Goal: Task Accomplishment & Management: Complete application form

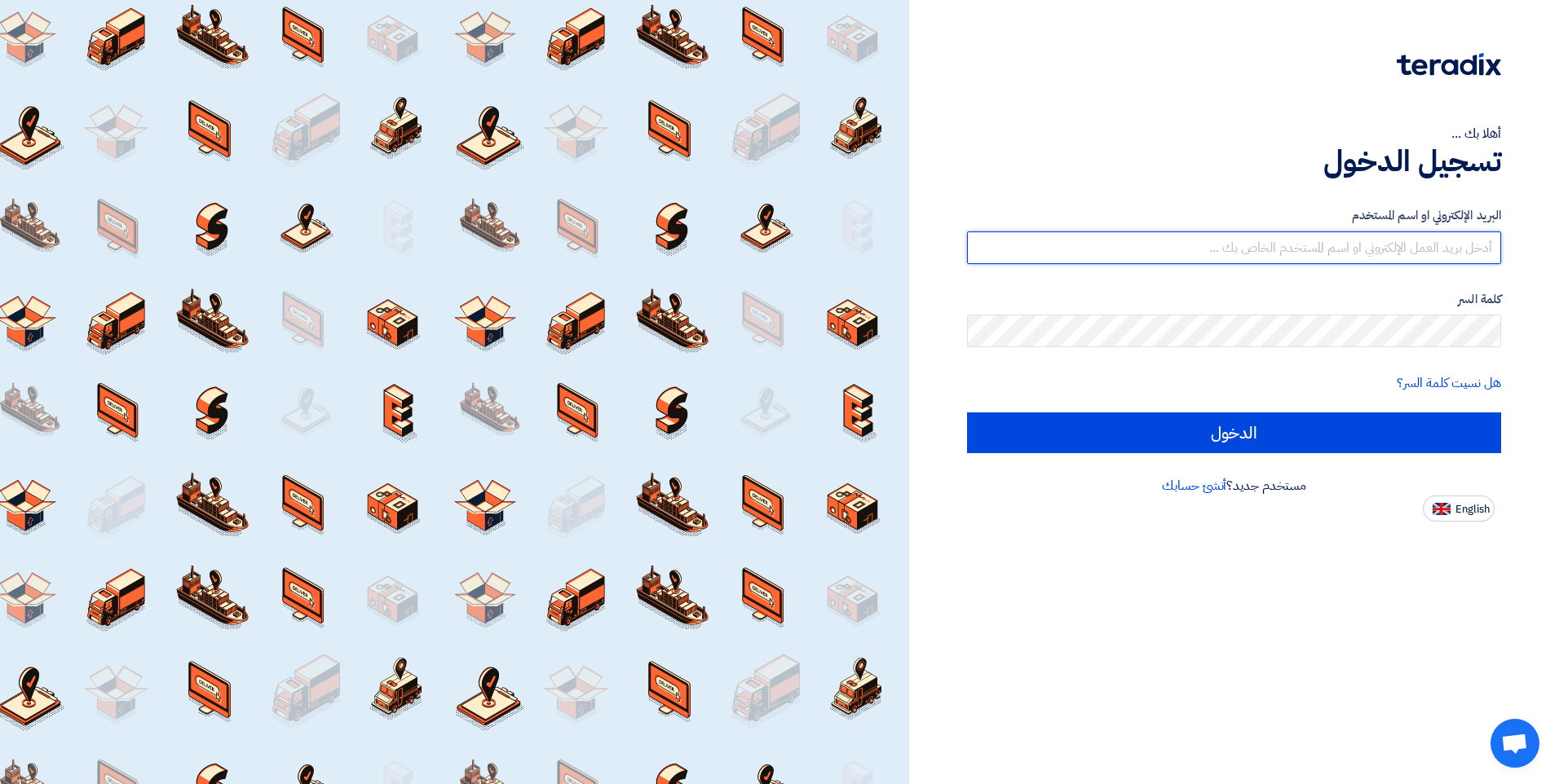
click at [1414, 250] on input "text" at bounding box center [1234, 248] width 534 height 33
type input "س"
type input "[EMAIL_ADDRESS][DOMAIN_NAME]"
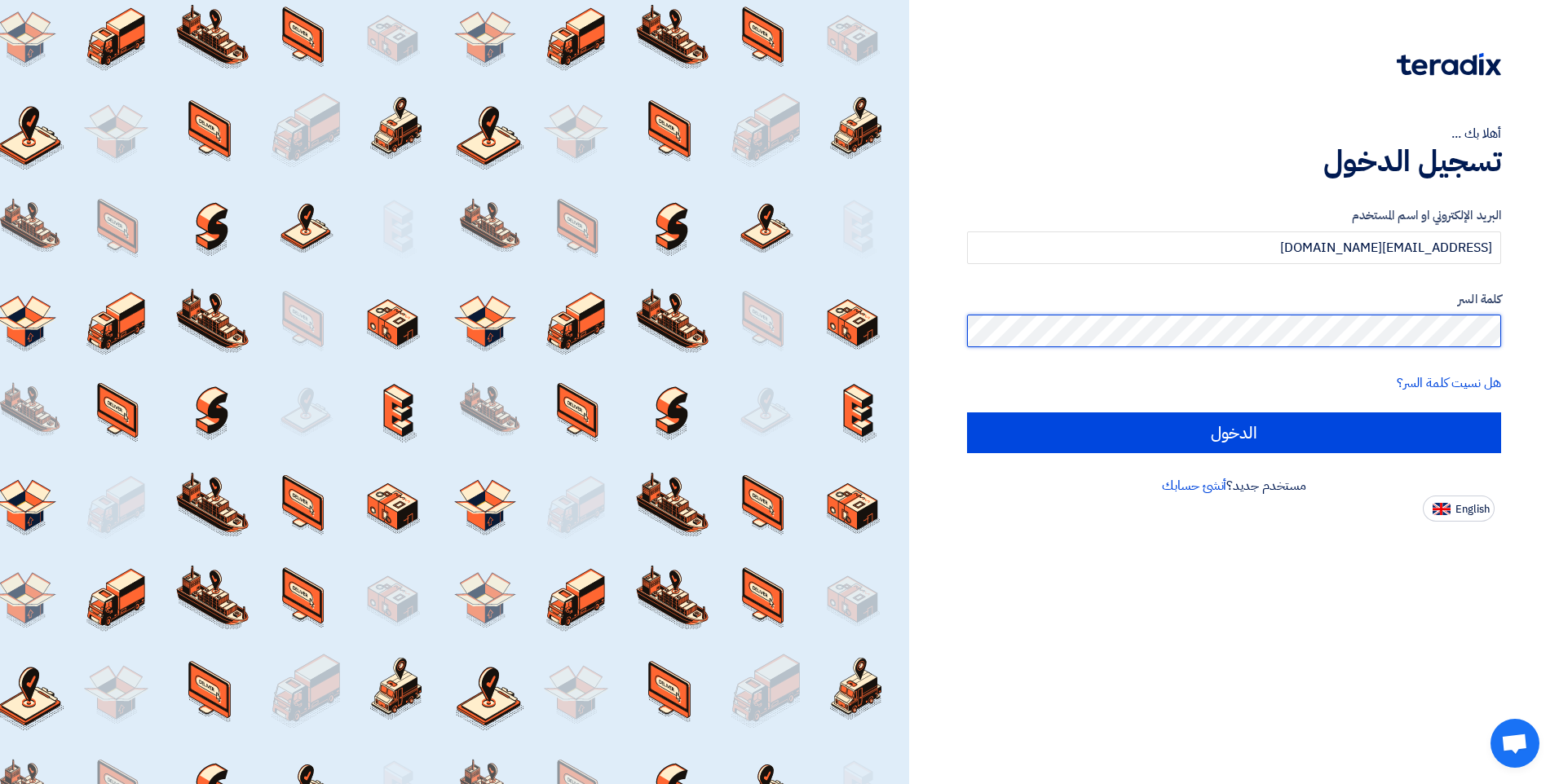
click at [967, 413] on input "الدخول" at bounding box center [1234, 432] width 534 height 40
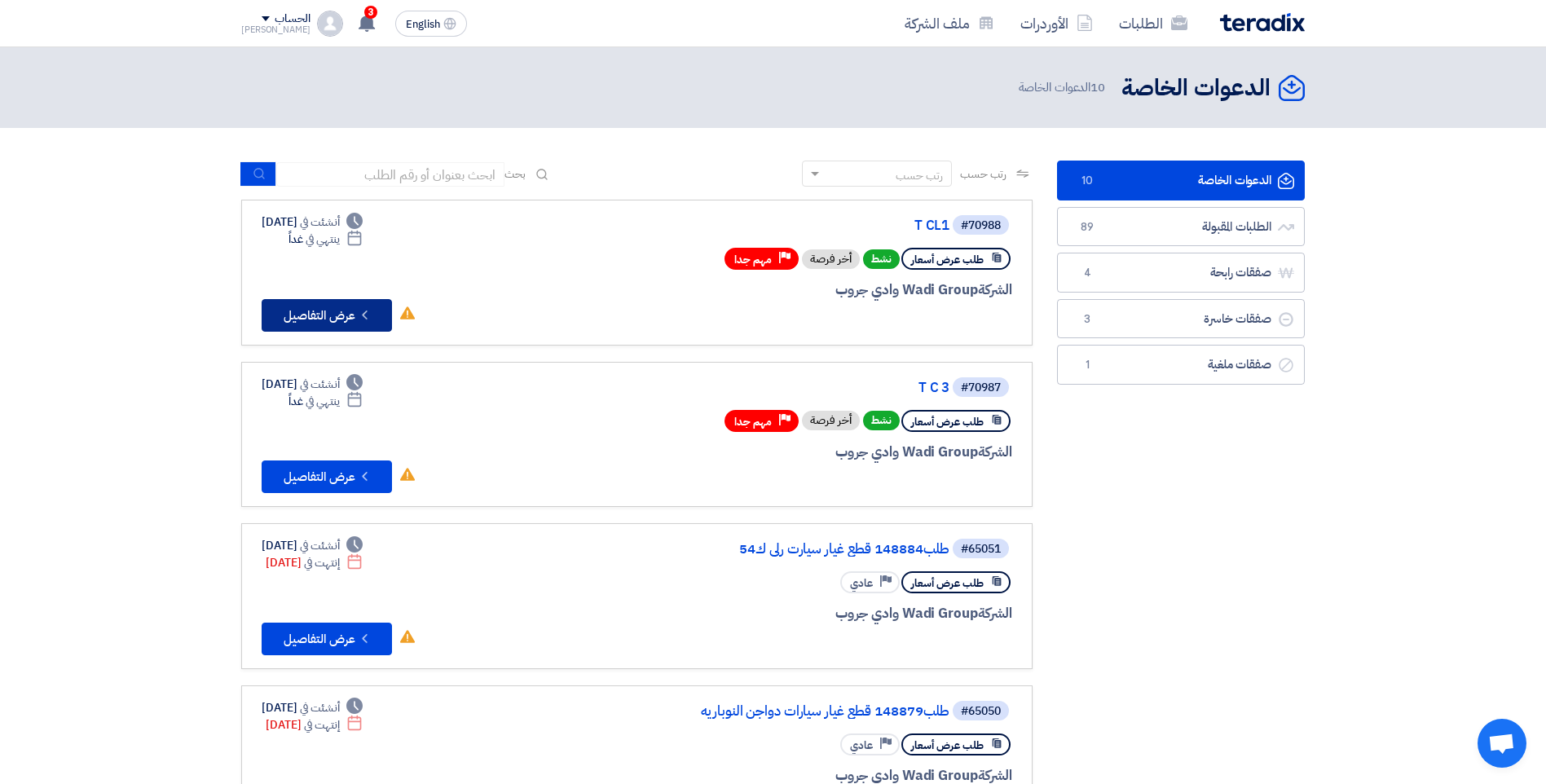
click at [341, 310] on button "Check details عرض التفاصيل" at bounding box center [327, 315] width 130 height 33
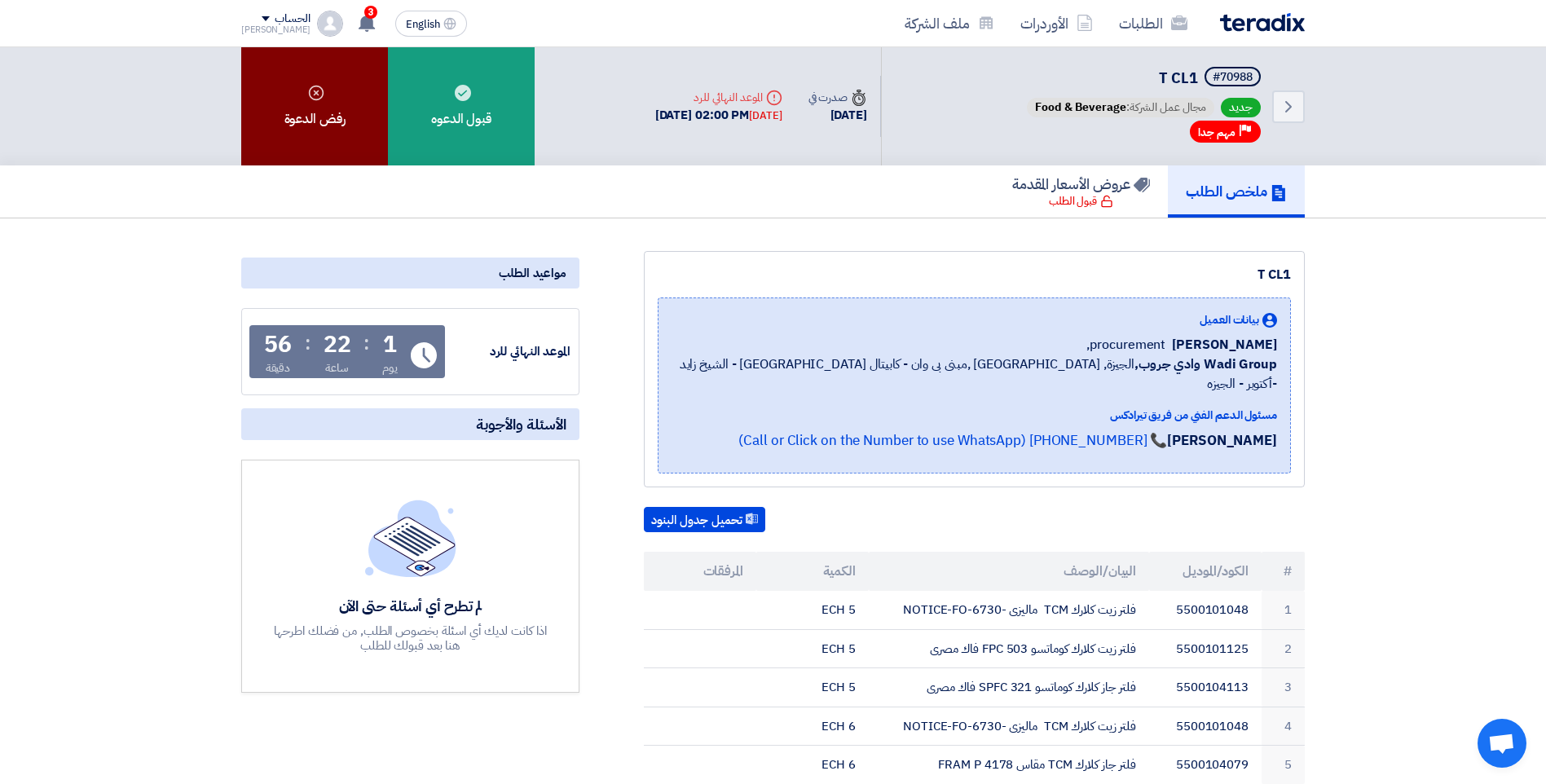
click at [311, 114] on div "رفض الدعوة" at bounding box center [315, 105] width 147 height 118
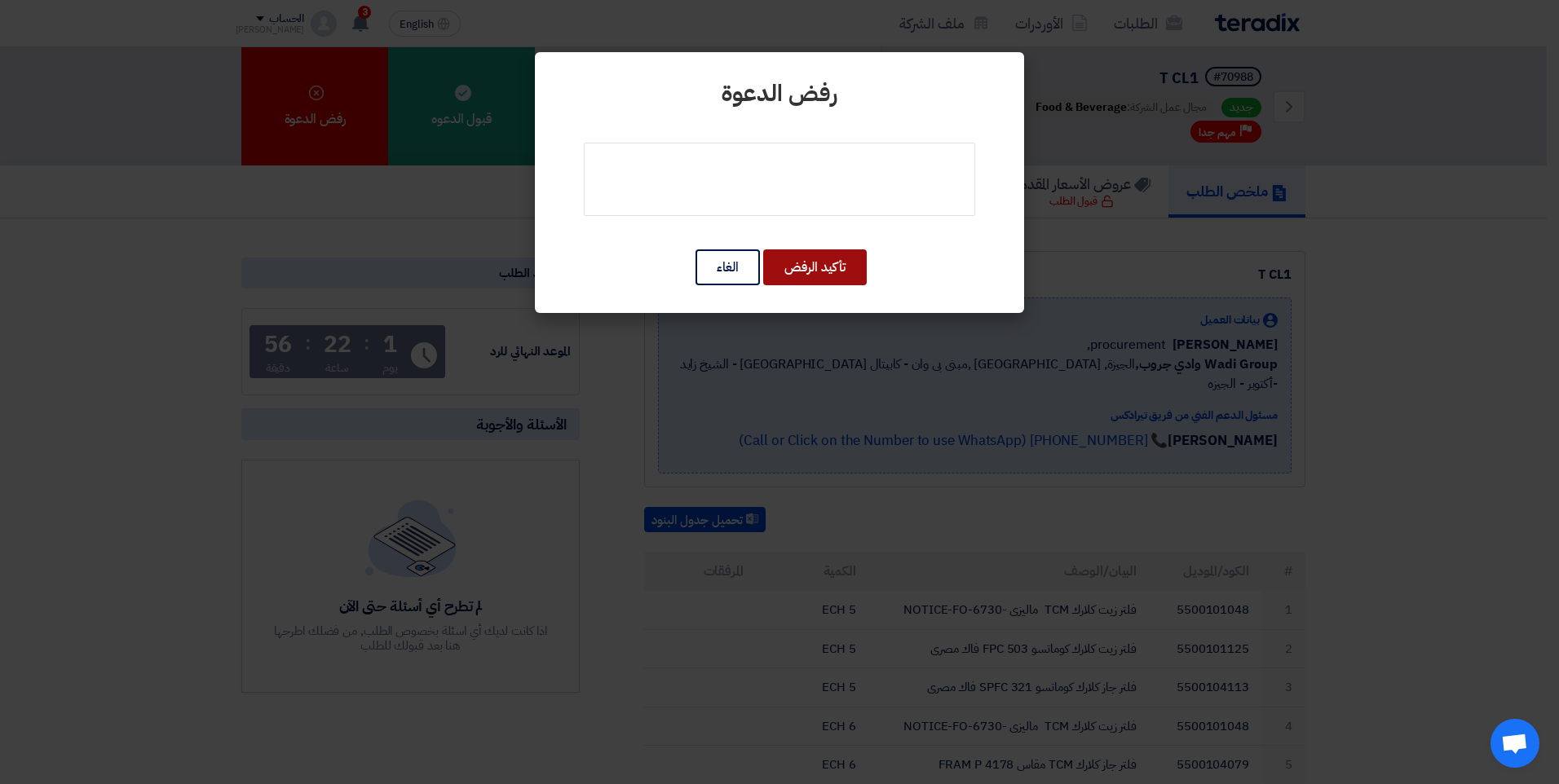
click at [827, 282] on button "تأكيد الرفض" at bounding box center [815, 268] width 104 height 36
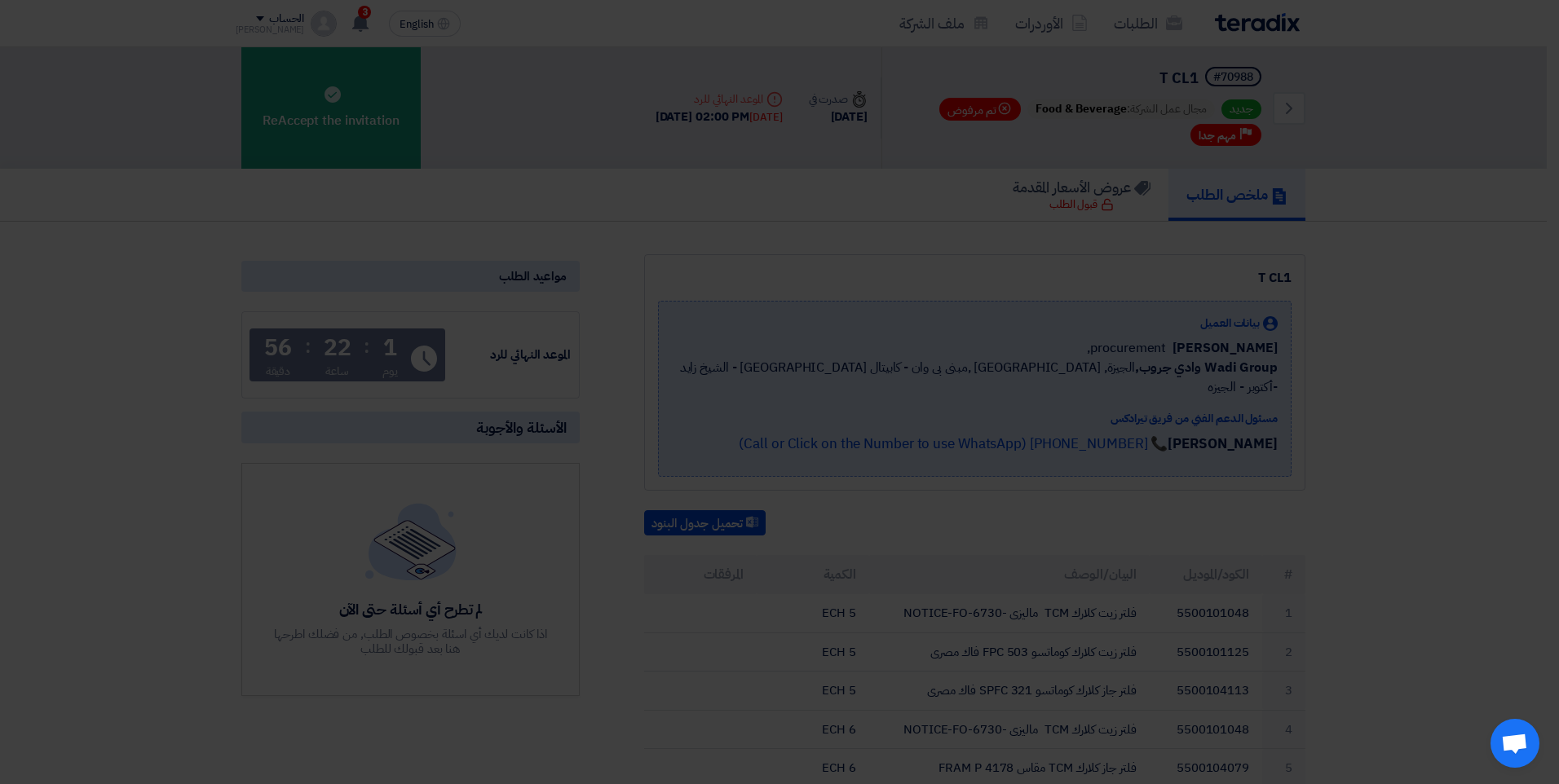
click at [825, 264] on div "رفض الدعوة تأكيد الرفض الغاء" at bounding box center [780, 142] width 489 height 261
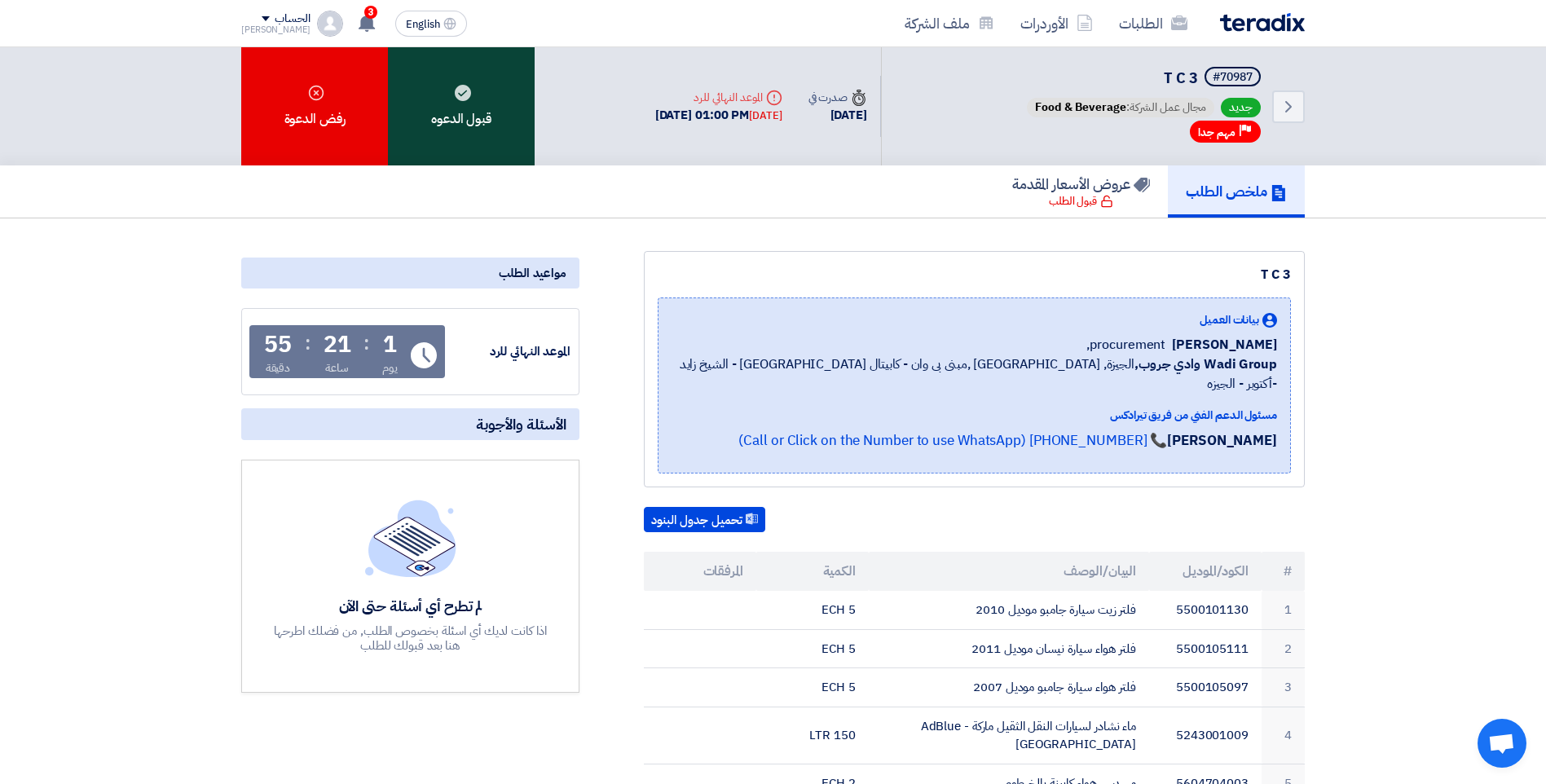
click at [493, 121] on div "قبول الدعوه" at bounding box center [461, 105] width 147 height 118
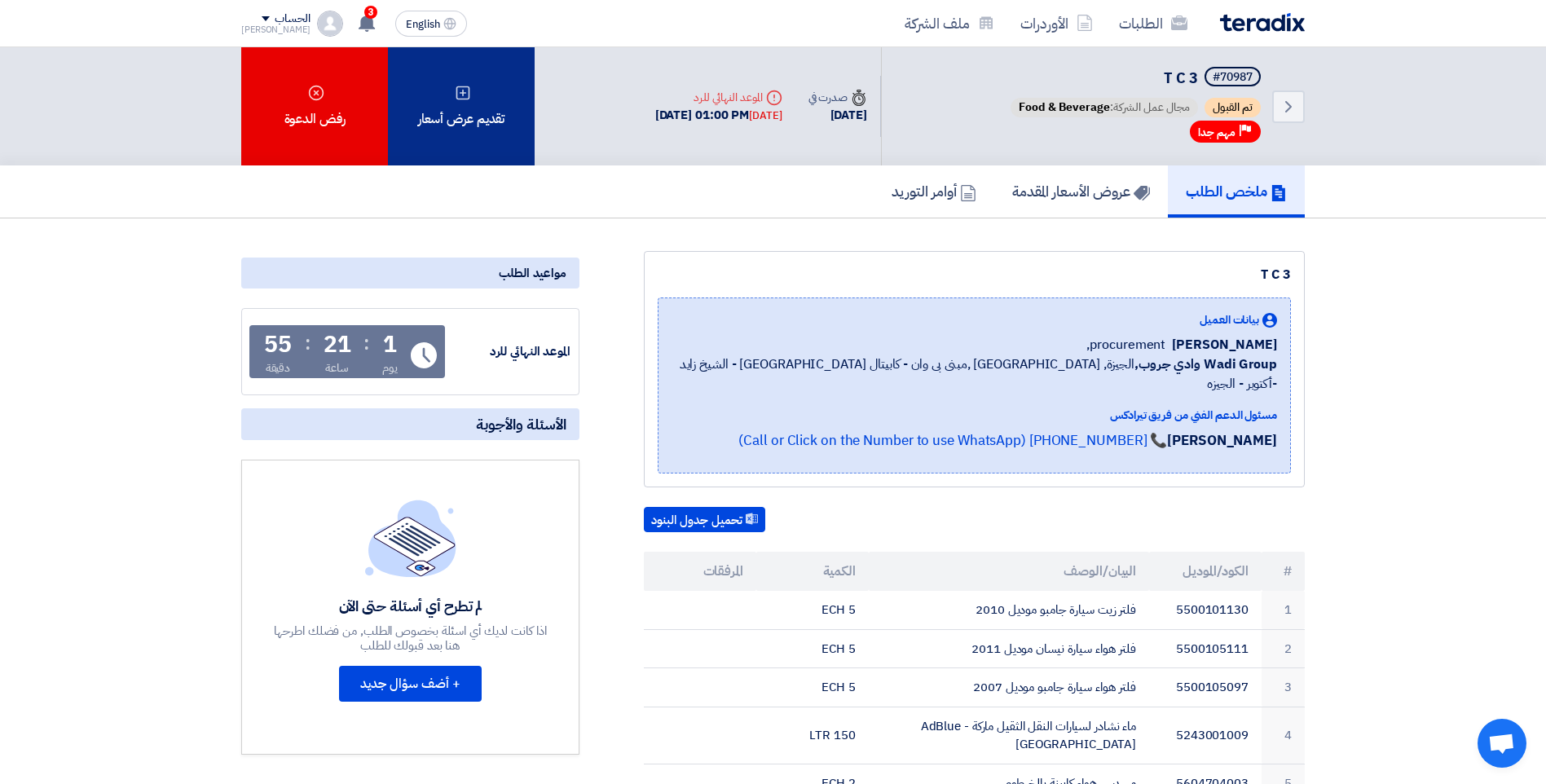
click at [455, 124] on div "تقديم عرض أسعار" at bounding box center [461, 105] width 147 height 118
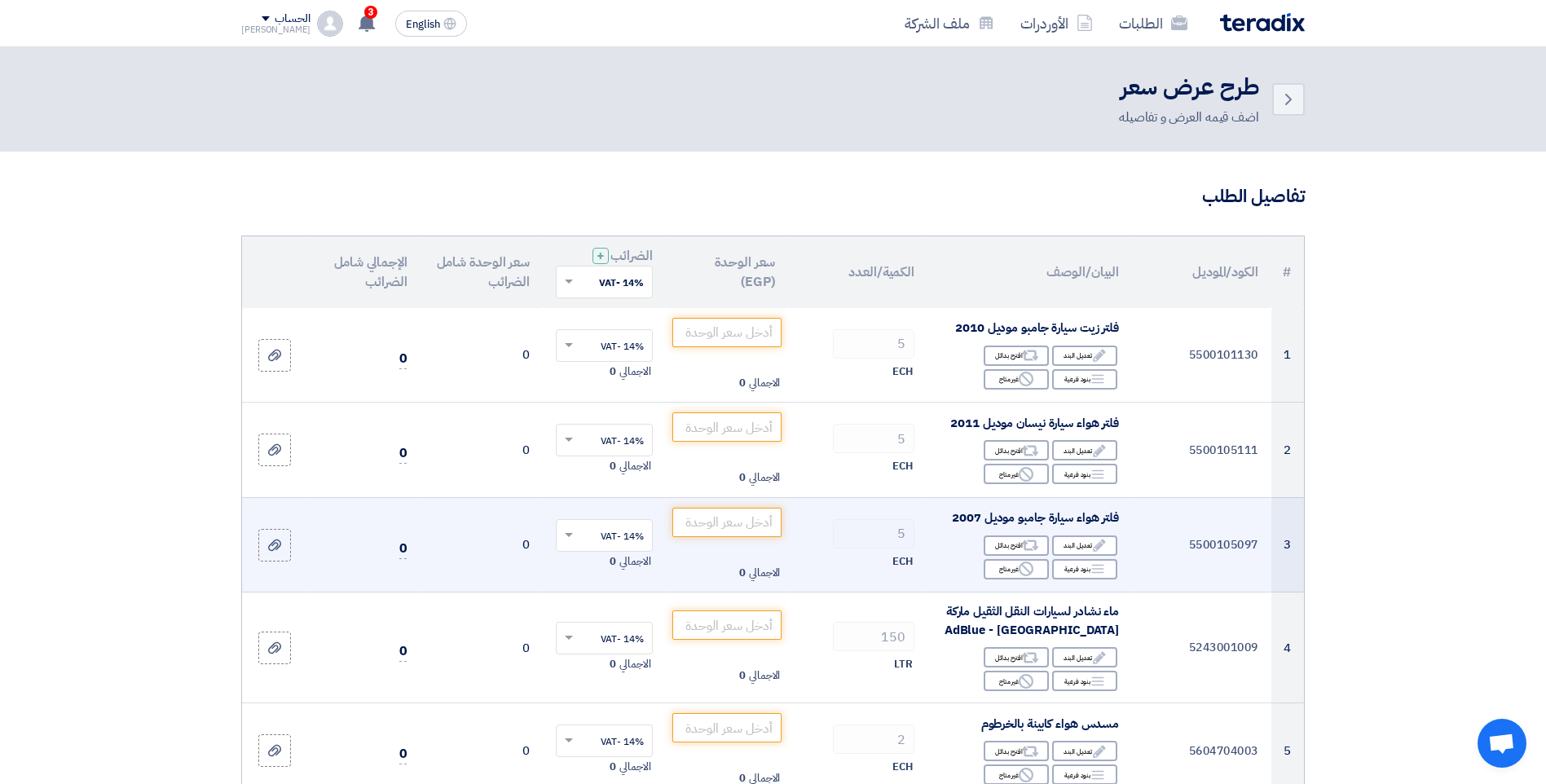
scroll to position [82, 0]
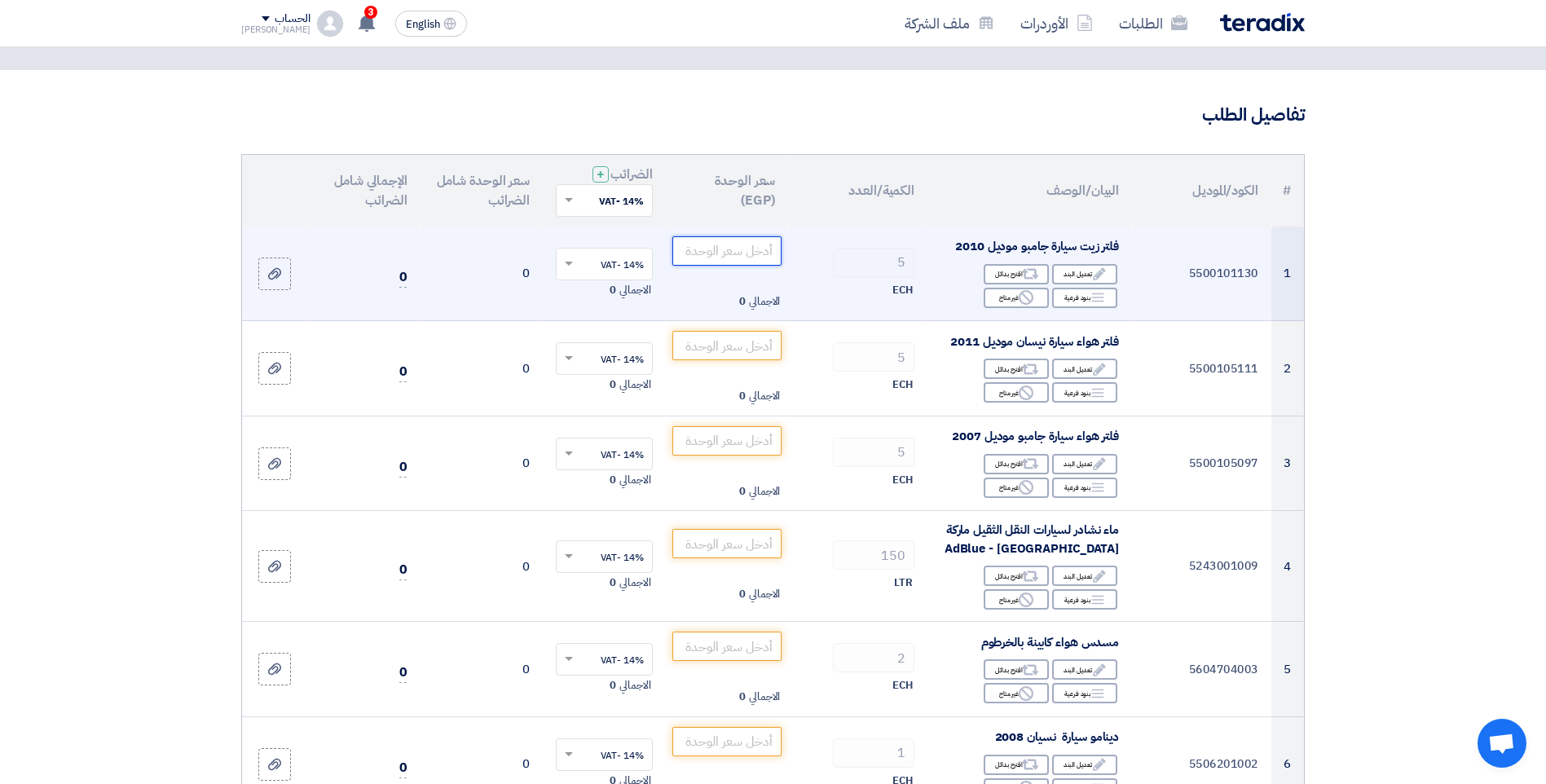
click at [736, 251] on input "number" at bounding box center [727, 251] width 110 height 30
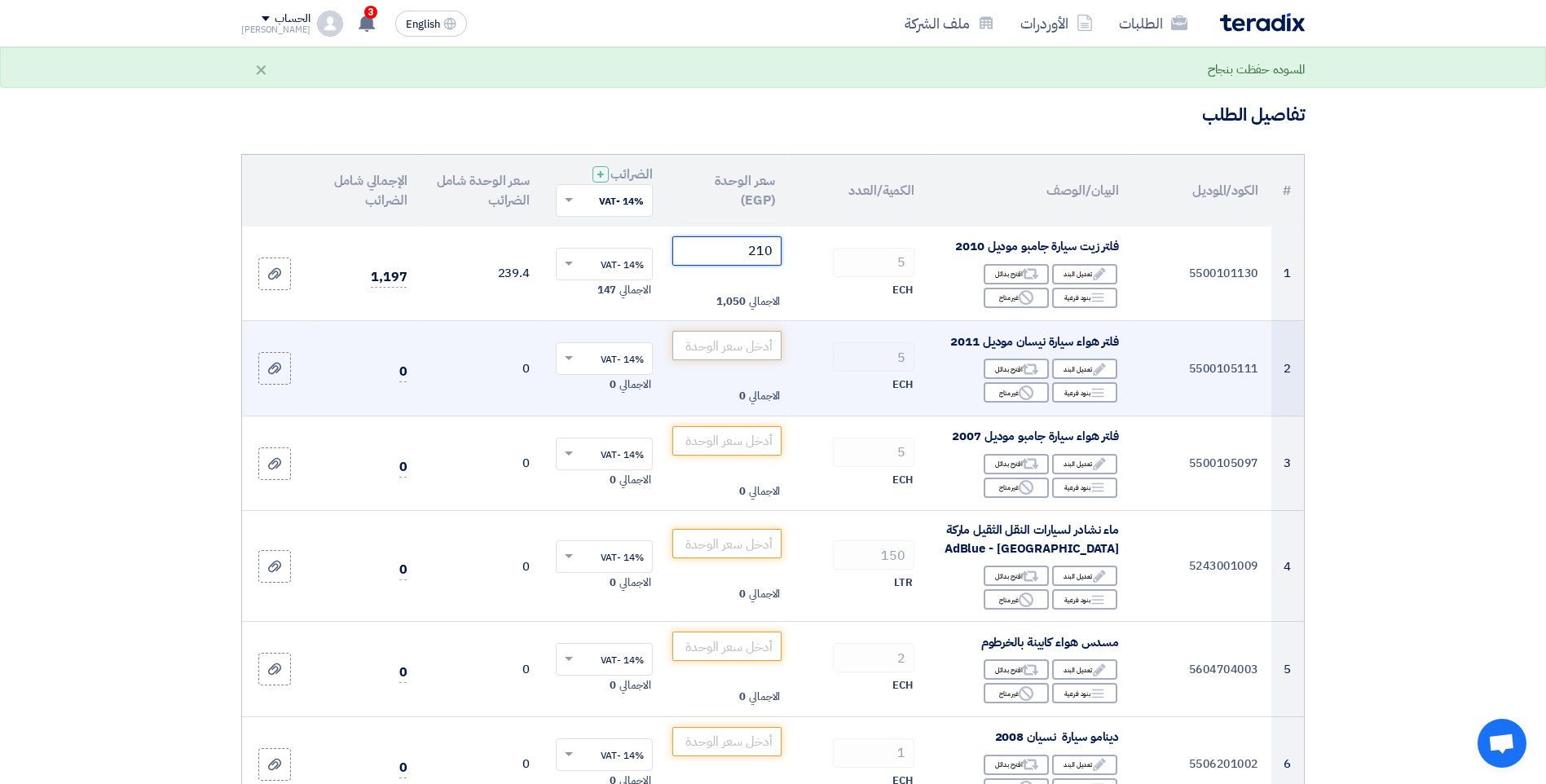
type input "210"
click at [740, 351] on input "number" at bounding box center [727, 346] width 110 height 30
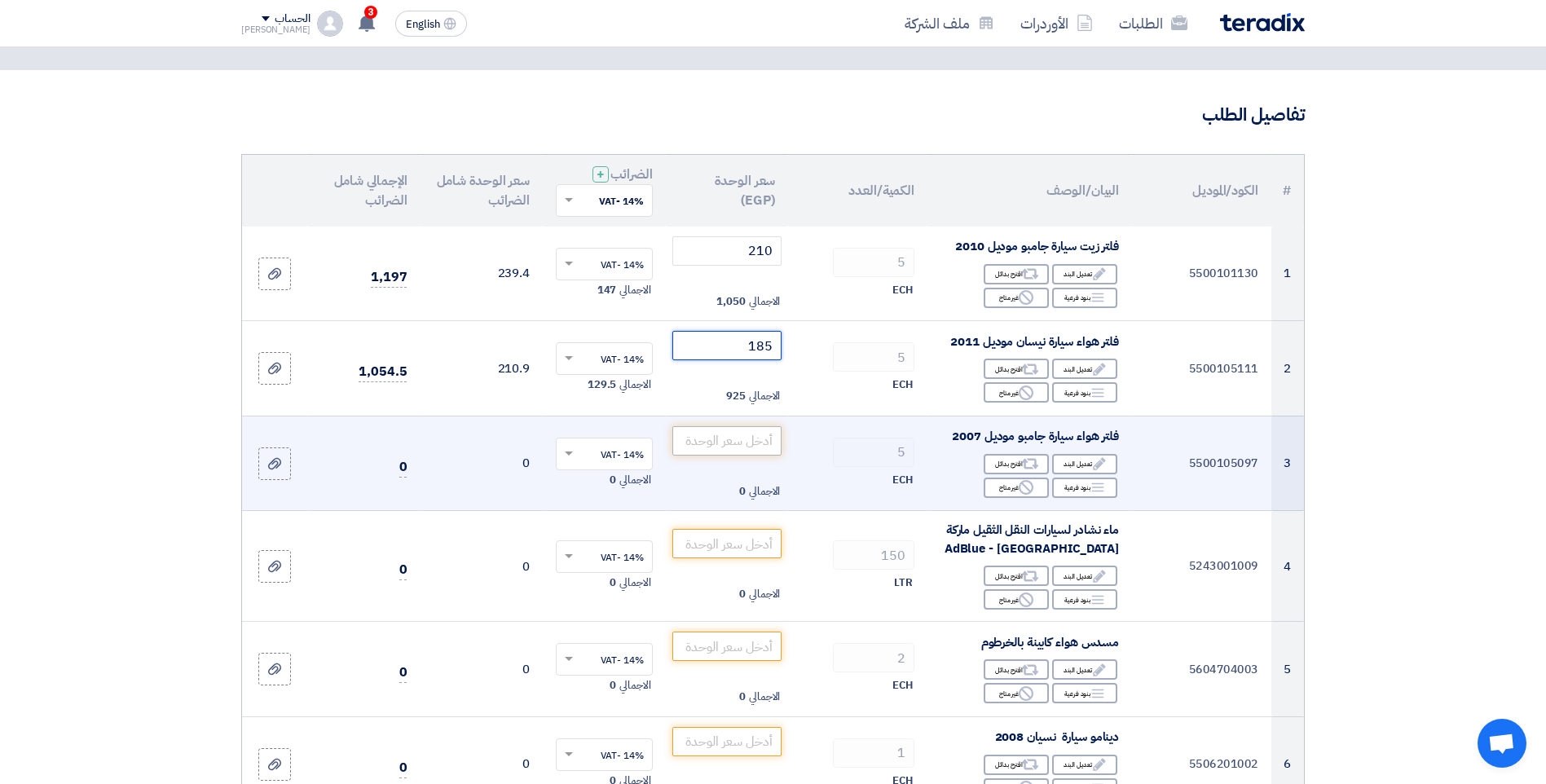
type input "185"
click at [747, 445] on input "number" at bounding box center [727, 441] width 110 height 30
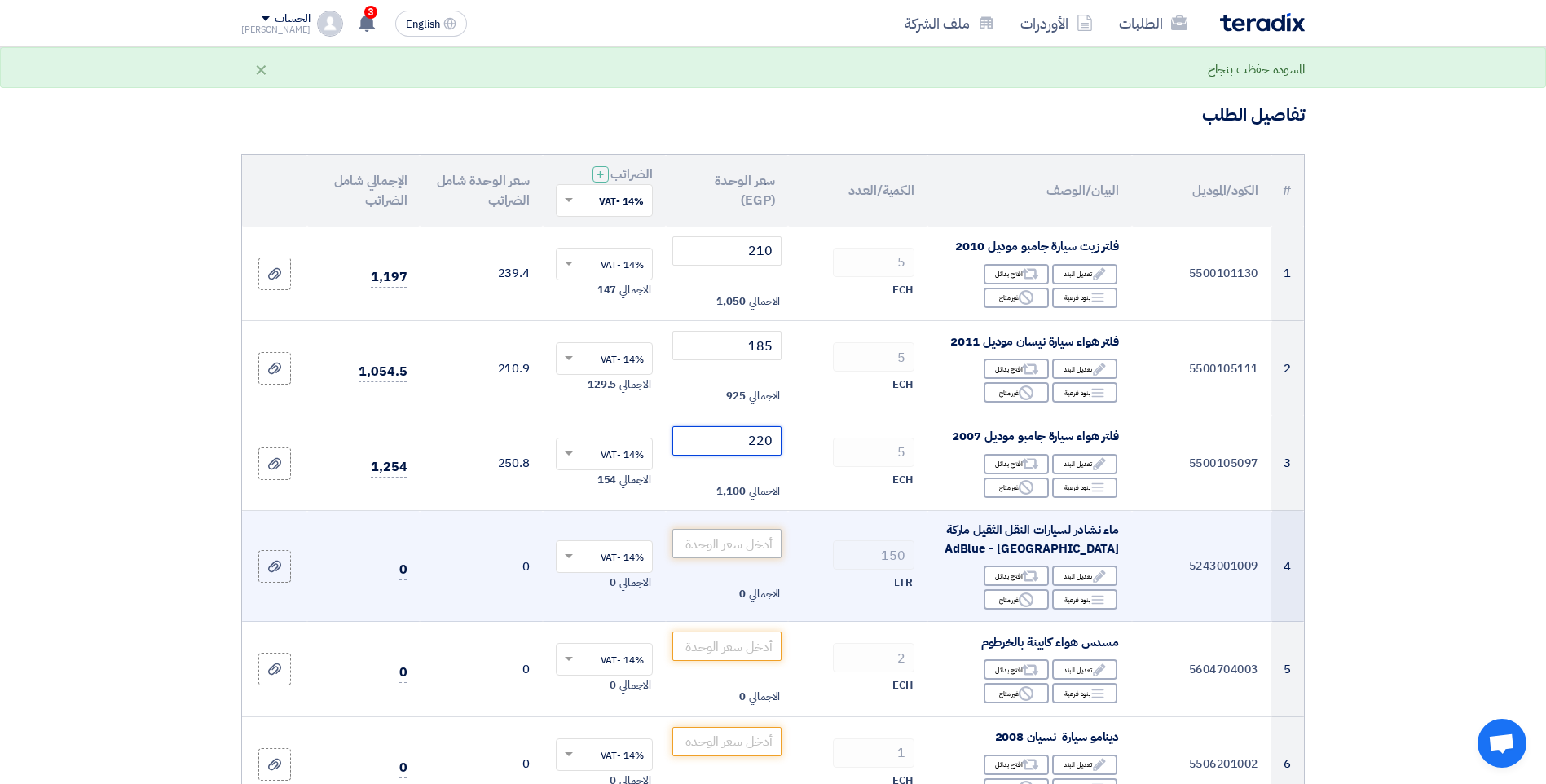
scroll to position [245, 0]
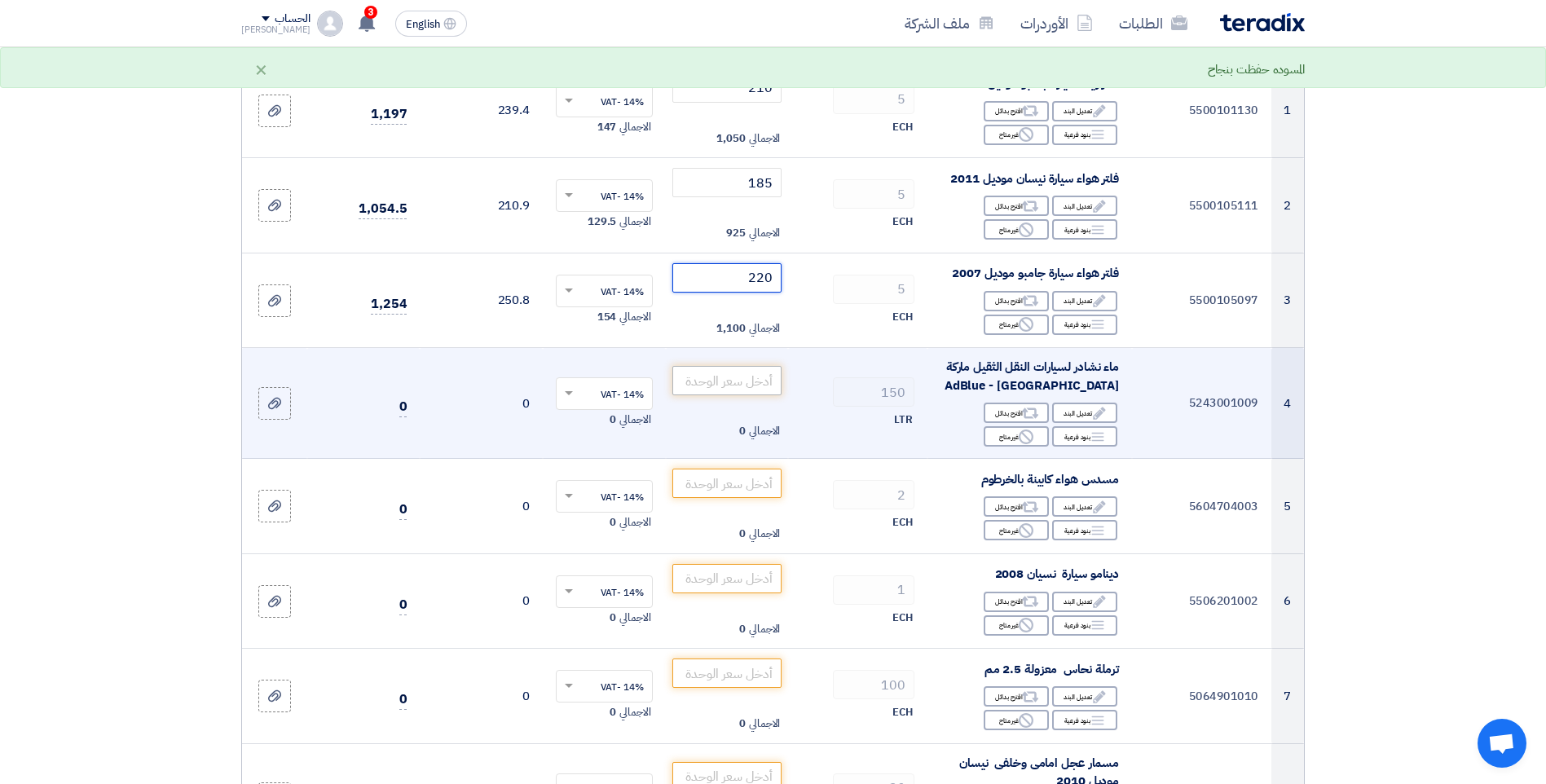
type input "220"
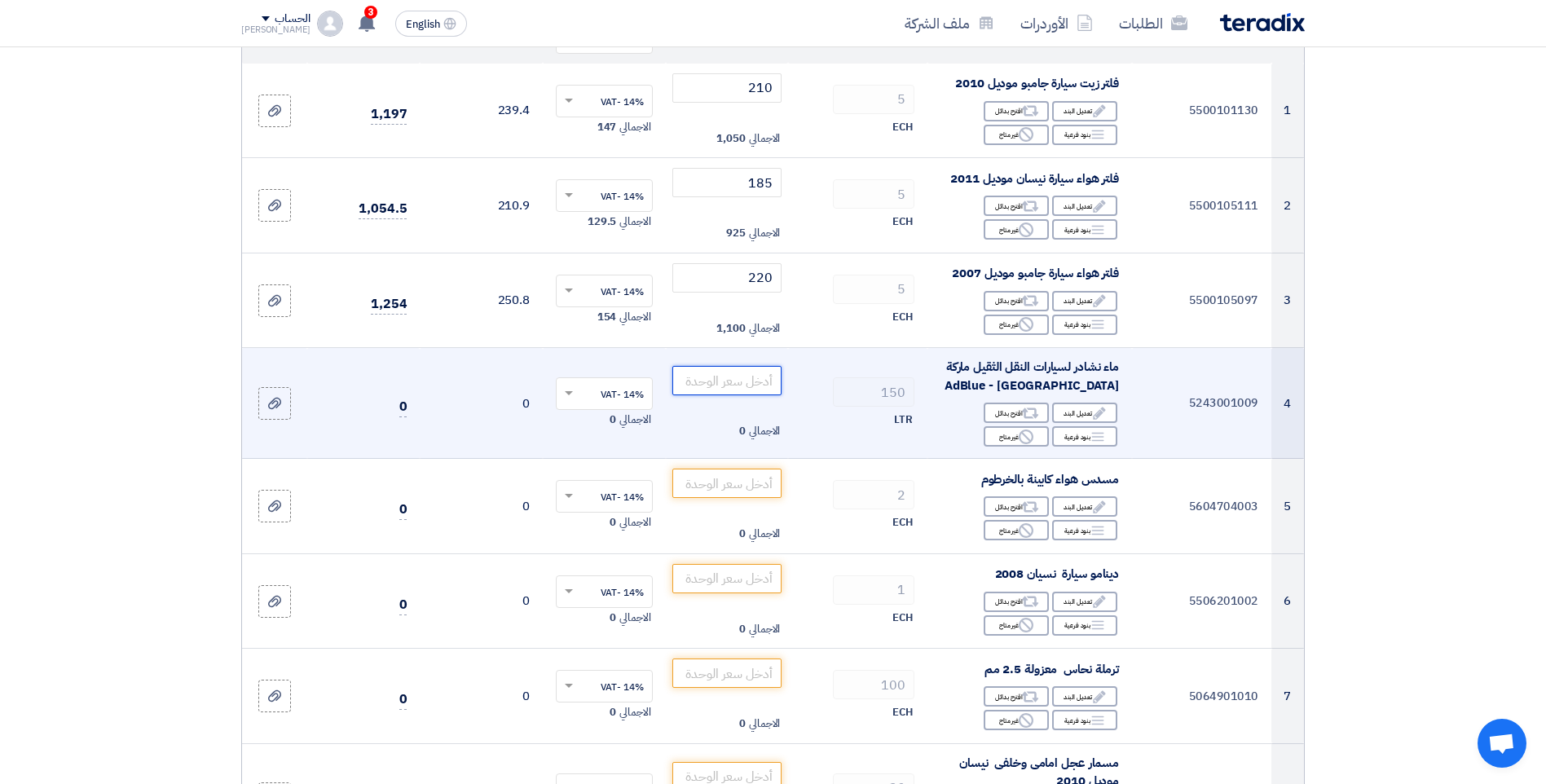
click at [740, 380] on input "number" at bounding box center [727, 380] width 110 height 30
click at [1014, 436] on div "Reject غير متاح" at bounding box center [1016, 436] width 65 height 21
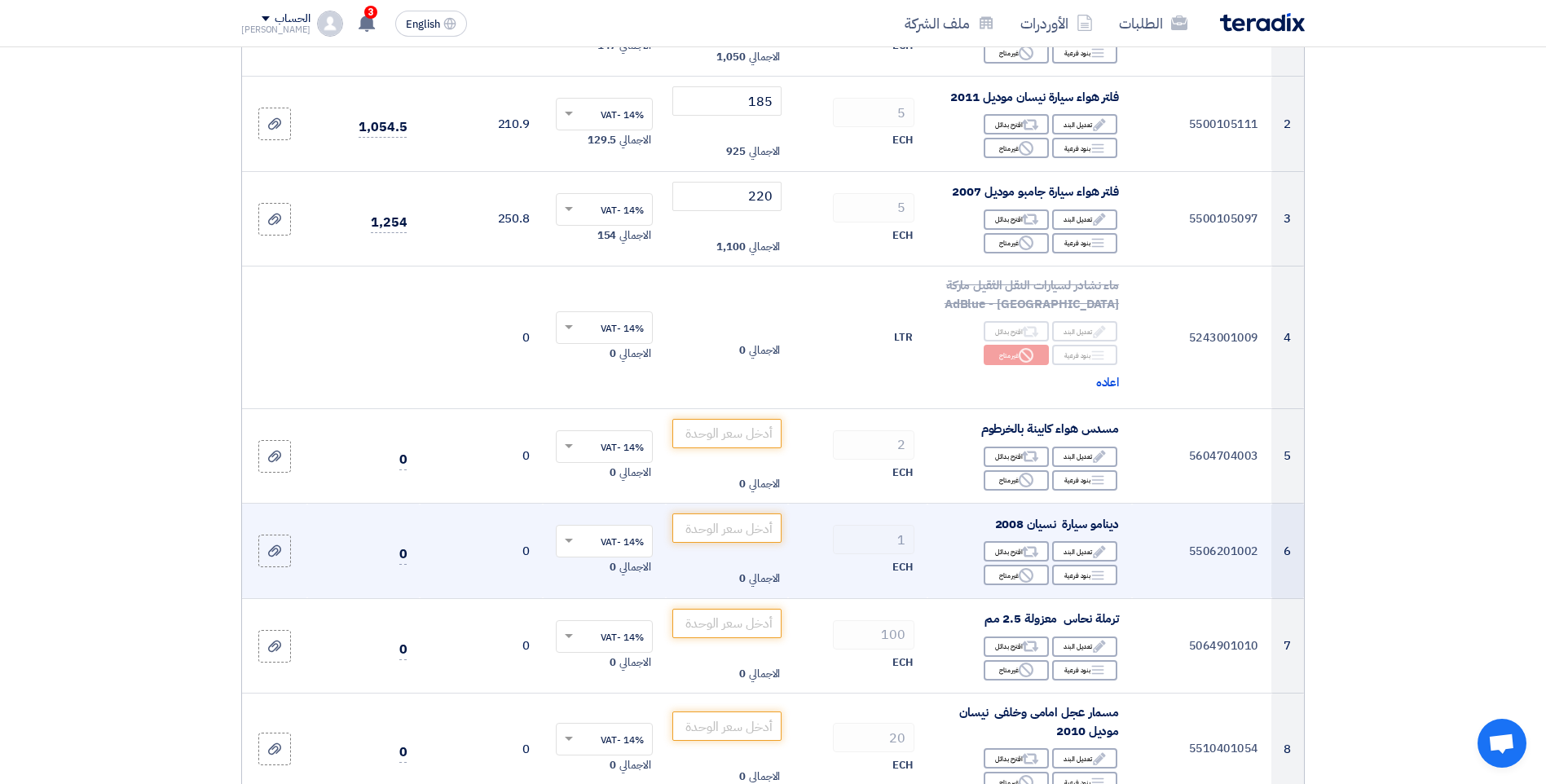
scroll to position [408, 0]
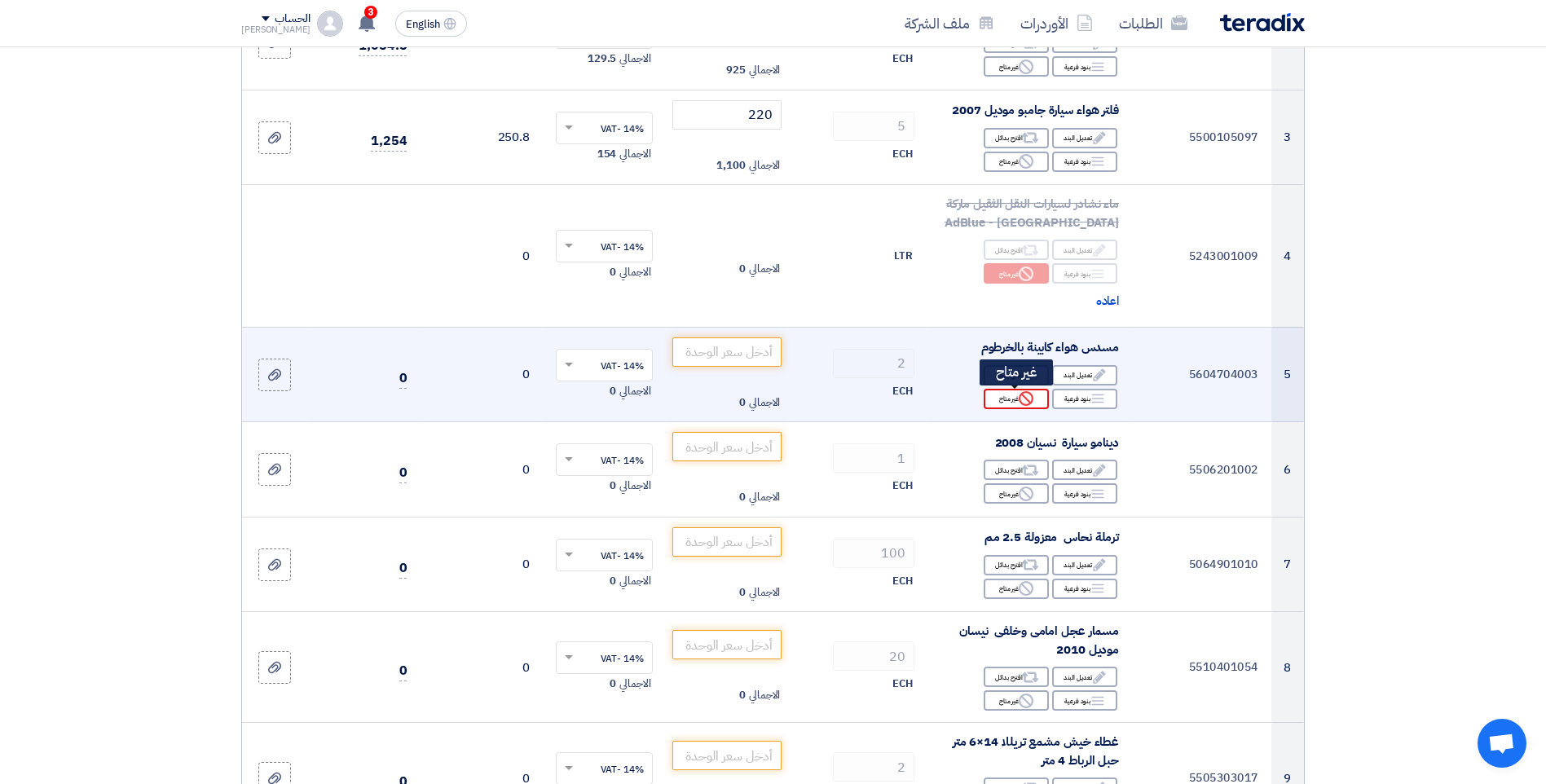
click at [1010, 399] on div "Reject غير متاح" at bounding box center [1016, 399] width 65 height 21
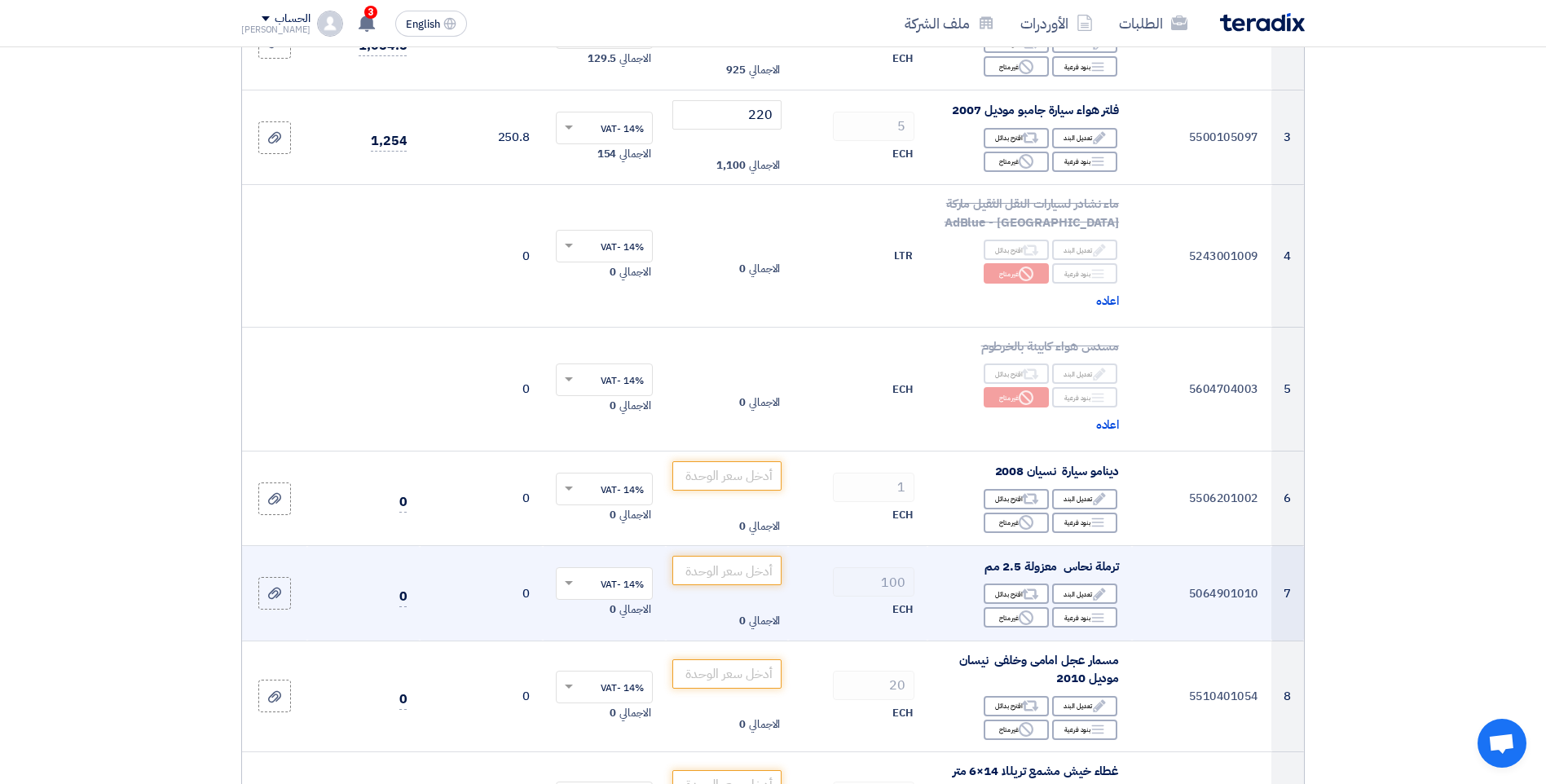
scroll to position [489, 0]
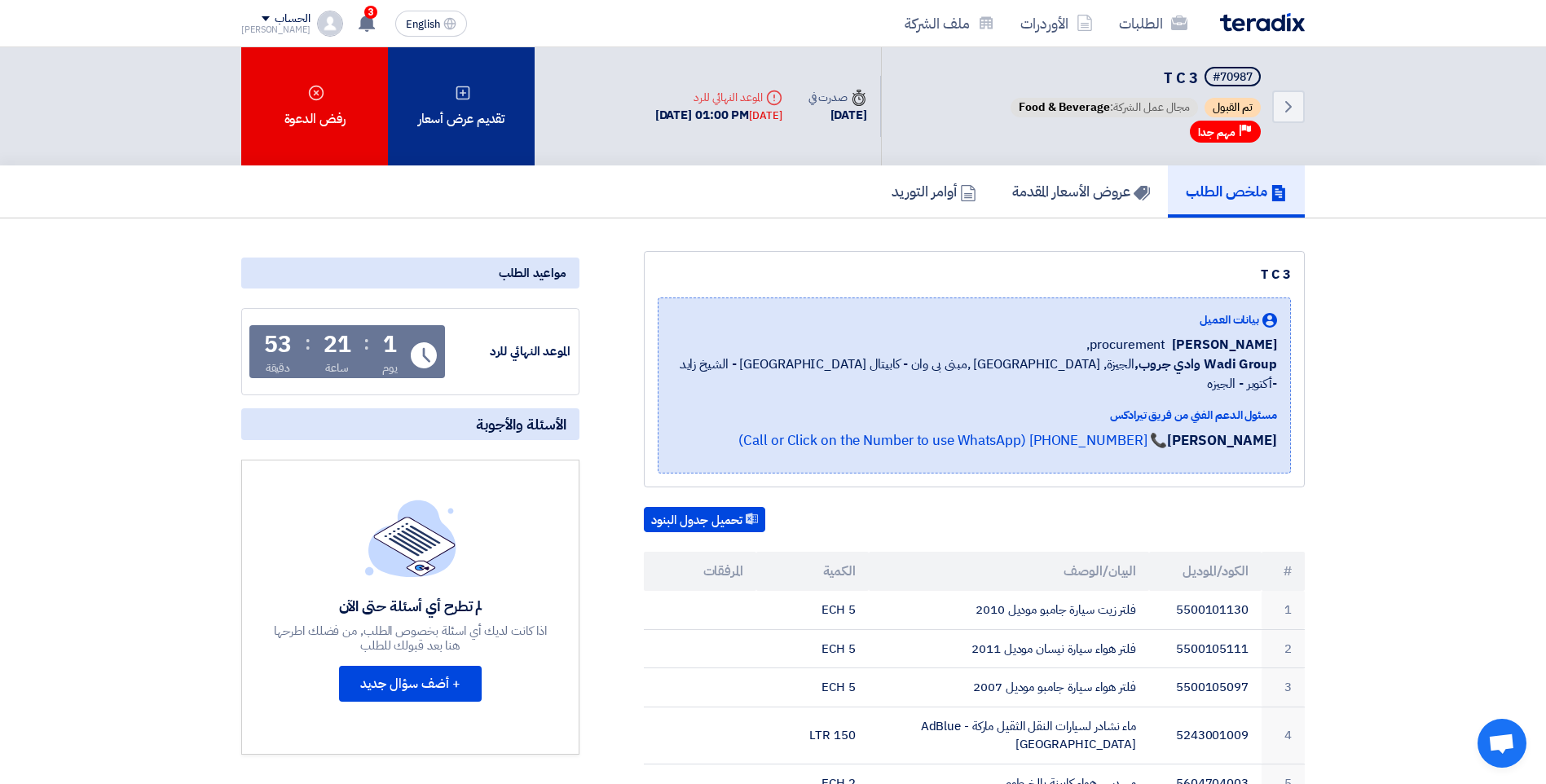
click at [474, 132] on div "تقديم عرض أسعار" at bounding box center [461, 105] width 147 height 118
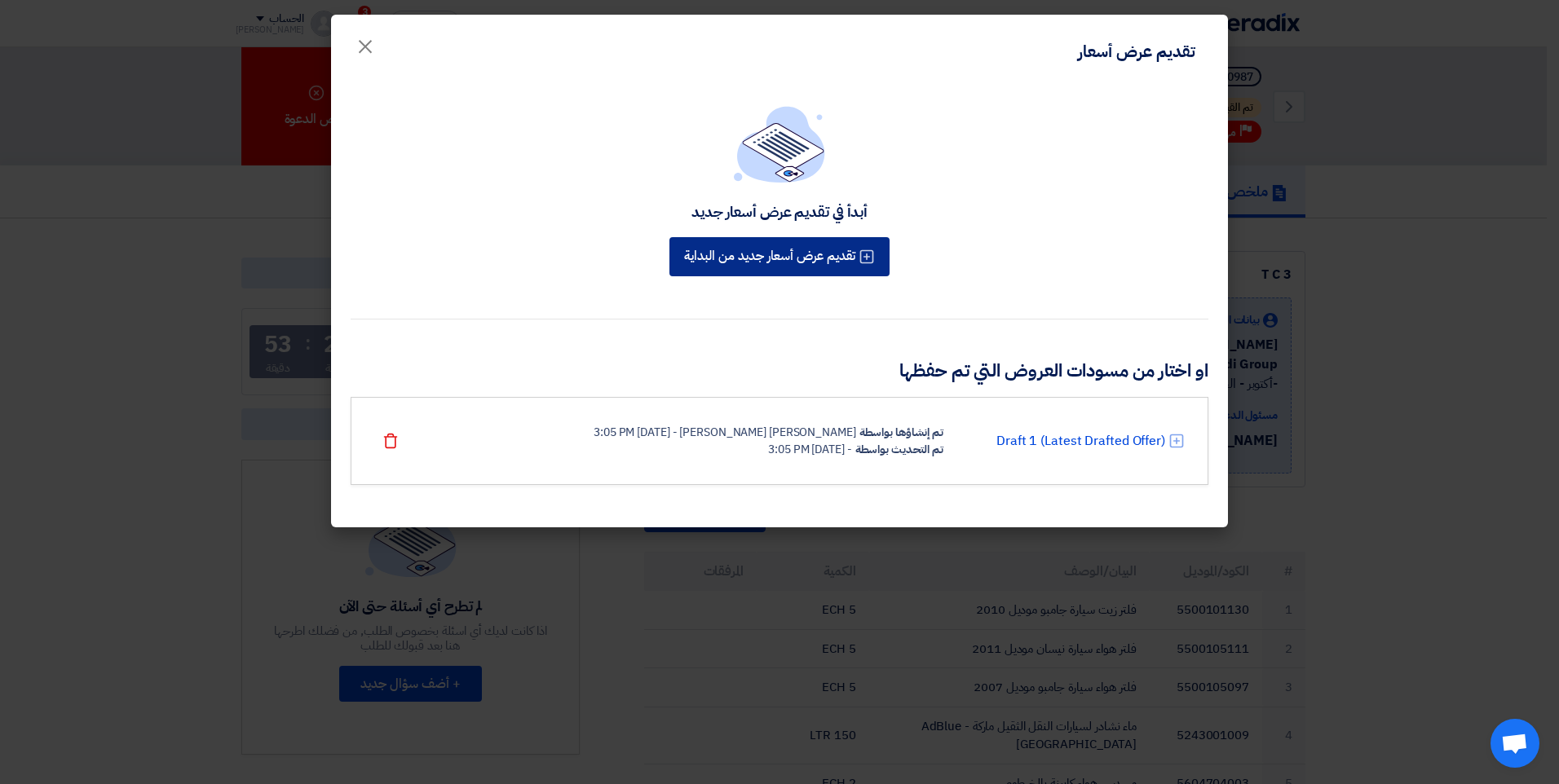
click at [818, 259] on button "تقديم عرض أسعار جديد من البداية" at bounding box center [779, 256] width 220 height 39
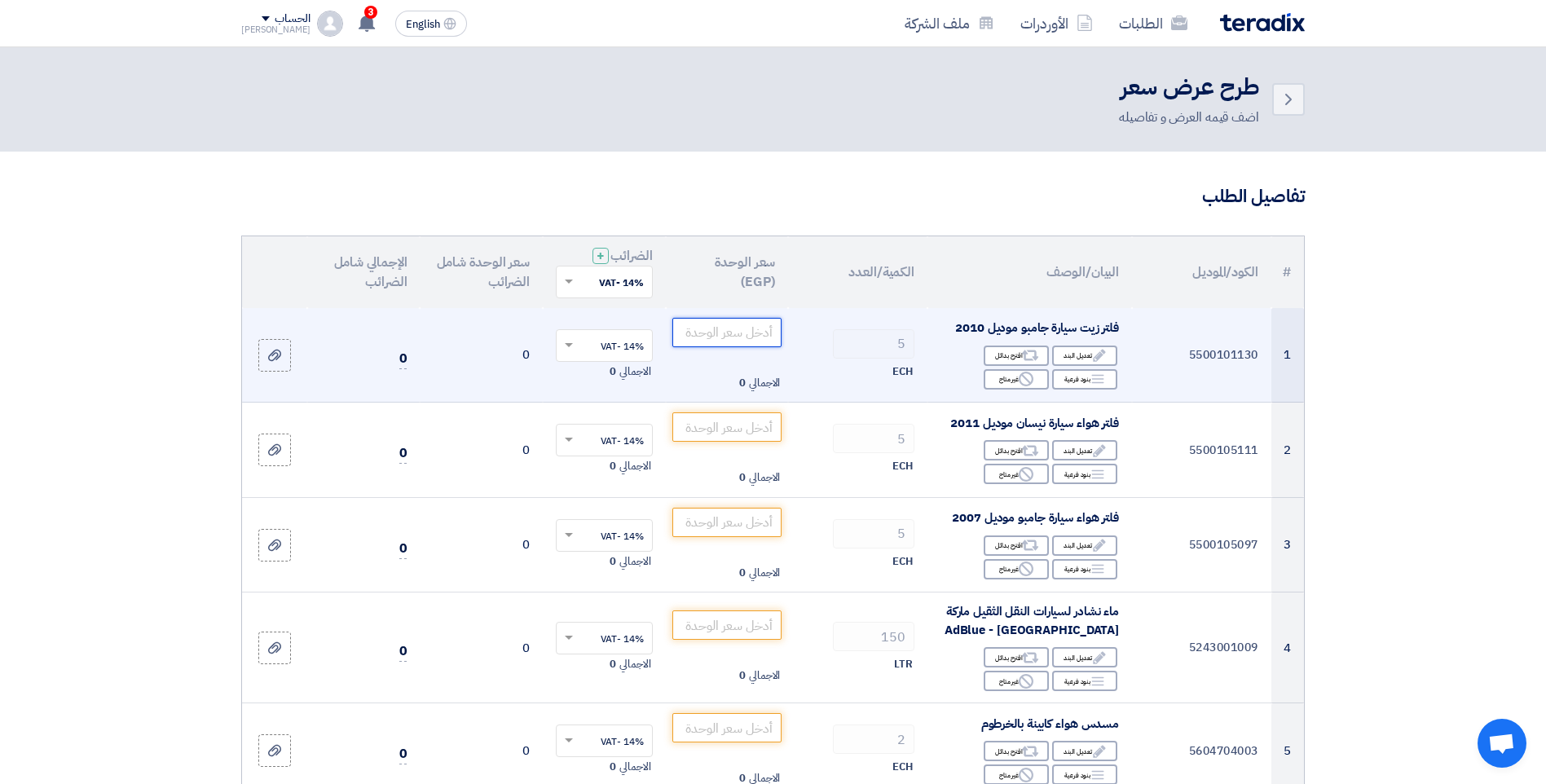
click at [758, 338] on input "number" at bounding box center [727, 333] width 110 height 30
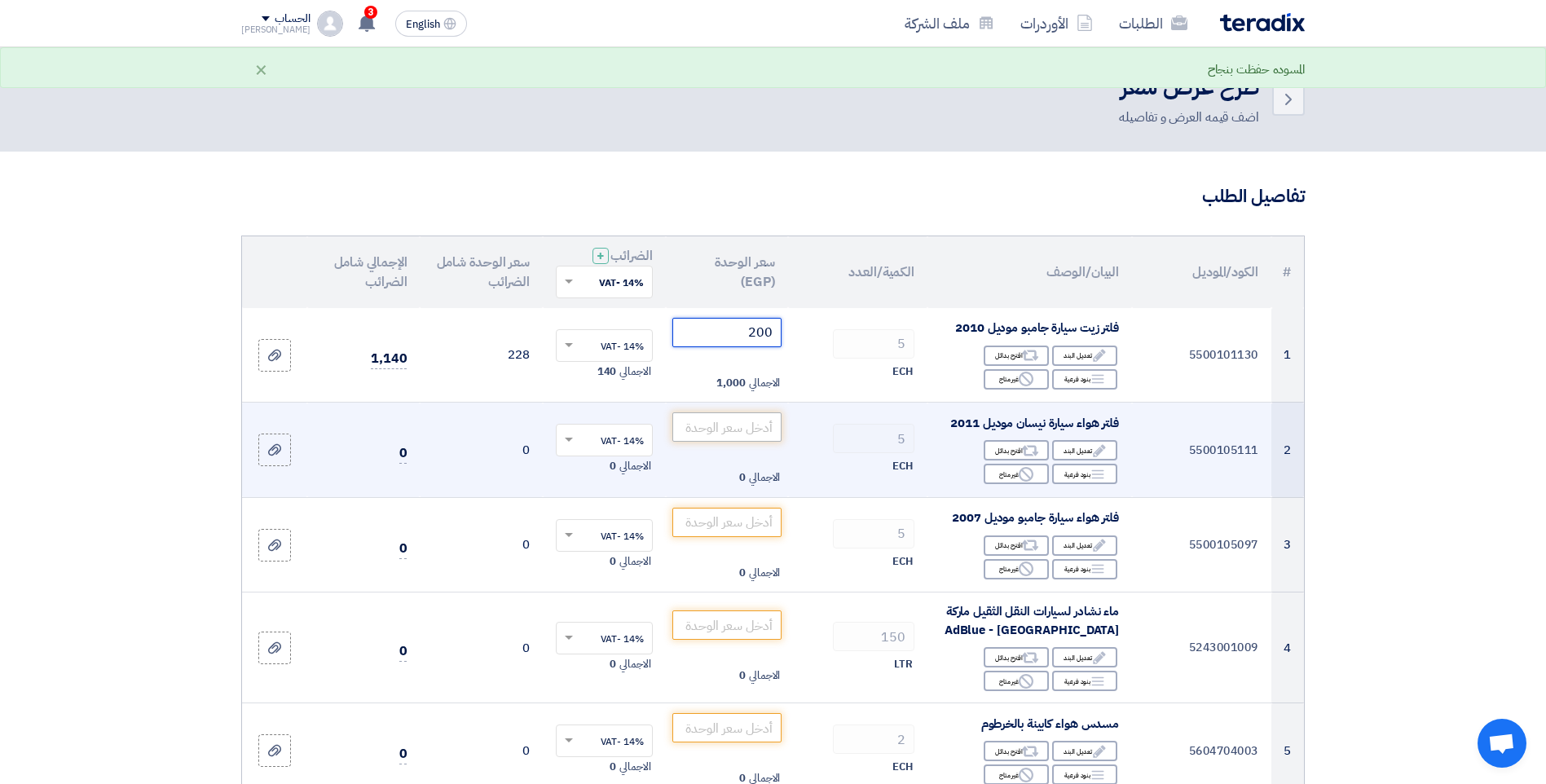
type input "200"
click at [722, 428] on input "number" at bounding box center [727, 427] width 110 height 30
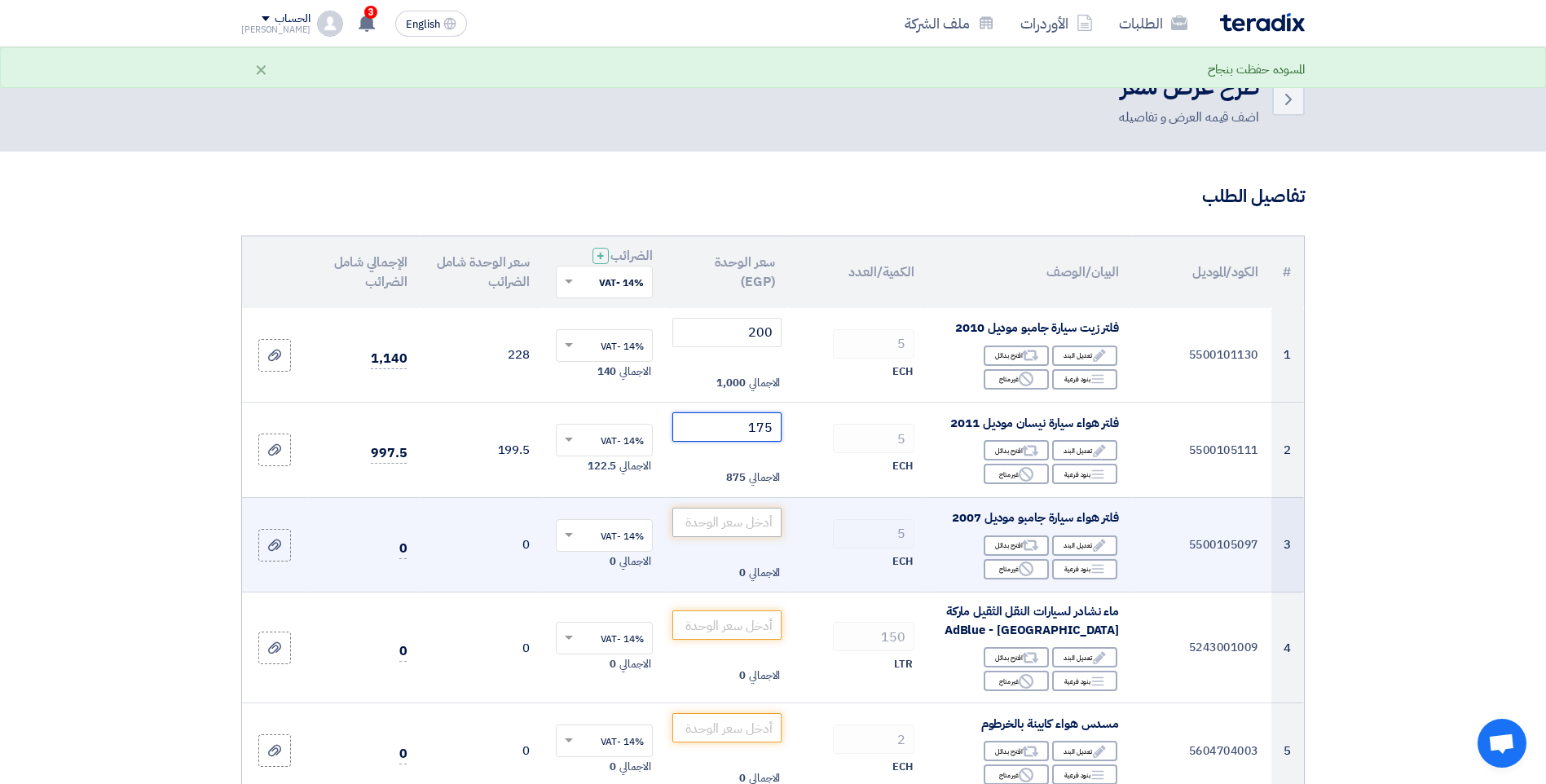
type input "175"
click at [742, 519] on input "number" at bounding box center [727, 522] width 110 height 30
click at [744, 522] on input "number" at bounding box center [727, 522] width 110 height 30
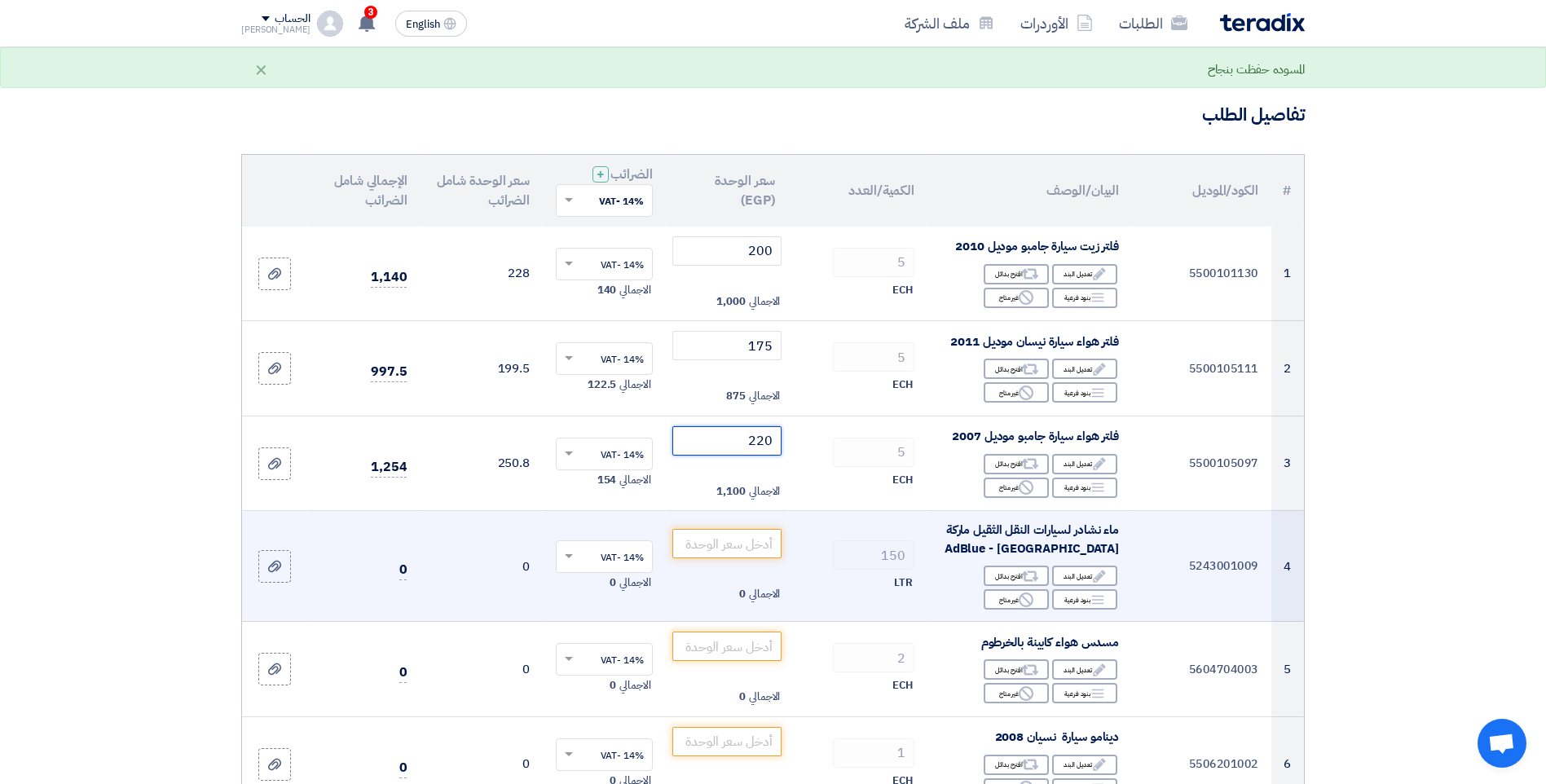
scroll to position [163, 0]
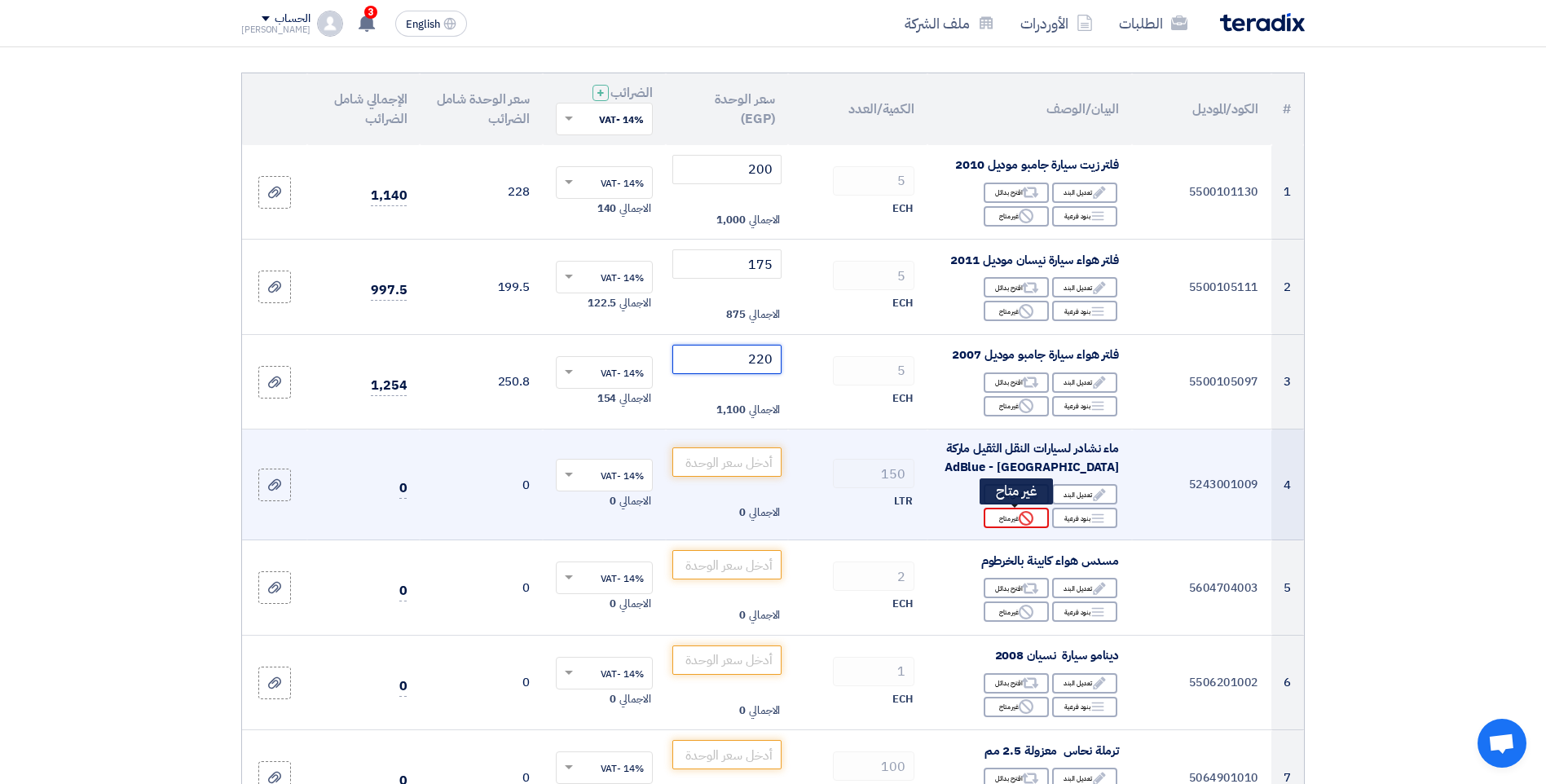
type input "220"
click at [1012, 516] on div "Reject غير متاح" at bounding box center [1016, 517] width 65 height 21
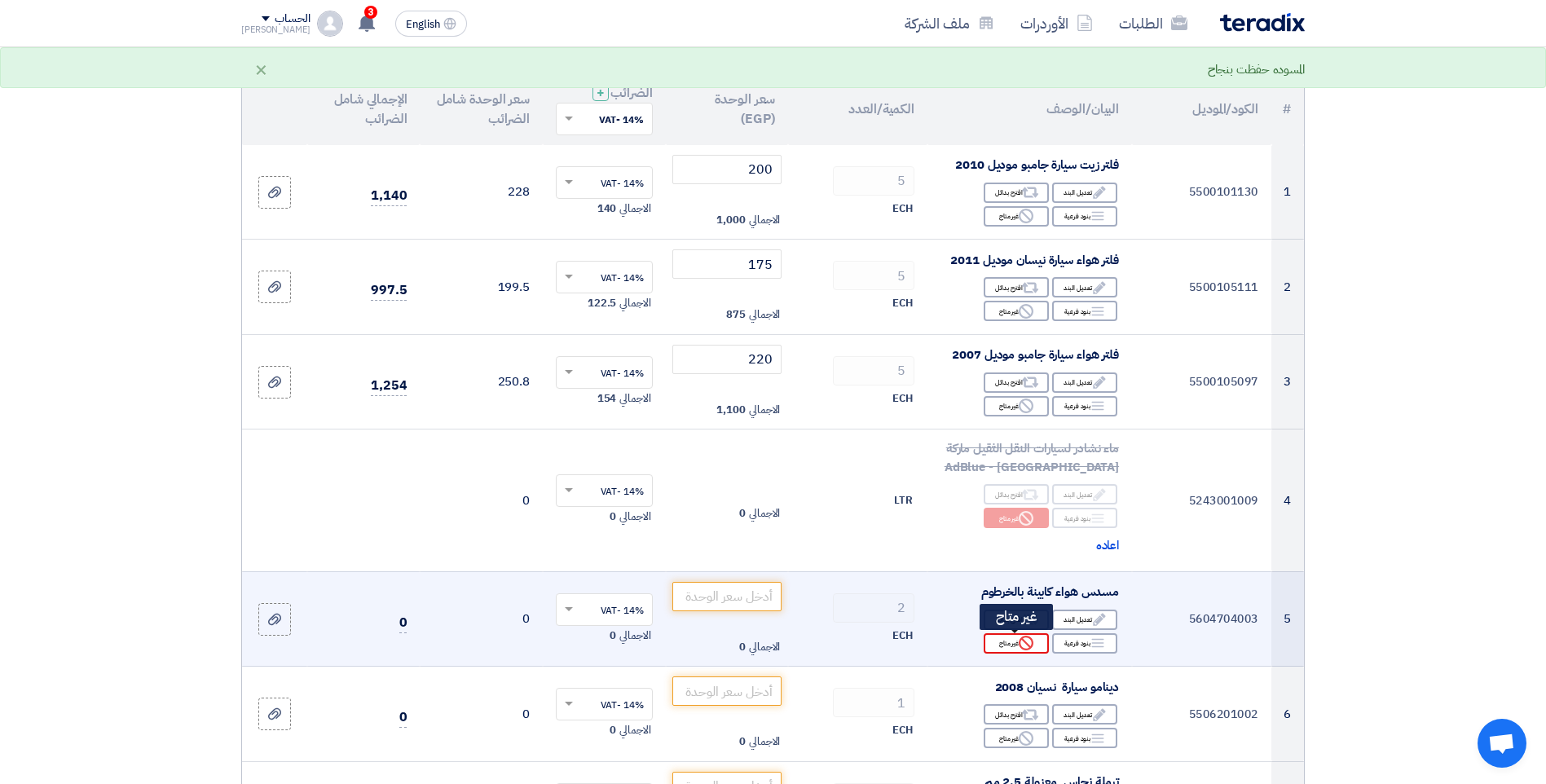
click at [1010, 641] on div "Reject غير متاح" at bounding box center [1016, 643] width 65 height 21
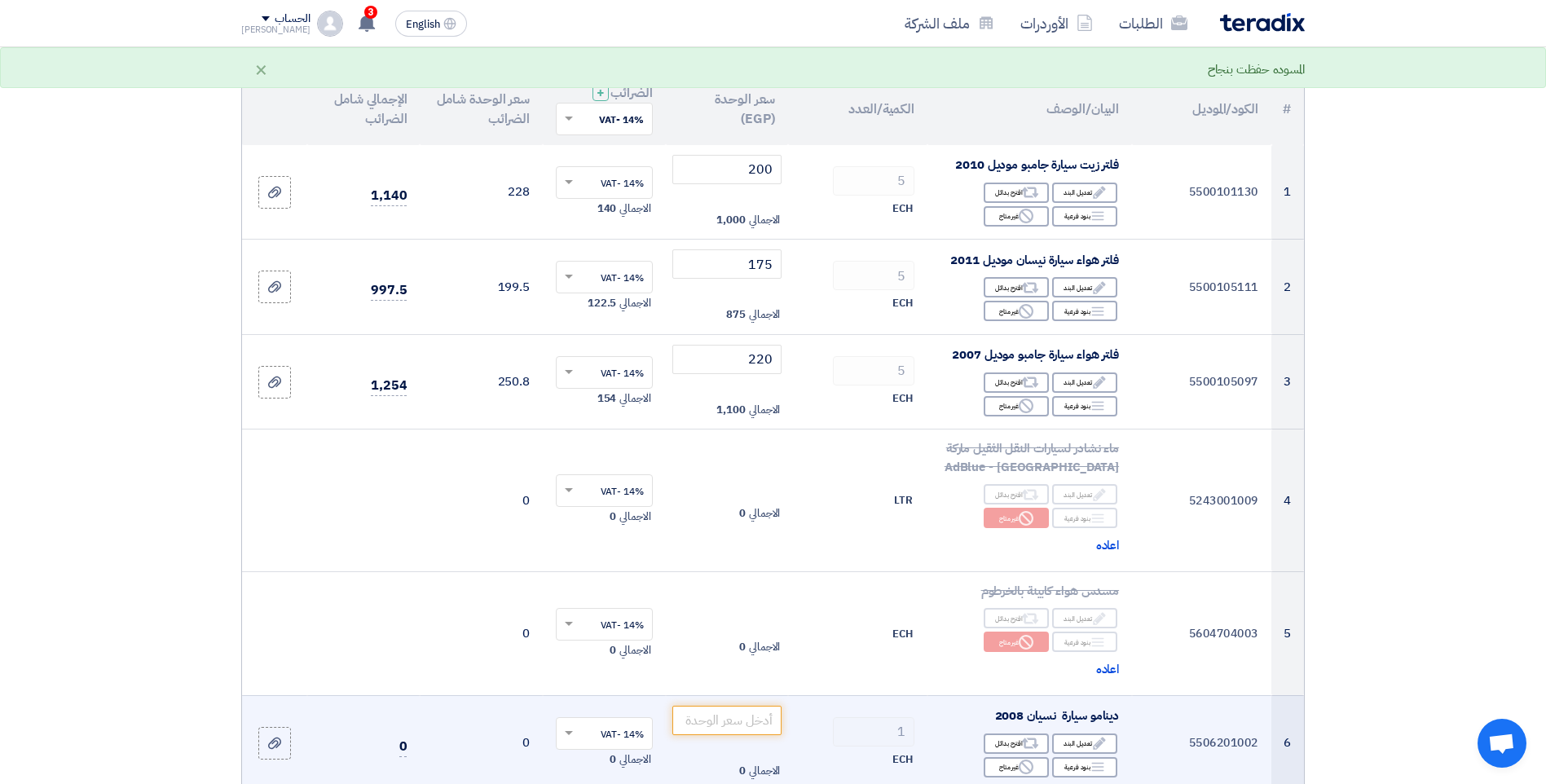
scroll to position [326, 0]
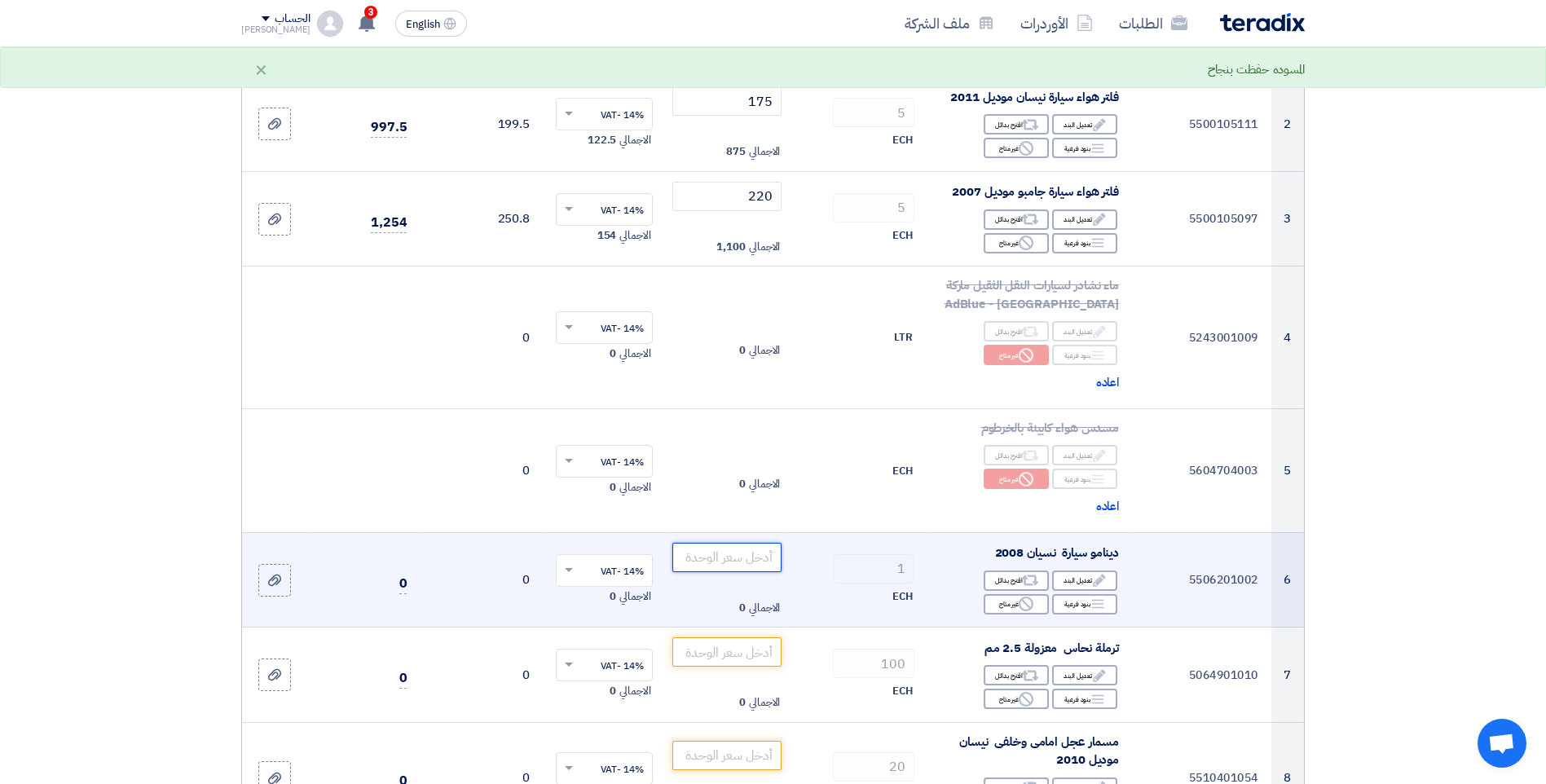
click at [744, 563] on input "number" at bounding box center [727, 558] width 110 height 30
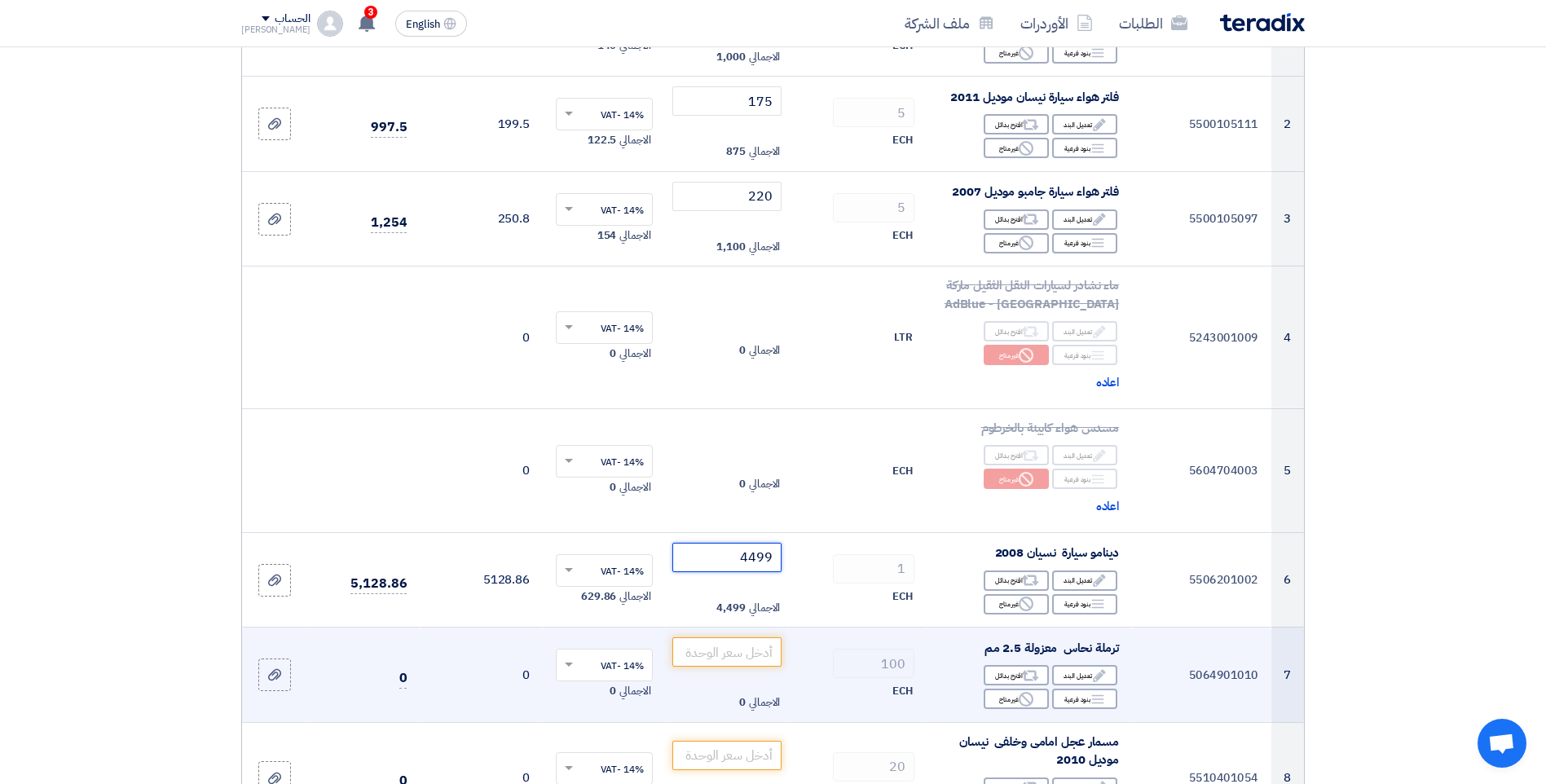
type input "4500"
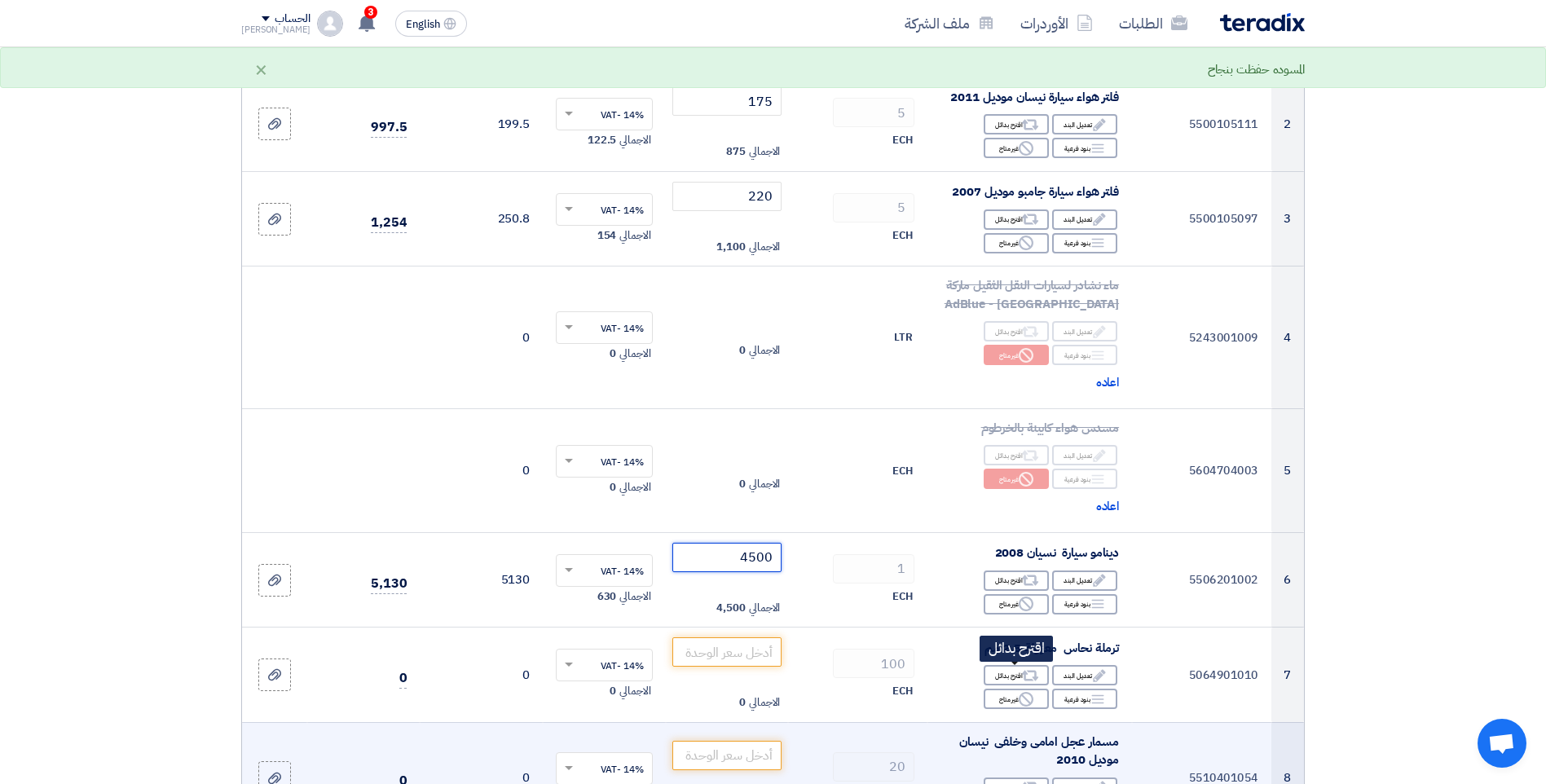
scroll to position [408, 0]
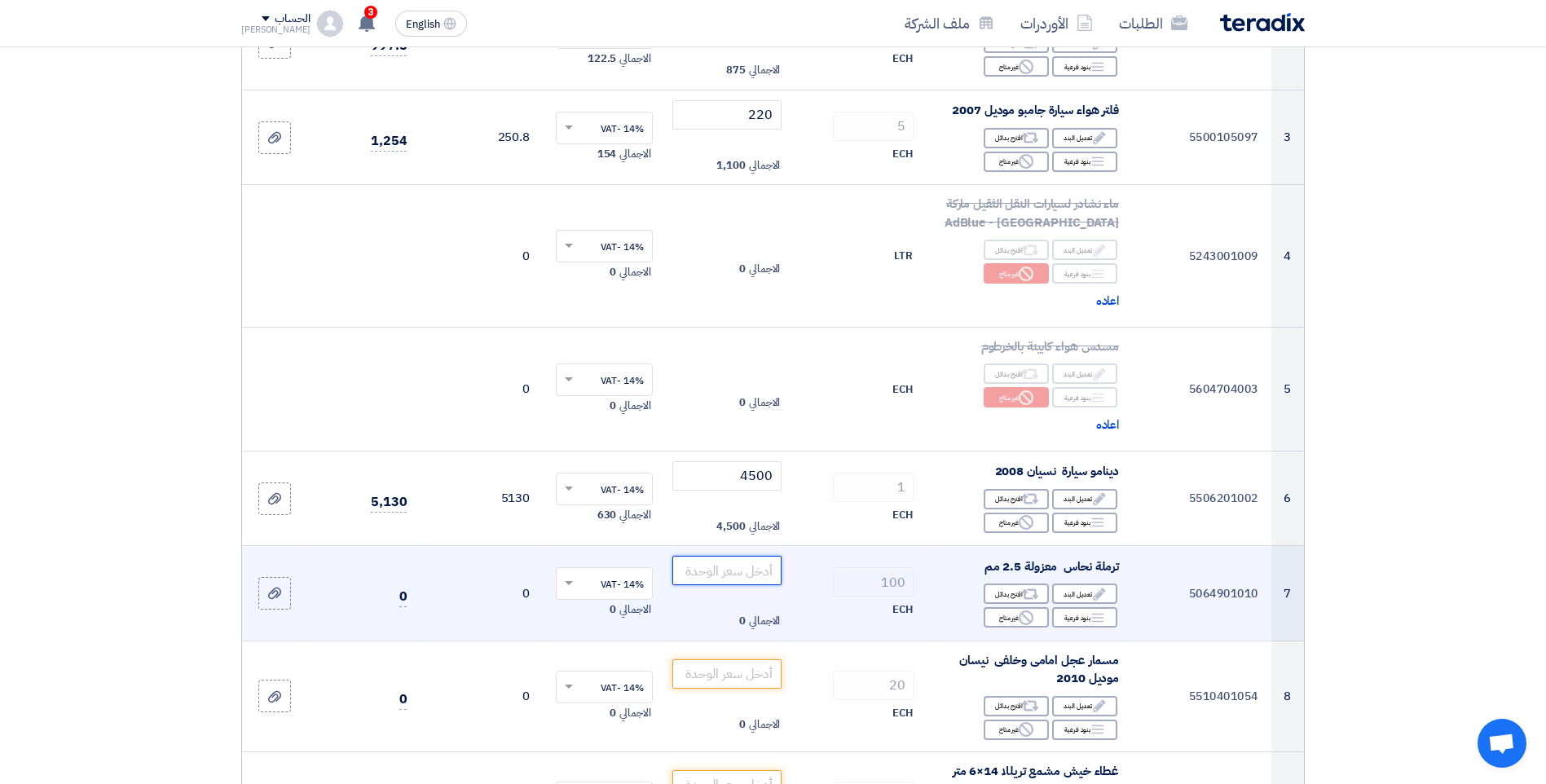
click at [751, 571] on input "number" at bounding box center [727, 571] width 110 height 30
type input "2.5"
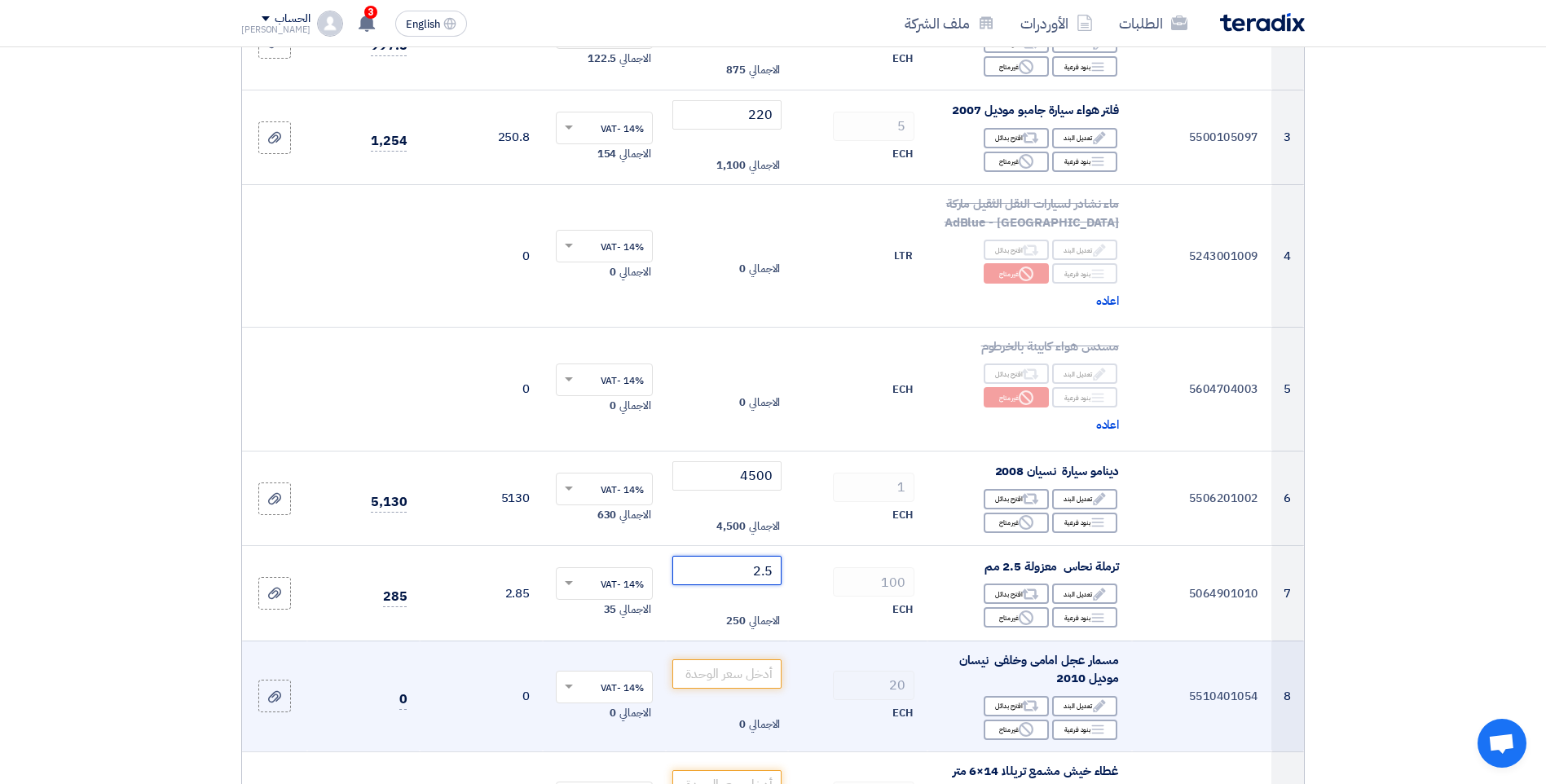
scroll to position [489, 0]
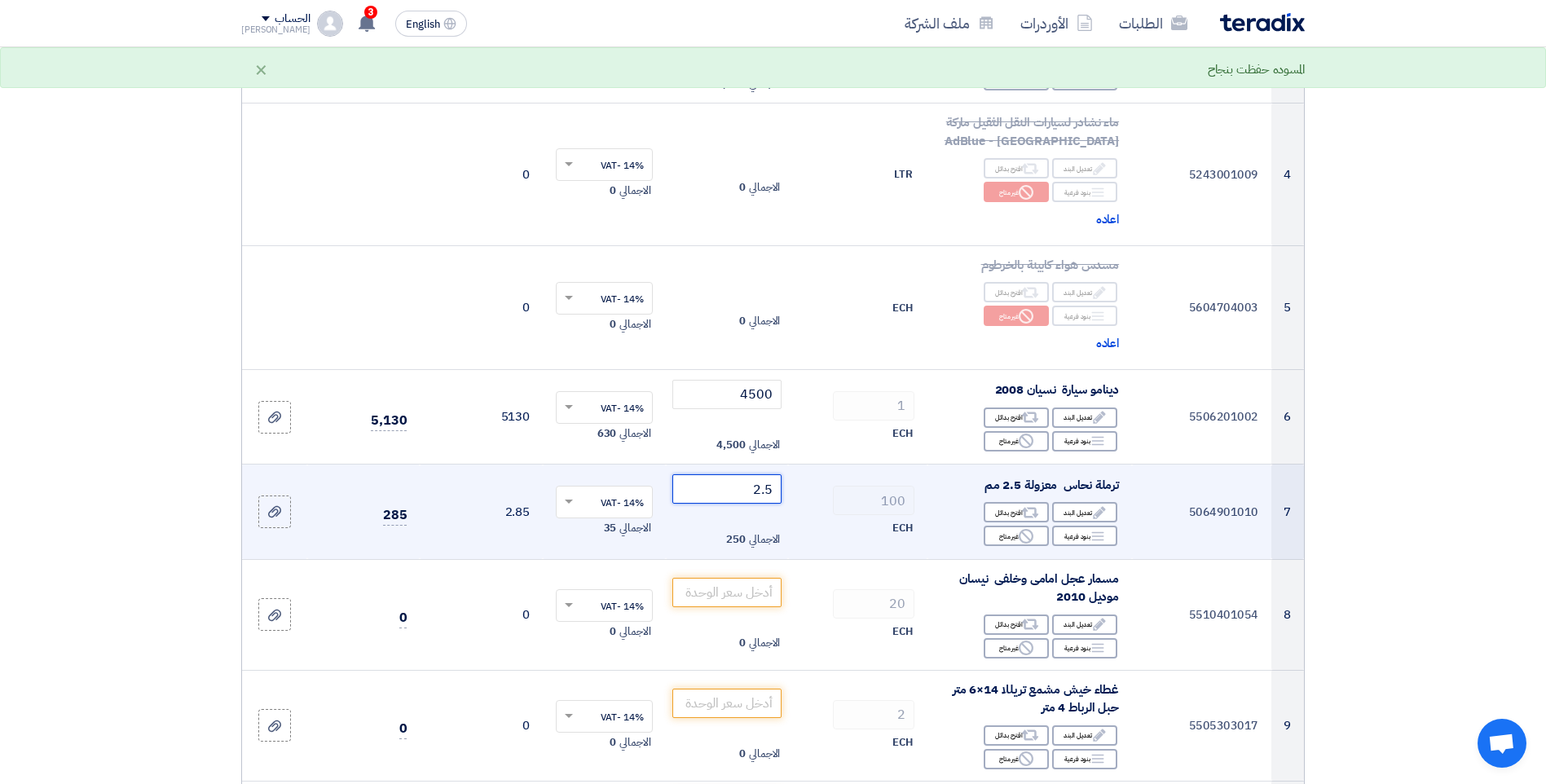
drag, startPoint x: 760, startPoint y: 493, endPoint x: 802, endPoint y: 494, distance: 42.0
click at [810, 494] on tr "7 5064901010 ترملة نحاس معزولة 2.5 مم Edit تعديل البند Alternative اقترح بدائل …" at bounding box center [773, 512] width 1062 height 96
click at [1009, 535] on div "Reject غير متاح" at bounding box center [1016, 535] width 65 height 21
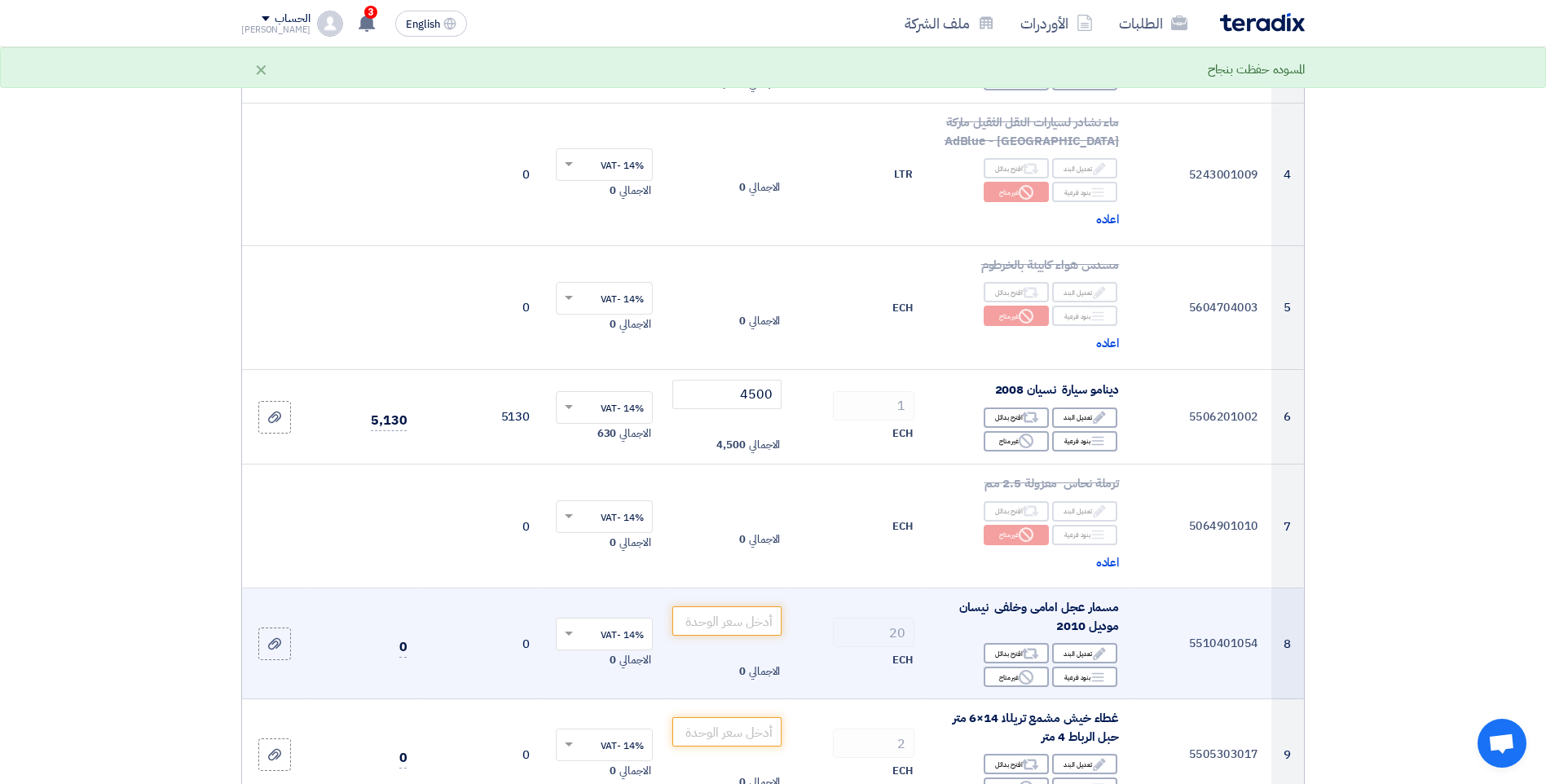
scroll to position [651, 0]
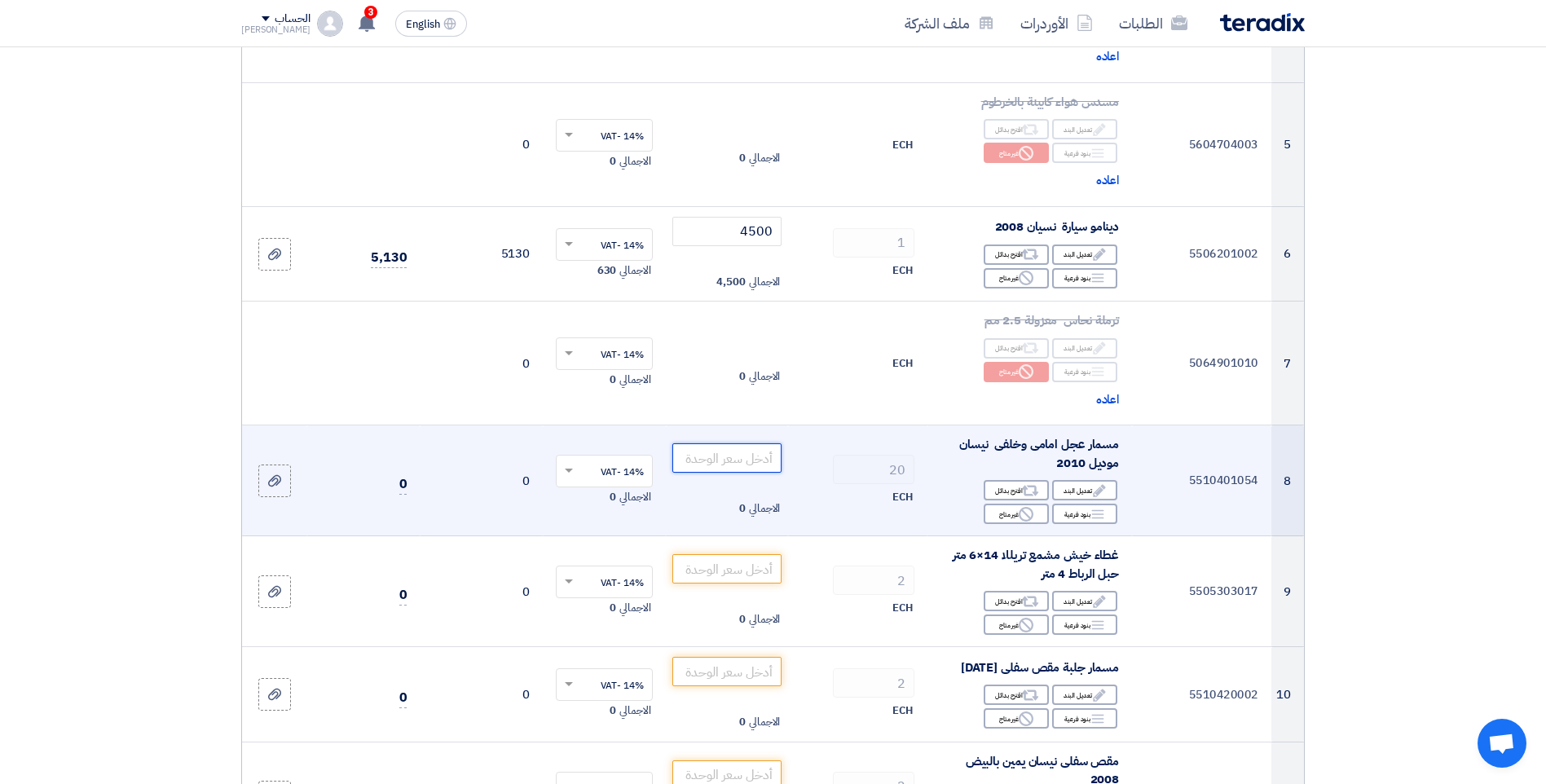
click at [750, 453] on input "number" at bounding box center [727, 458] width 110 height 30
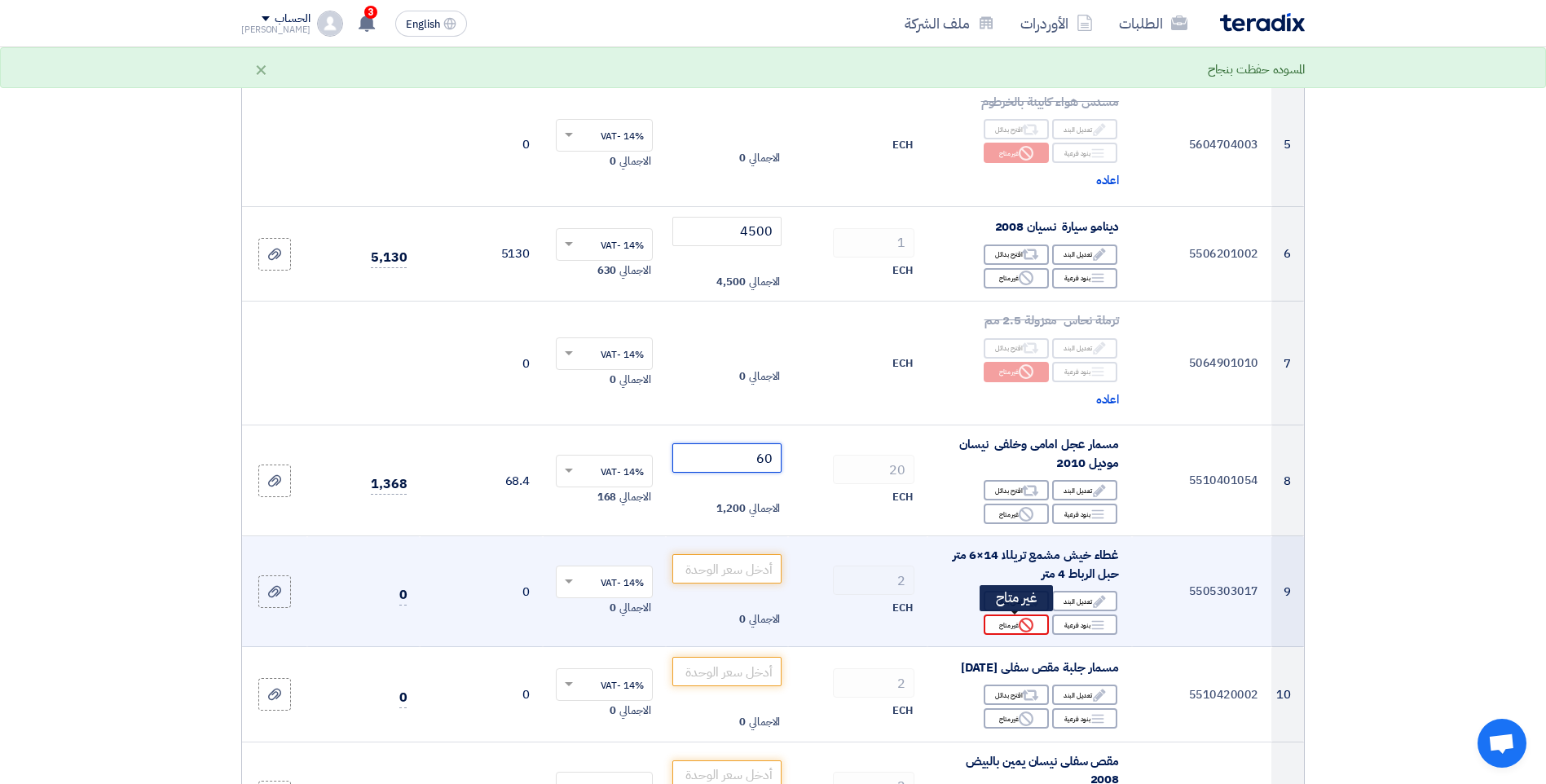
type input "60"
click at [1017, 621] on div "Reject غير متاح" at bounding box center [1016, 624] width 65 height 21
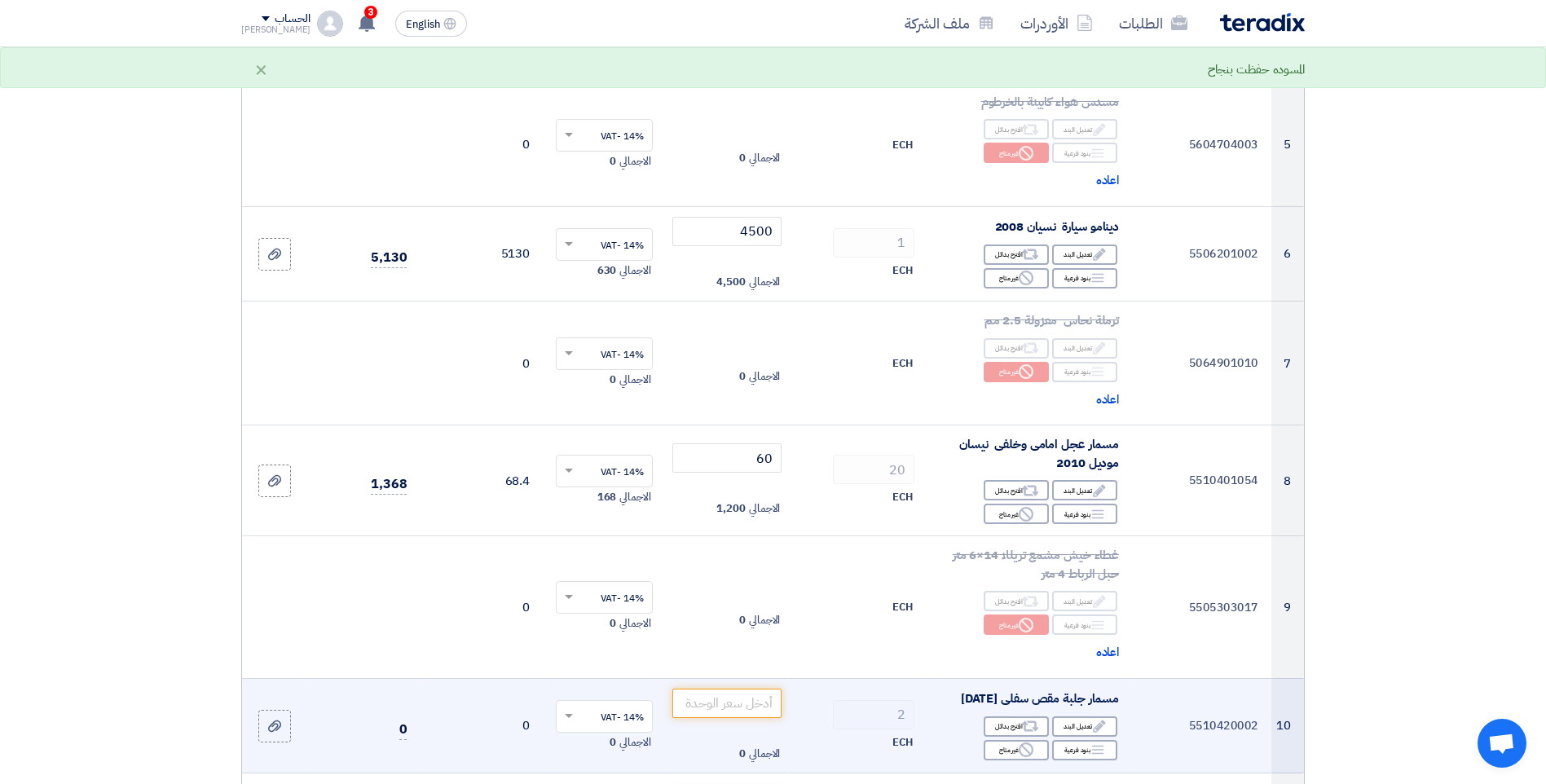
scroll to position [814, 0]
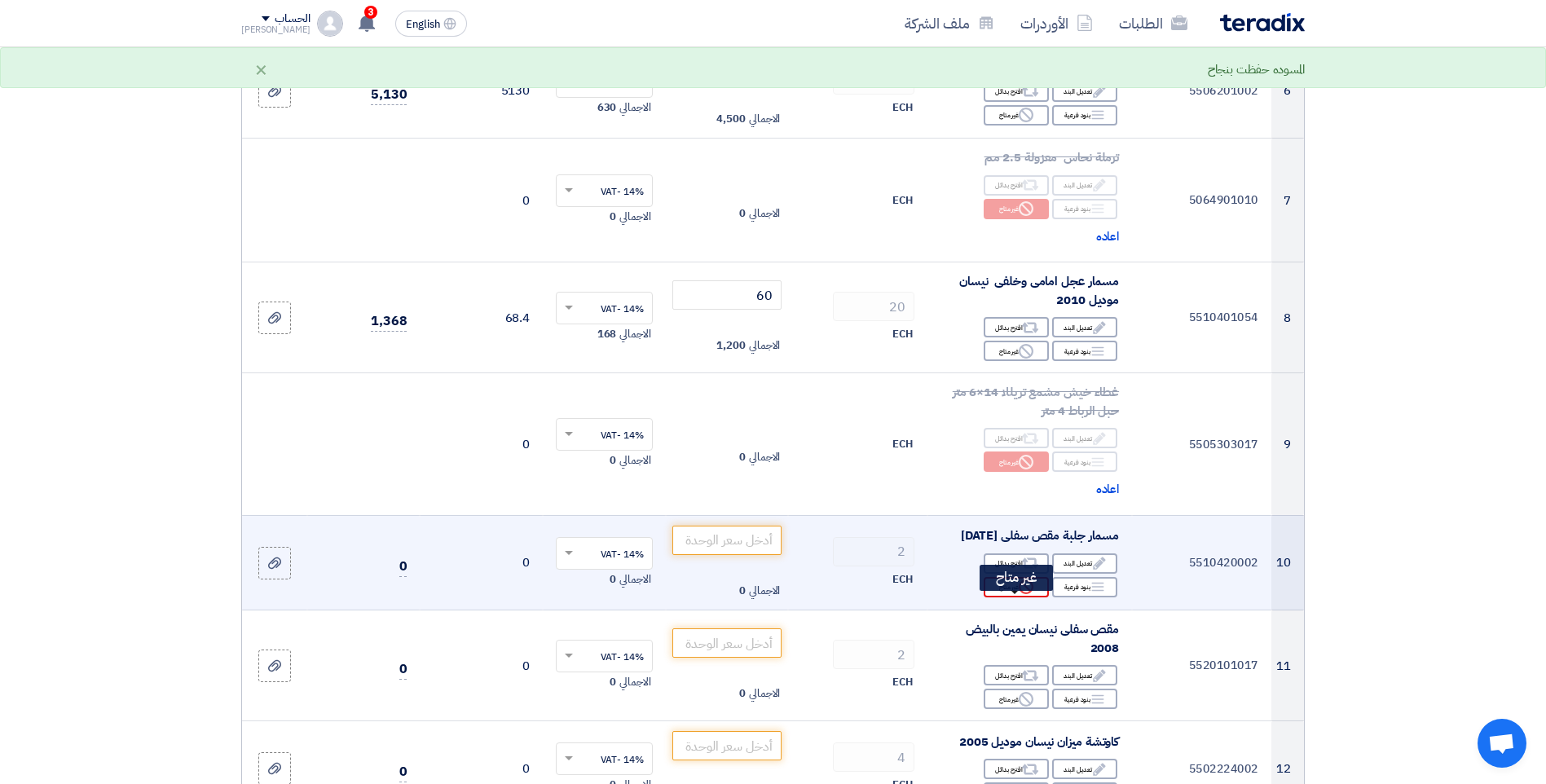
click at [999, 597] on div "Reject غير متاح" at bounding box center [1016, 586] width 65 height 21
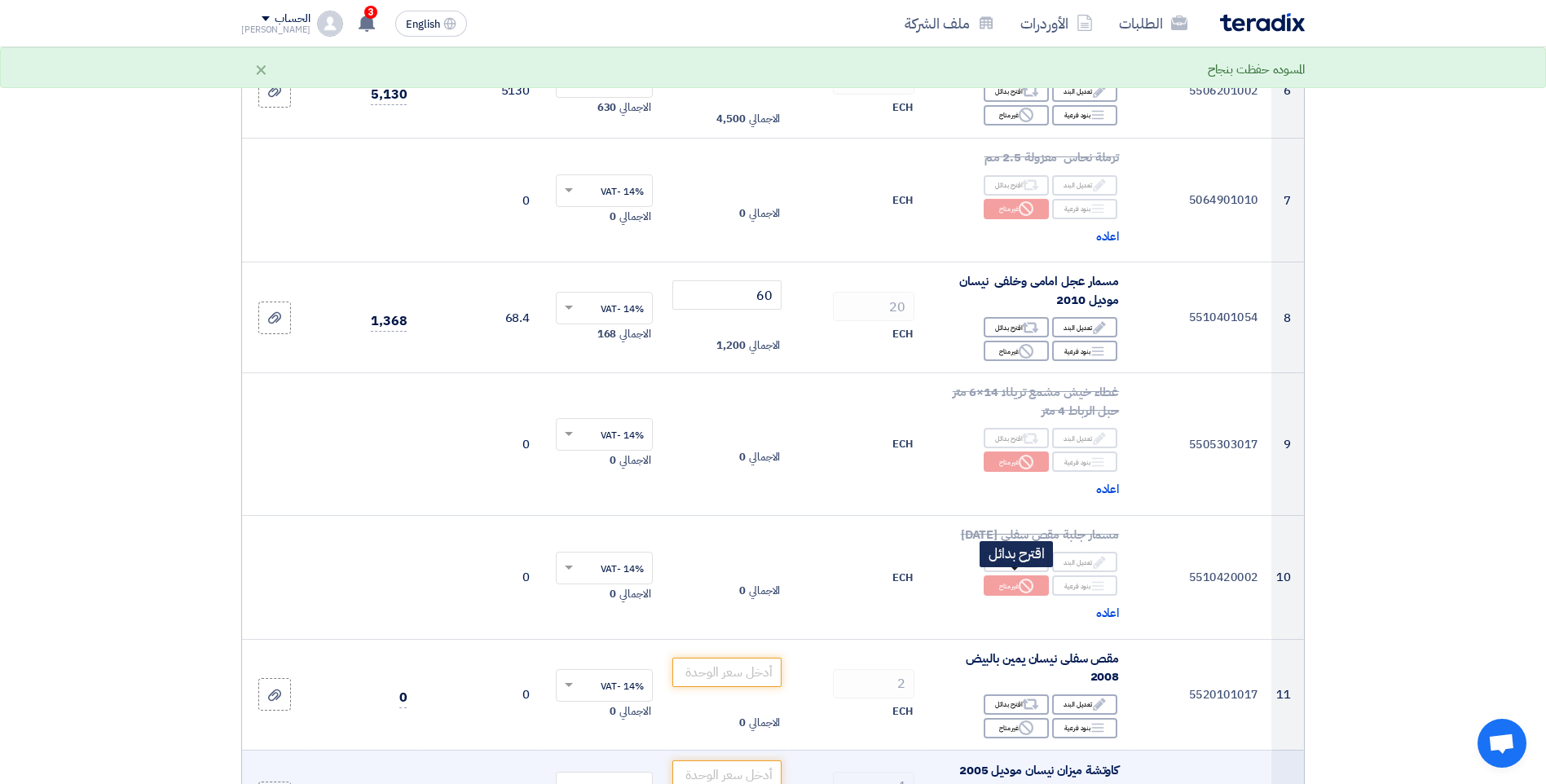
scroll to position [1059, 0]
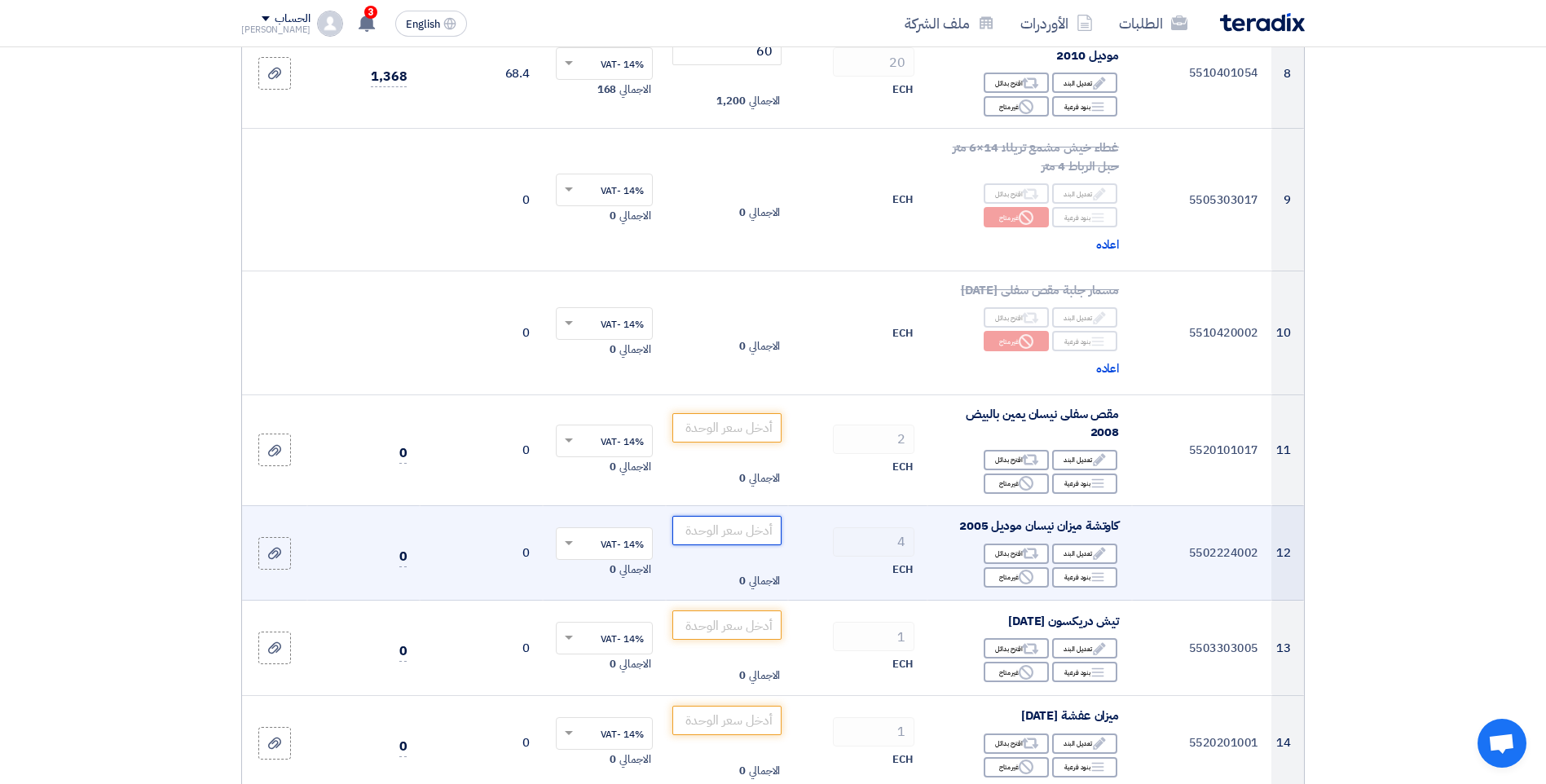
click at [715, 545] on input "number" at bounding box center [727, 530] width 110 height 30
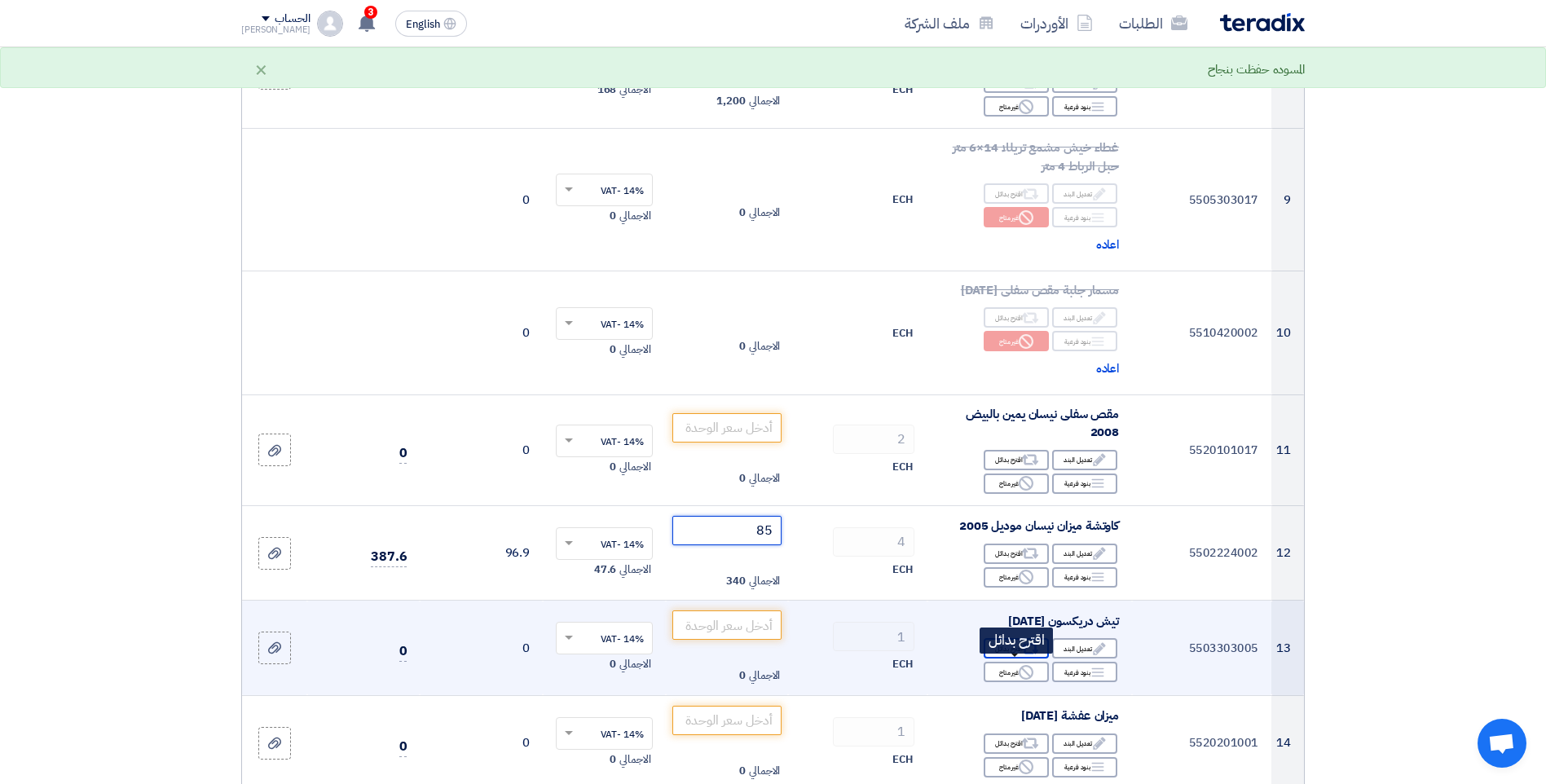
scroll to position [1141, 0]
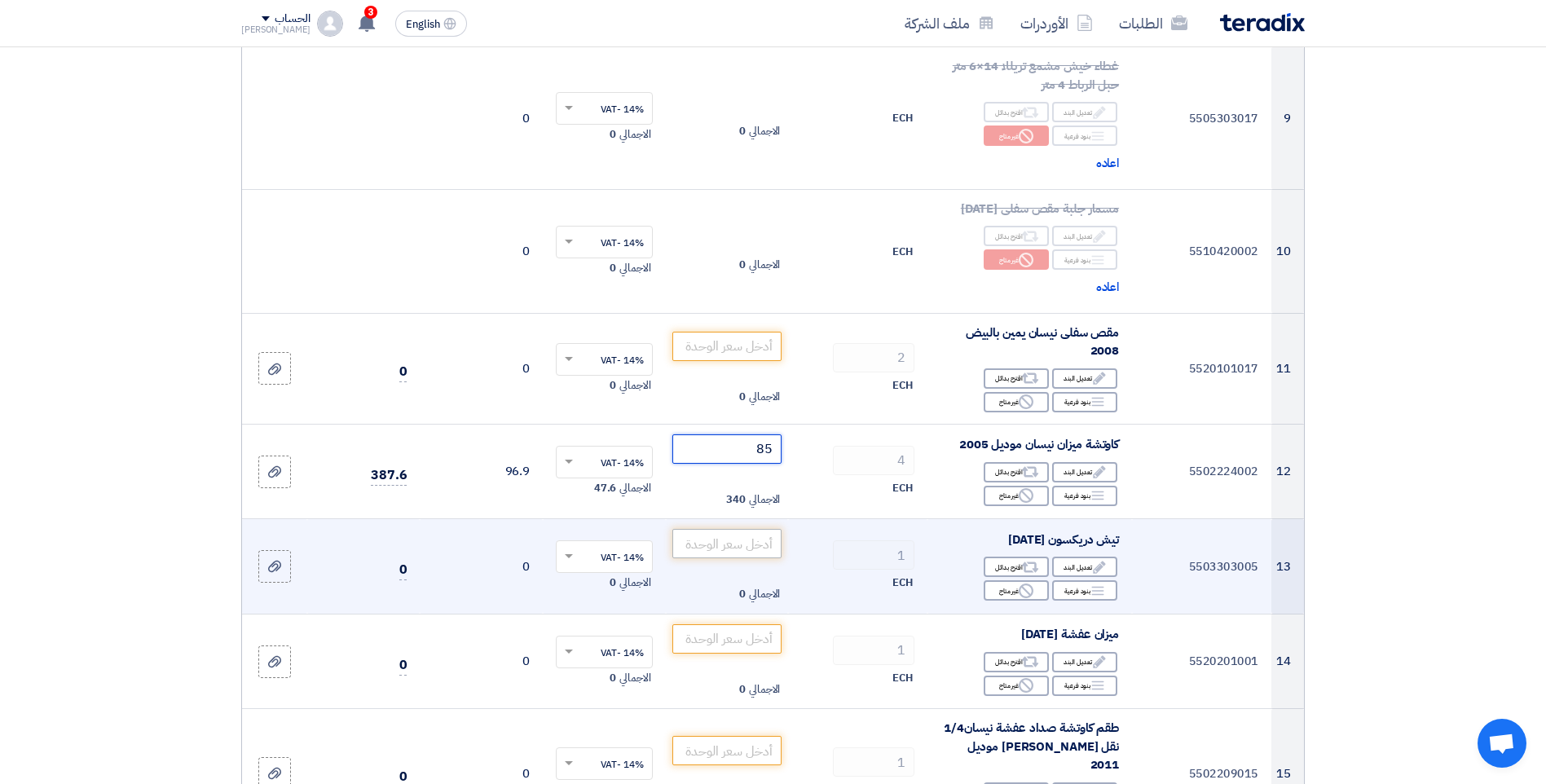
type input "85"
click at [755, 558] on input "number" at bounding box center [727, 544] width 110 height 30
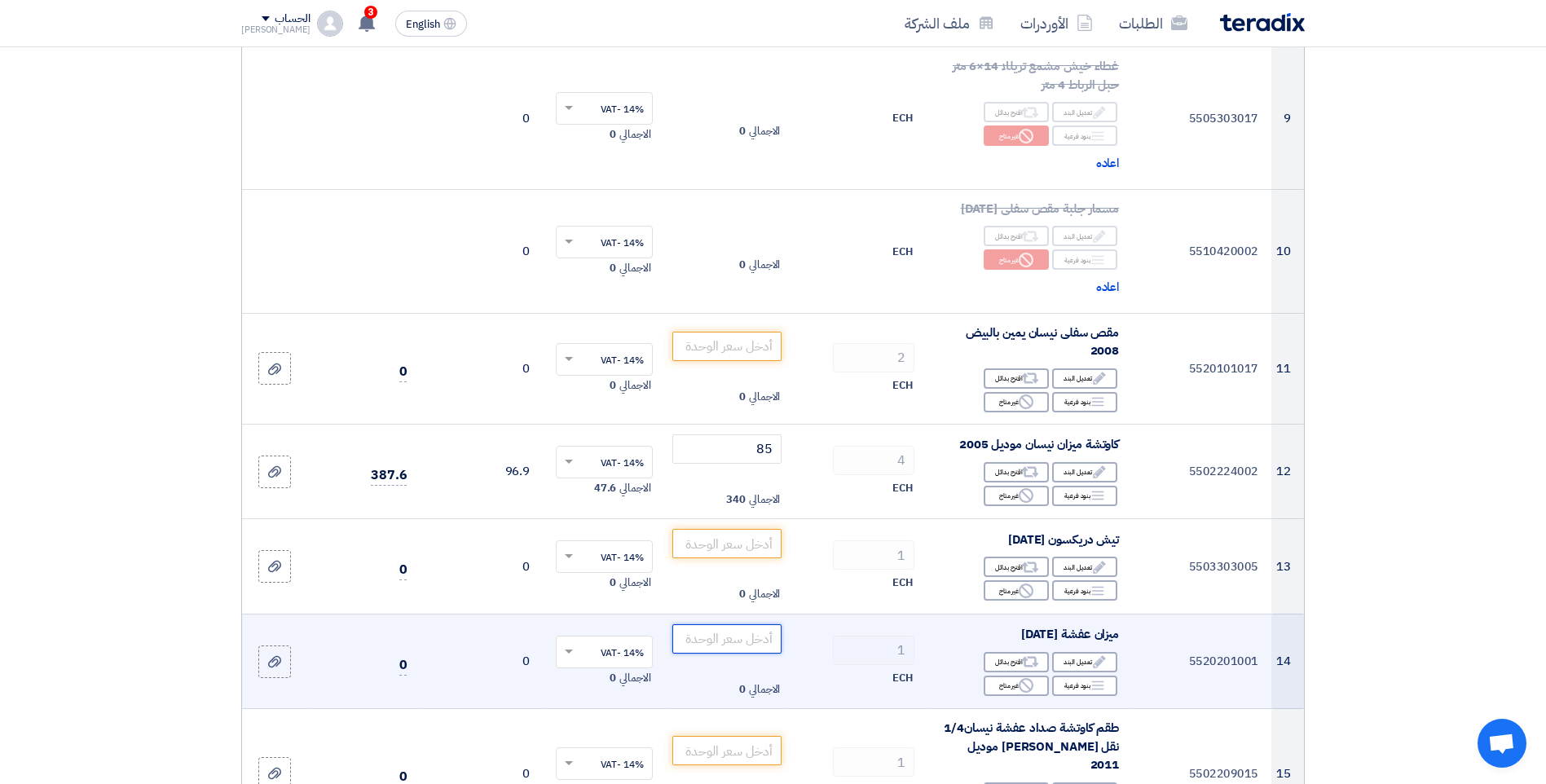
click at [743, 653] on input "number" at bounding box center [727, 639] width 110 height 30
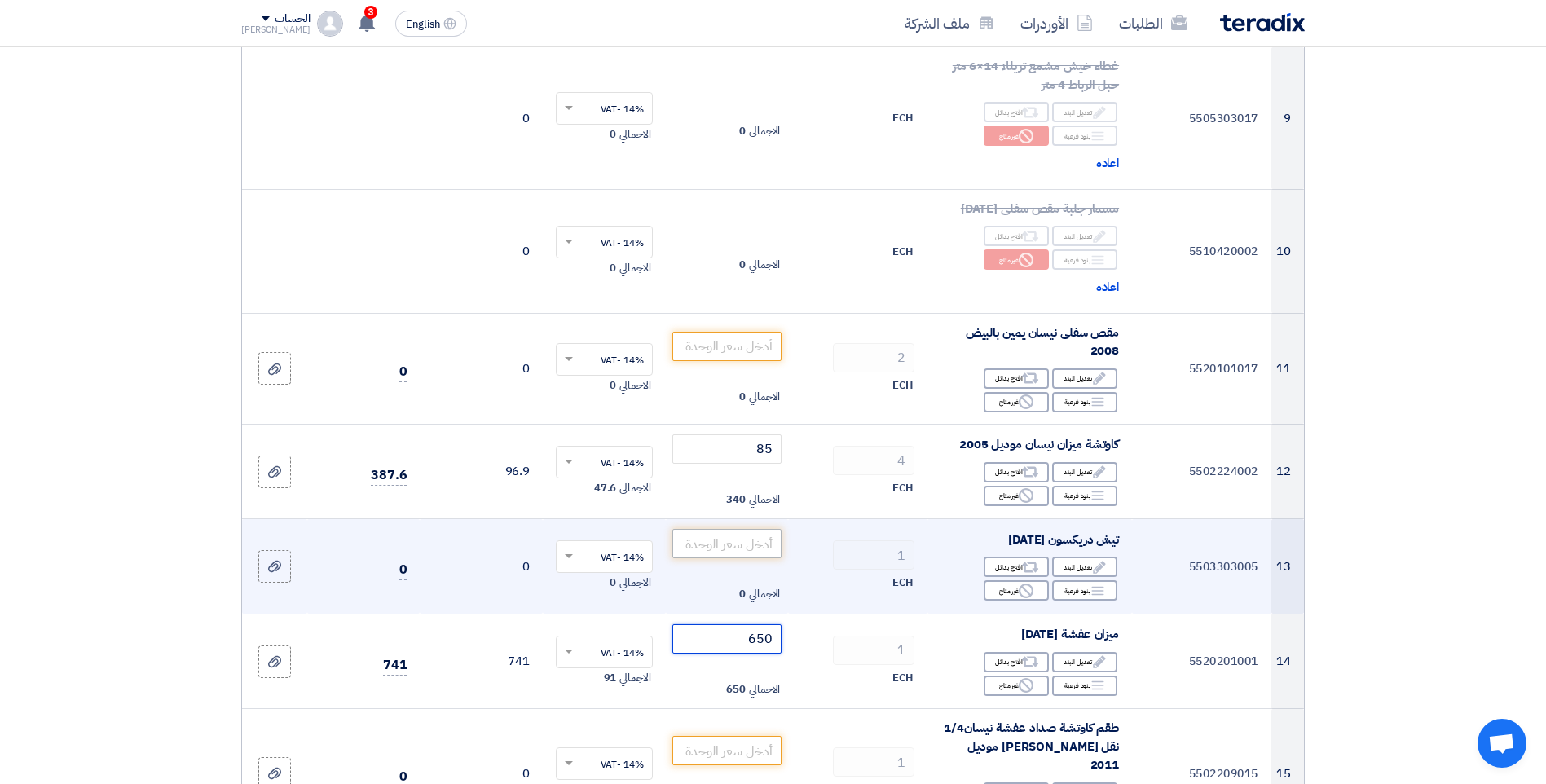
type input "650"
click at [754, 558] on input "number" at bounding box center [727, 544] width 110 height 30
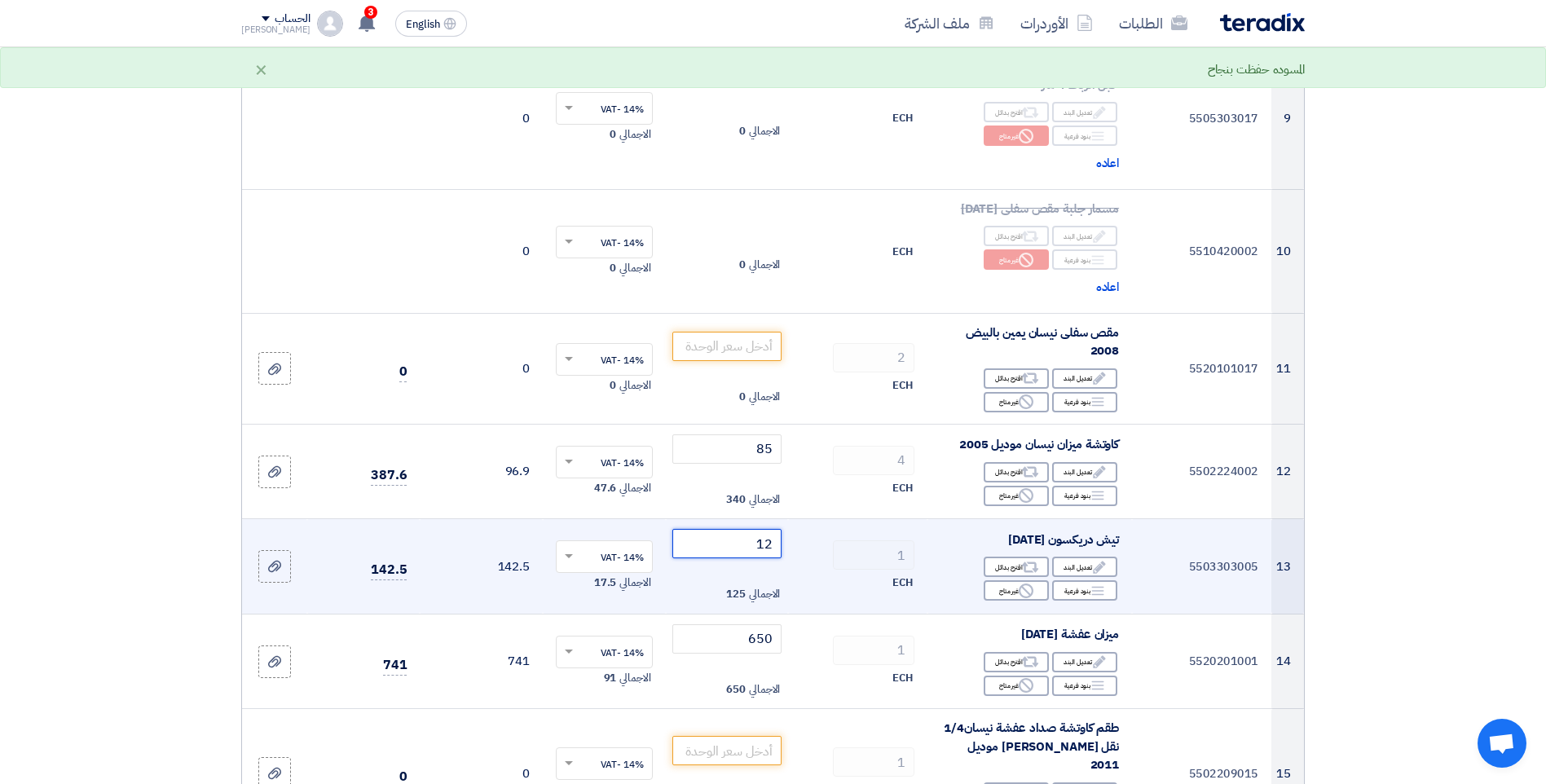
type input "1"
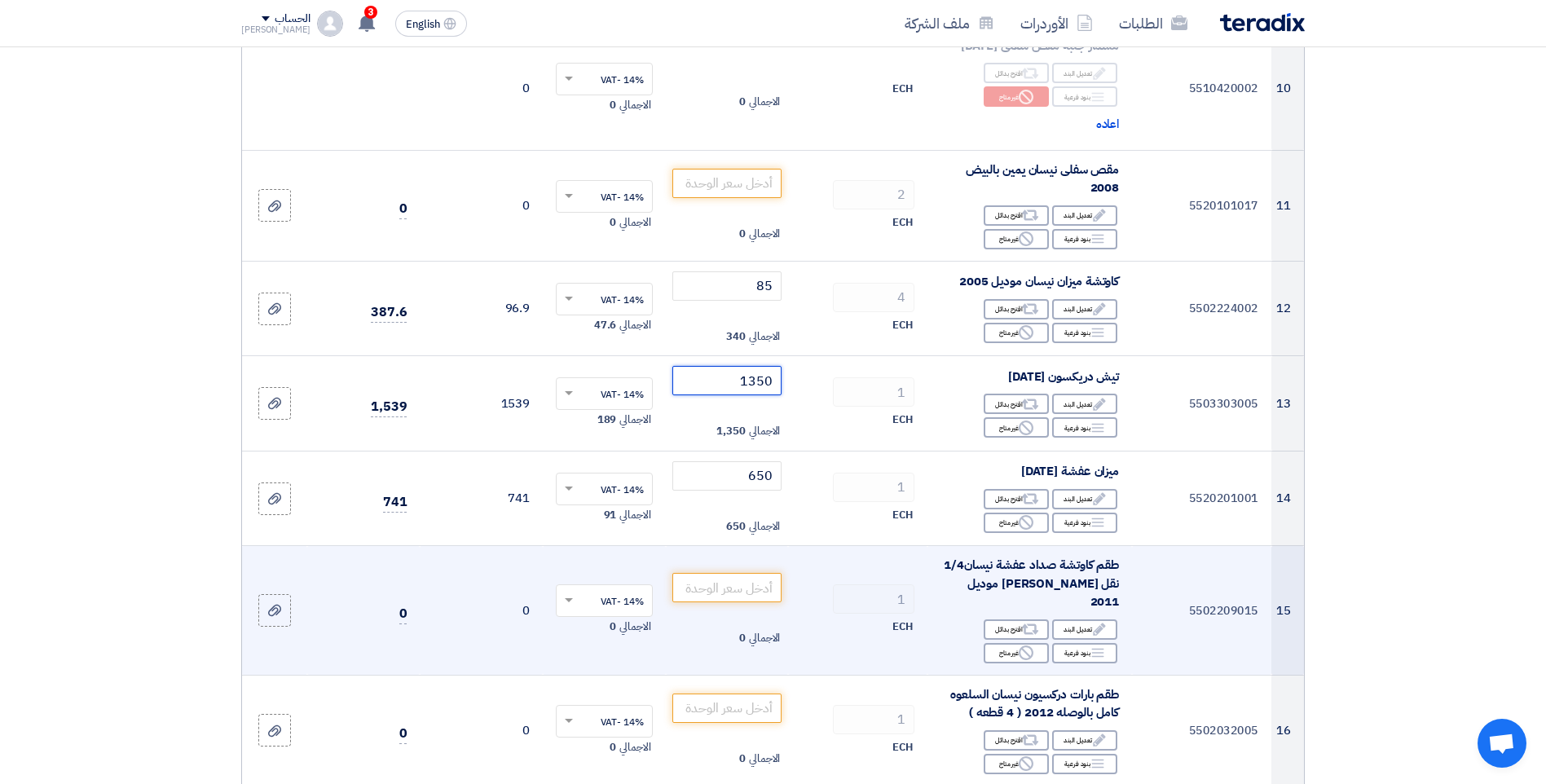
scroll to position [1385, 0]
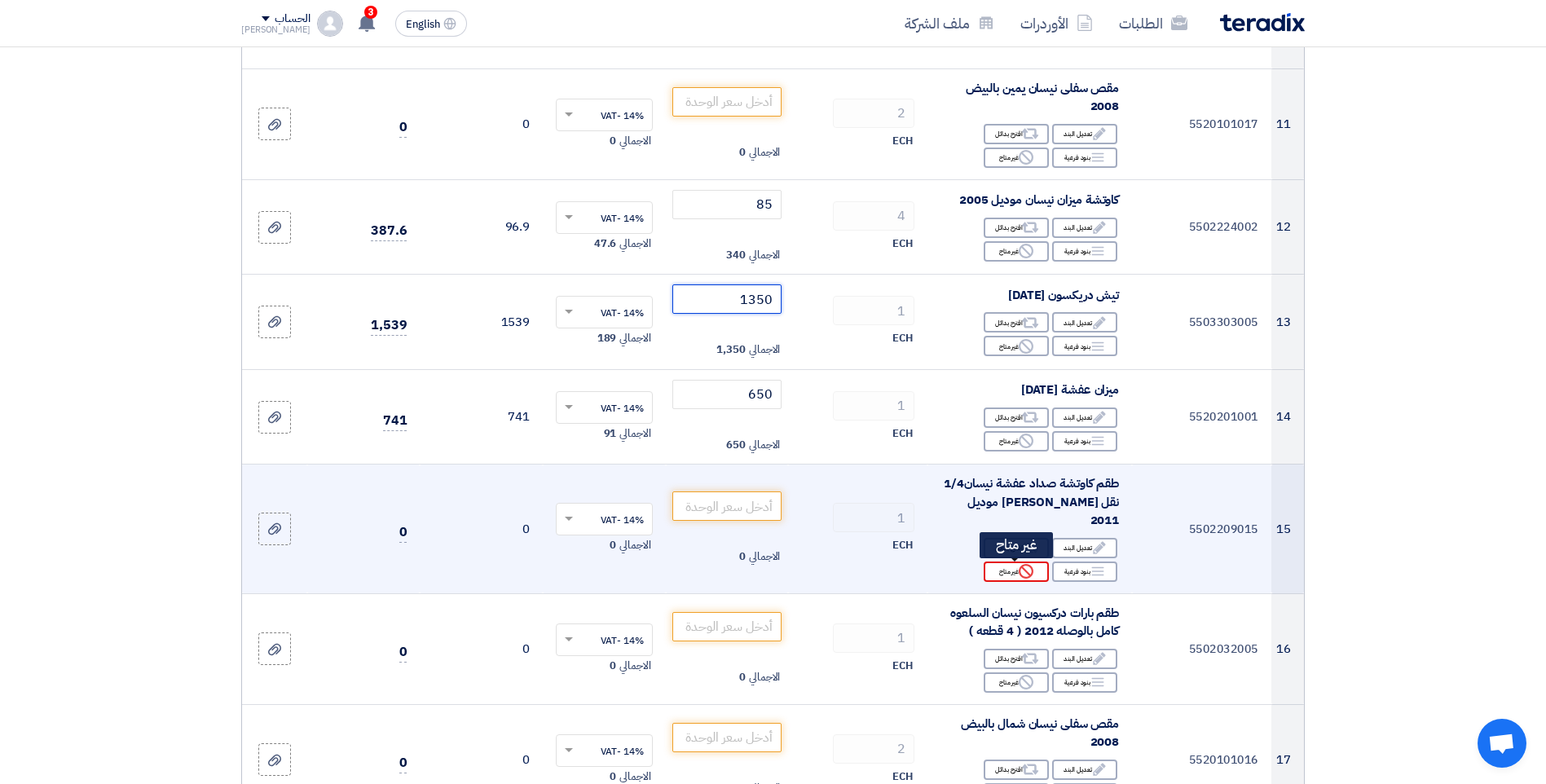
type input "1350"
click at [1014, 572] on div "Reject غير متاح" at bounding box center [1016, 572] width 65 height 21
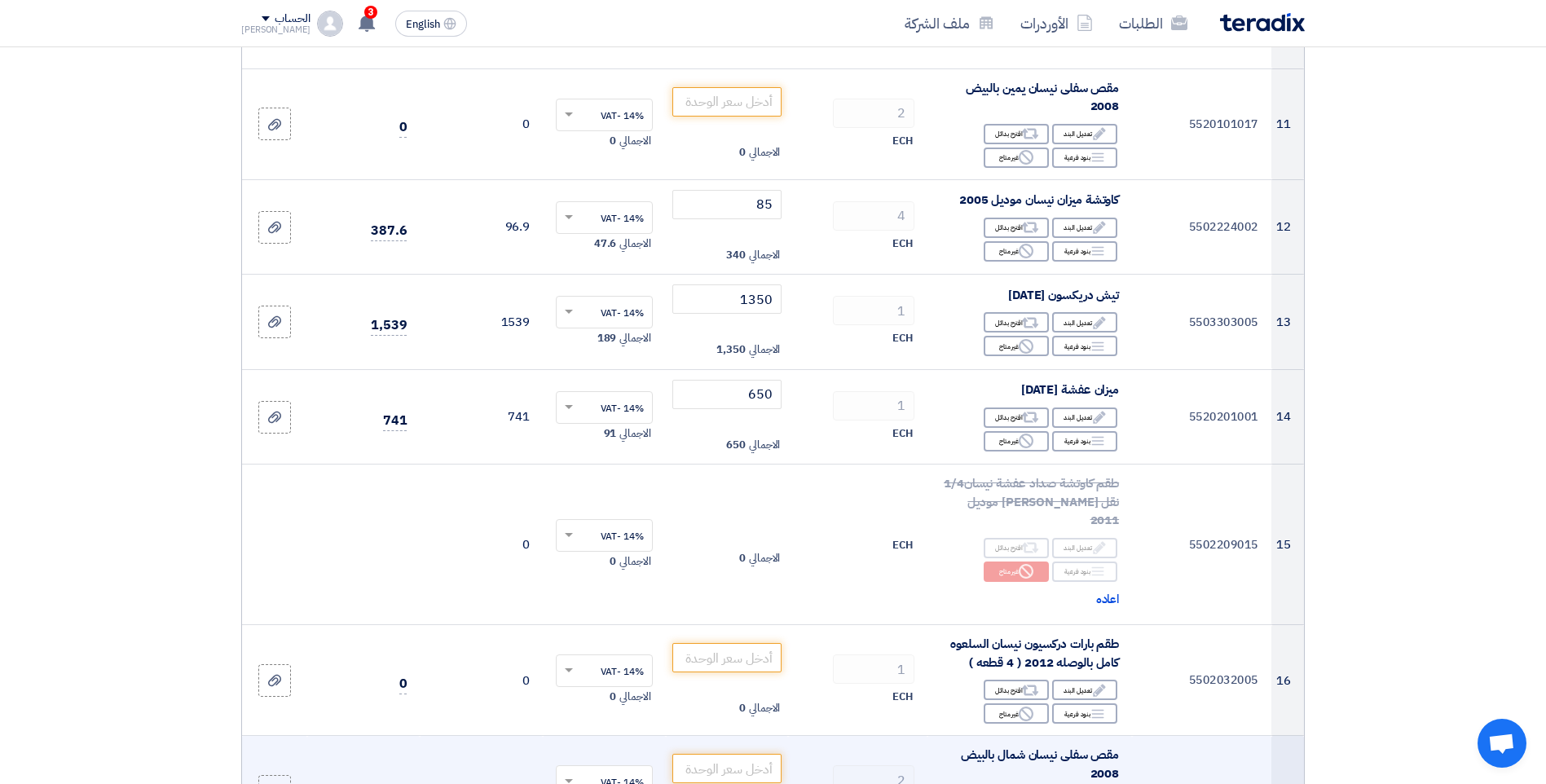
scroll to position [1548, 0]
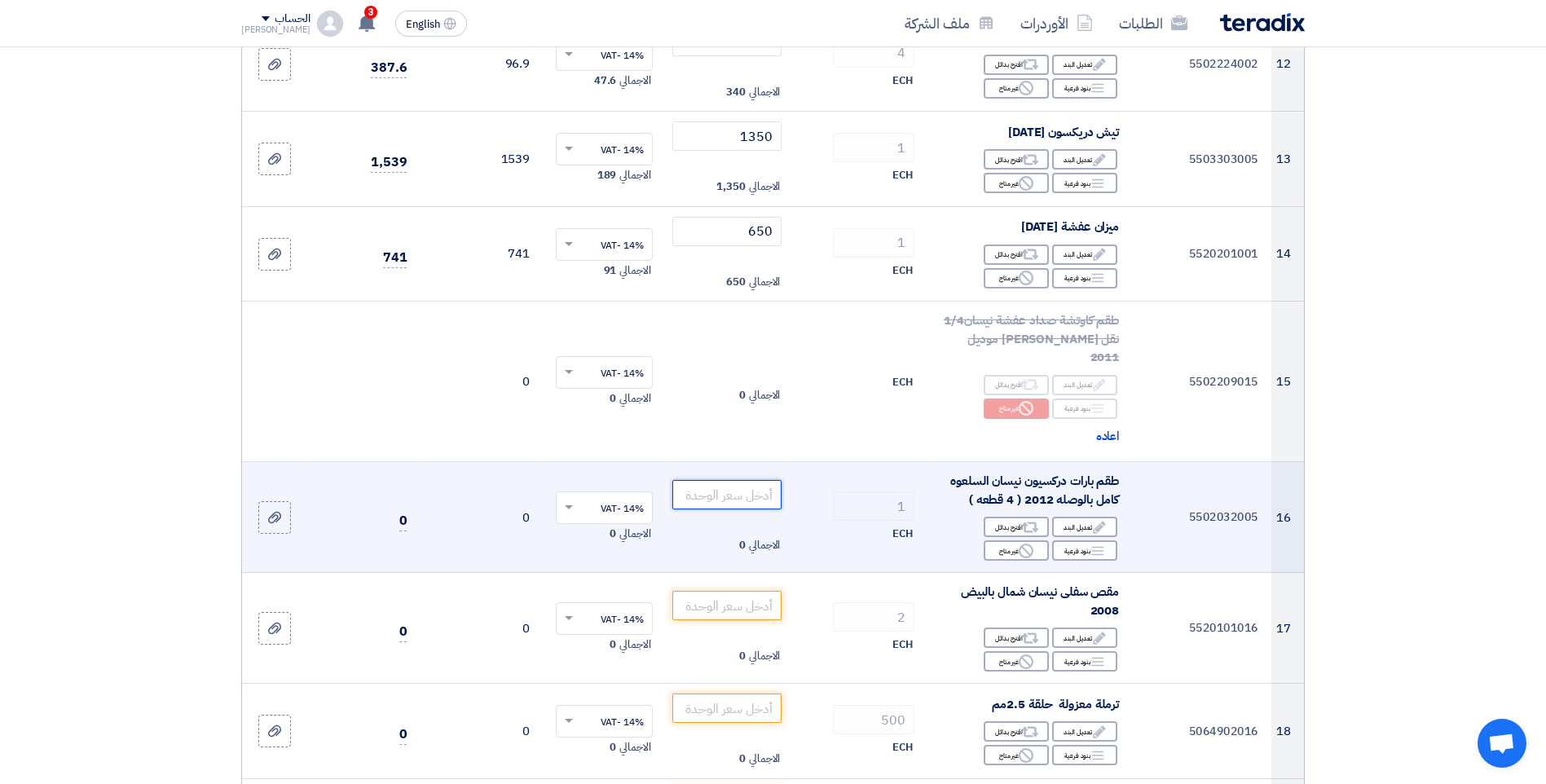
click at [747, 501] on input "number" at bounding box center [727, 495] width 110 height 30
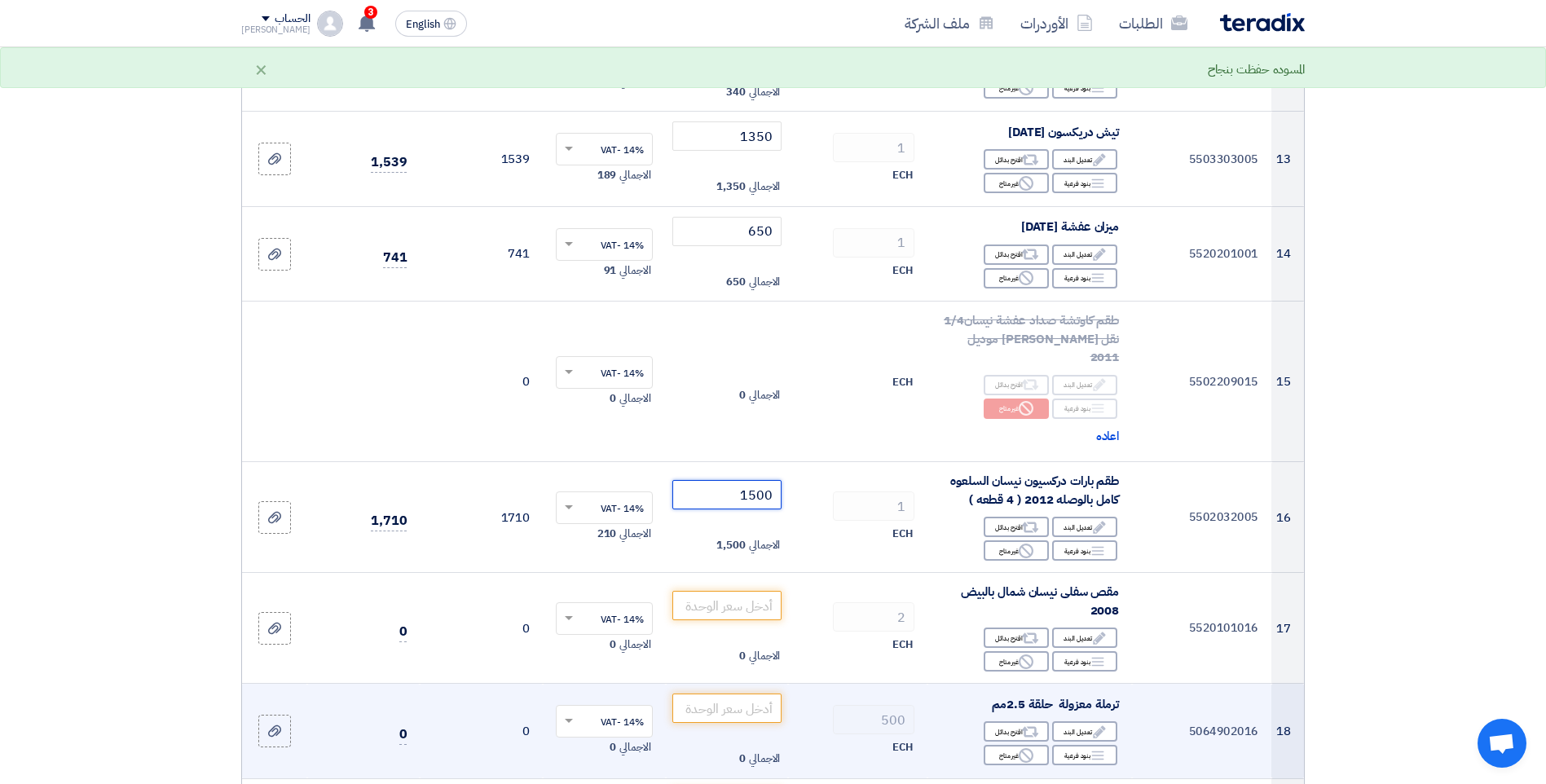
scroll to position [1630, 0]
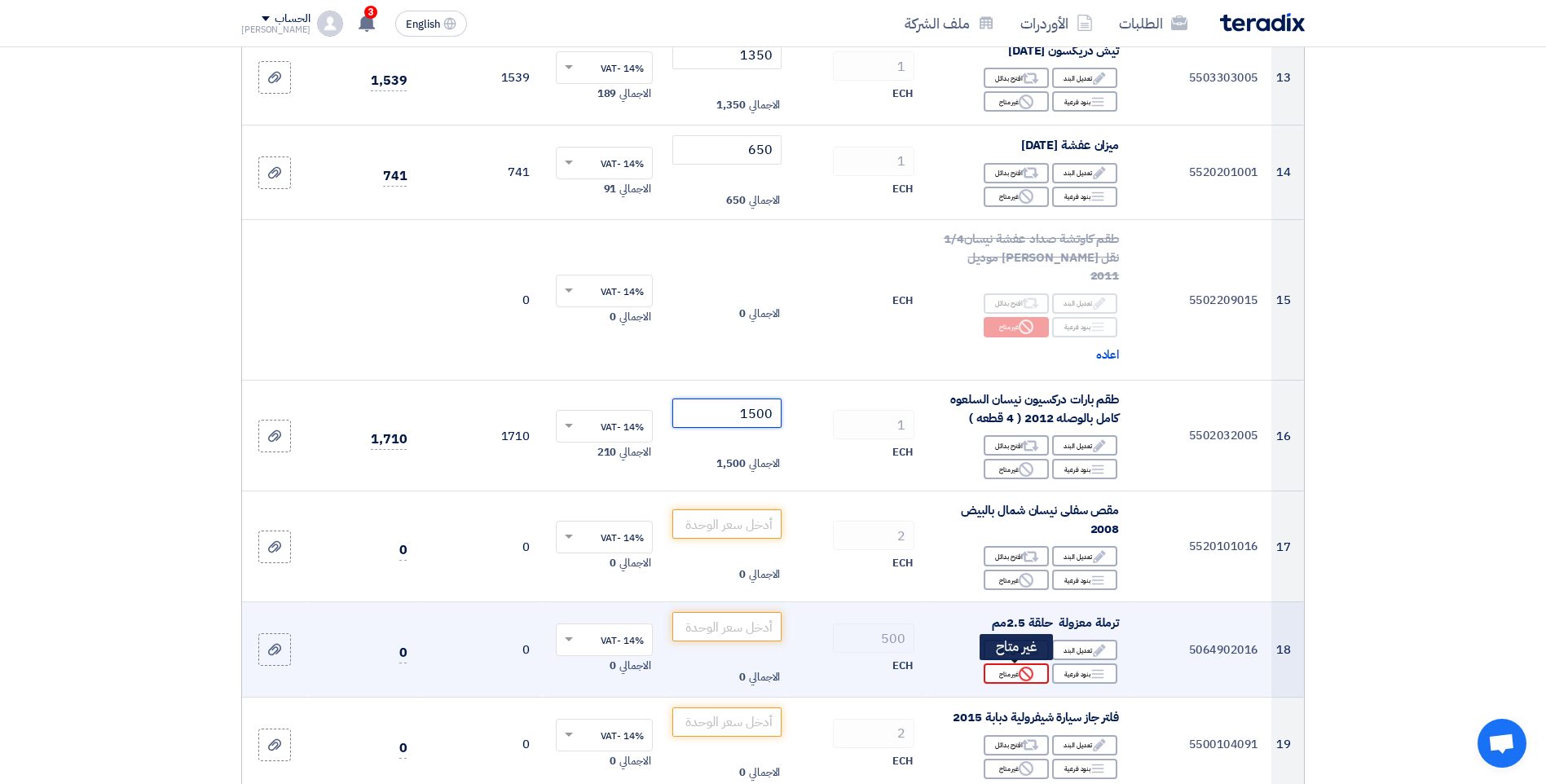
type input "1500"
click at [1008, 673] on div "Reject غير متاح" at bounding box center [1016, 673] width 65 height 21
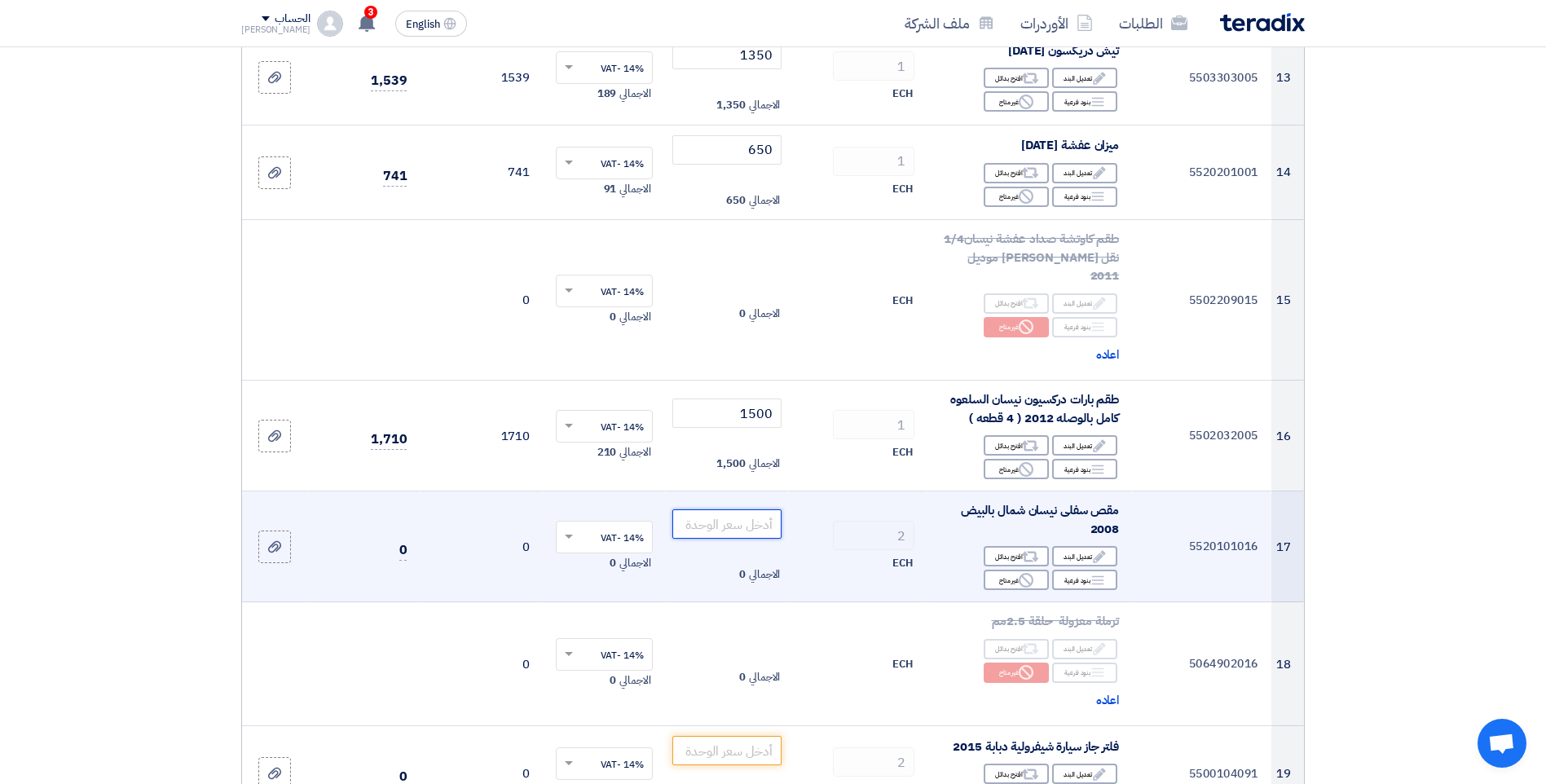
click at [750, 523] on input "number" at bounding box center [727, 524] width 110 height 30
click at [739, 524] on input "number" at bounding box center [727, 524] width 110 height 30
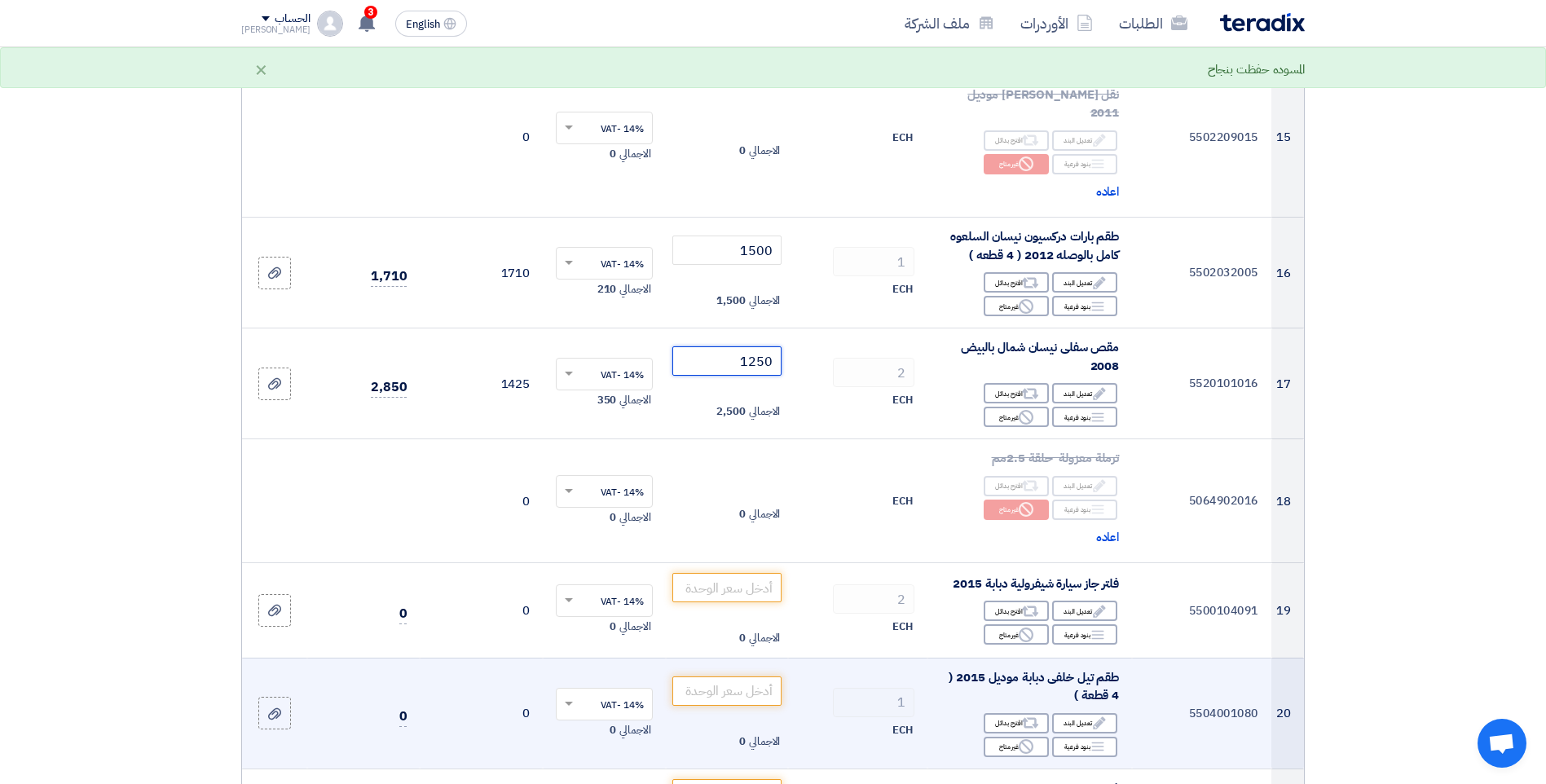
scroll to position [1874, 0]
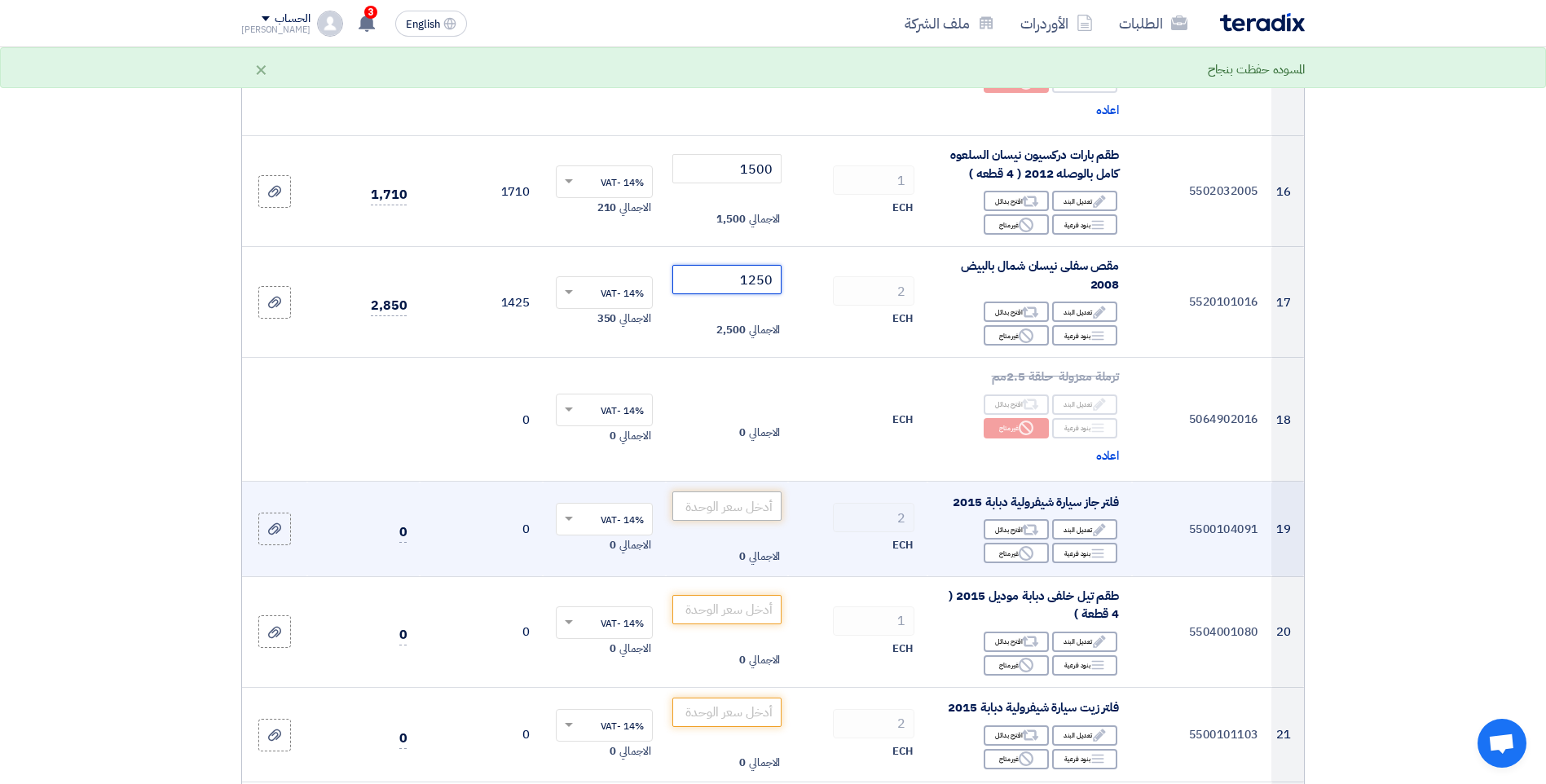
type input "1250"
click at [742, 505] on input "number" at bounding box center [727, 506] width 110 height 30
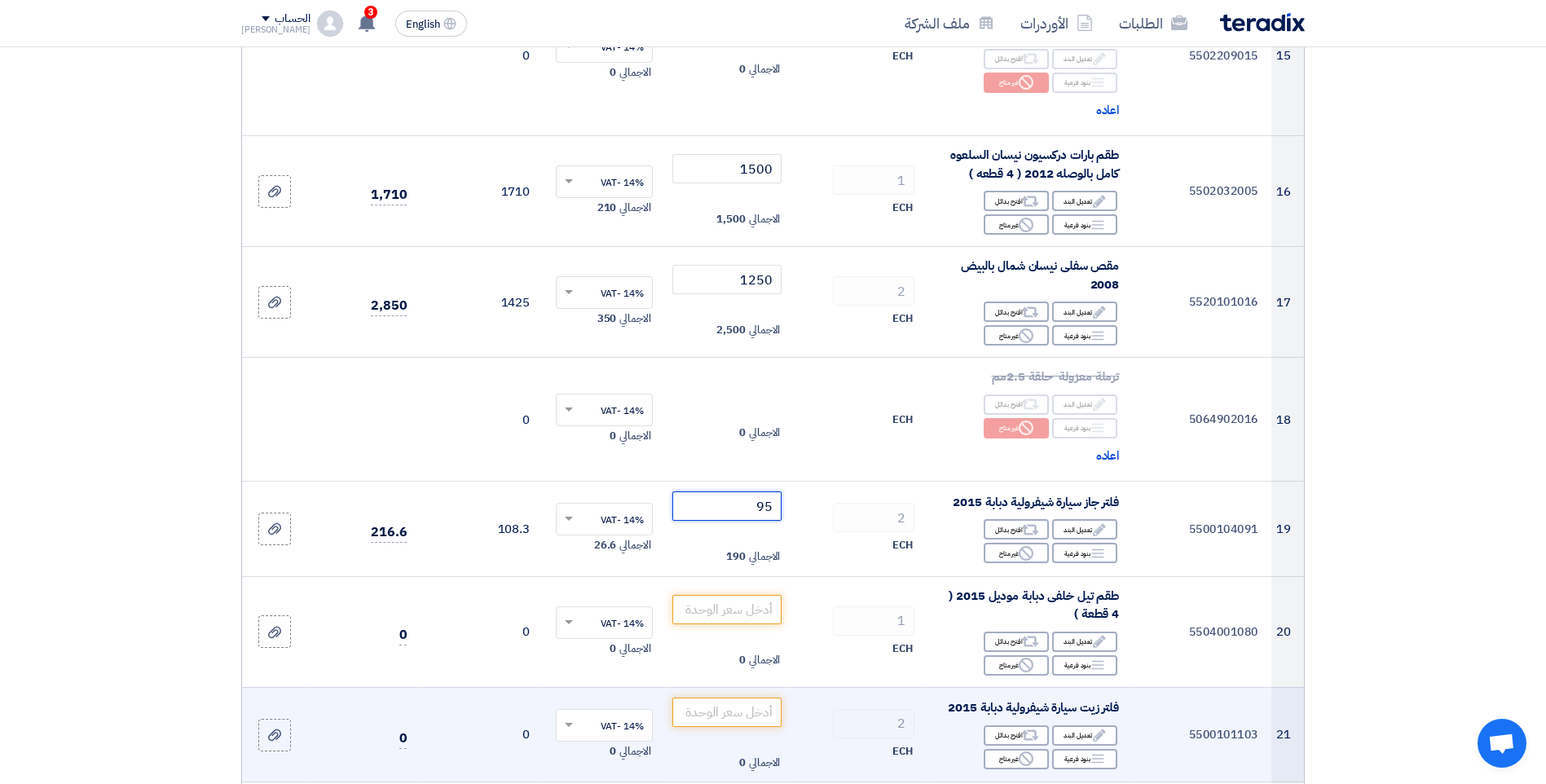
scroll to position [1955, 0]
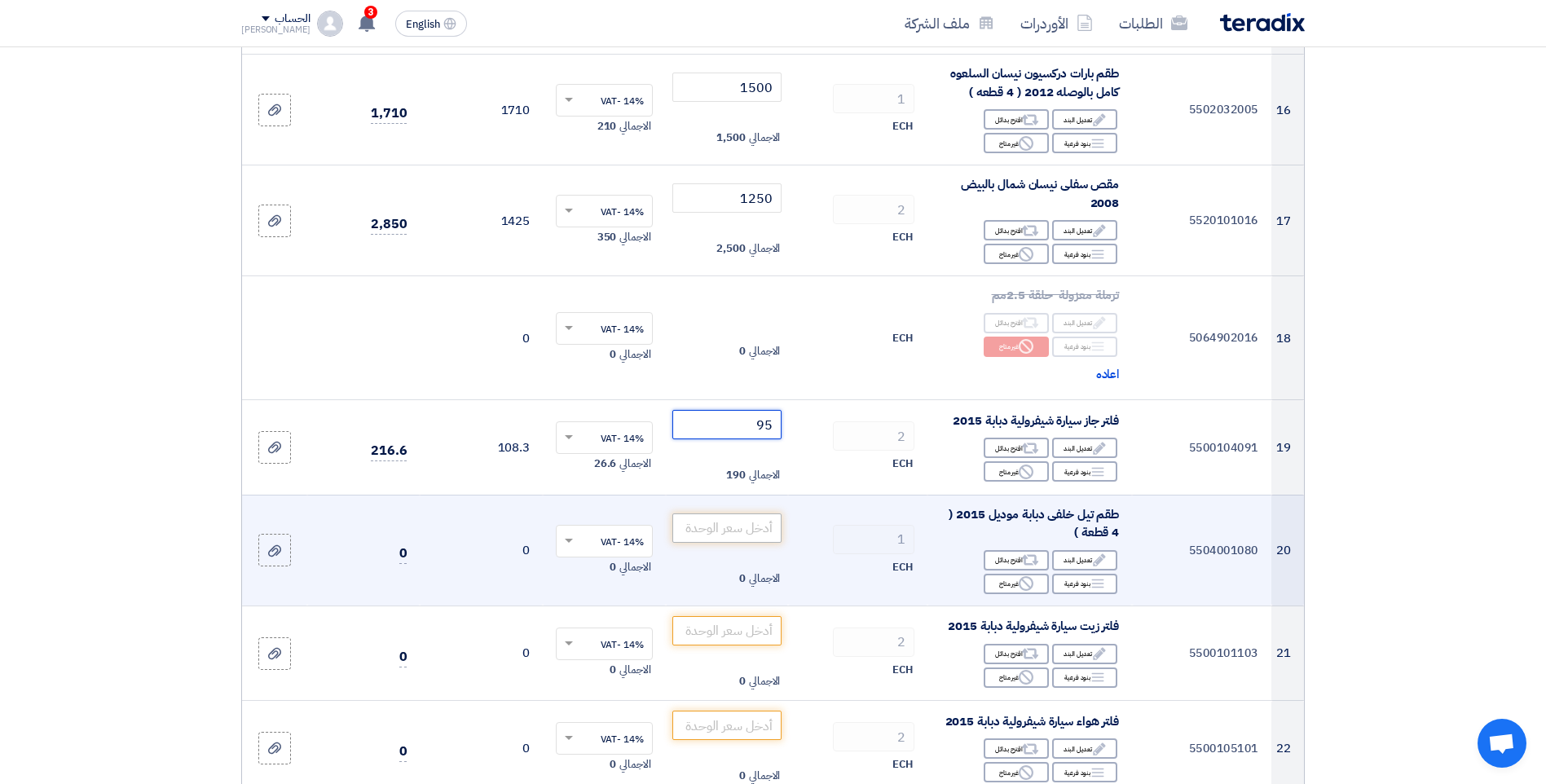
type input "95"
click at [737, 531] on input "number" at bounding box center [727, 528] width 110 height 30
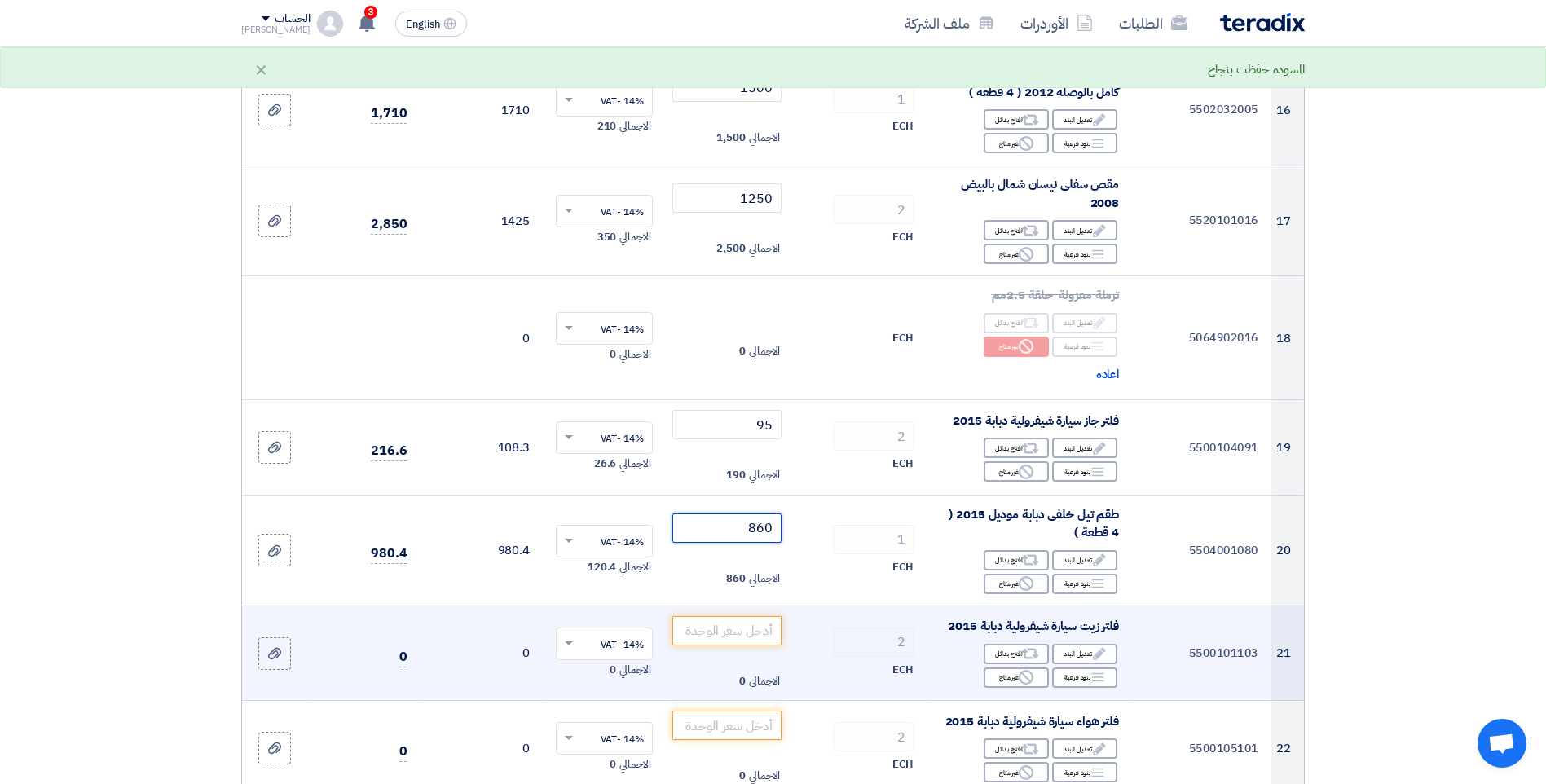
scroll to position [2037, 0]
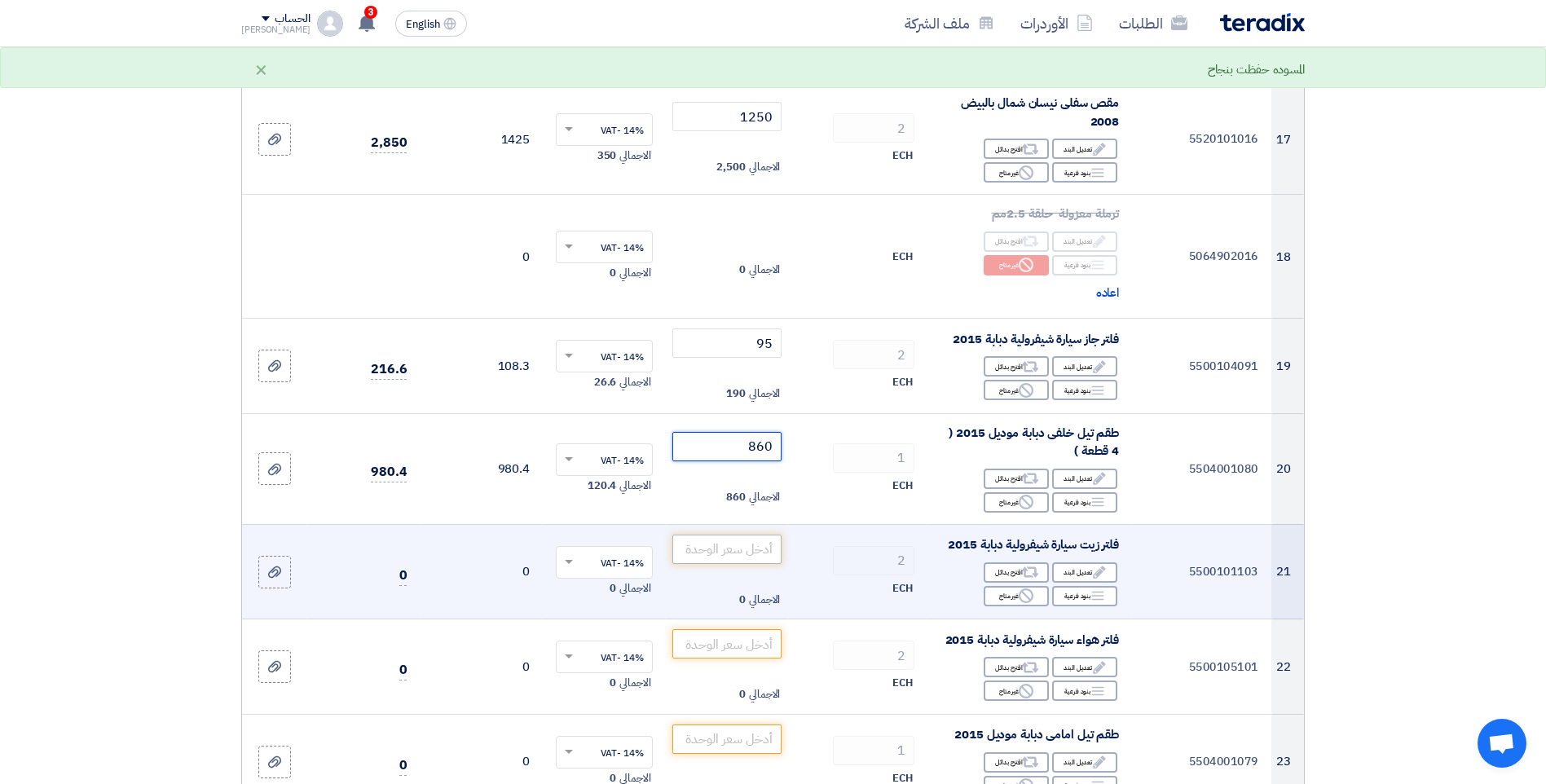
type input "860"
click at [744, 548] on input "number" at bounding box center [727, 549] width 110 height 30
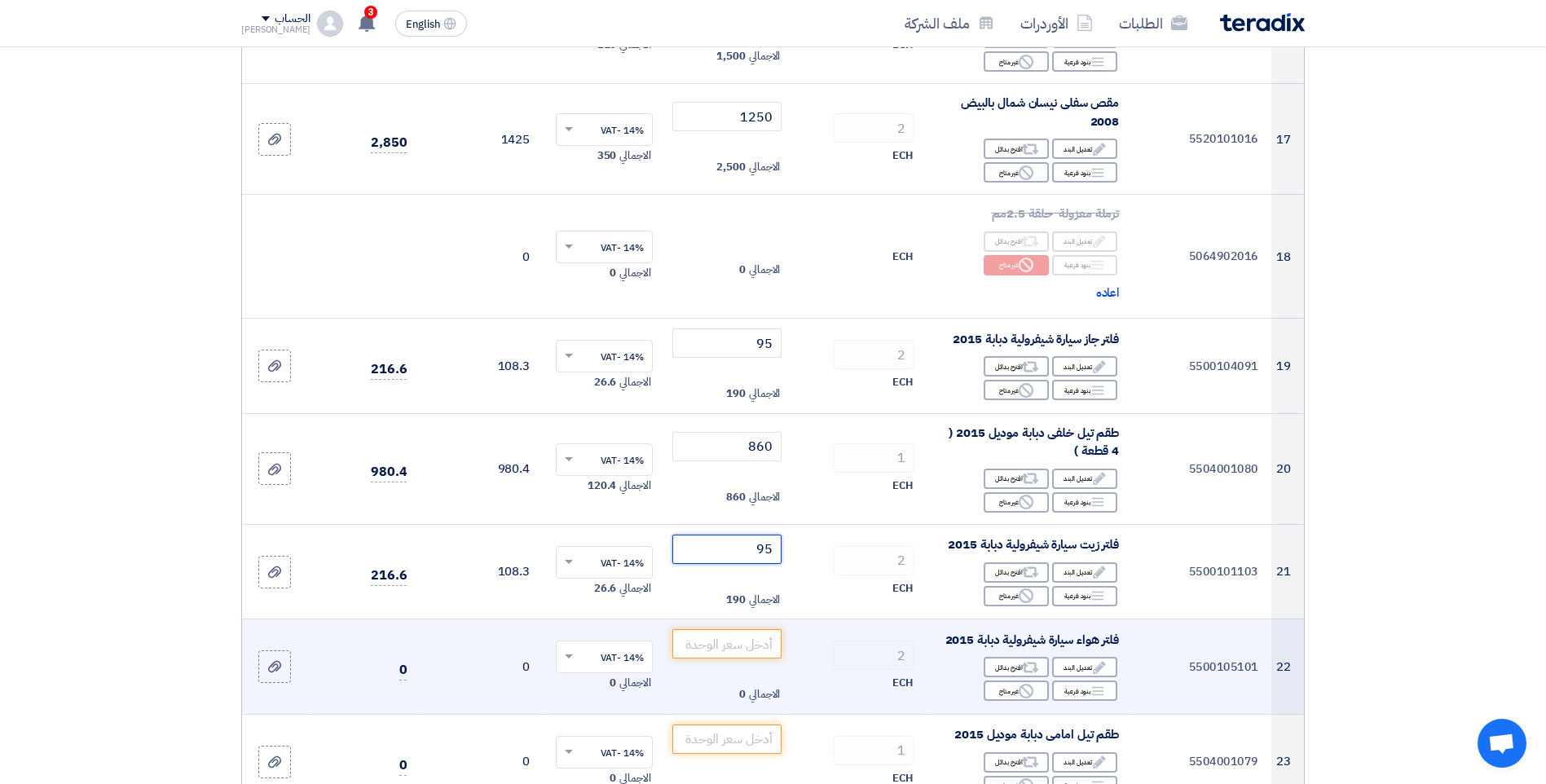
scroll to position [2118, 0]
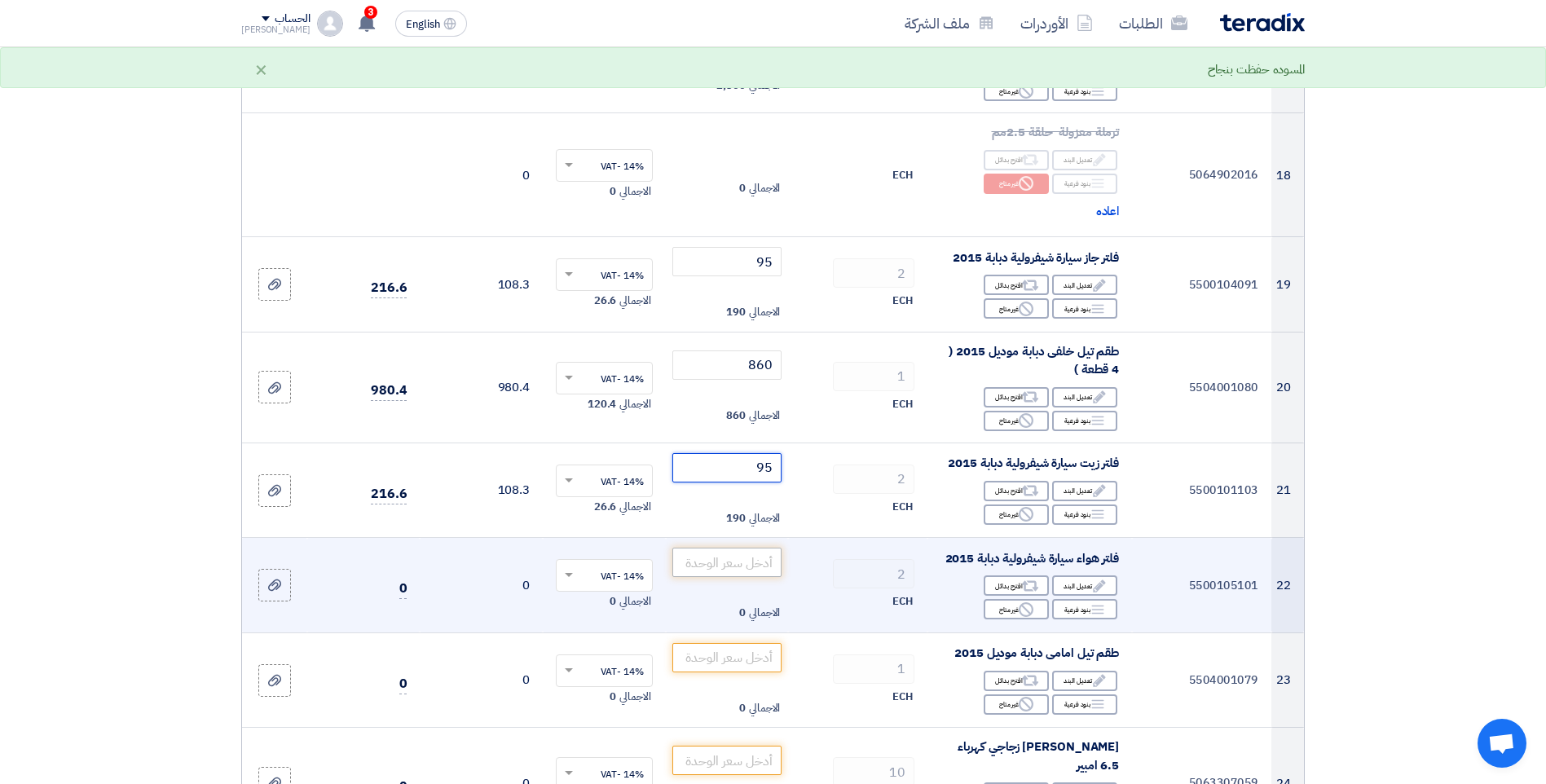
type input "95"
click at [758, 566] on input "number" at bounding box center [727, 562] width 110 height 30
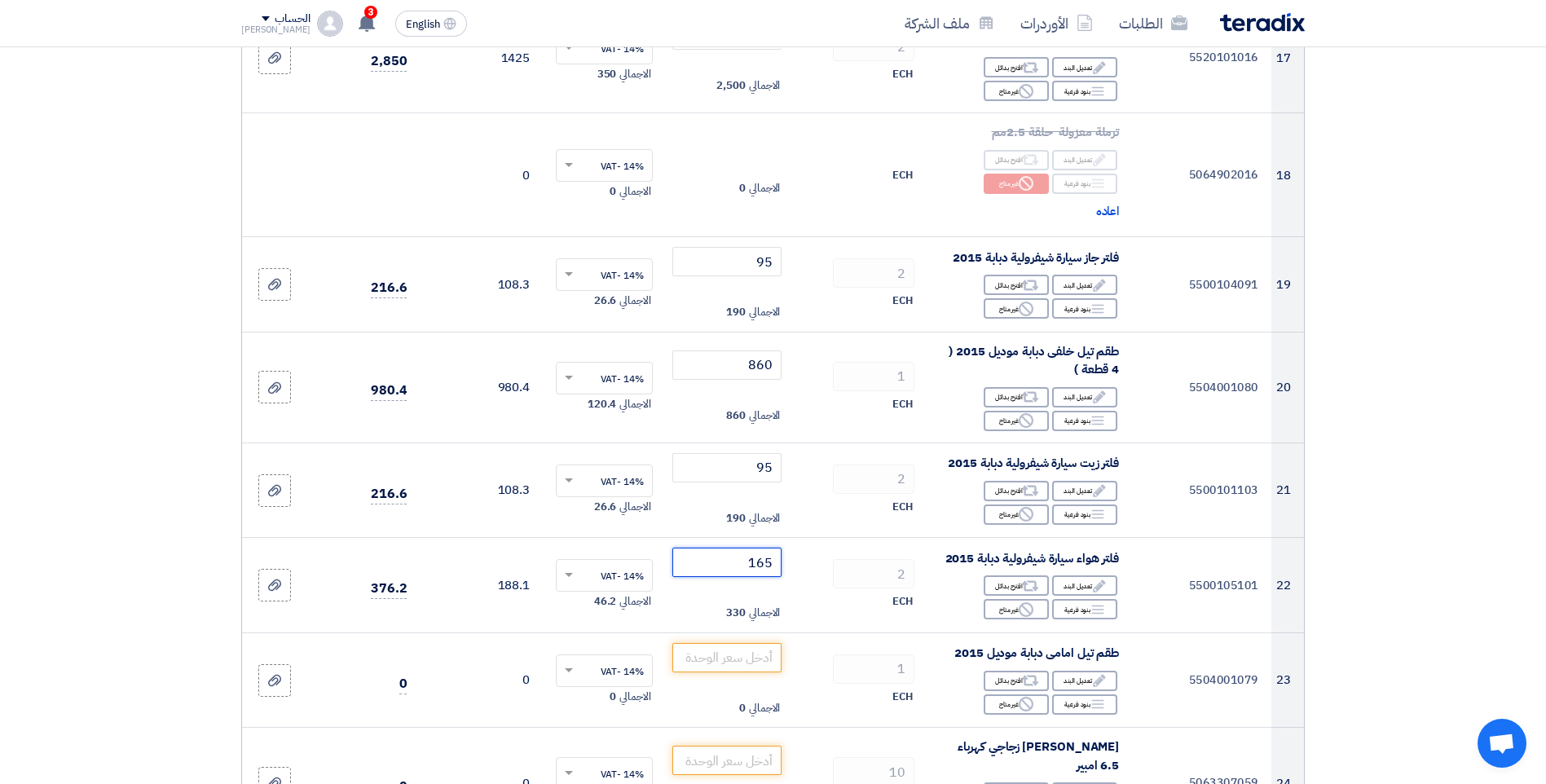
scroll to position [2281, 0]
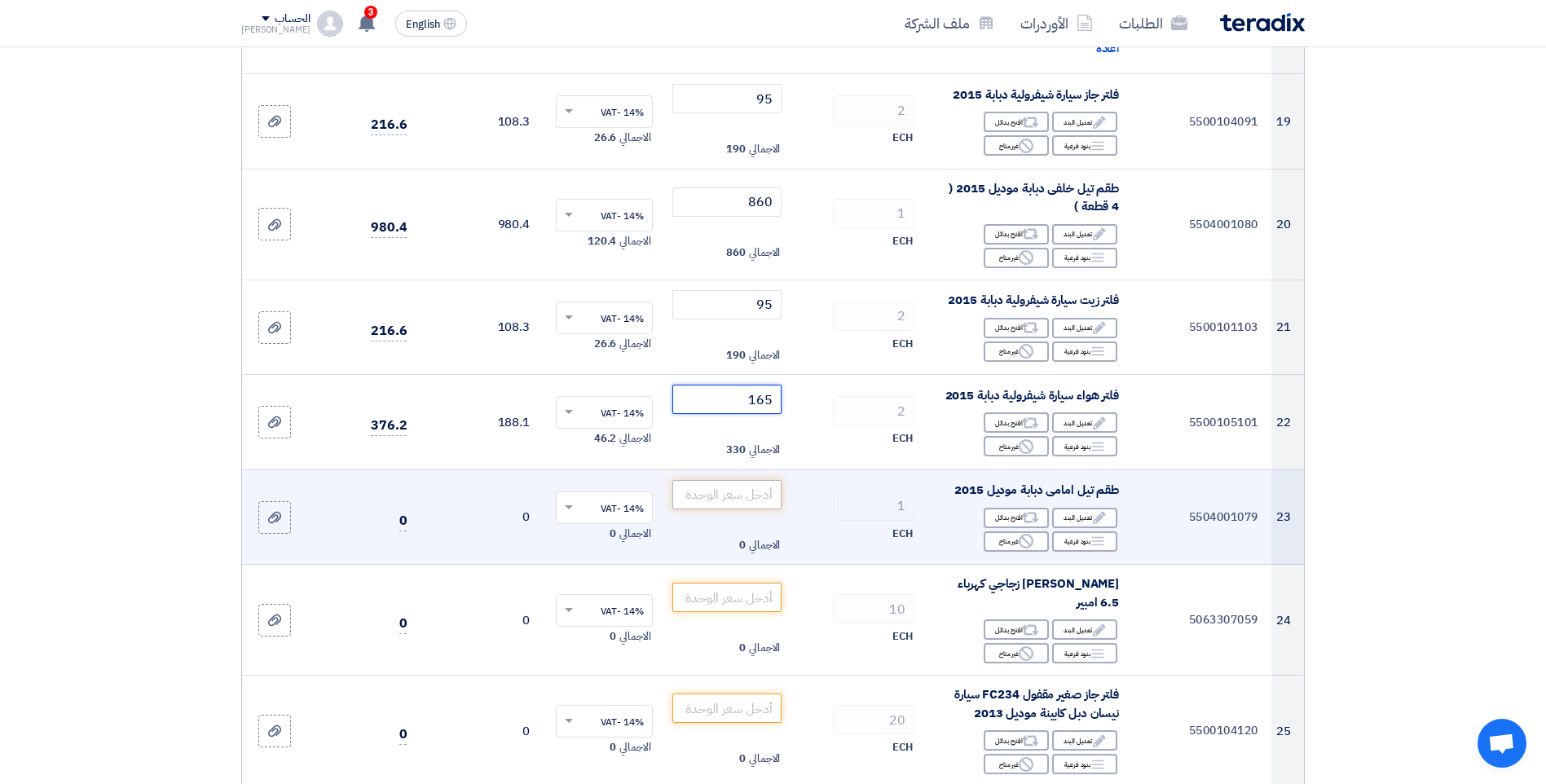
type input "165"
click at [757, 494] on input "number" at bounding box center [727, 495] width 110 height 30
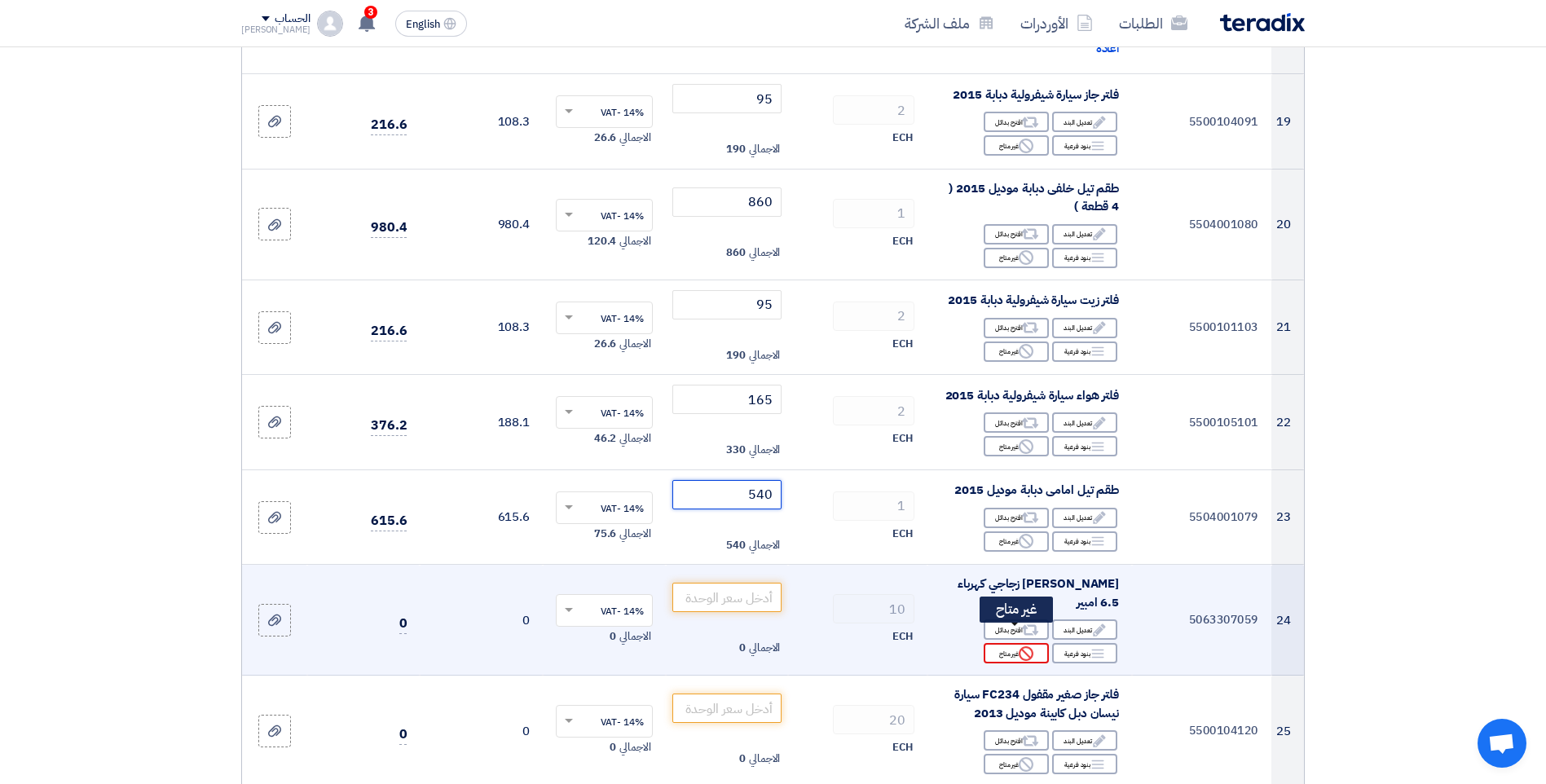
type input "540"
click at [1007, 643] on div "Reject غير متاح" at bounding box center [1016, 653] width 65 height 21
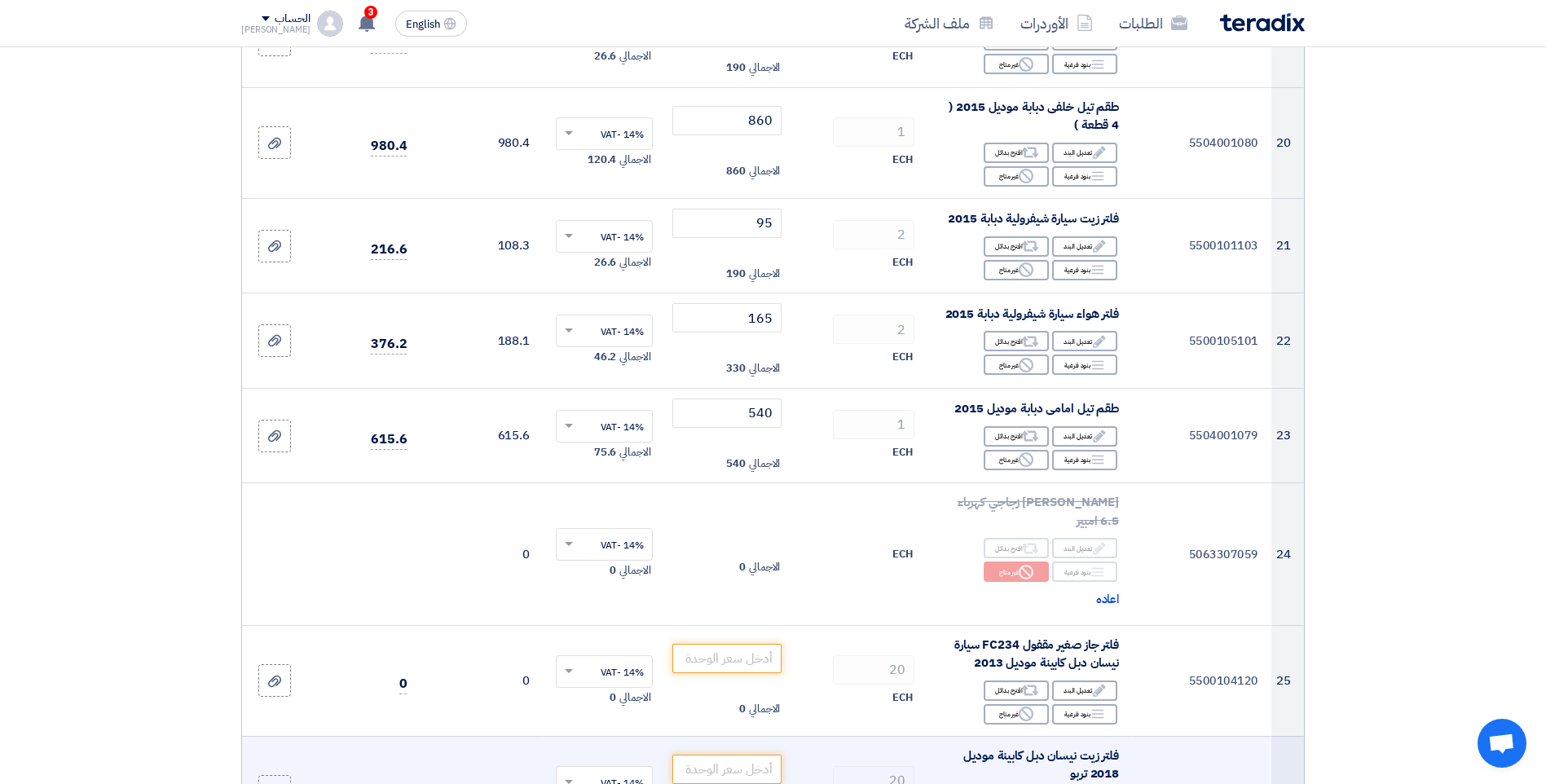
scroll to position [2444, 0]
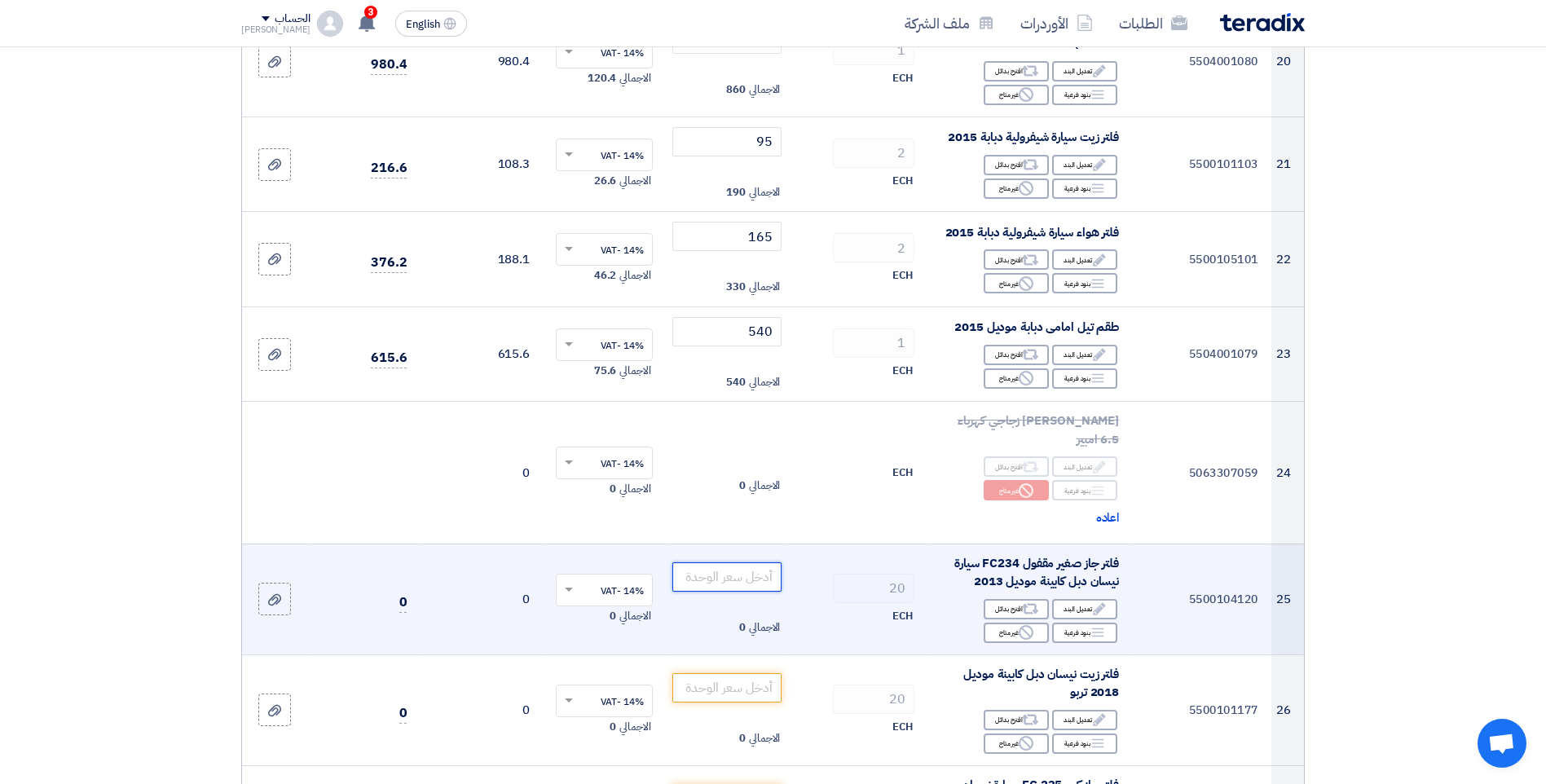
click at [728, 562] on input "number" at bounding box center [727, 577] width 110 height 30
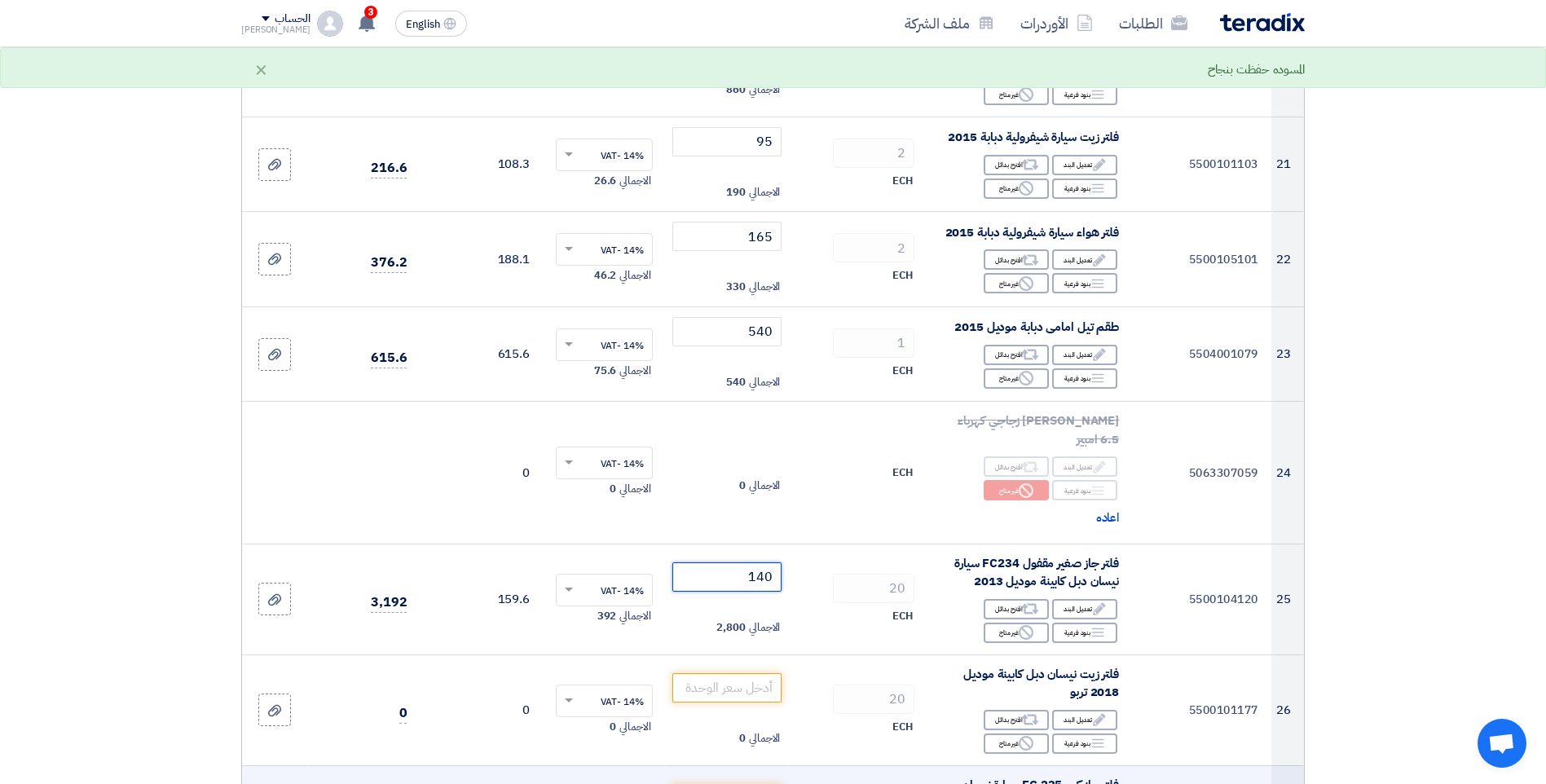
scroll to position [2607, 0]
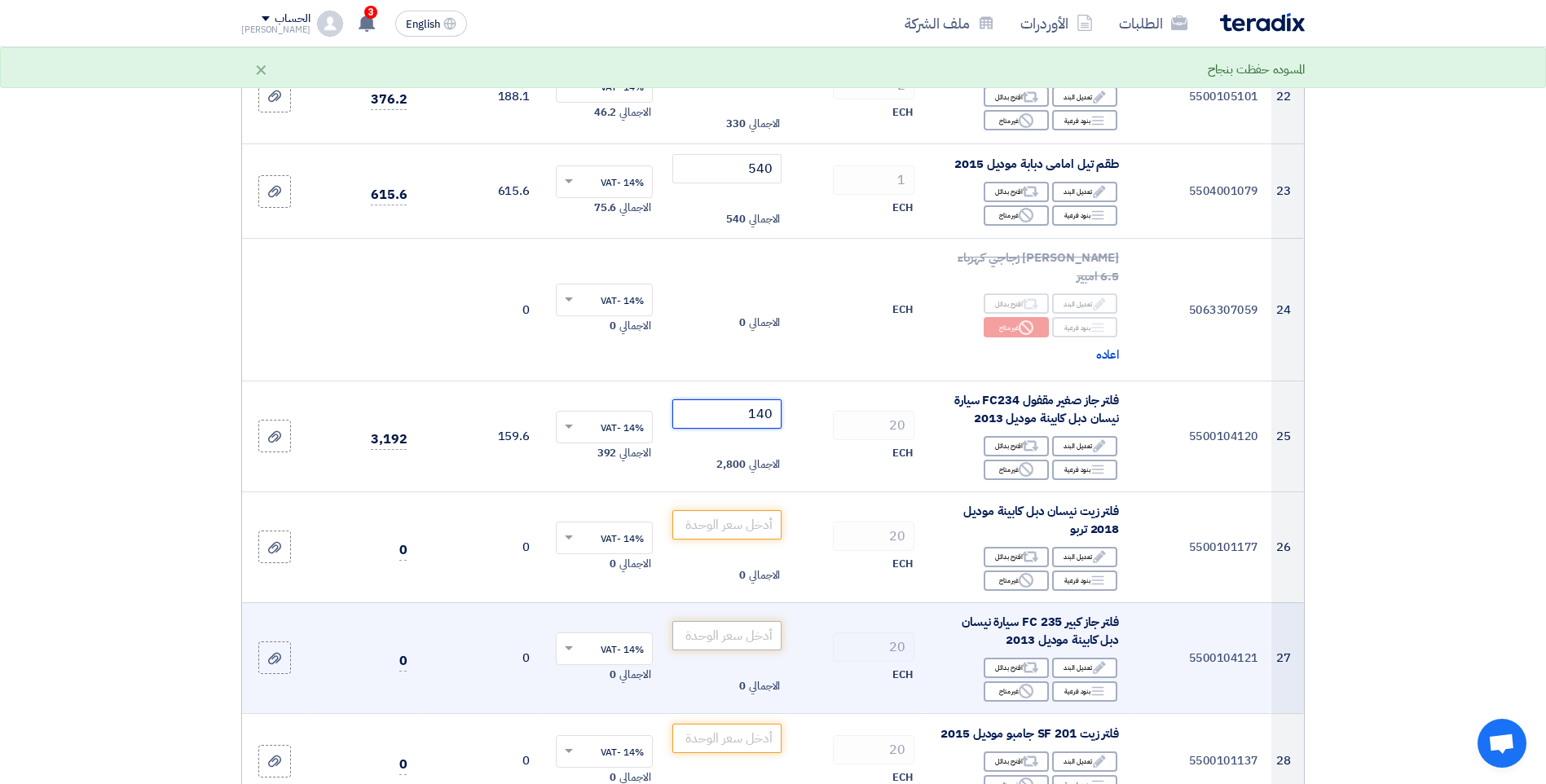
type input "140"
click at [744, 621] on input "number" at bounding box center [727, 636] width 110 height 30
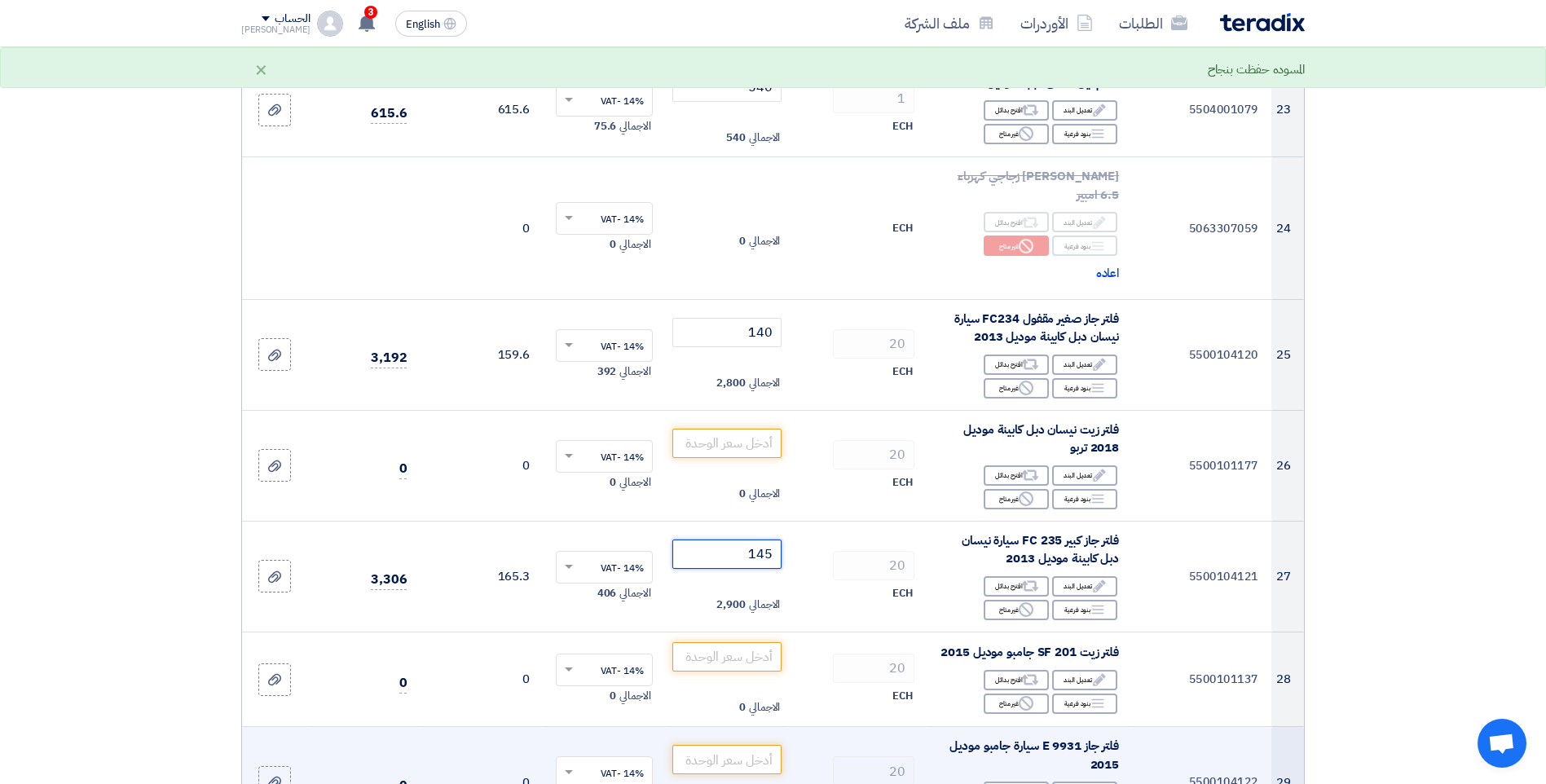
scroll to position [2770, 0]
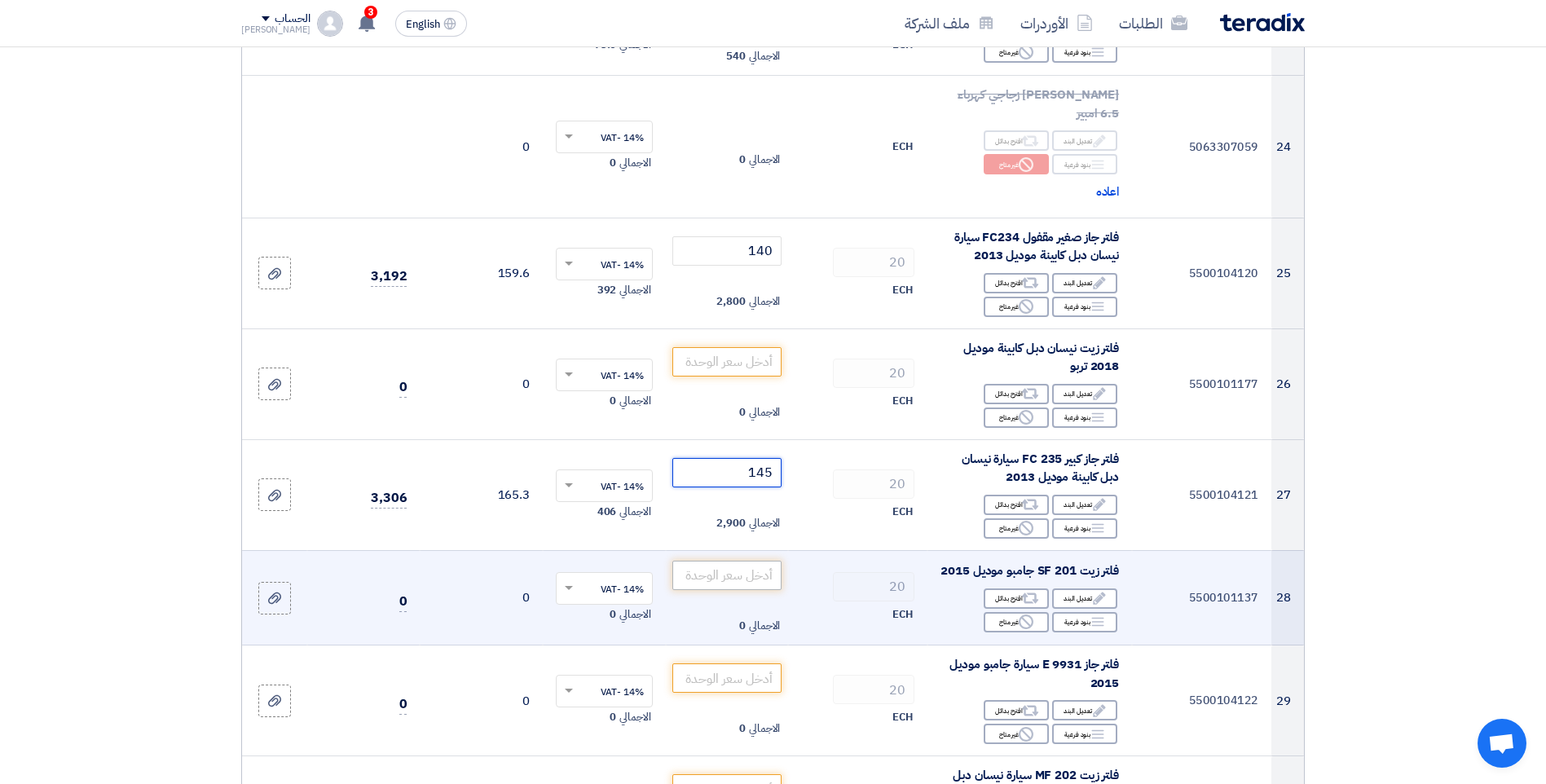
type input "145"
click at [714, 572] on input "number" at bounding box center [727, 576] width 110 height 30
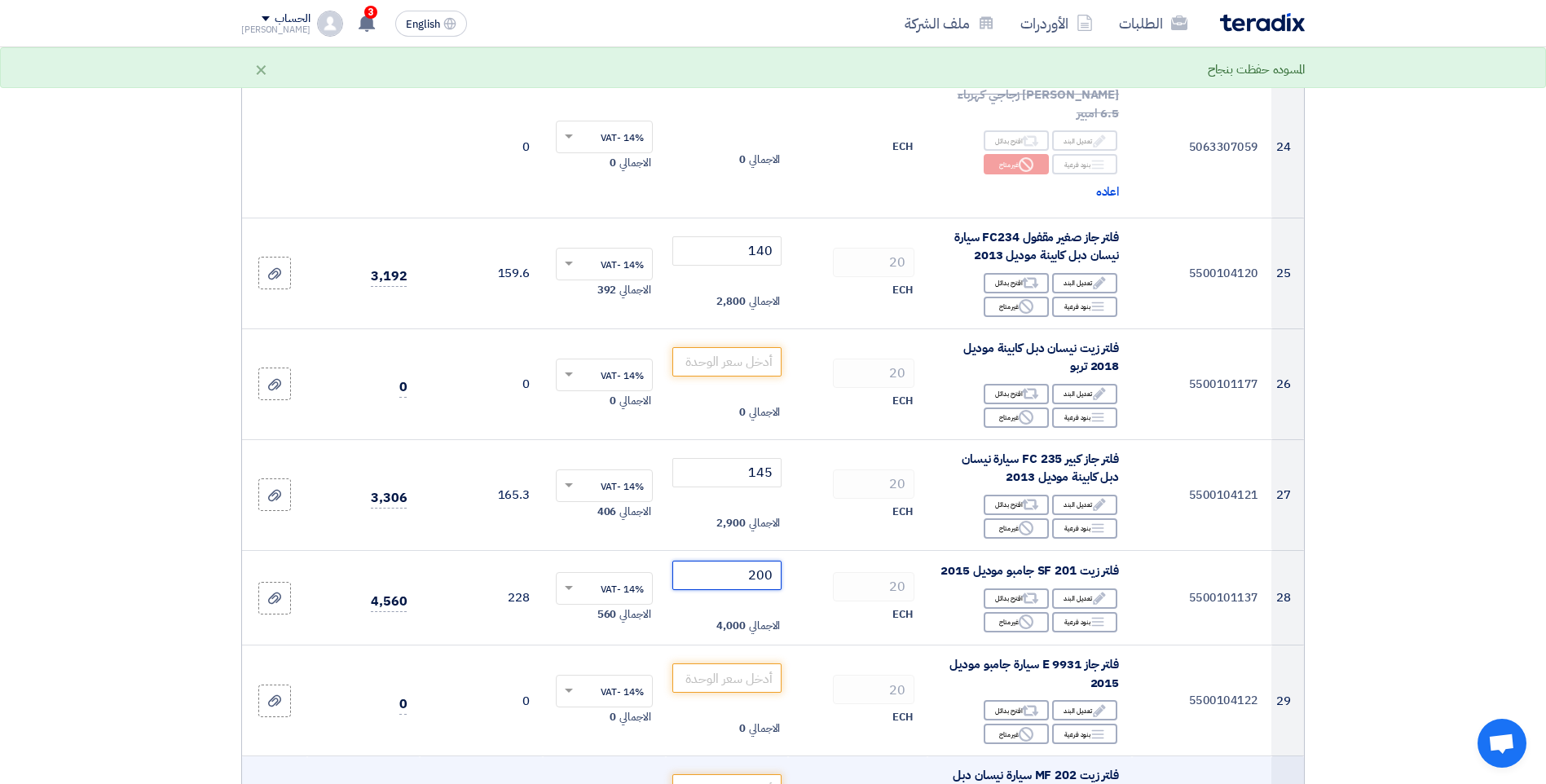
type input "200"
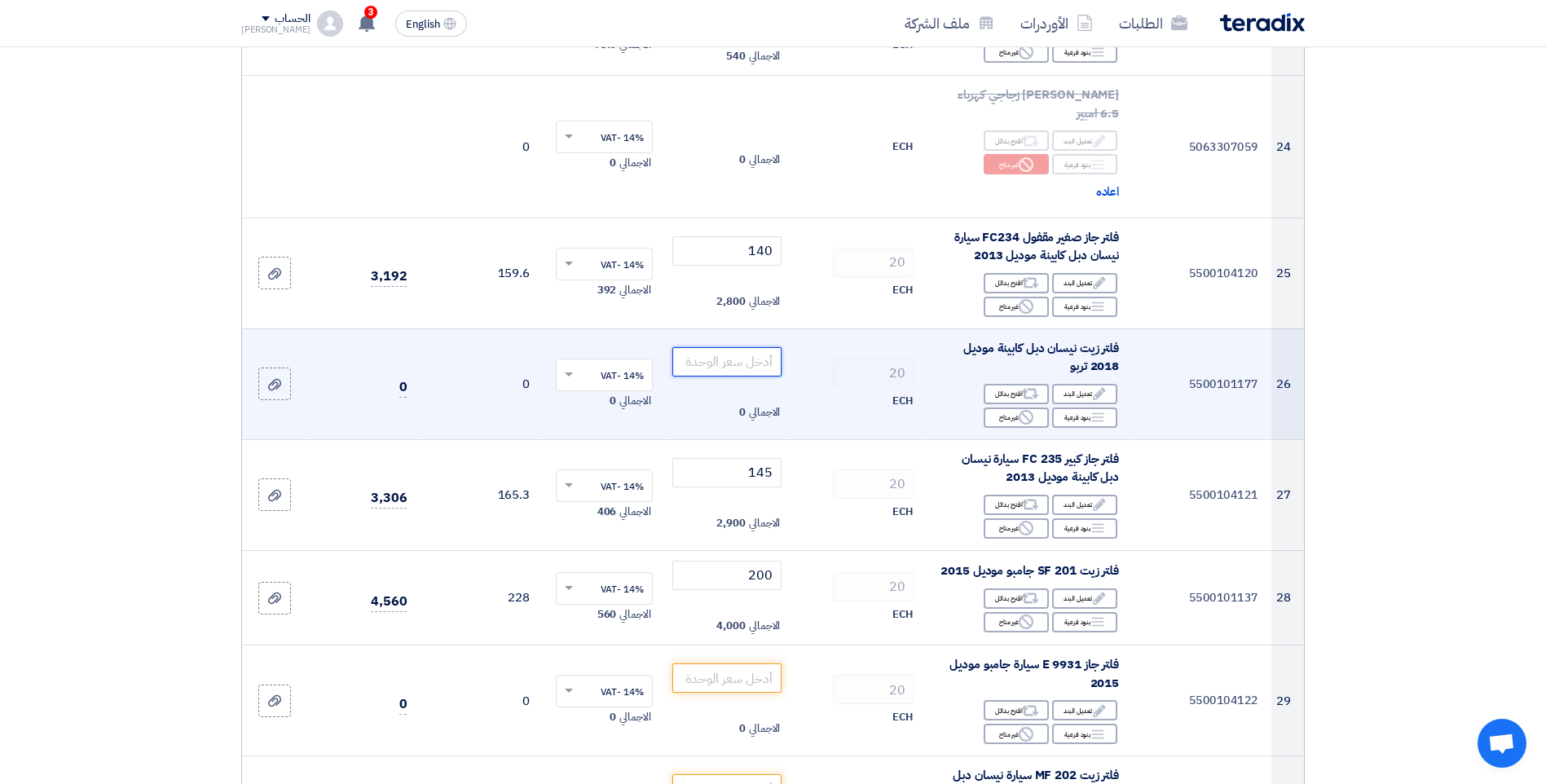
click at [745, 347] on input "number" at bounding box center [727, 362] width 110 height 30
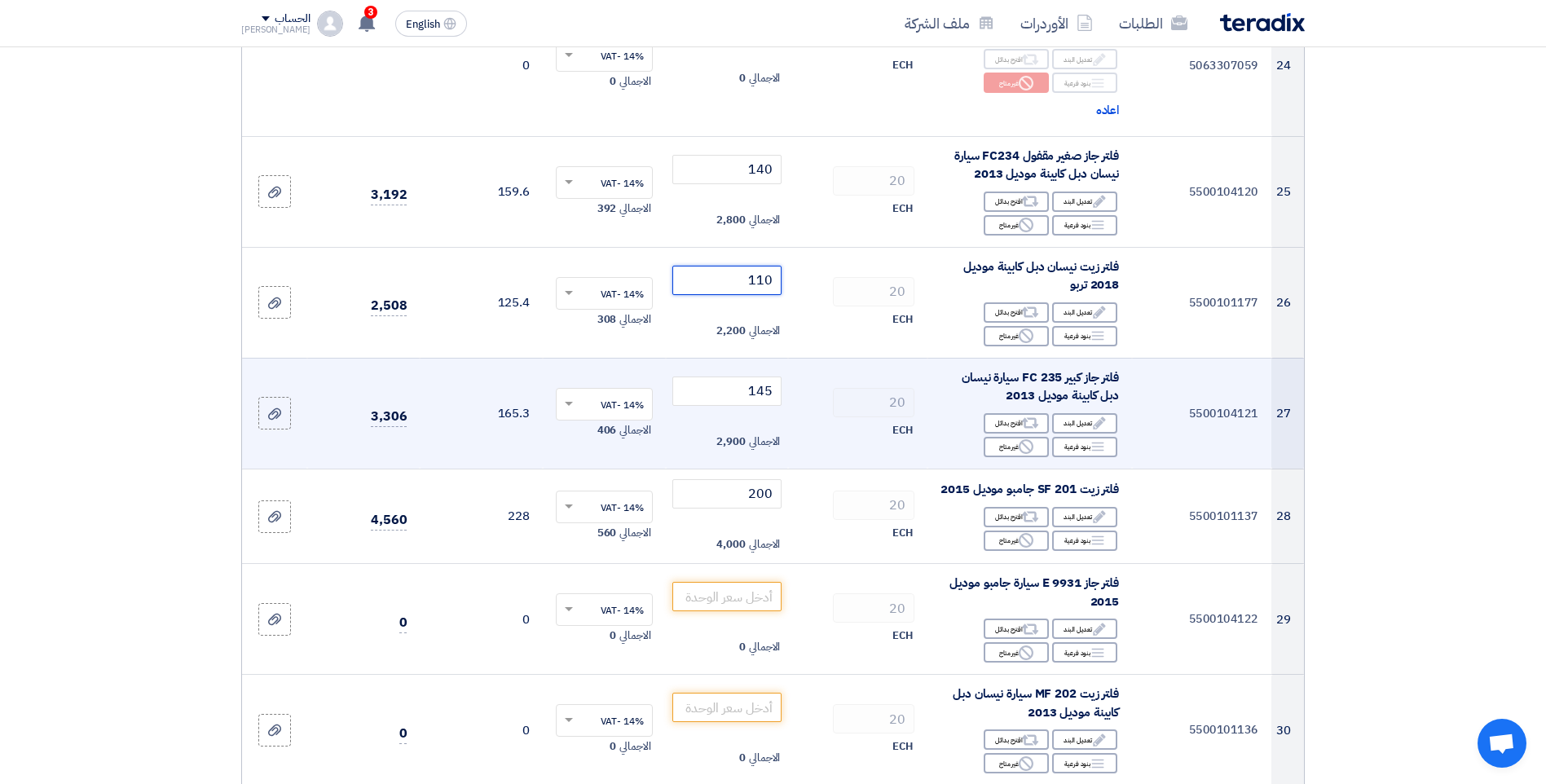
scroll to position [2933, 0]
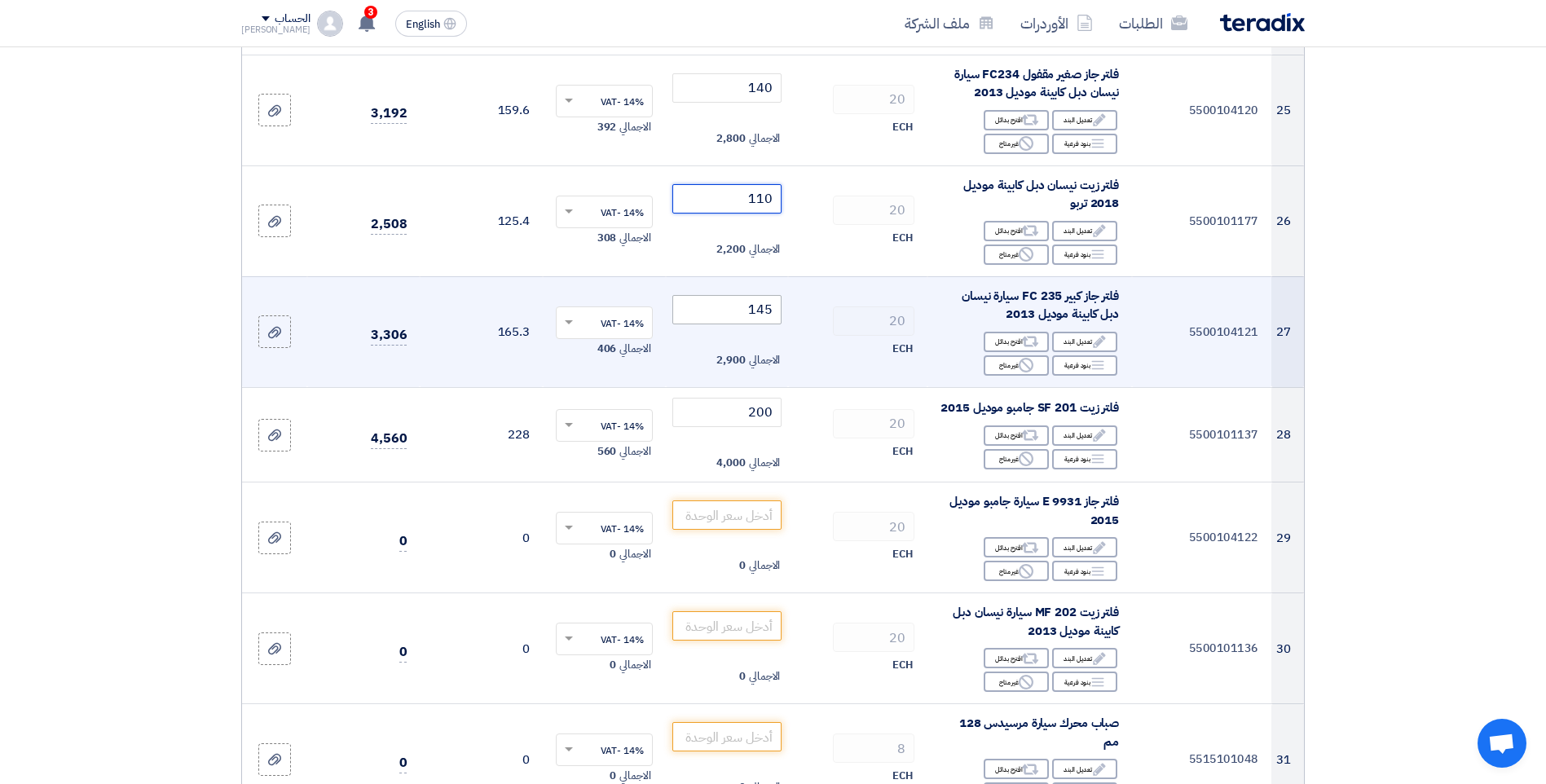
type input "110"
click at [739, 295] on input "145" at bounding box center [727, 310] width 110 height 30
drag, startPoint x: 739, startPoint y: 292, endPoint x: 804, endPoint y: 302, distance: 65.8
click at [800, 300] on tr "27 5500104121 فلتر جاز كبير FC 235 سيارة نيسان دبل كابينة موديل 2013 Edit تعديل…" at bounding box center [773, 331] width 1062 height 111
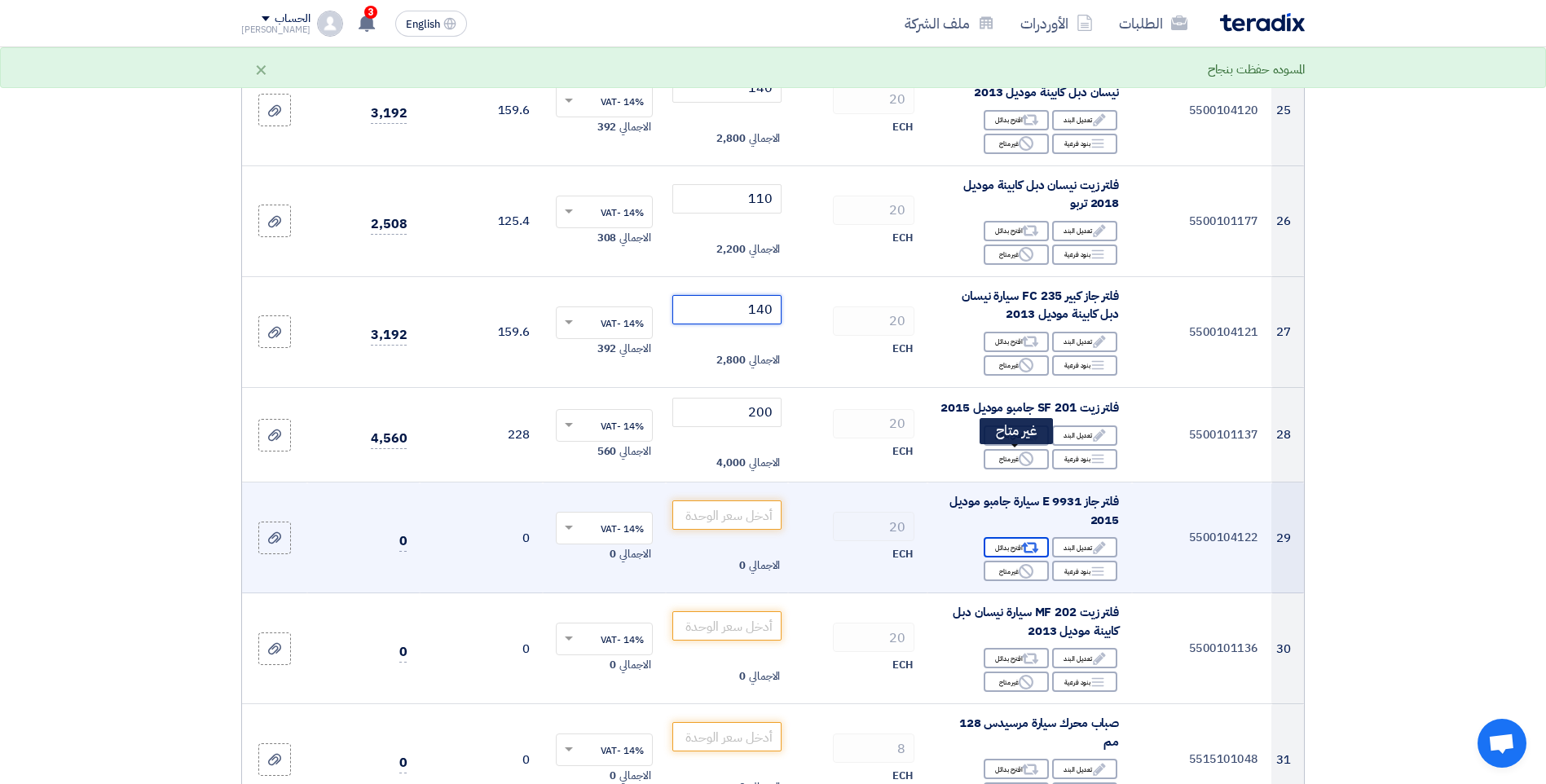
scroll to position [3015, 0]
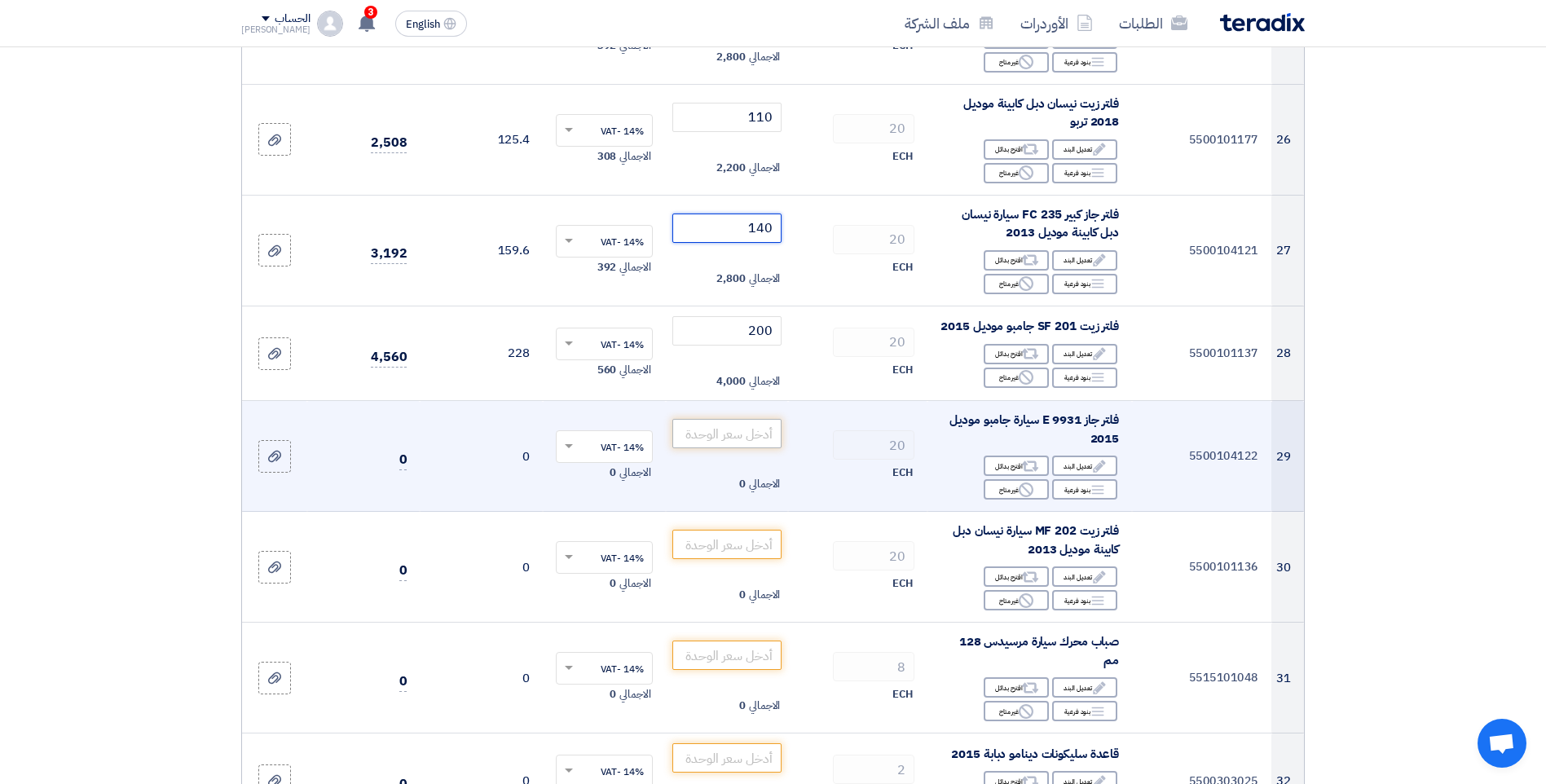
type input "140"
click at [713, 431] on input "number" at bounding box center [727, 434] width 110 height 30
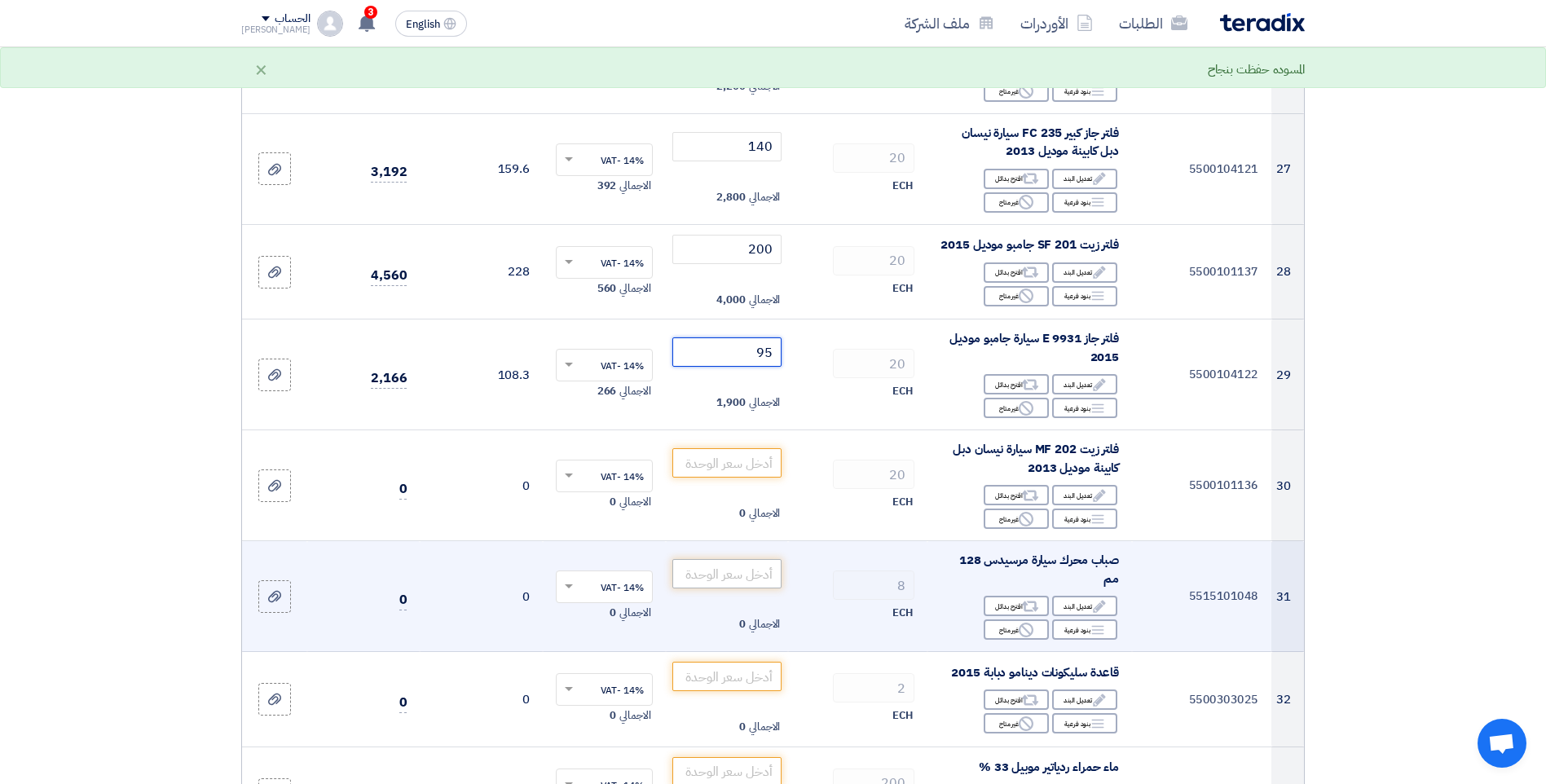
scroll to position [3177, 0]
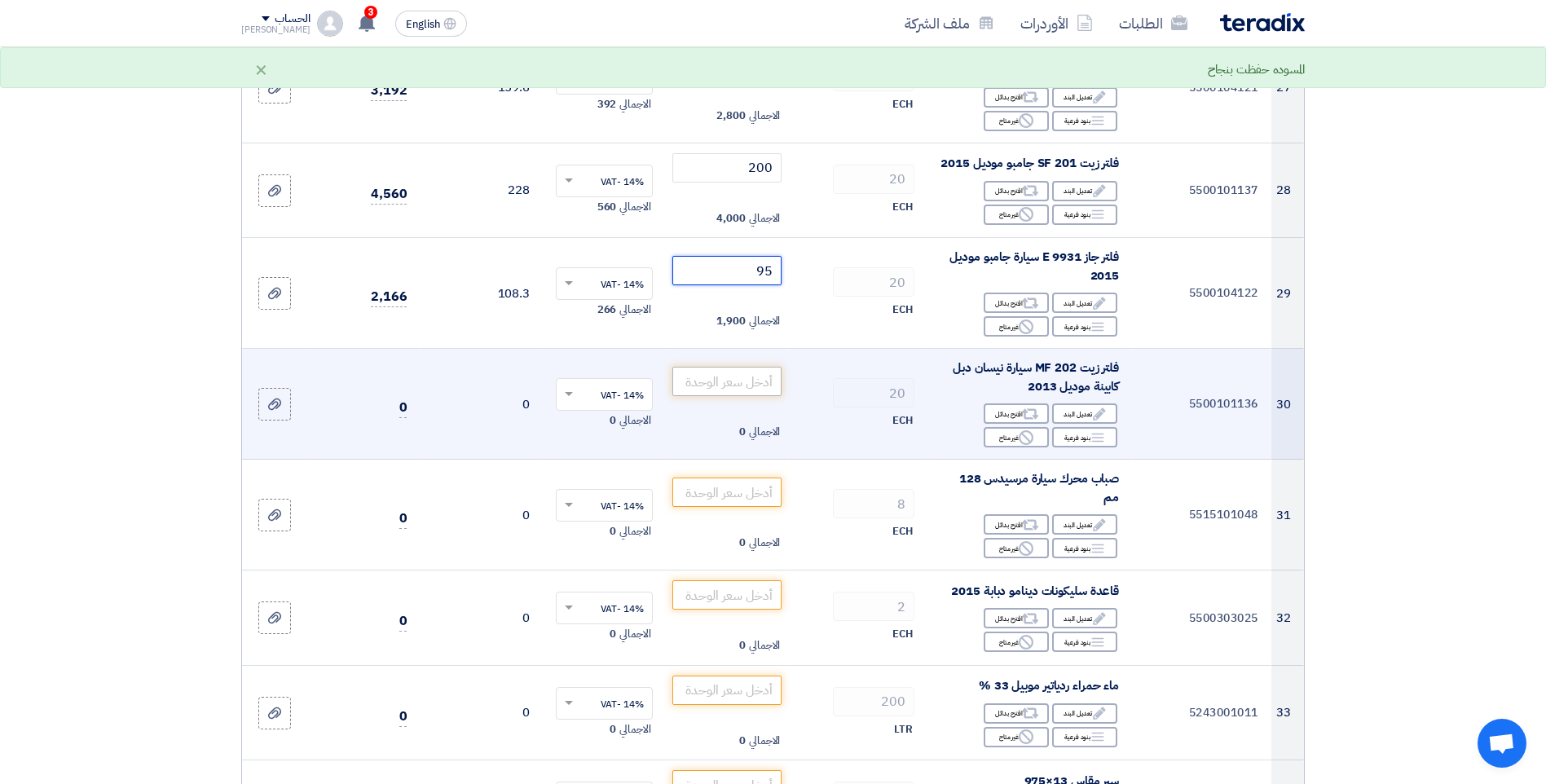
type input "95"
click at [755, 380] on input "number" at bounding box center [727, 381] width 110 height 30
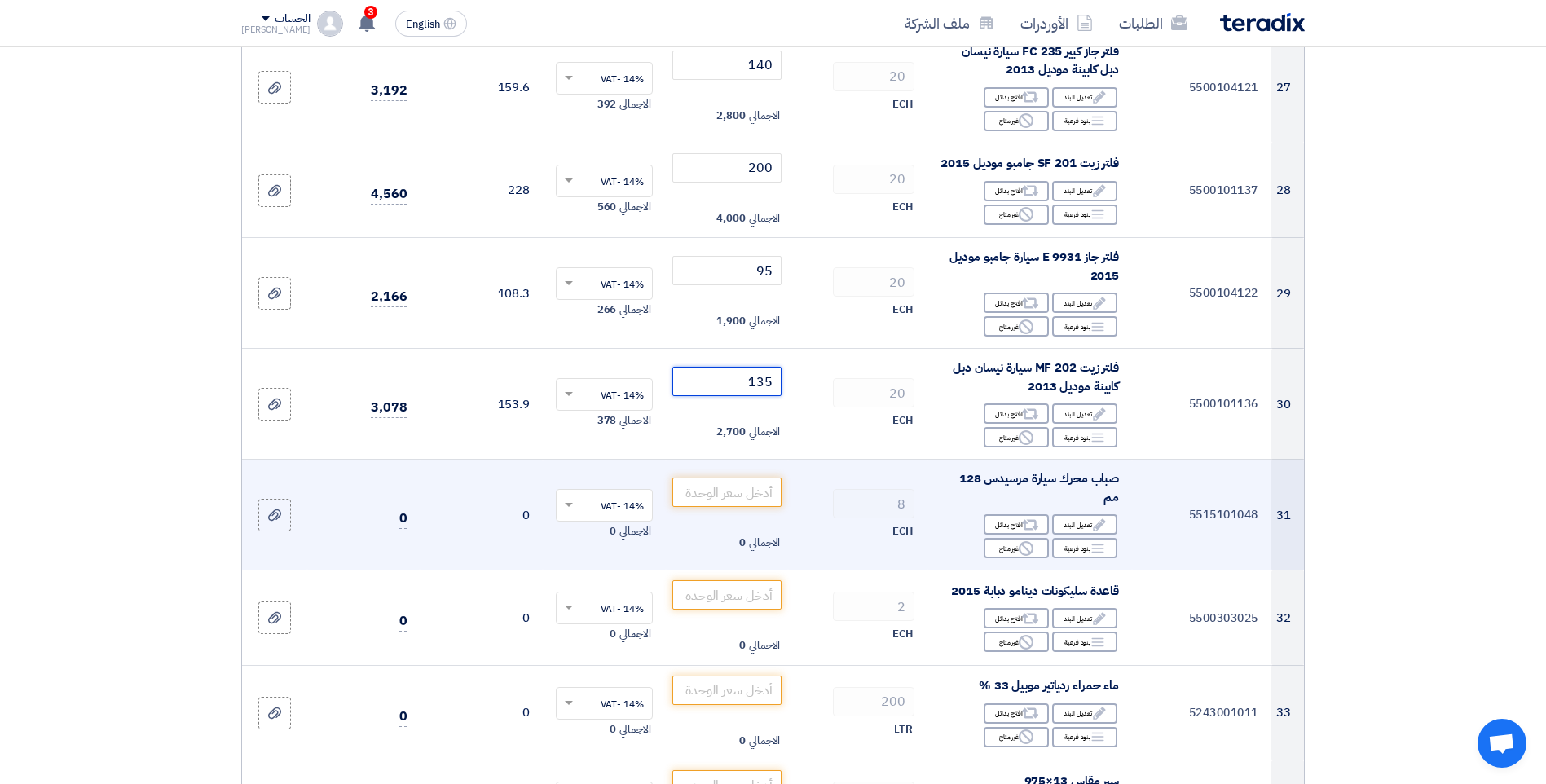
scroll to position [3259, 0]
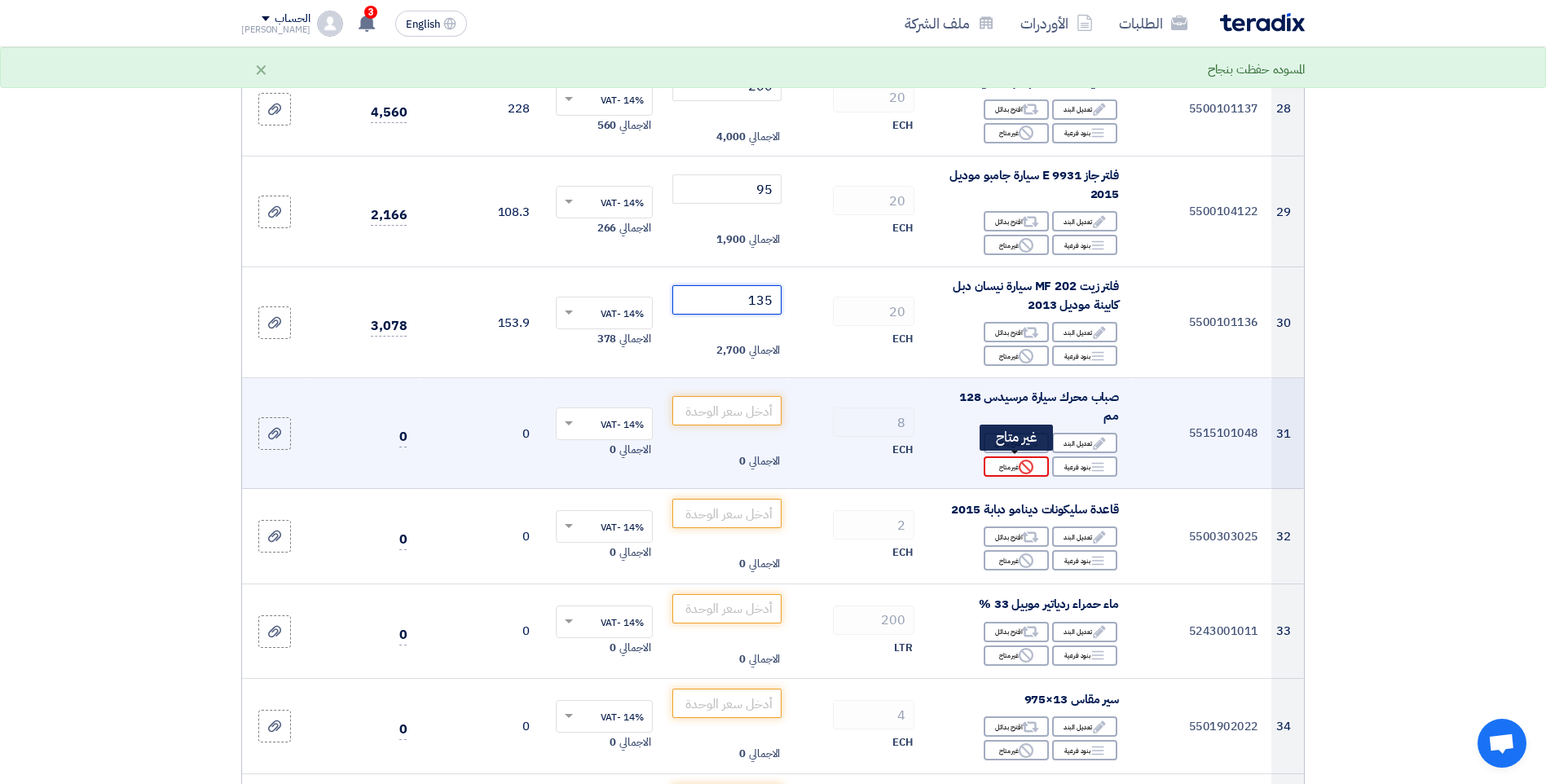
type input "135"
click at [1013, 464] on div "Reject غير متاح" at bounding box center [1016, 466] width 65 height 21
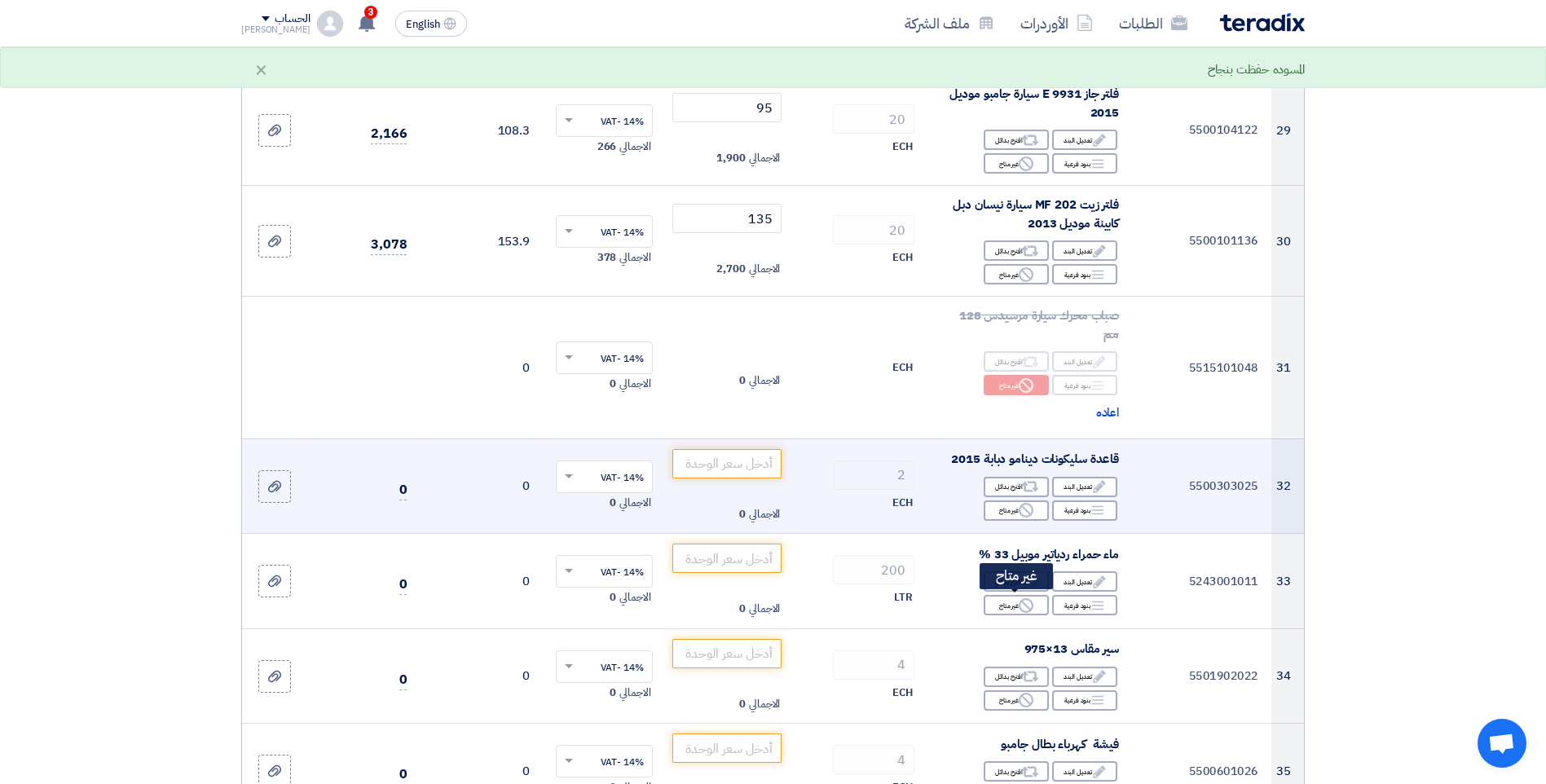
scroll to position [3422, 0]
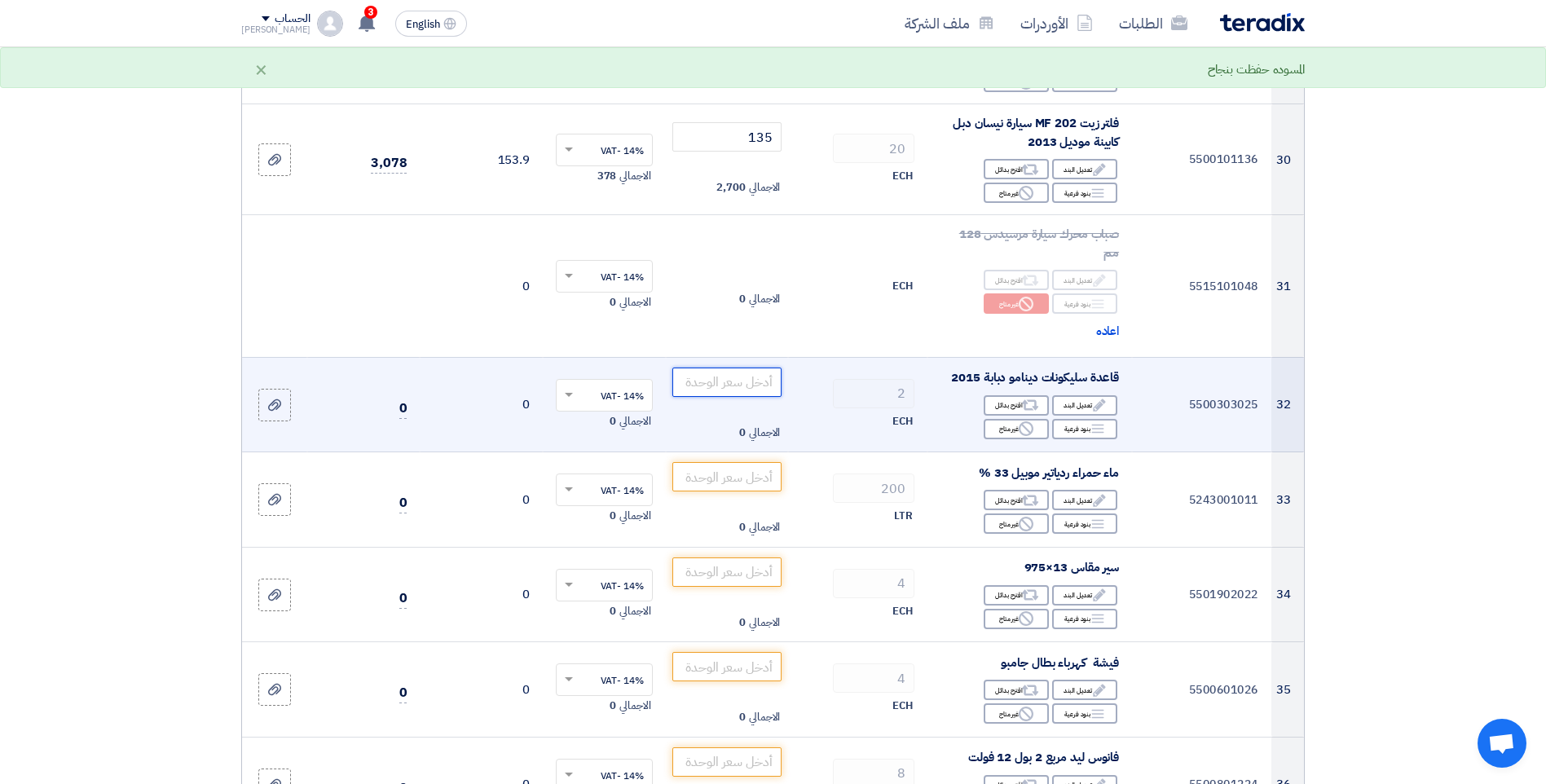
click at [723, 381] on input "number" at bounding box center [727, 382] width 110 height 30
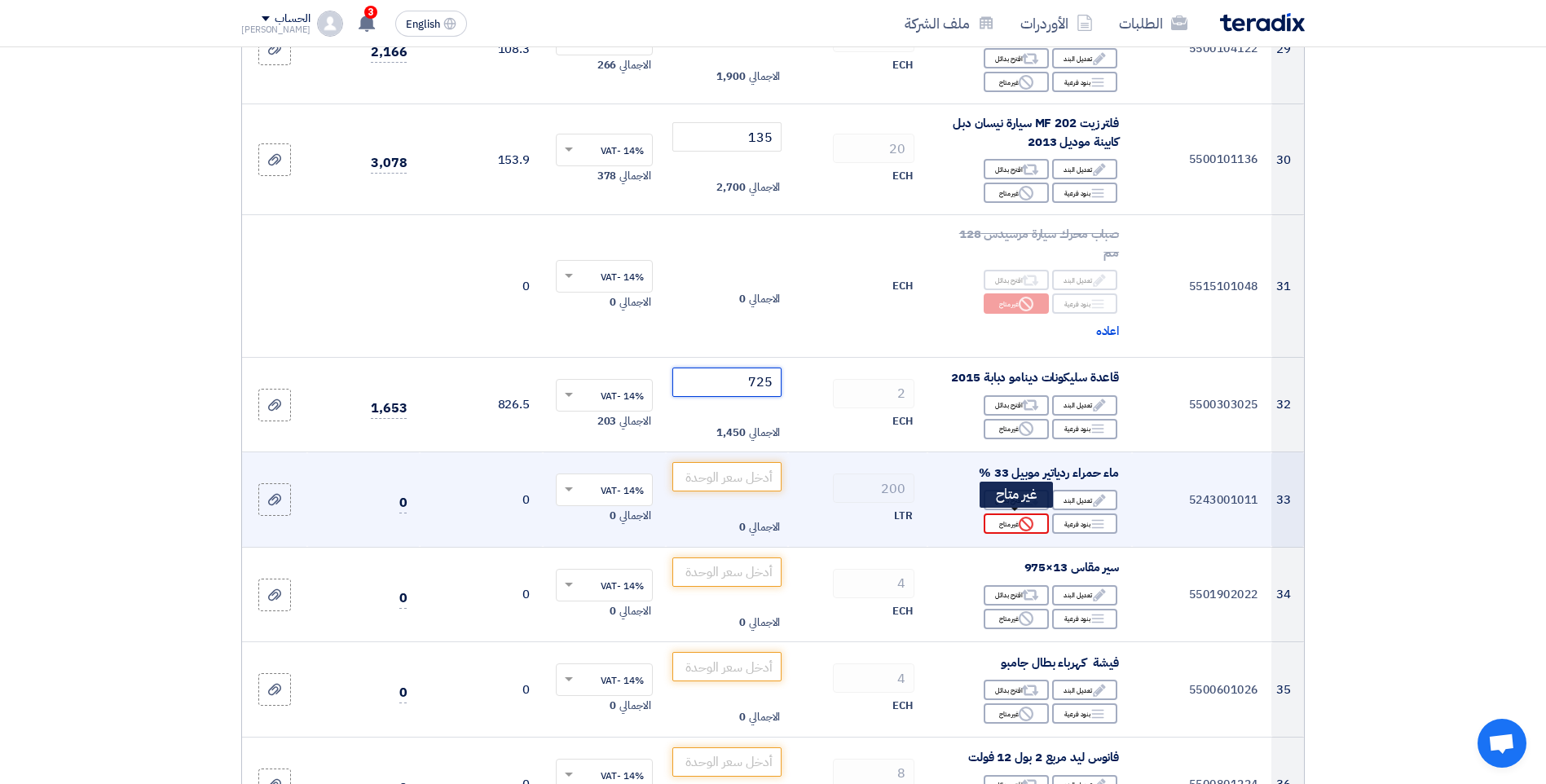
type input "725"
drag, startPoint x: 1020, startPoint y: 523, endPoint x: 1013, endPoint y: 537, distance: 15.7
click at [1020, 522] on use at bounding box center [1026, 524] width 15 height 15
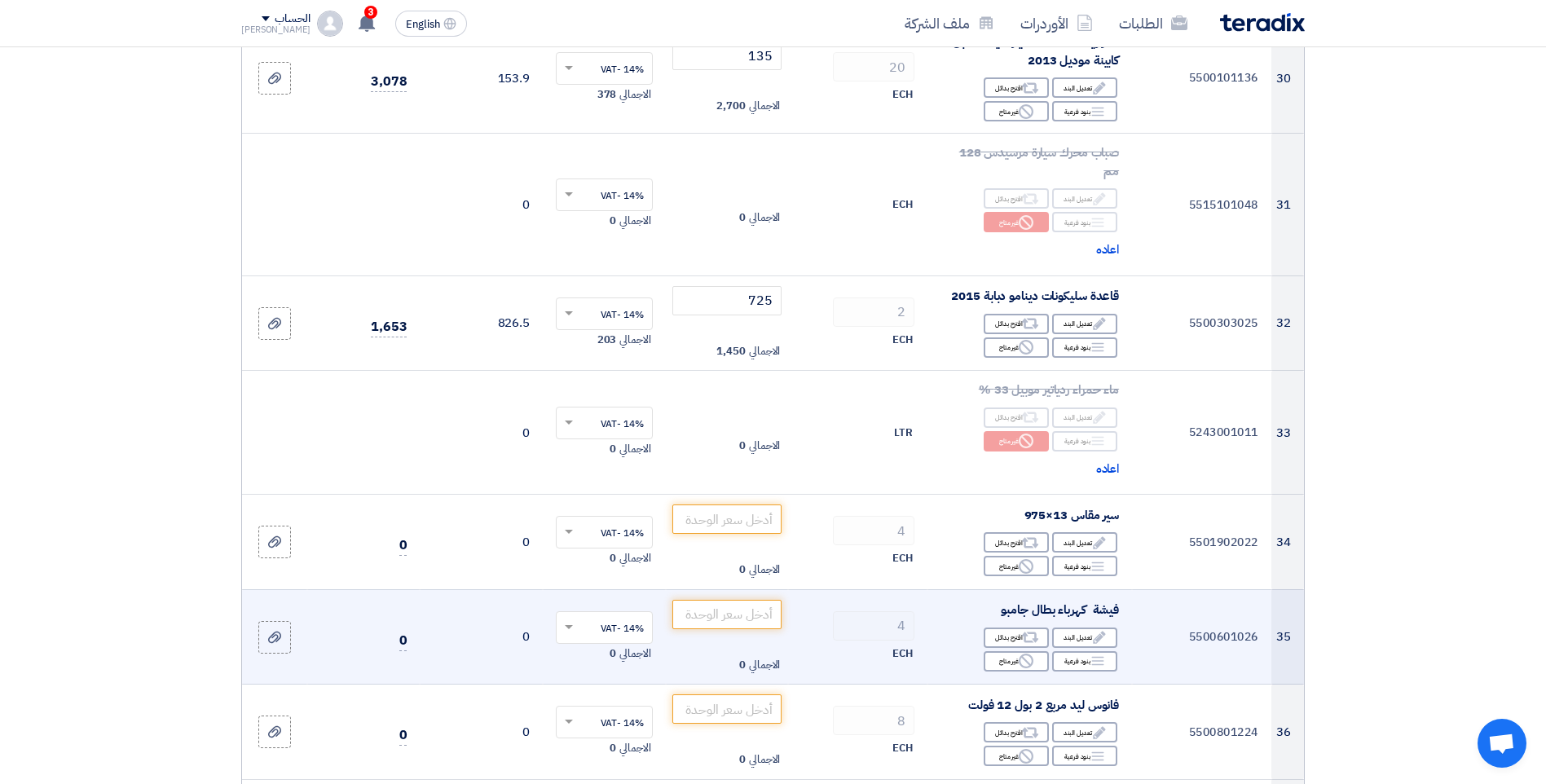
scroll to position [3585, 0]
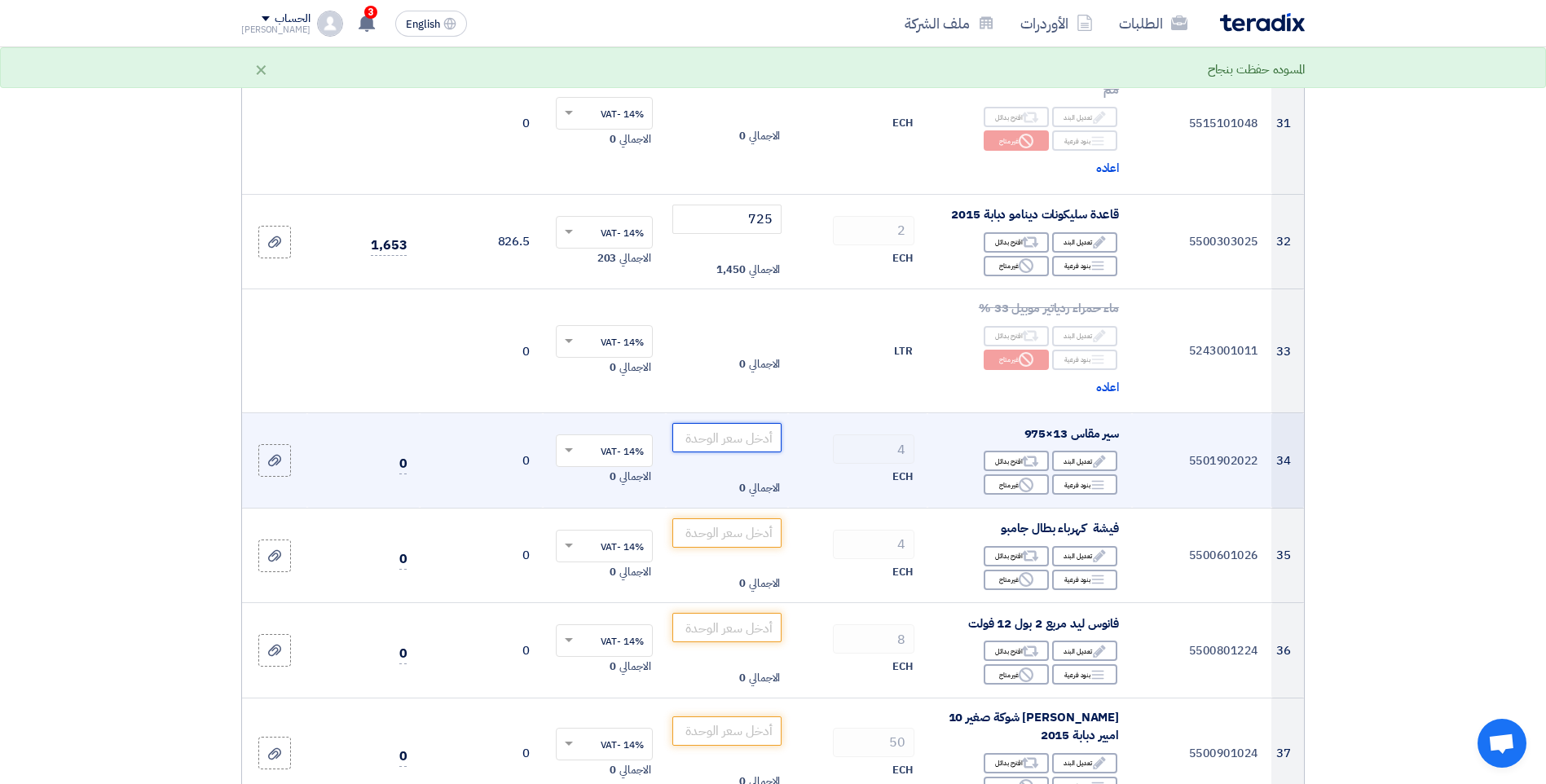
click at [720, 440] on input "number" at bounding box center [727, 437] width 110 height 30
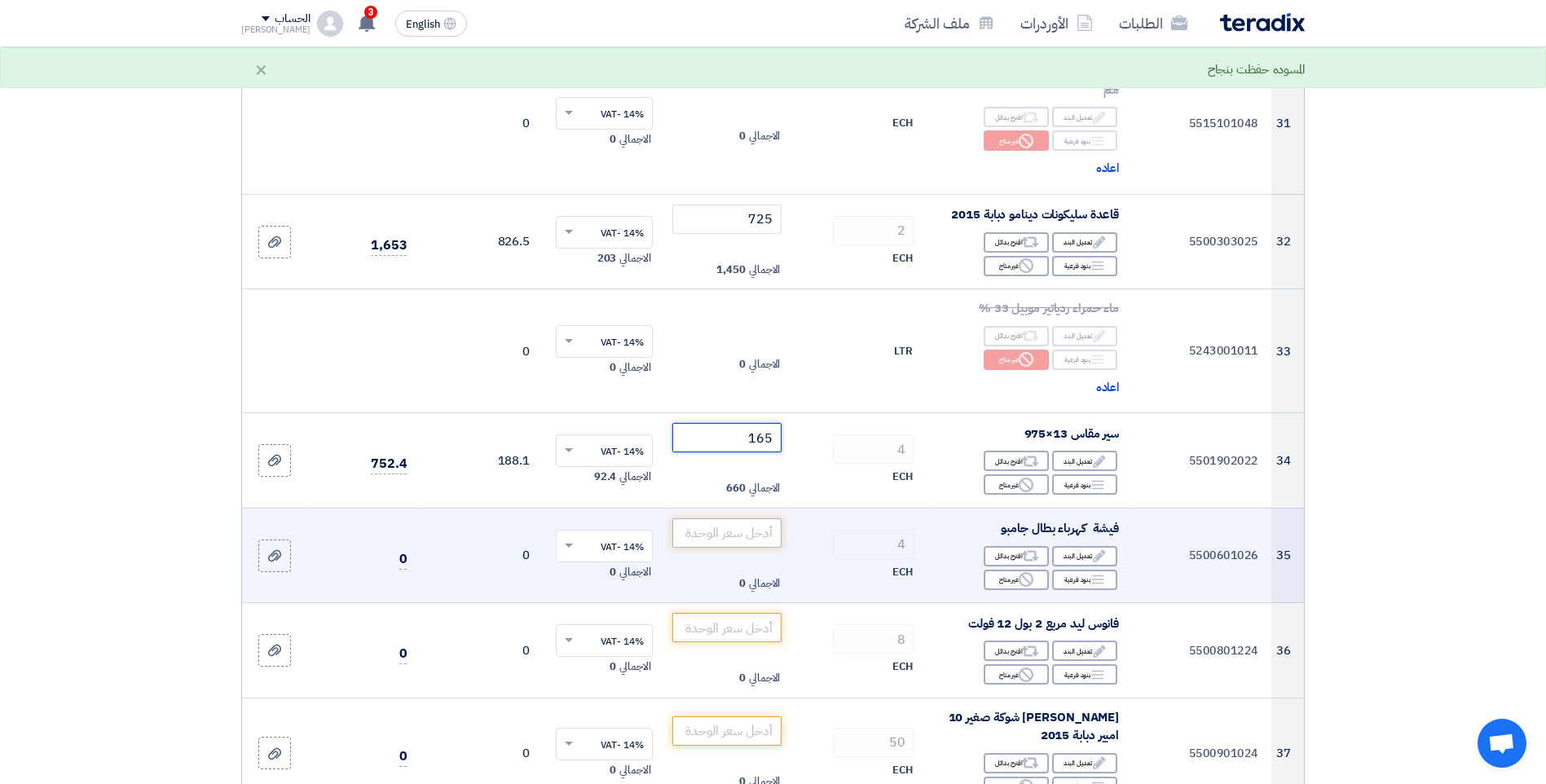
type input "165"
click at [737, 539] on input "number" at bounding box center [727, 533] width 110 height 30
click at [1001, 574] on div "Reject غير متاح" at bounding box center [1016, 580] width 65 height 21
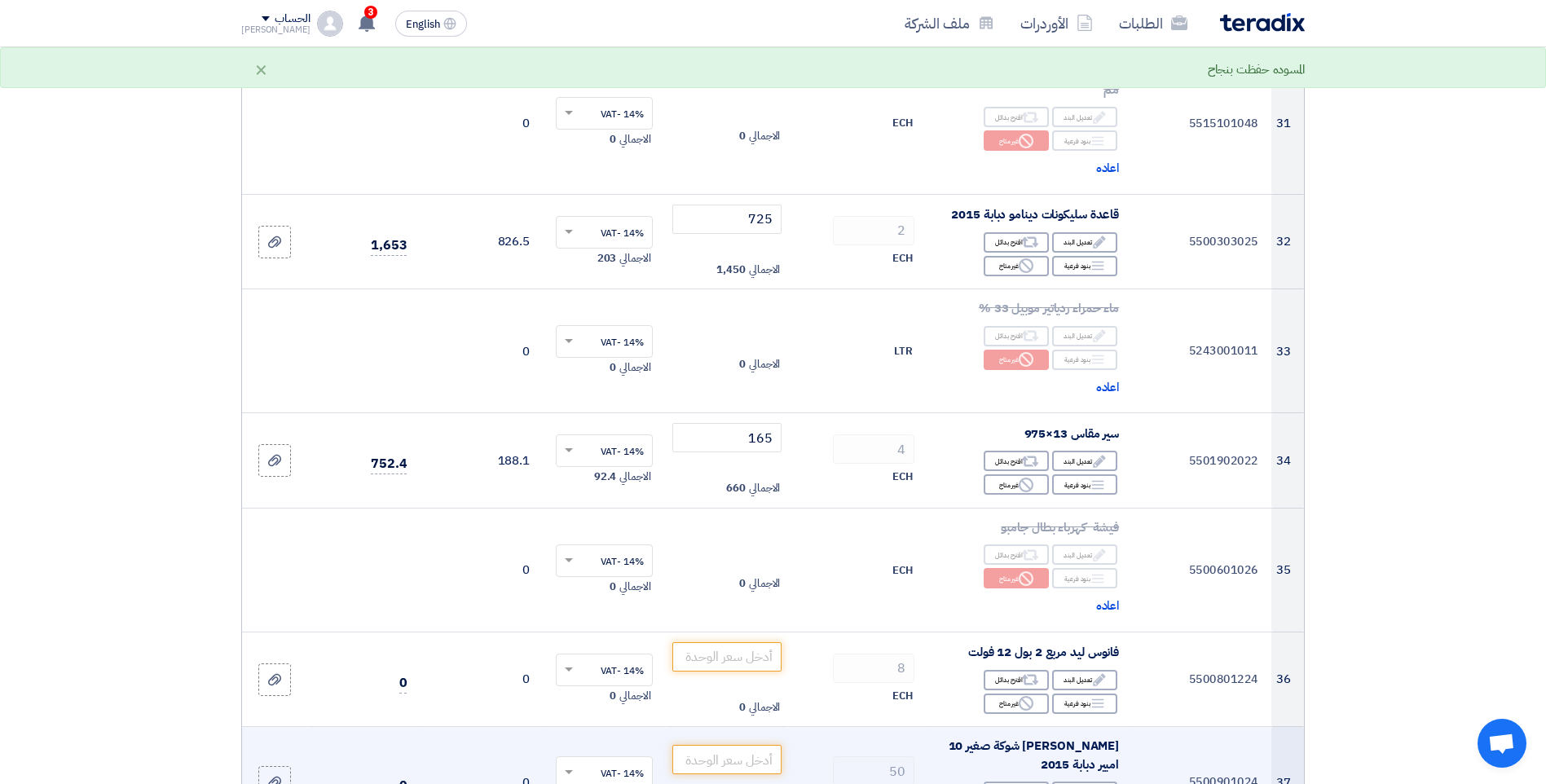
scroll to position [3748, 0]
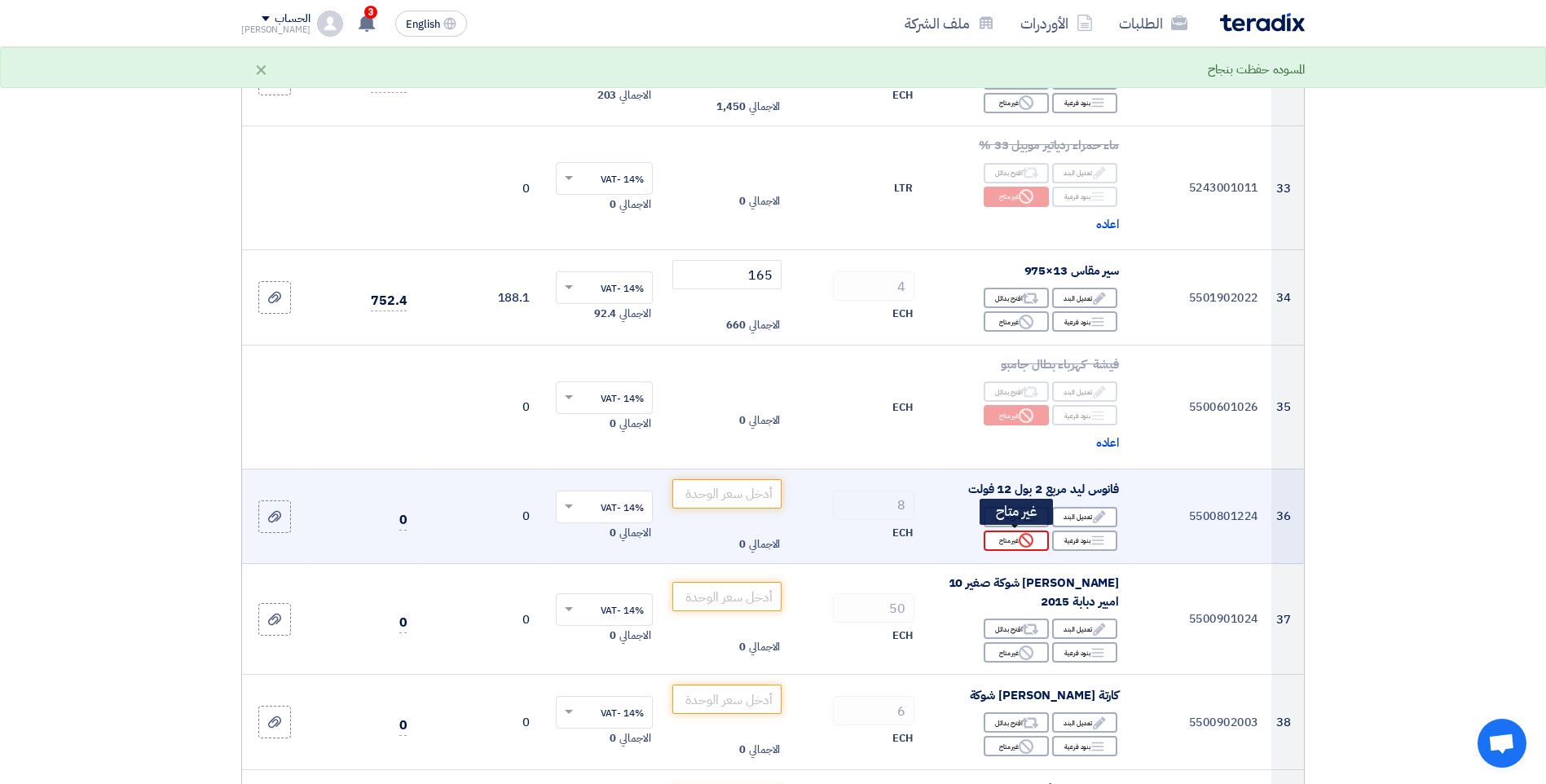
click at [1022, 538] on icon "Reject" at bounding box center [1026, 540] width 15 height 15
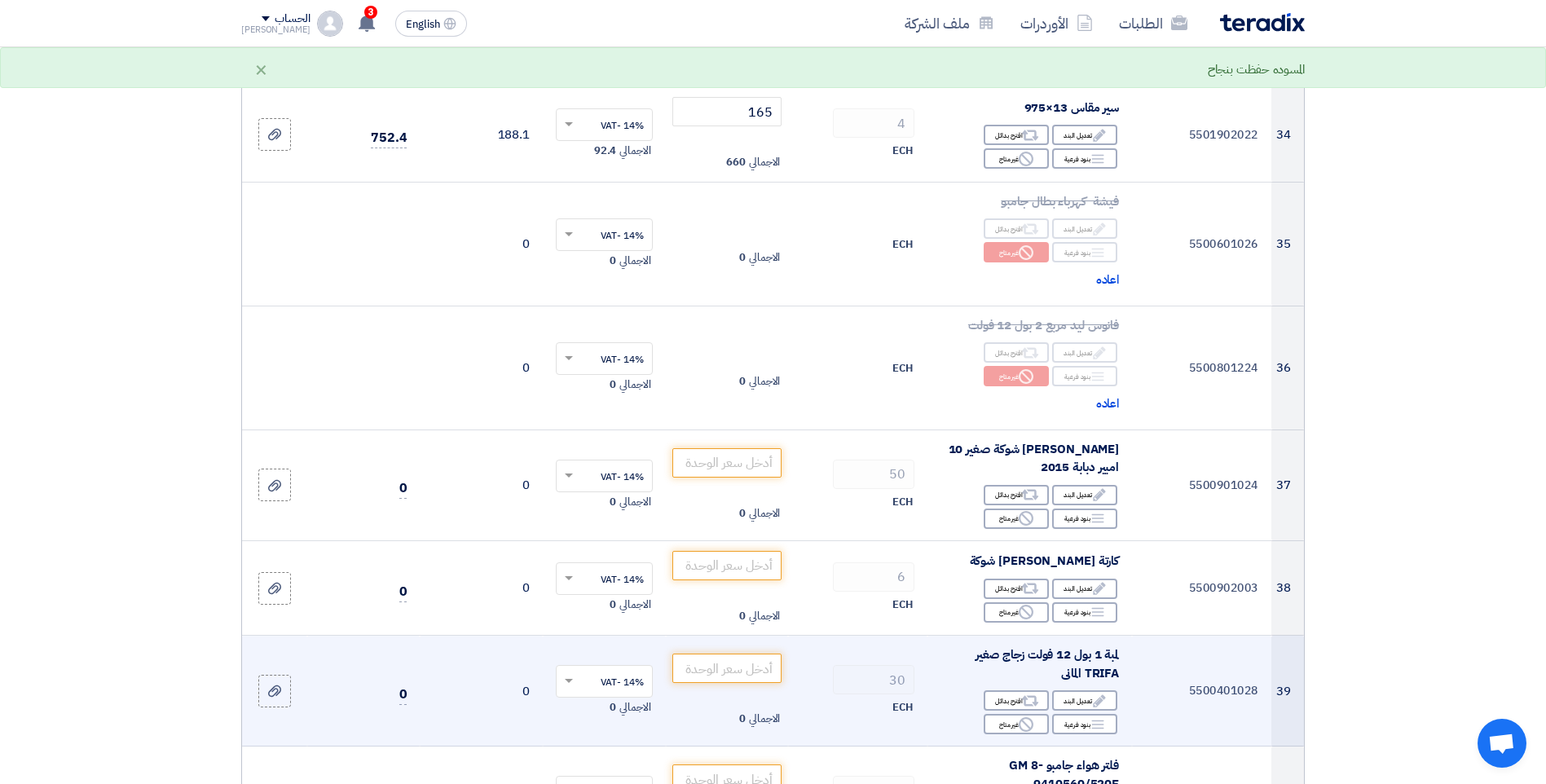
scroll to position [3992, 0]
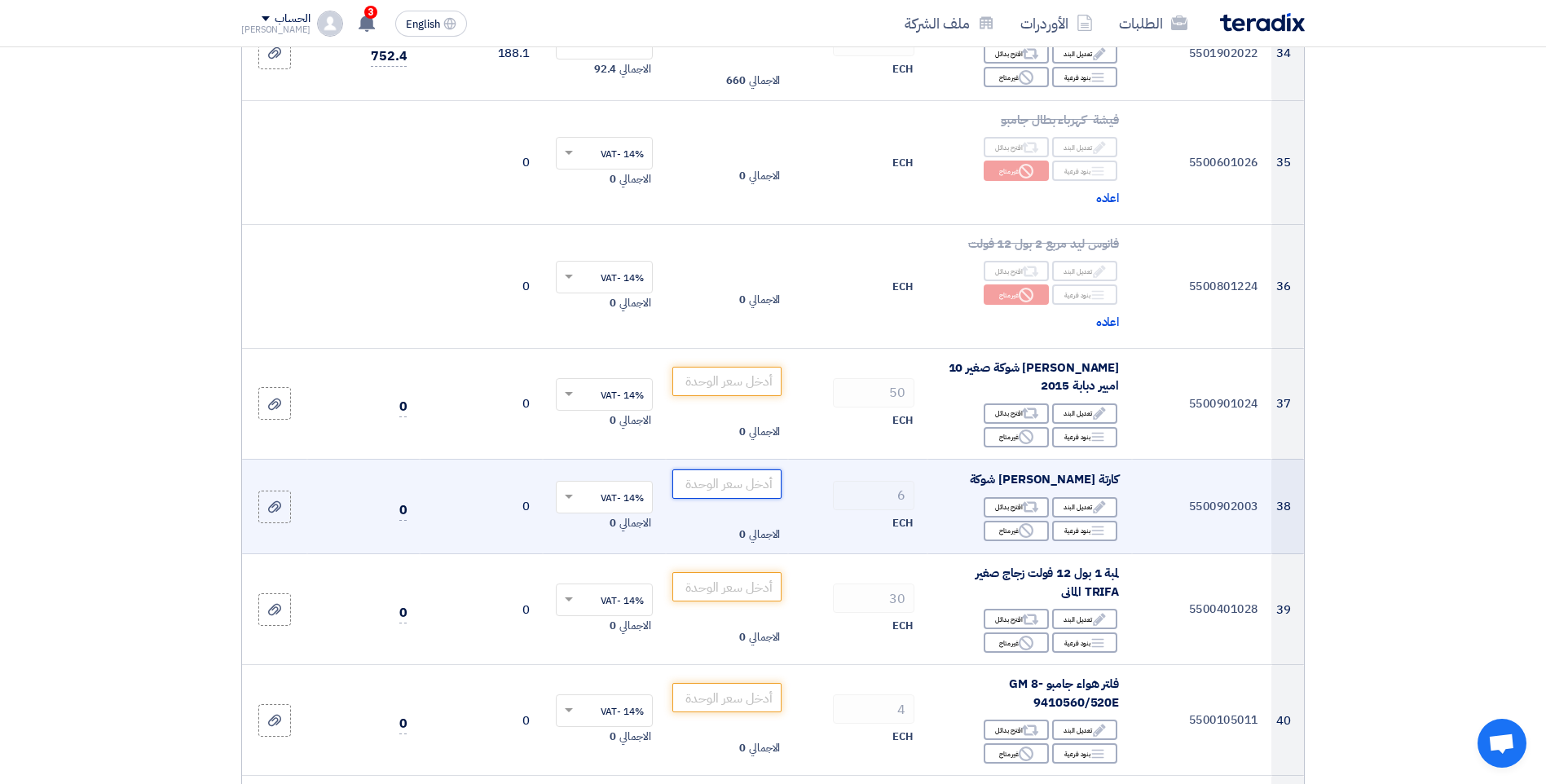
click at [746, 481] on input "number" at bounding box center [727, 484] width 110 height 30
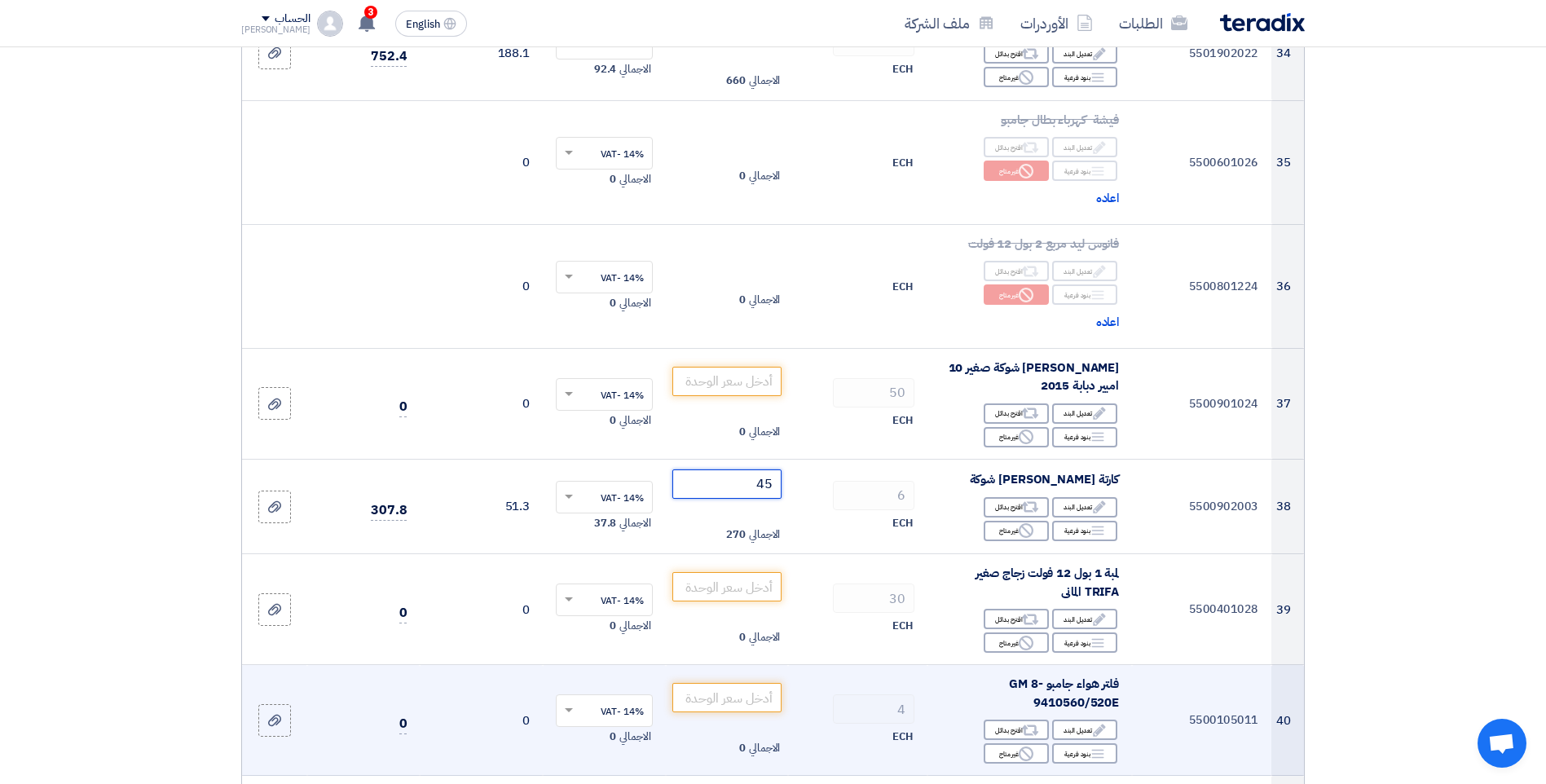
scroll to position [4074, 0]
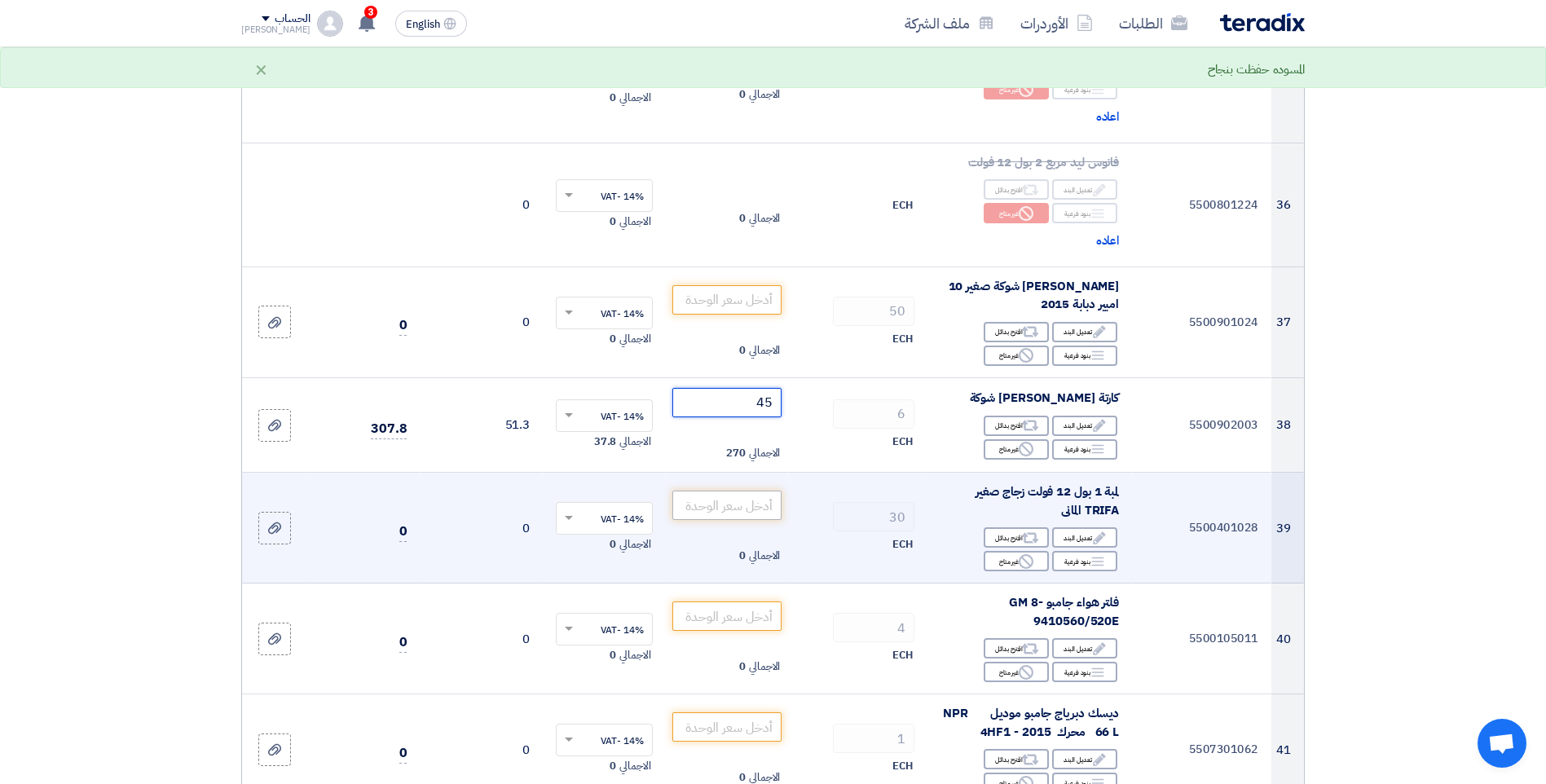
type input "45"
click at [726, 506] on input "number" at bounding box center [727, 506] width 110 height 30
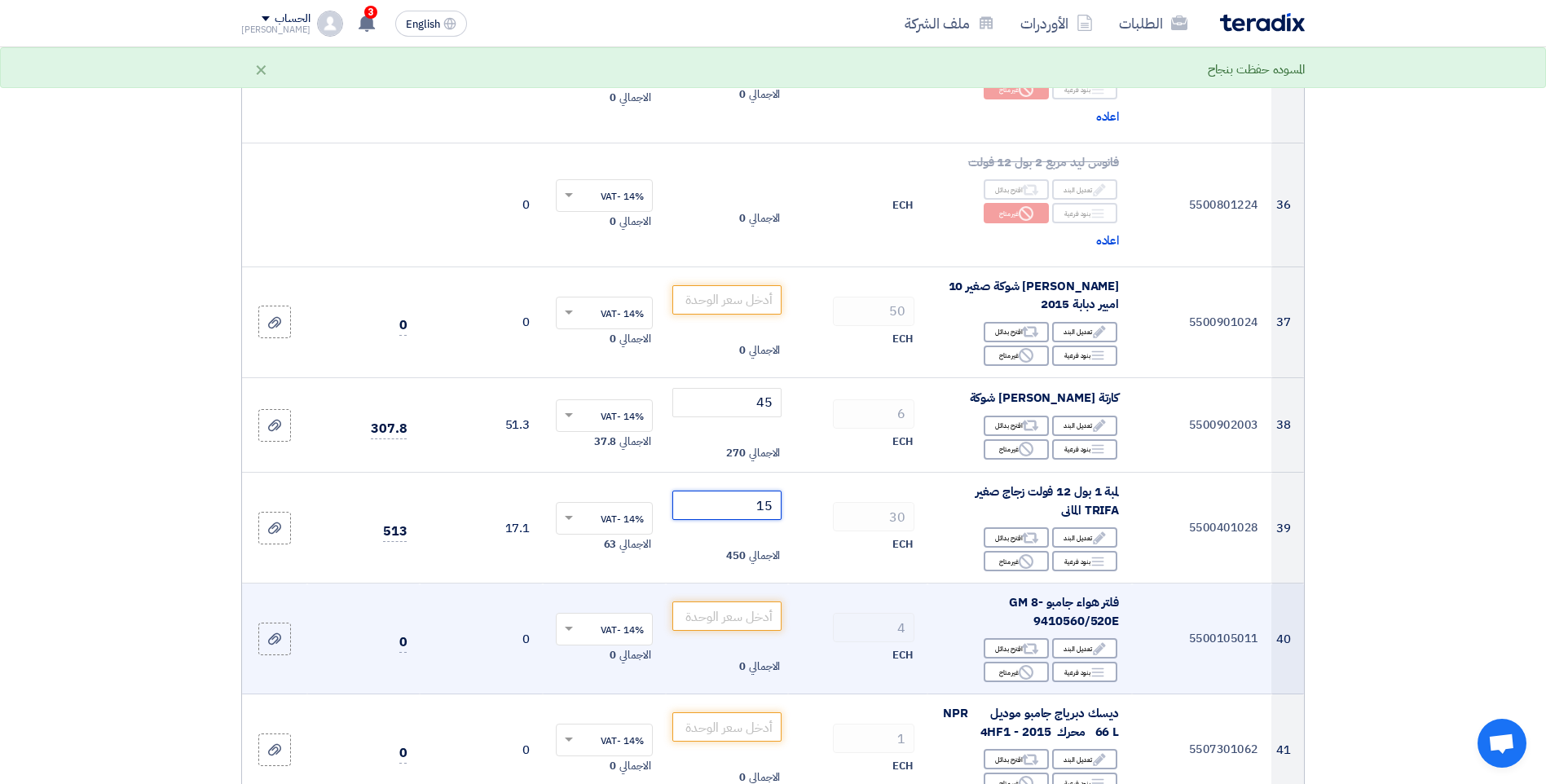
scroll to position [4156, 0]
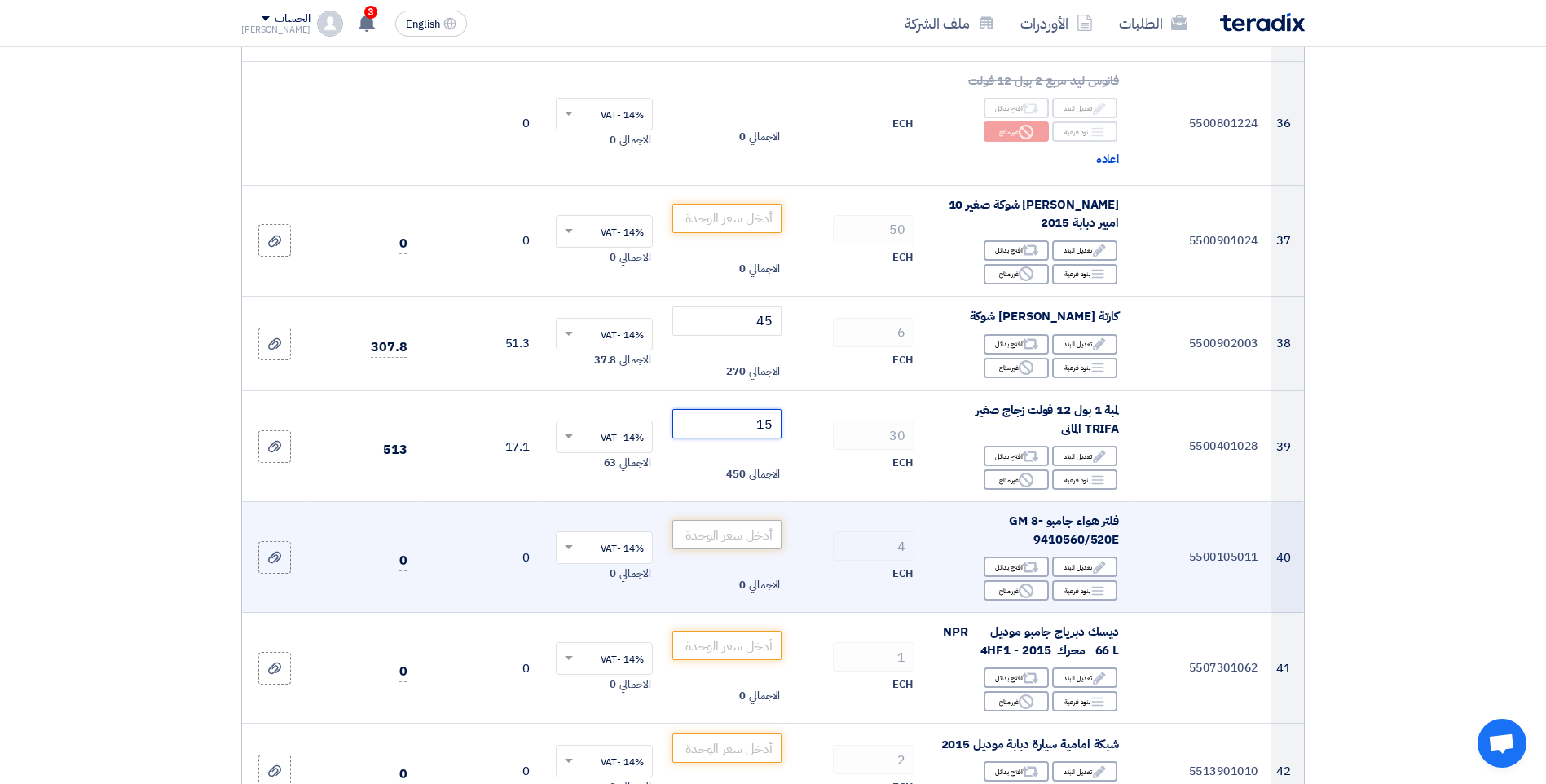
type input "15"
click at [753, 534] on input "number" at bounding box center [727, 534] width 110 height 30
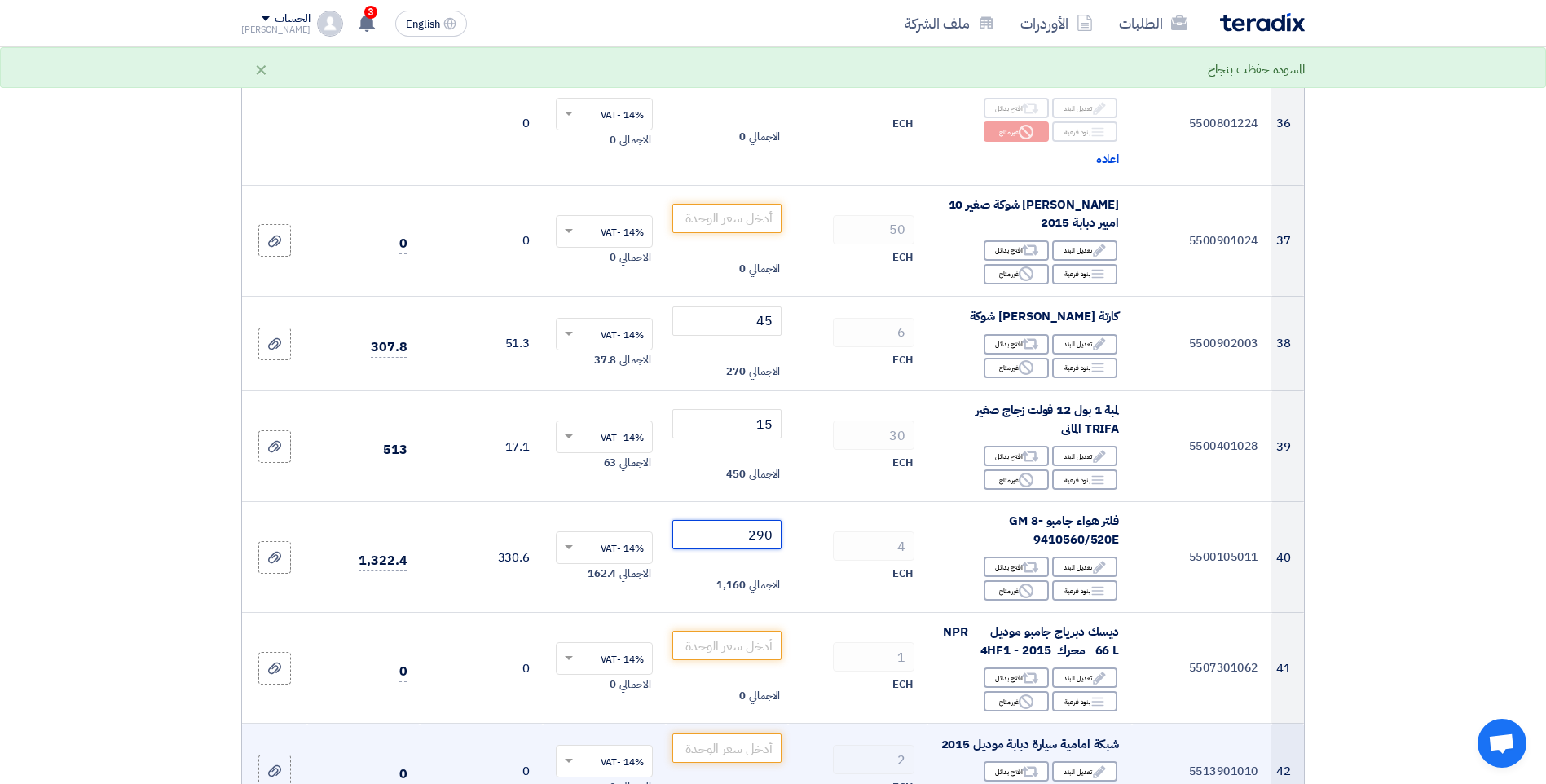
scroll to position [4237, 0]
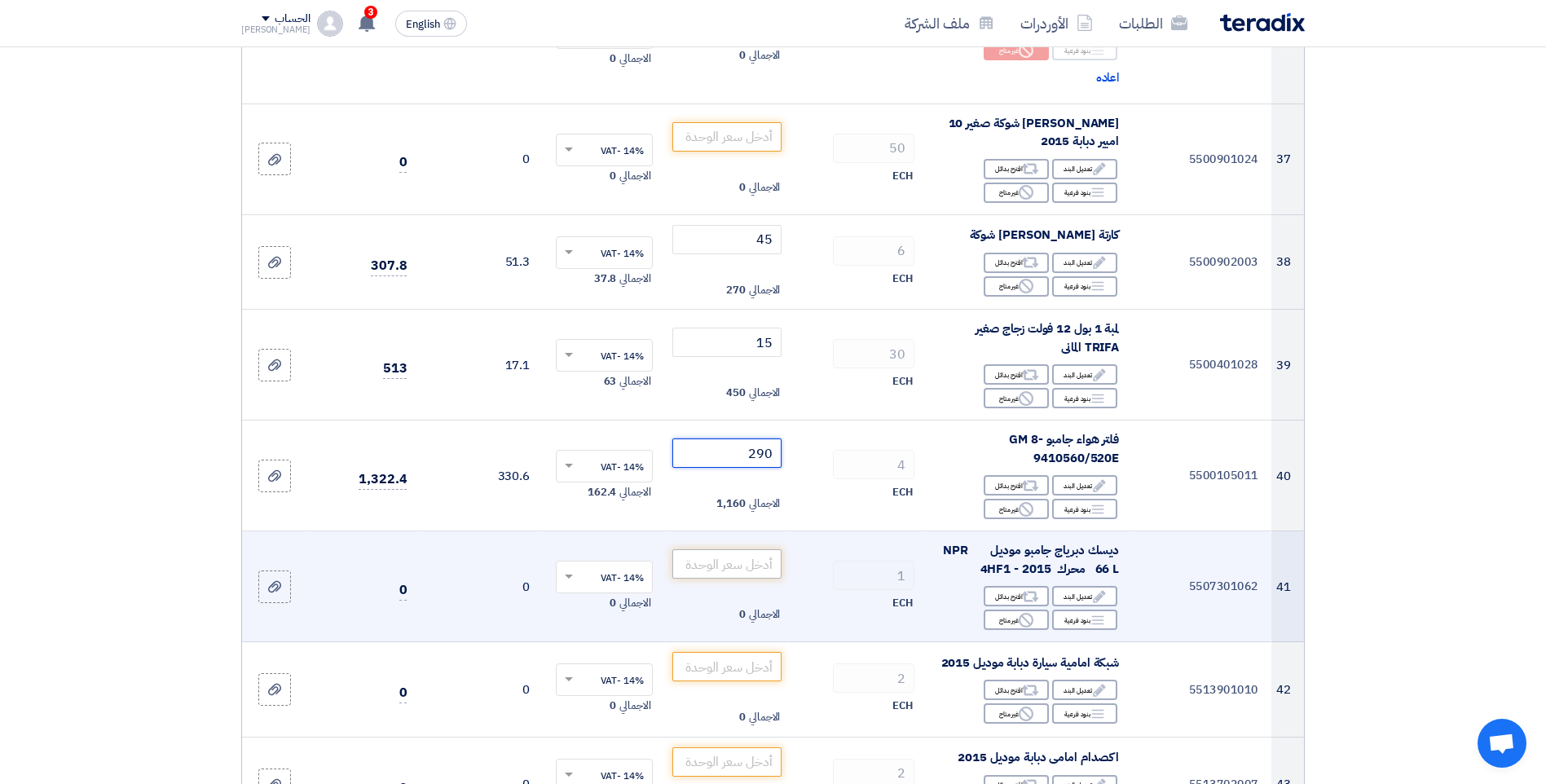
type input "290"
click at [754, 567] on input "number" at bounding box center [727, 564] width 110 height 30
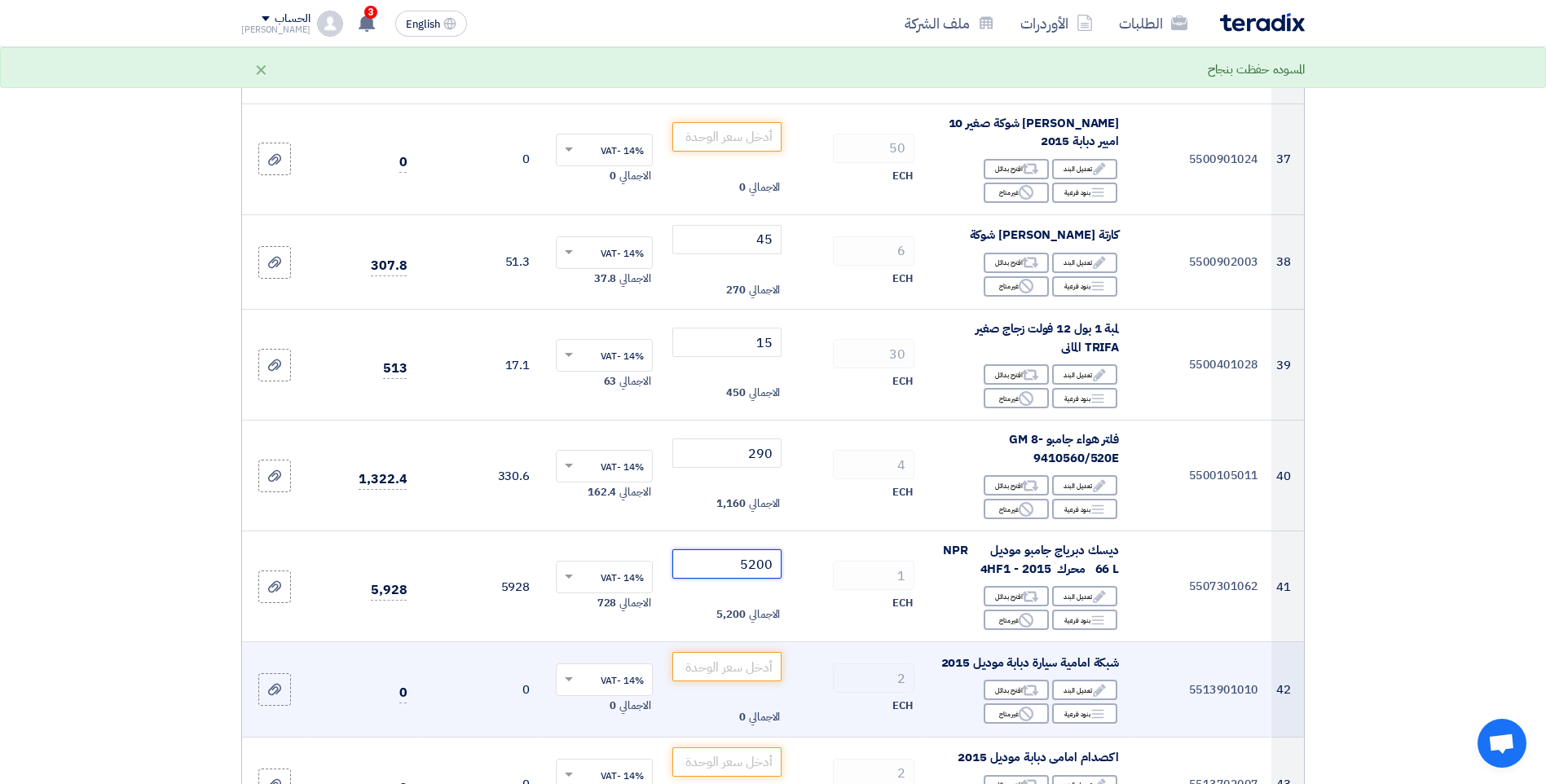
scroll to position [4318, 0]
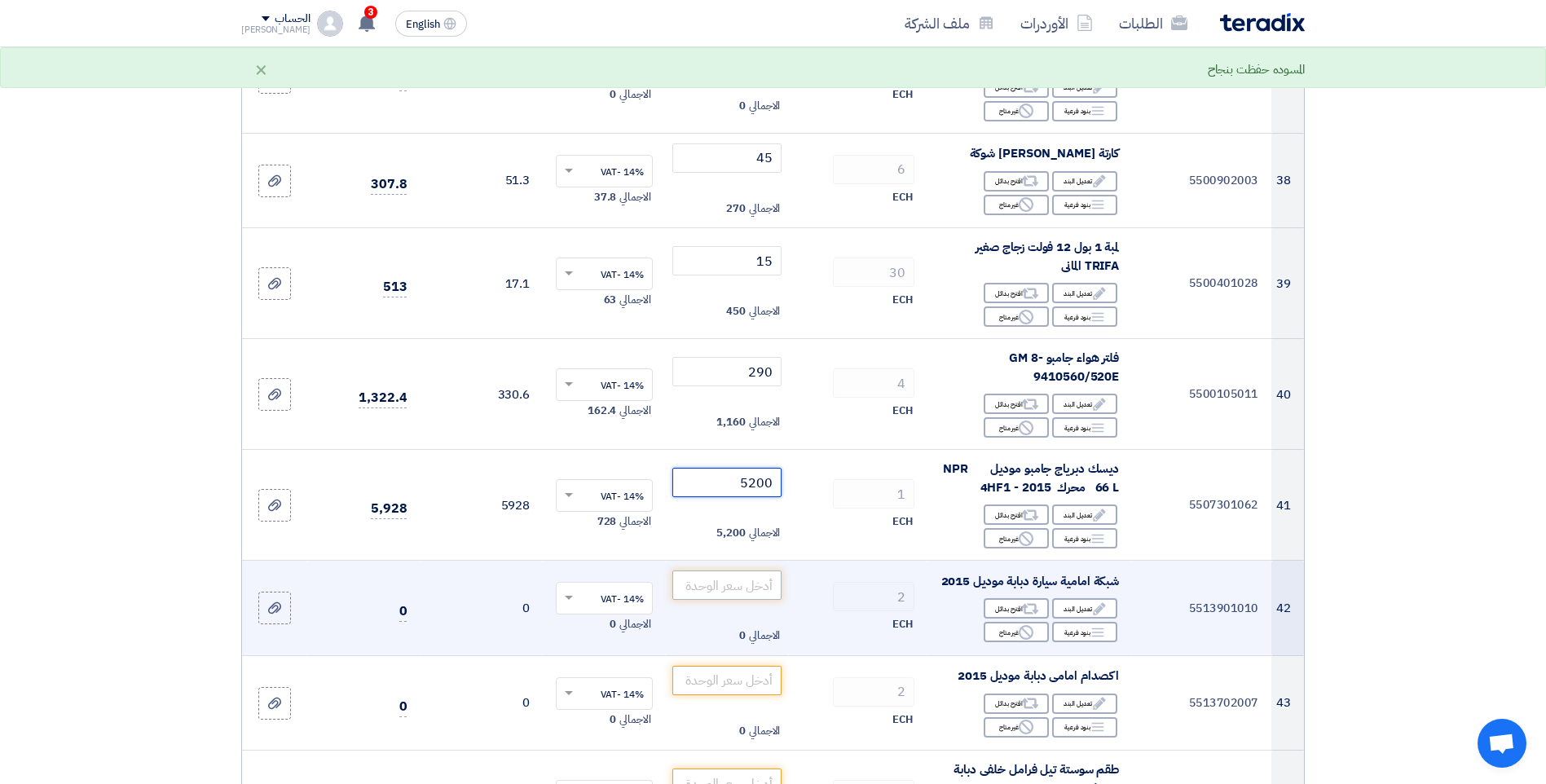
type input "5200"
click at [750, 590] on input "number" at bounding box center [727, 586] width 110 height 30
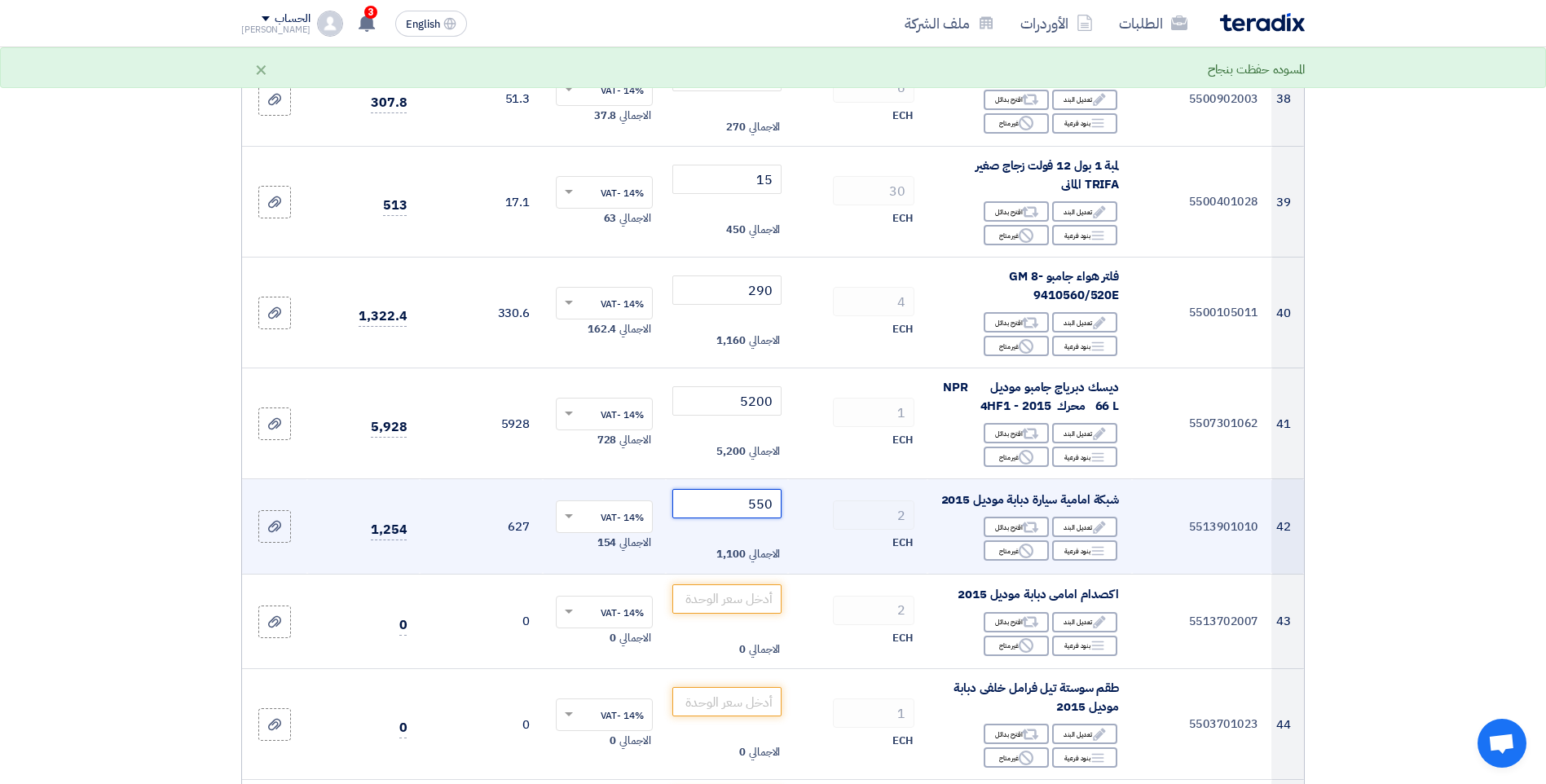
scroll to position [4481, 0]
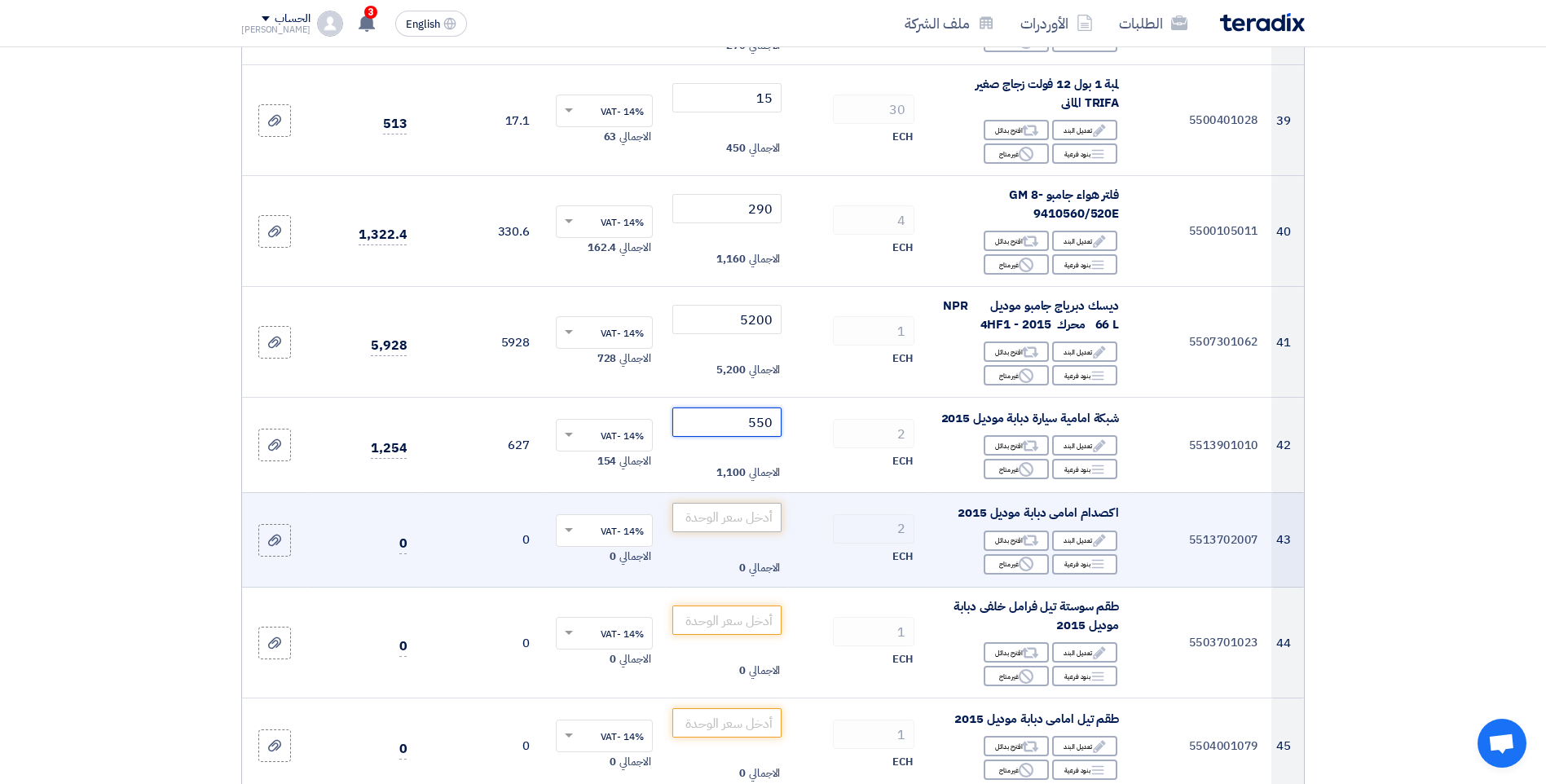
type input "550"
click at [743, 532] on input "number" at bounding box center [727, 517] width 110 height 30
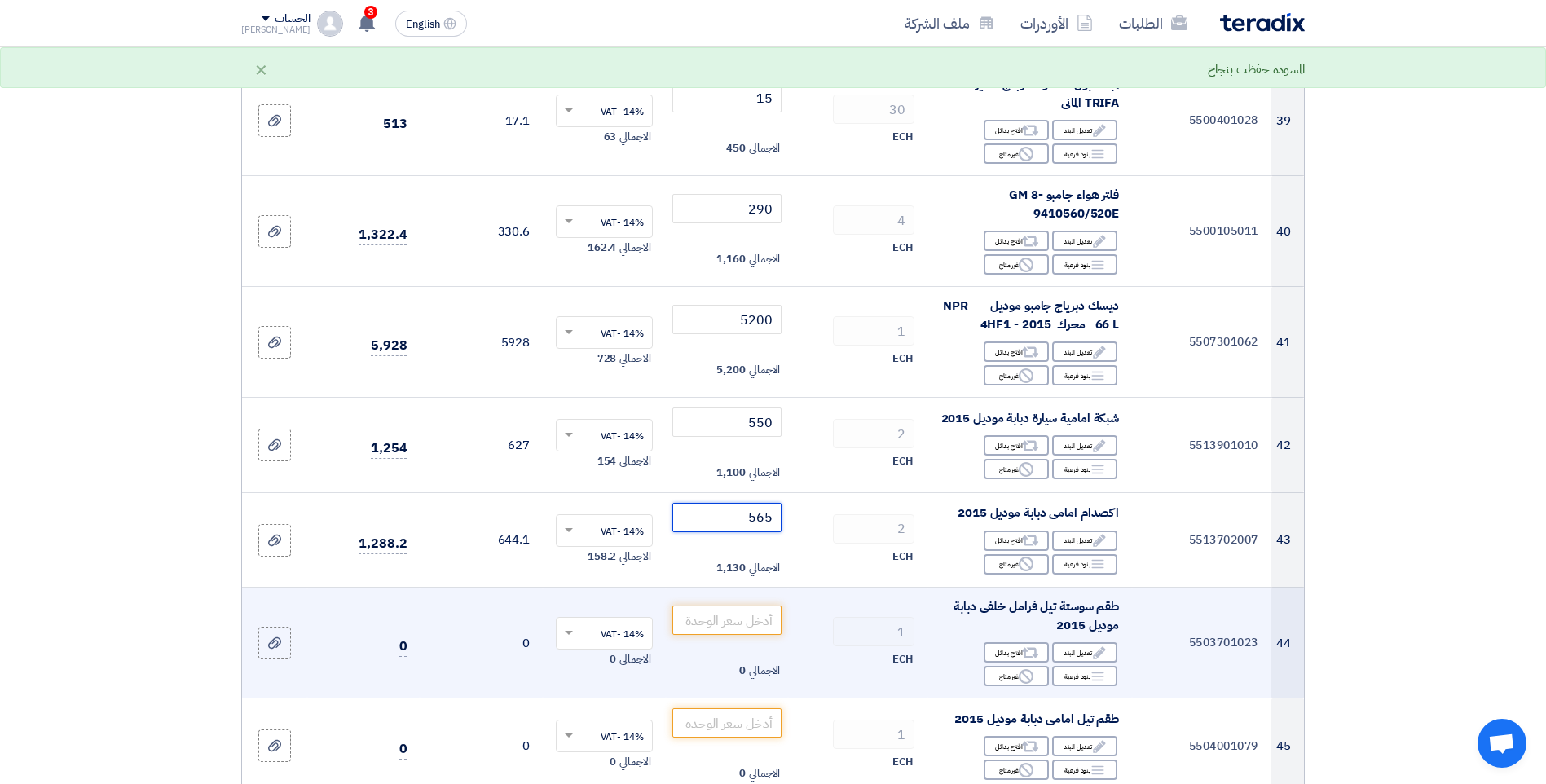
scroll to position [4562, 0]
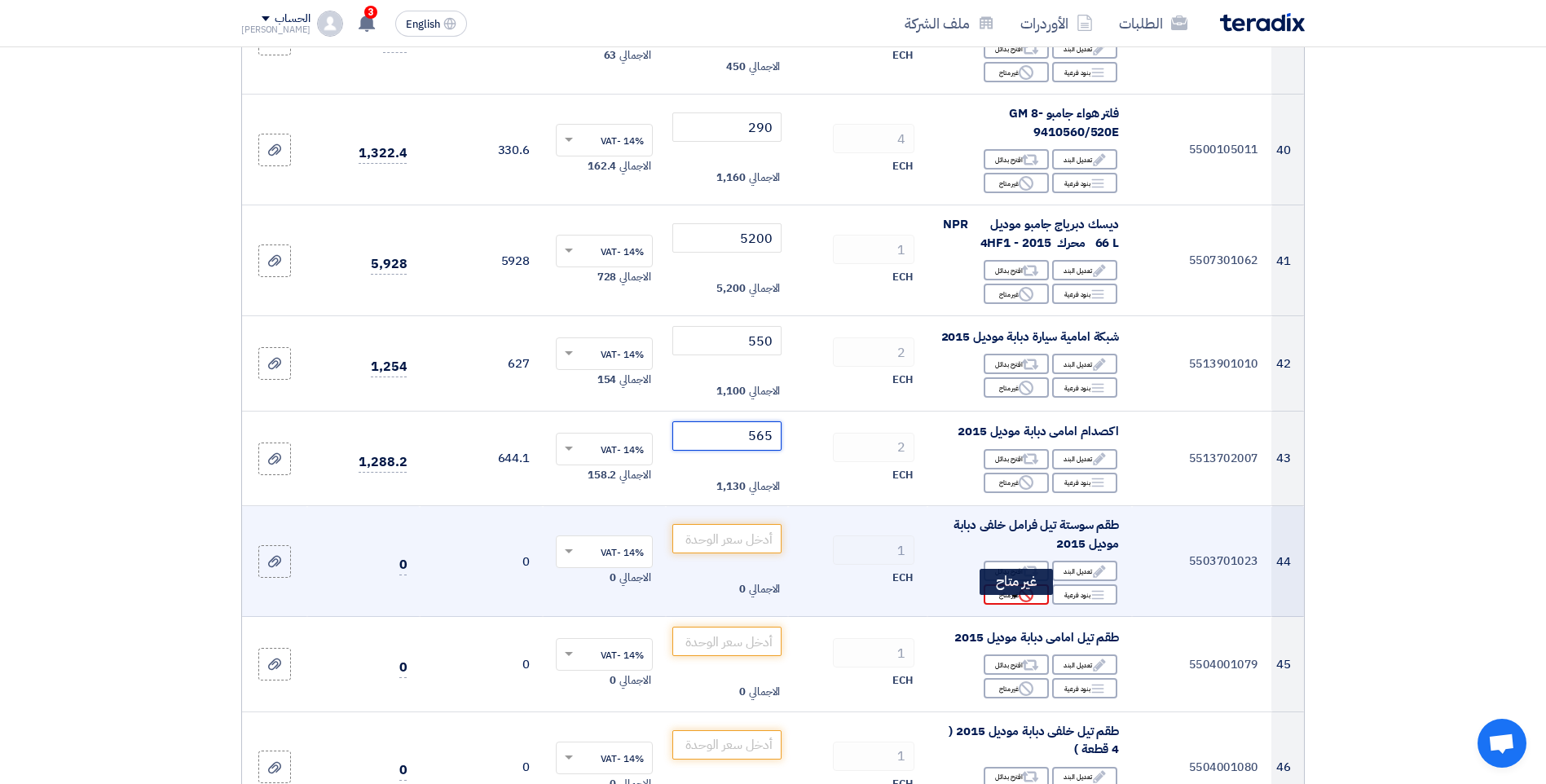
type input "565"
click at [1019, 602] on icon "Reject" at bounding box center [1026, 595] width 15 height 15
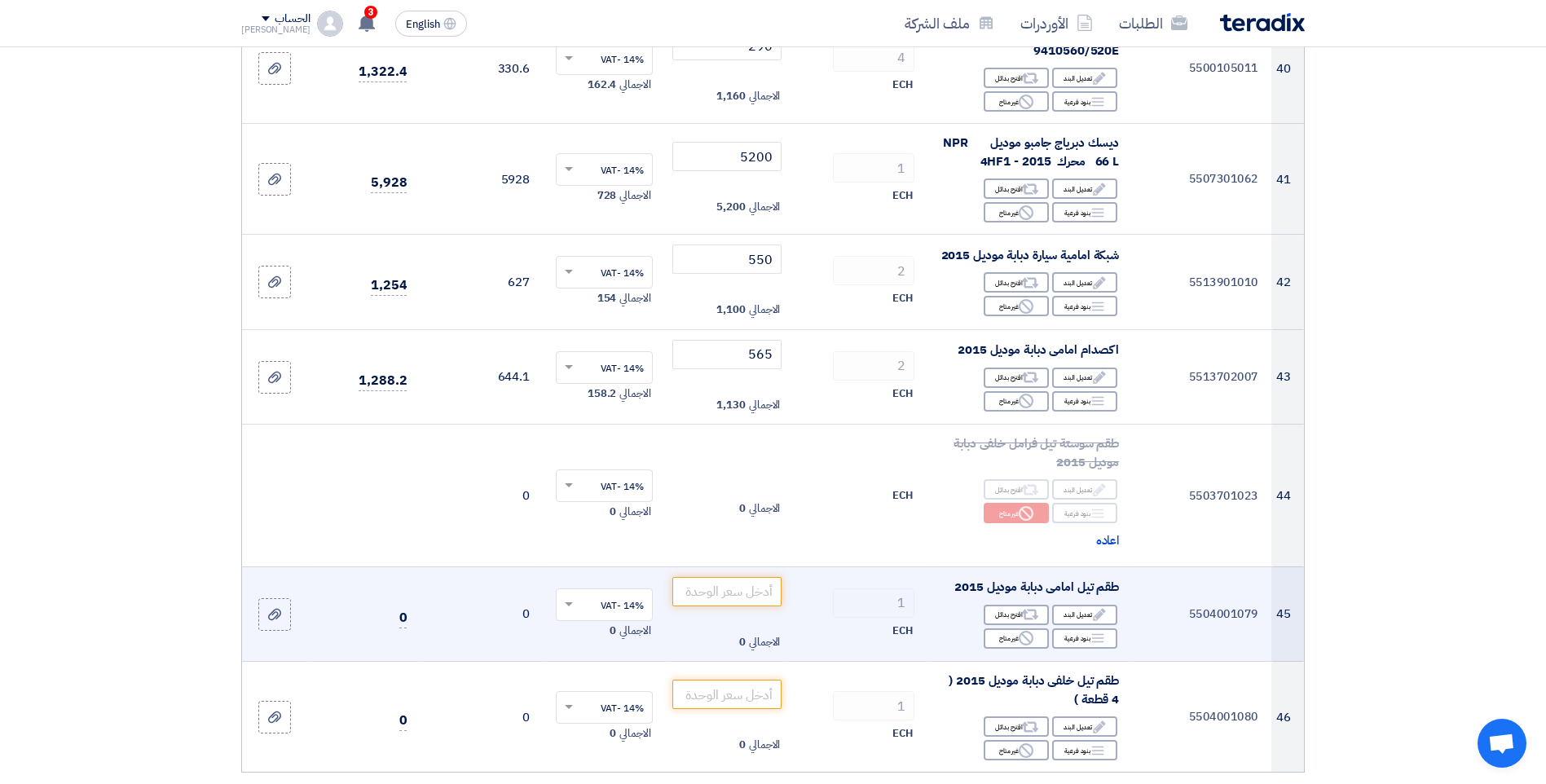
scroll to position [4725, 0]
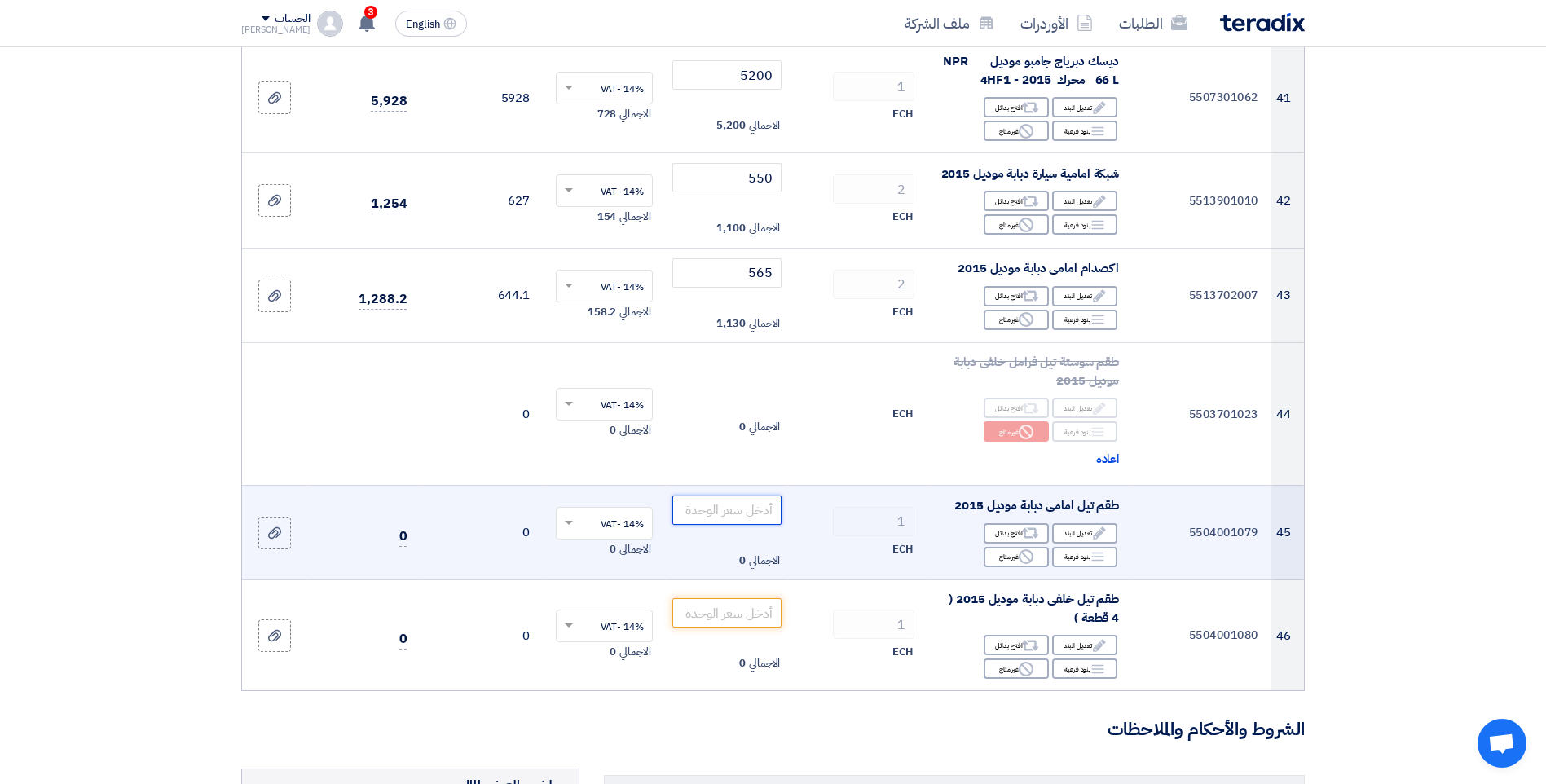
click at [740, 521] on input "number" at bounding box center [727, 511] width 110 height 30
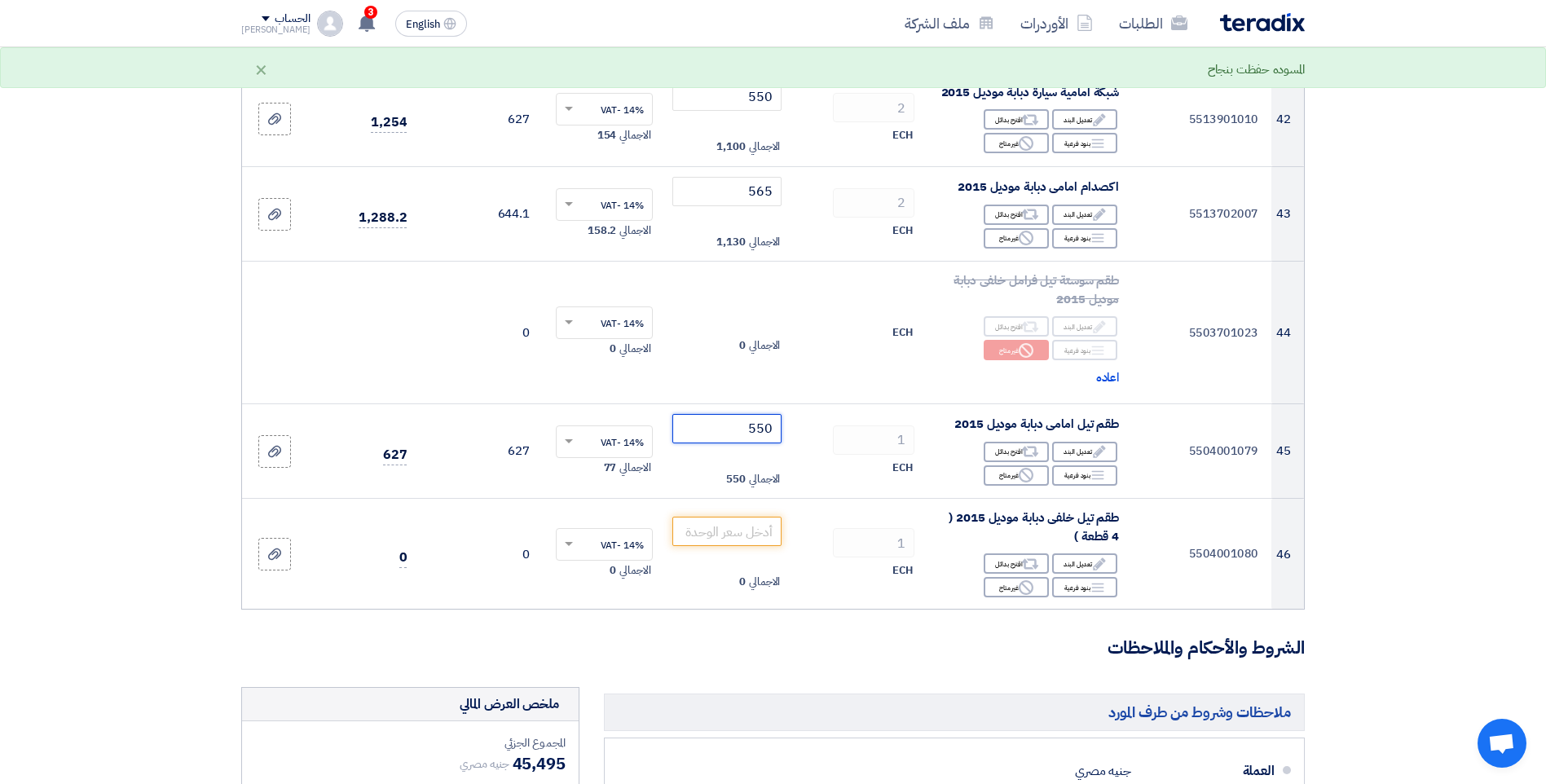
scroll to position [4888, 0]
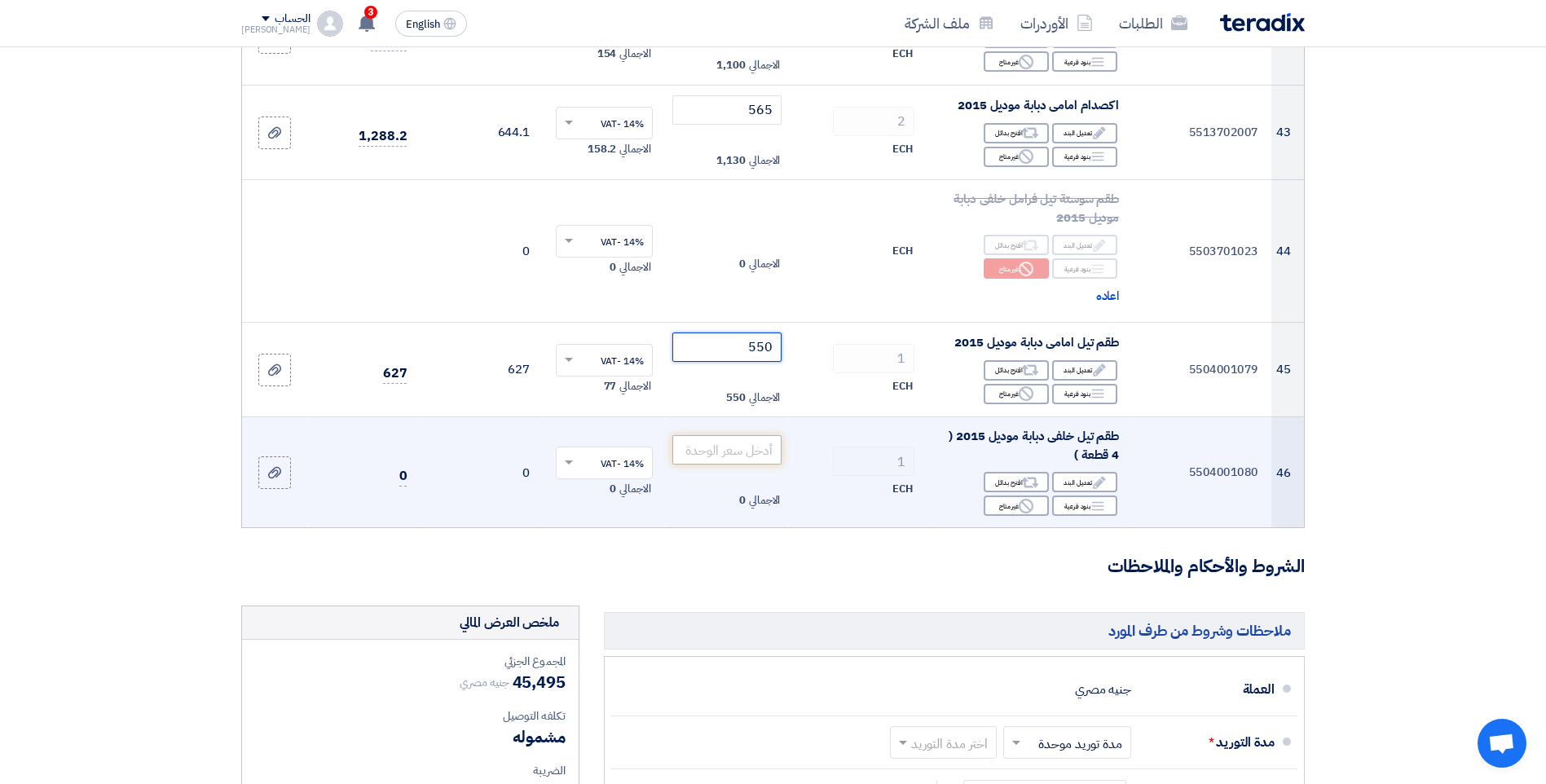
type input "550"
click at [747, 459] on input "number" at bounding box center [727, 450] width 110 height 30
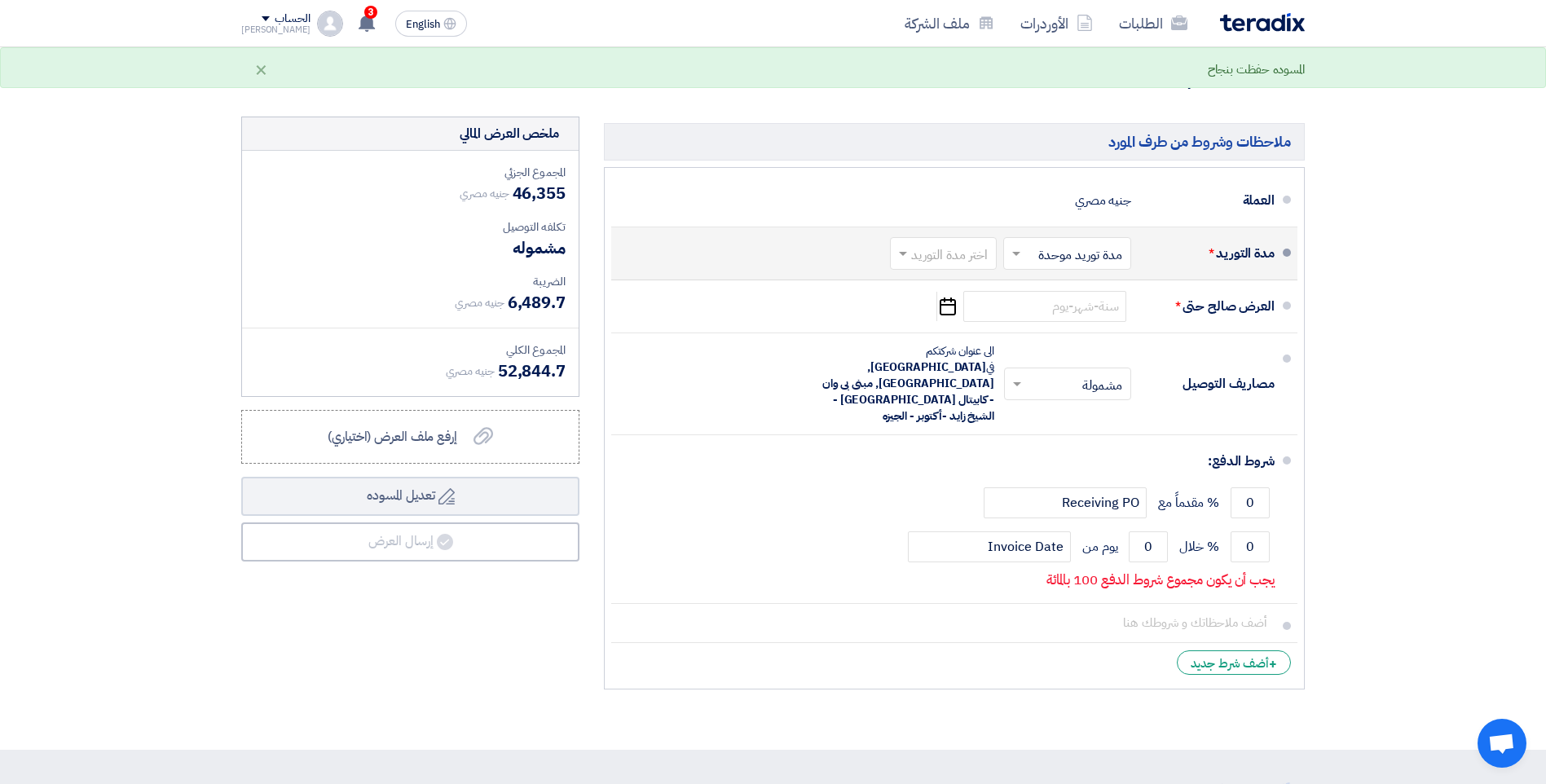
scroll to position [5052, 0]
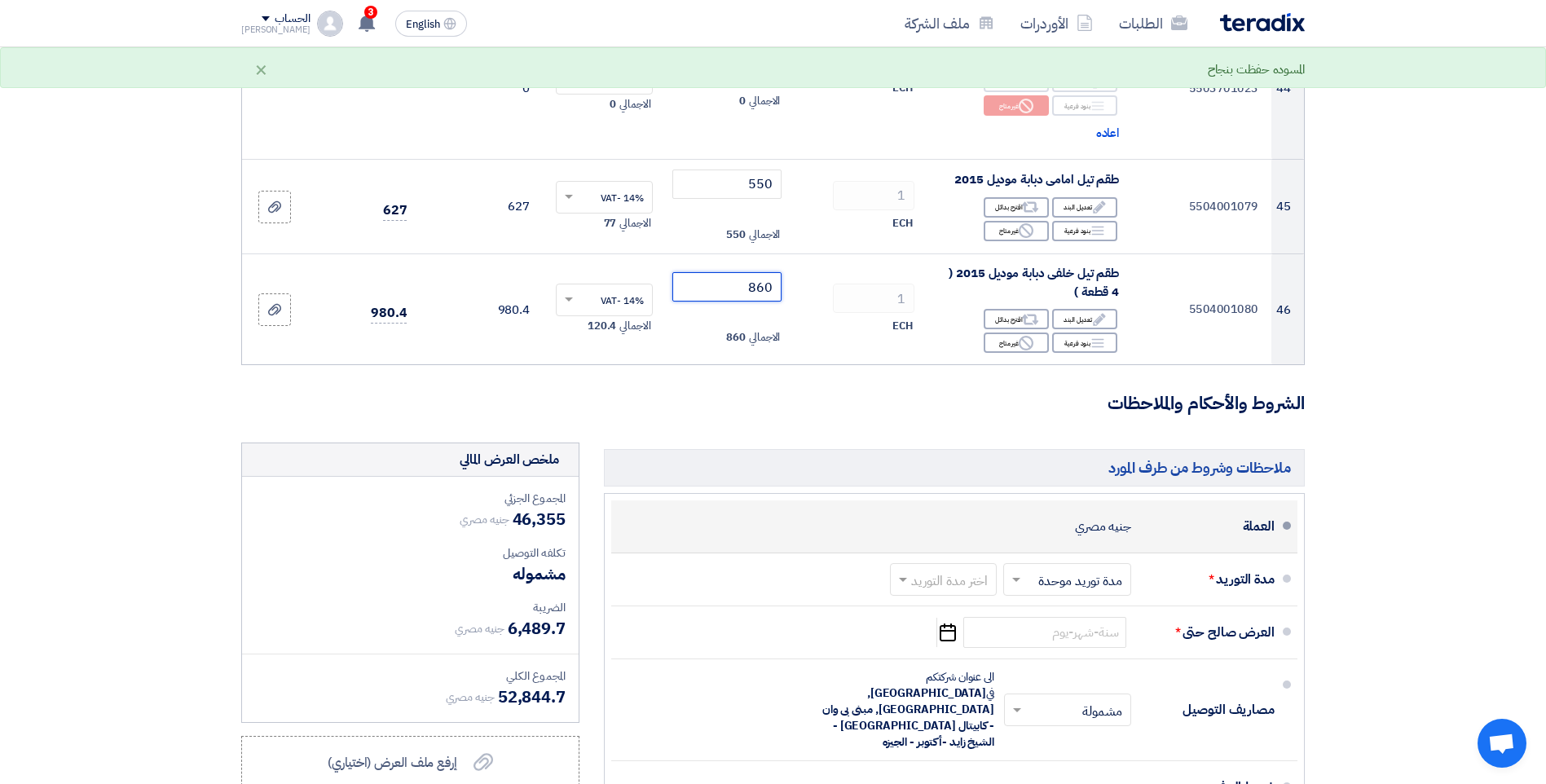
type input "860"
click at [1286, 530] on span at bounding box center [1287, 525] width 8 height 8
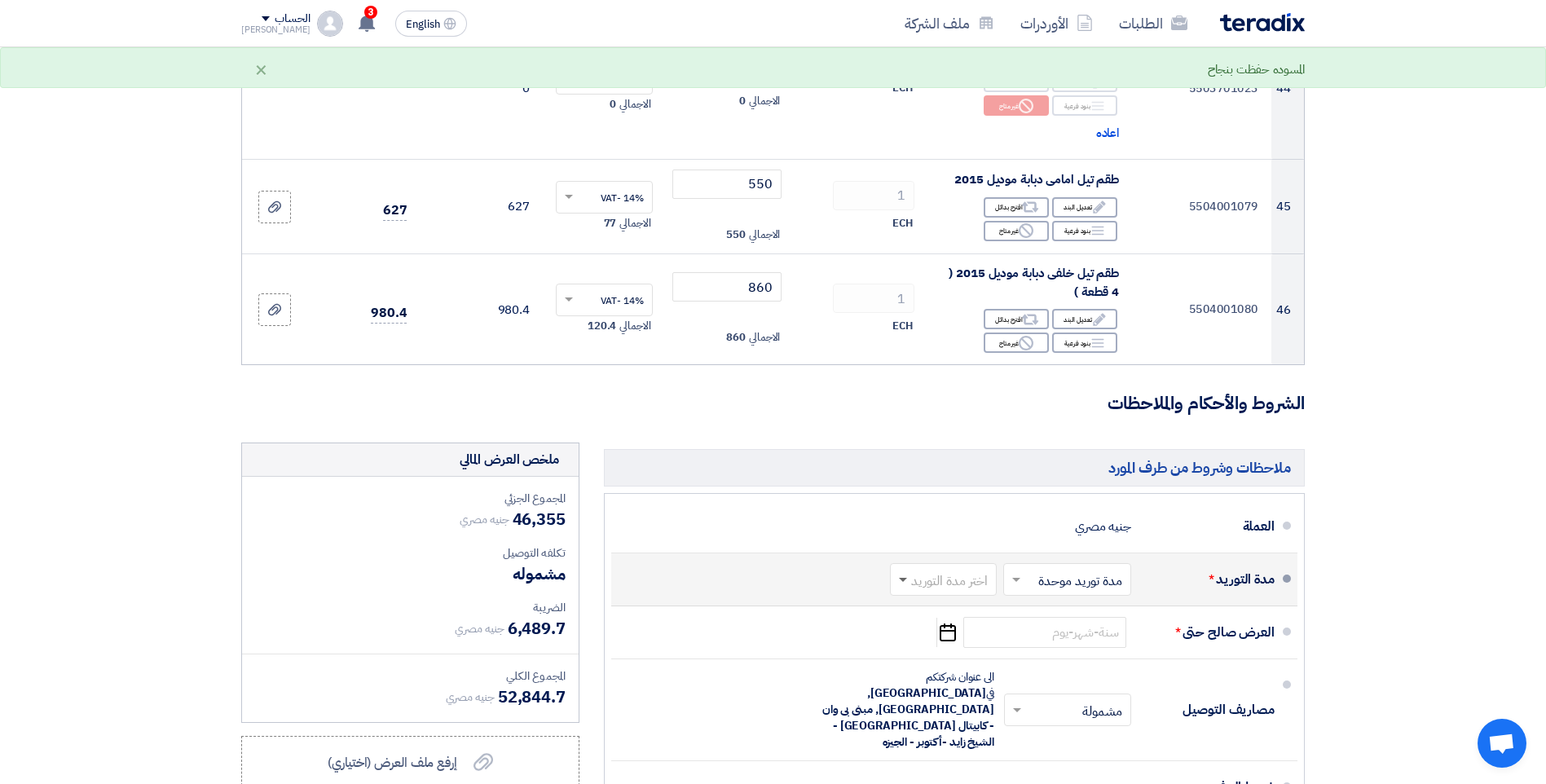
click at [899, 583] on span at bounding box center [903, 580] width 8 height 6
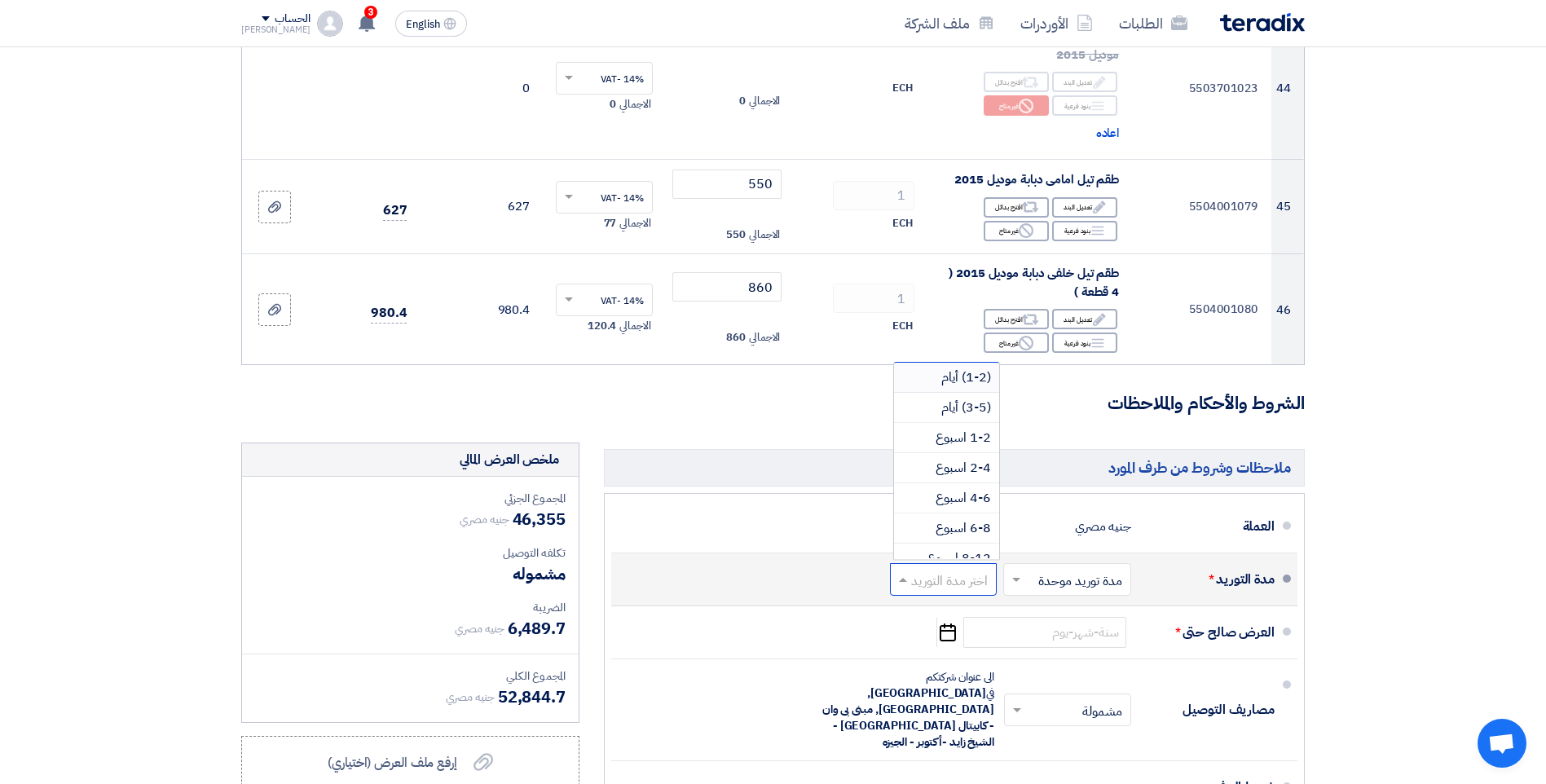
click at [950, 387] on span "(1-2) أيام" at bounding box center [966, 377] width 49 height 20
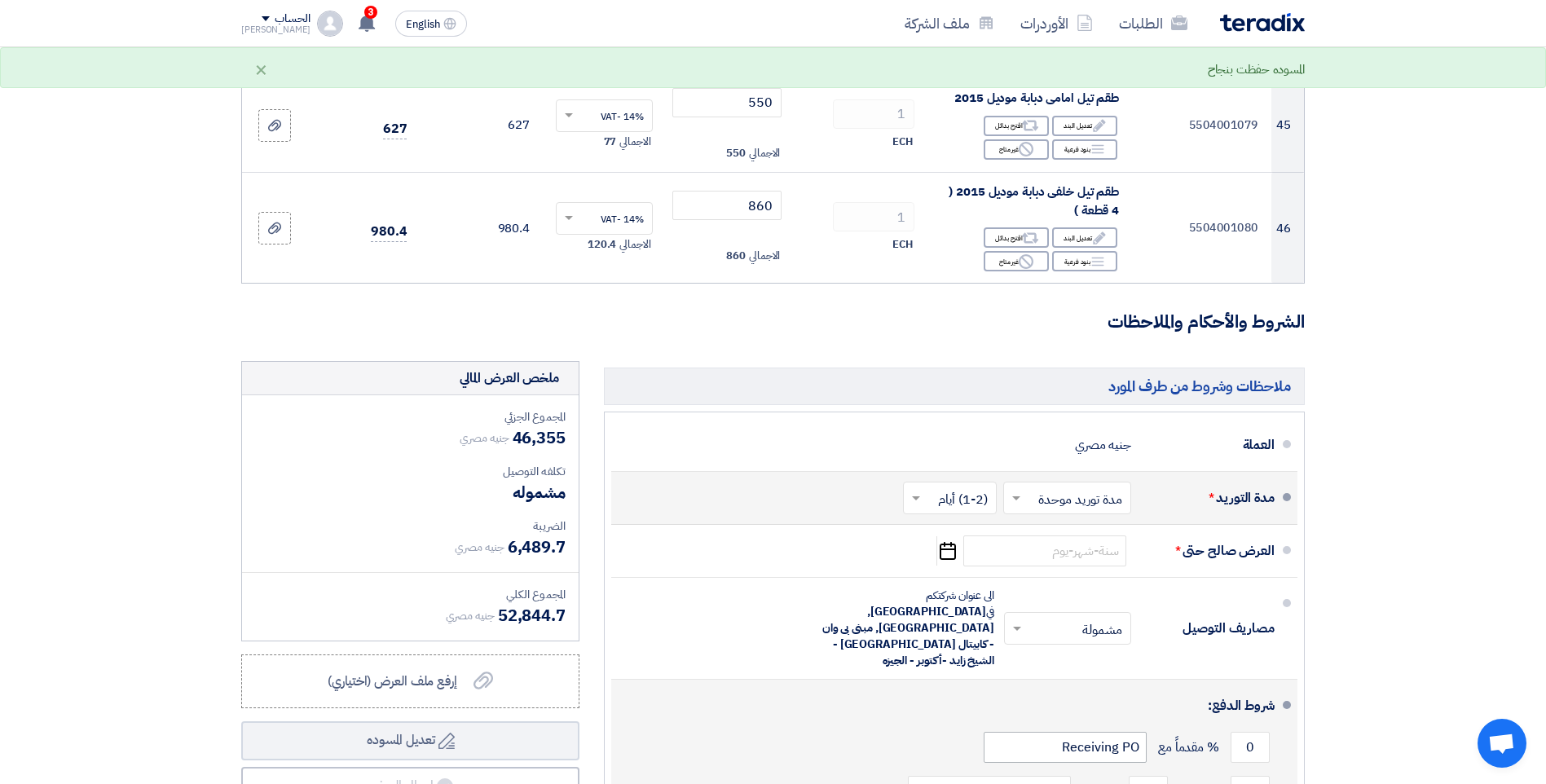
scroll to position [5215, 0]
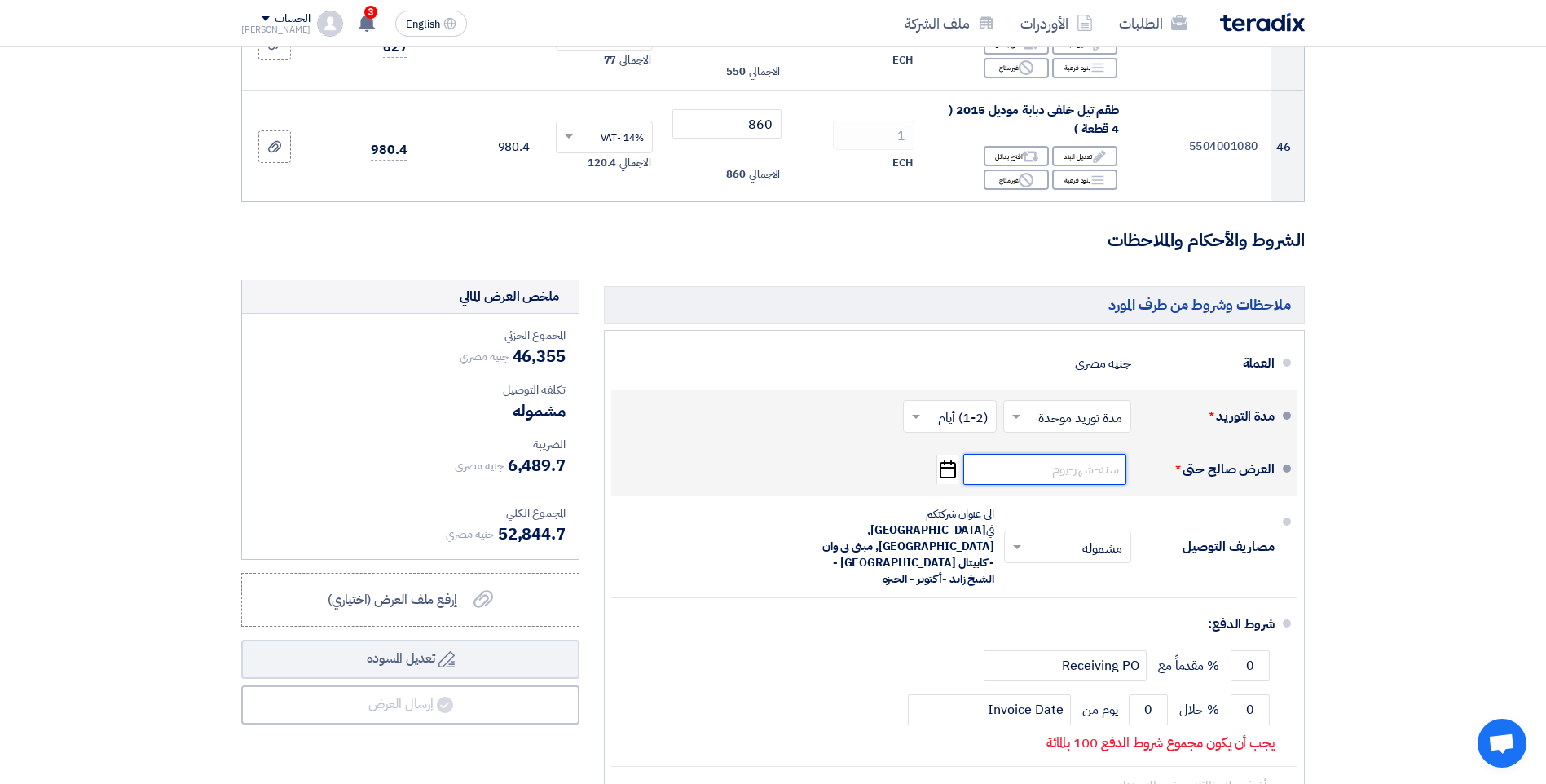
click at [992, 485] on input at bounding box center [1044, 469] width 163 height 31
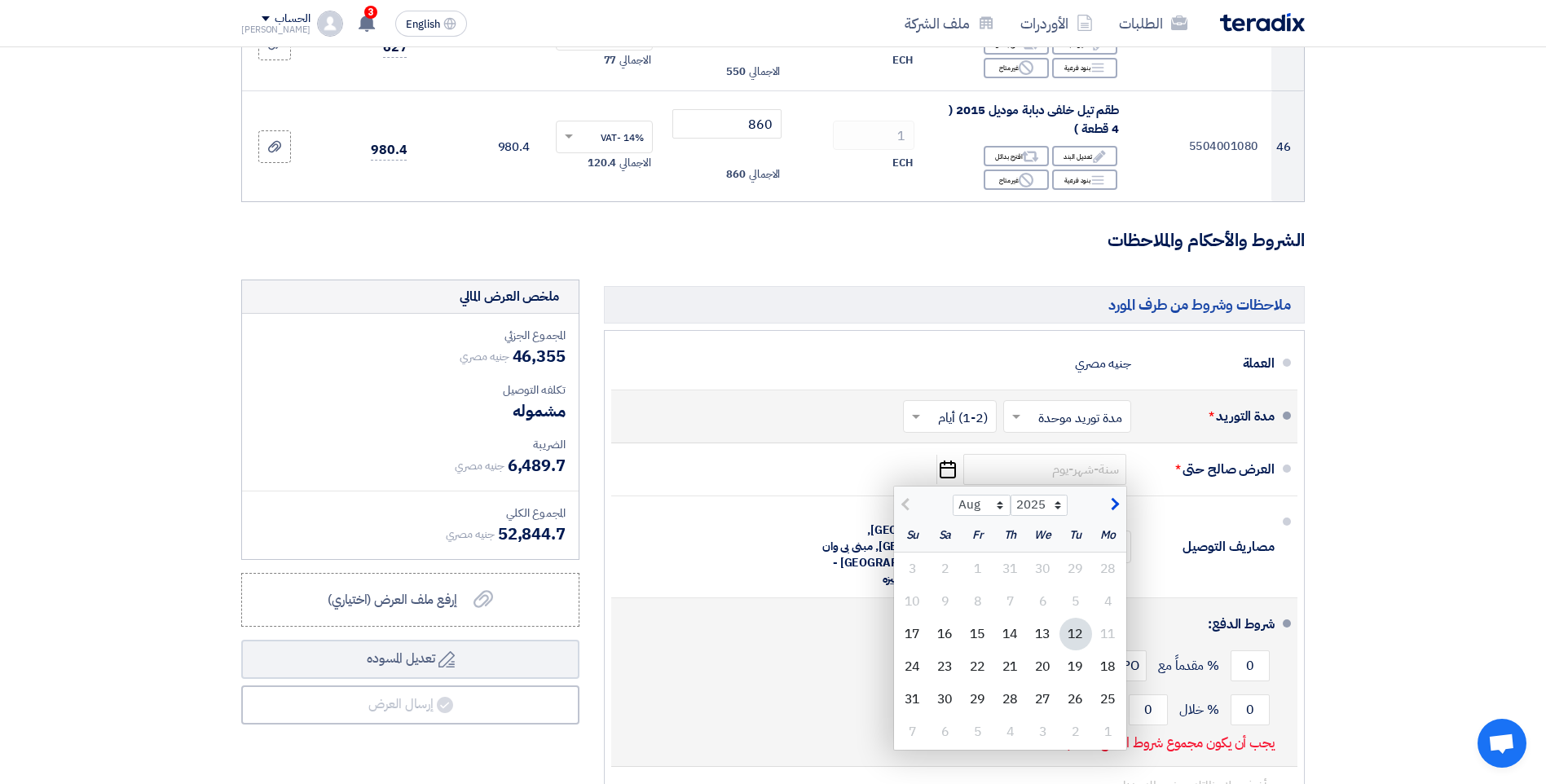
click at [1076, 683] on div "19" at bounding box center [1076, 666] width 33 height 33
type input "8/19/2025"
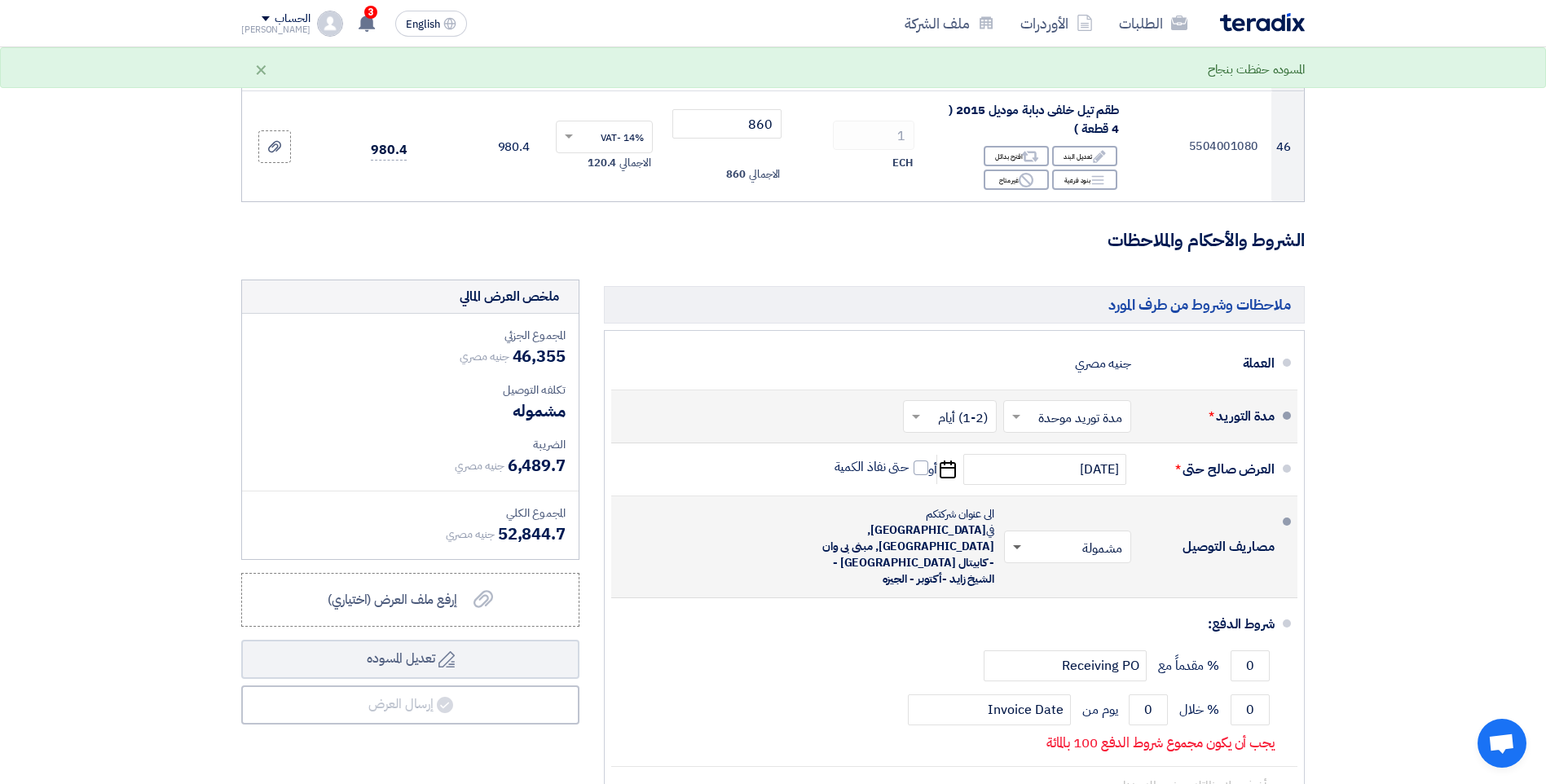
click at [1016, 545] on span at bounding box center [1017, 548] width 8 height 6
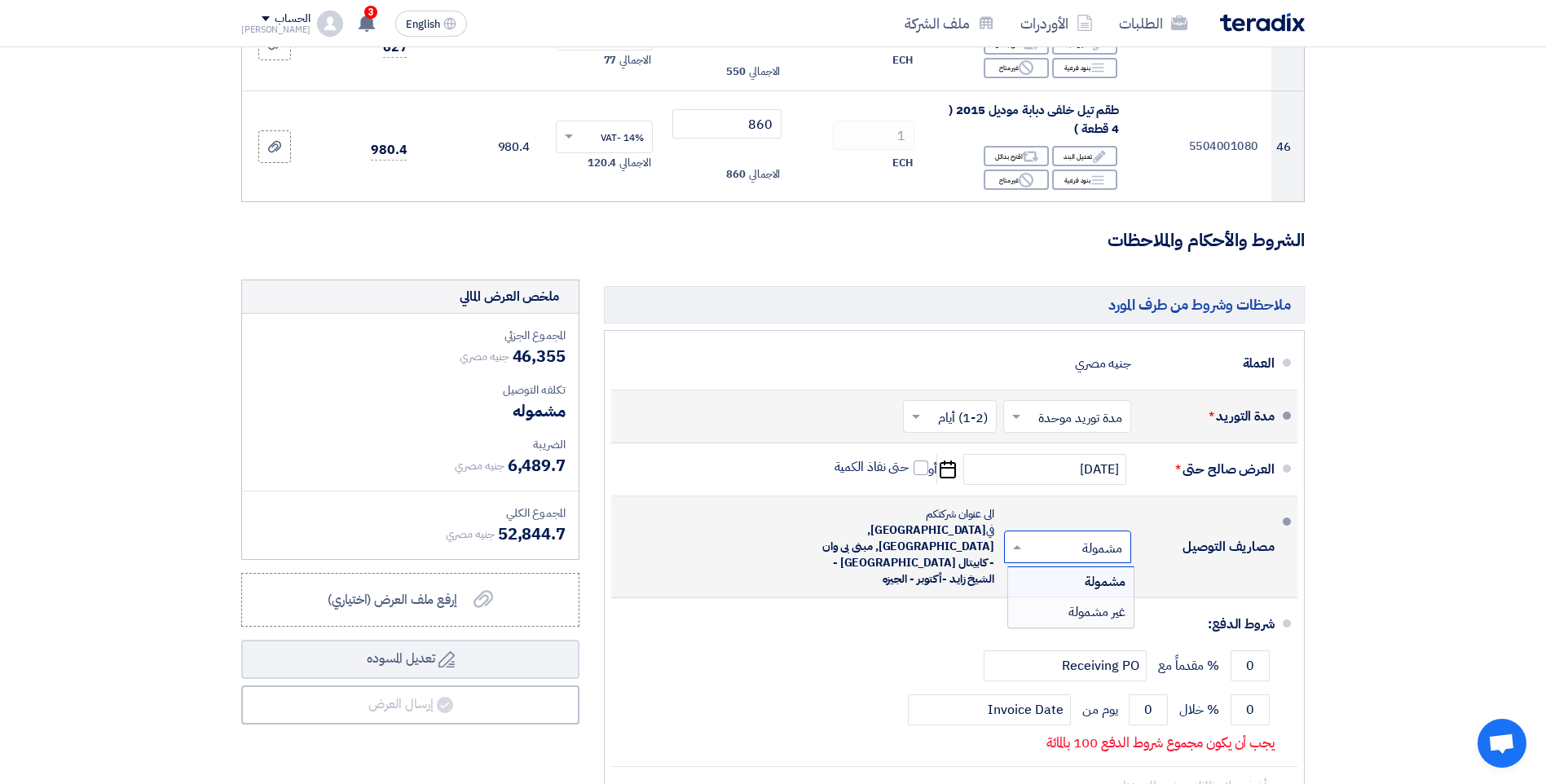
click at [1063, 611] on div "غير مشمولة" at bounding box center [1071, 612] width 125 height 30
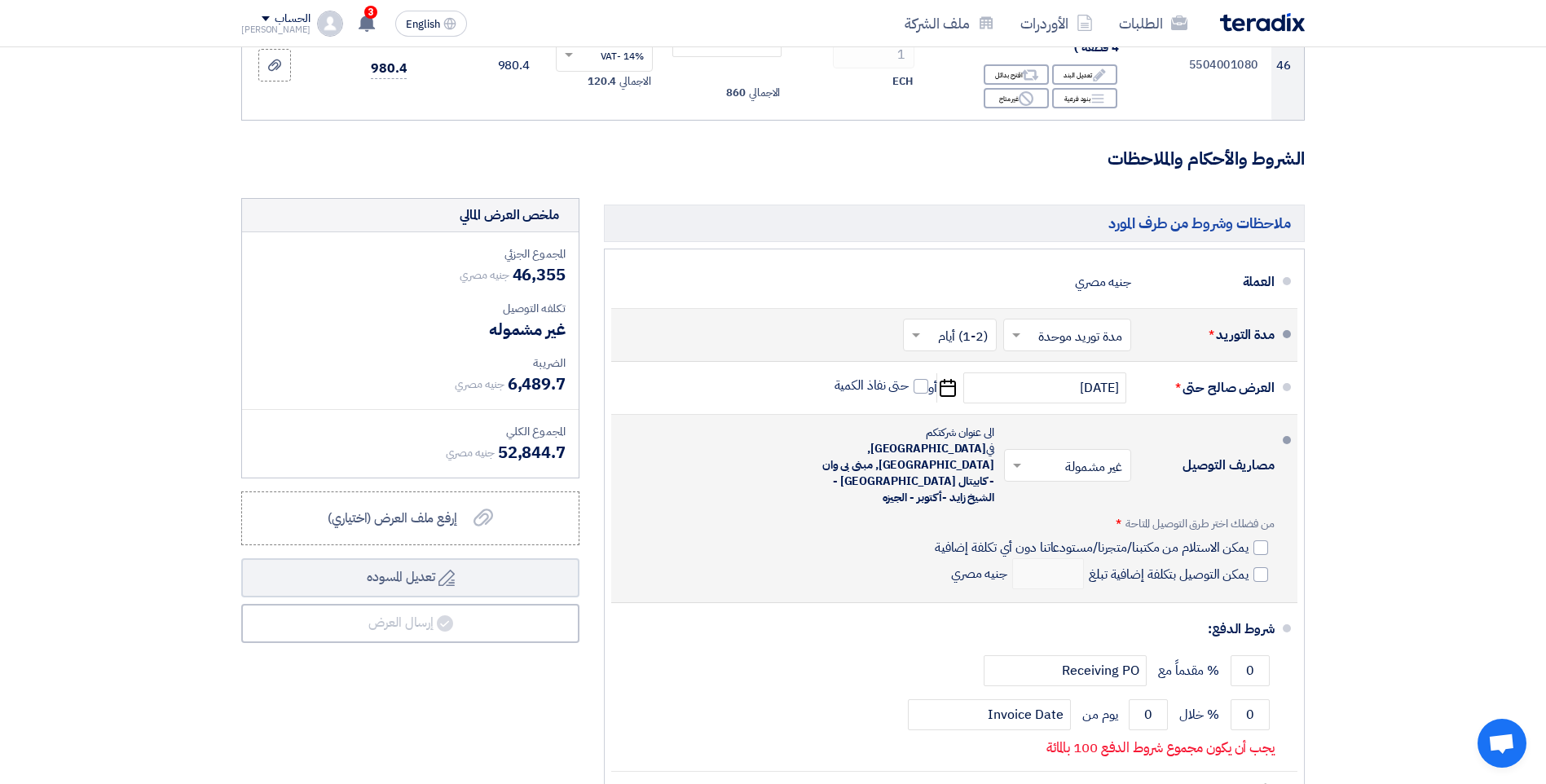
scroll to position [5378, 0]
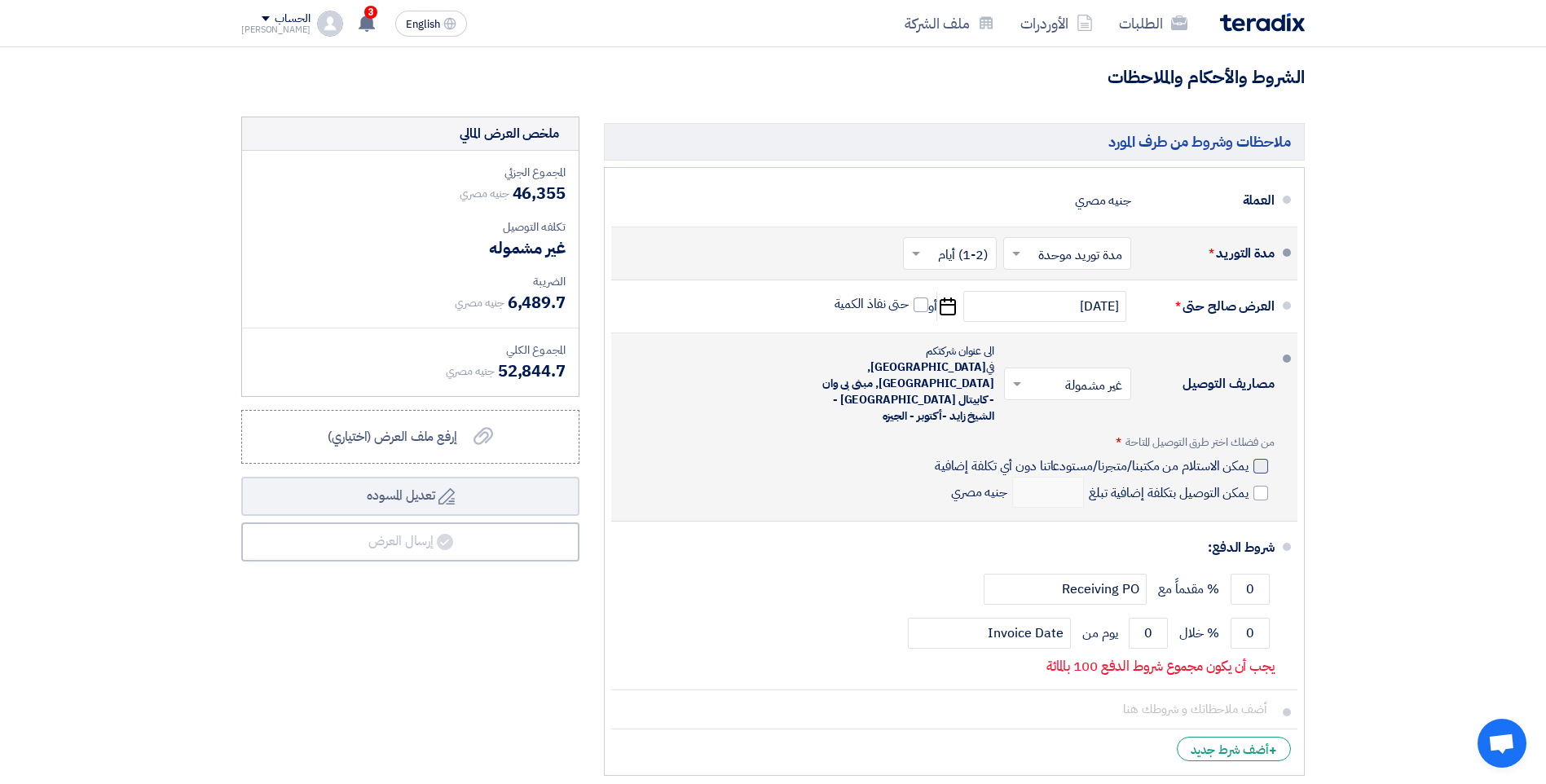
click at [1259, 459] on div at bounding box center [1261, 466] width 15 height 15
click at [1249, 457] on input "يمكن الاستلام من مكتبنا/متجرنا/مستودعاتنا دون أي تكلفة إضافية" at bounding box center [1090, 473] width 317 height 31
checkbox input "true"
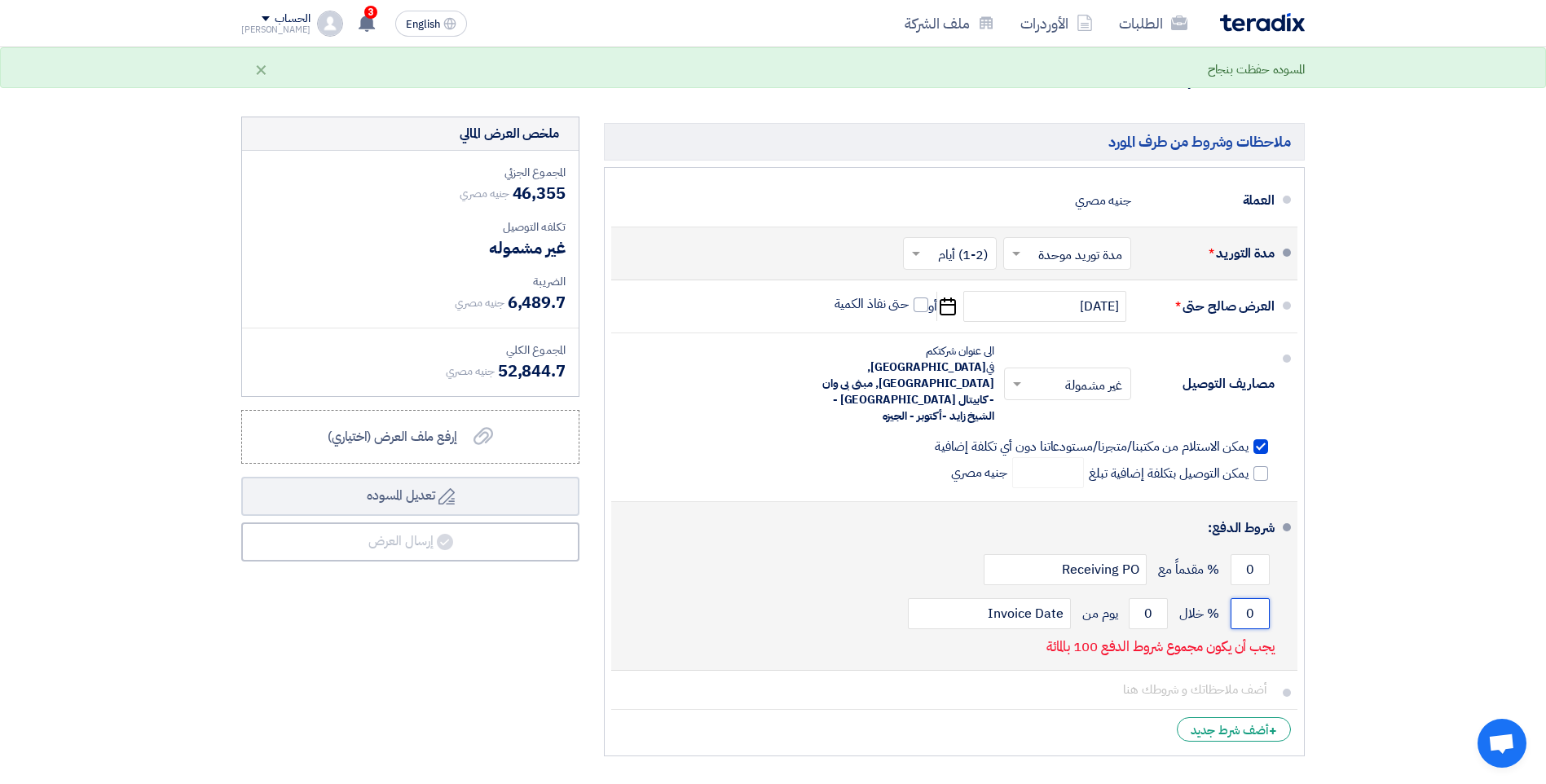
drag, startPoint x: 1242, startPoint y: 597, endPoint x: 1276, endPoint y: 606, distance: 35.2
click at [1274, 606] on li "شروط الدفع: 0 % مقدماً مع Receiving PO 0 % خلال 0 Invoice Date" at bounding box center [954, 586] width 686 height 169
type input "100"
drag, startPoint x: 1133, startPoint y: 591, endPoint x: 1205, endPoint y: 567, distance: 75.9
click at [1201, 604] on div "100 % خلال 0 يوم من Invoice Date" at bounding box center [949, 613] width 650 height 44
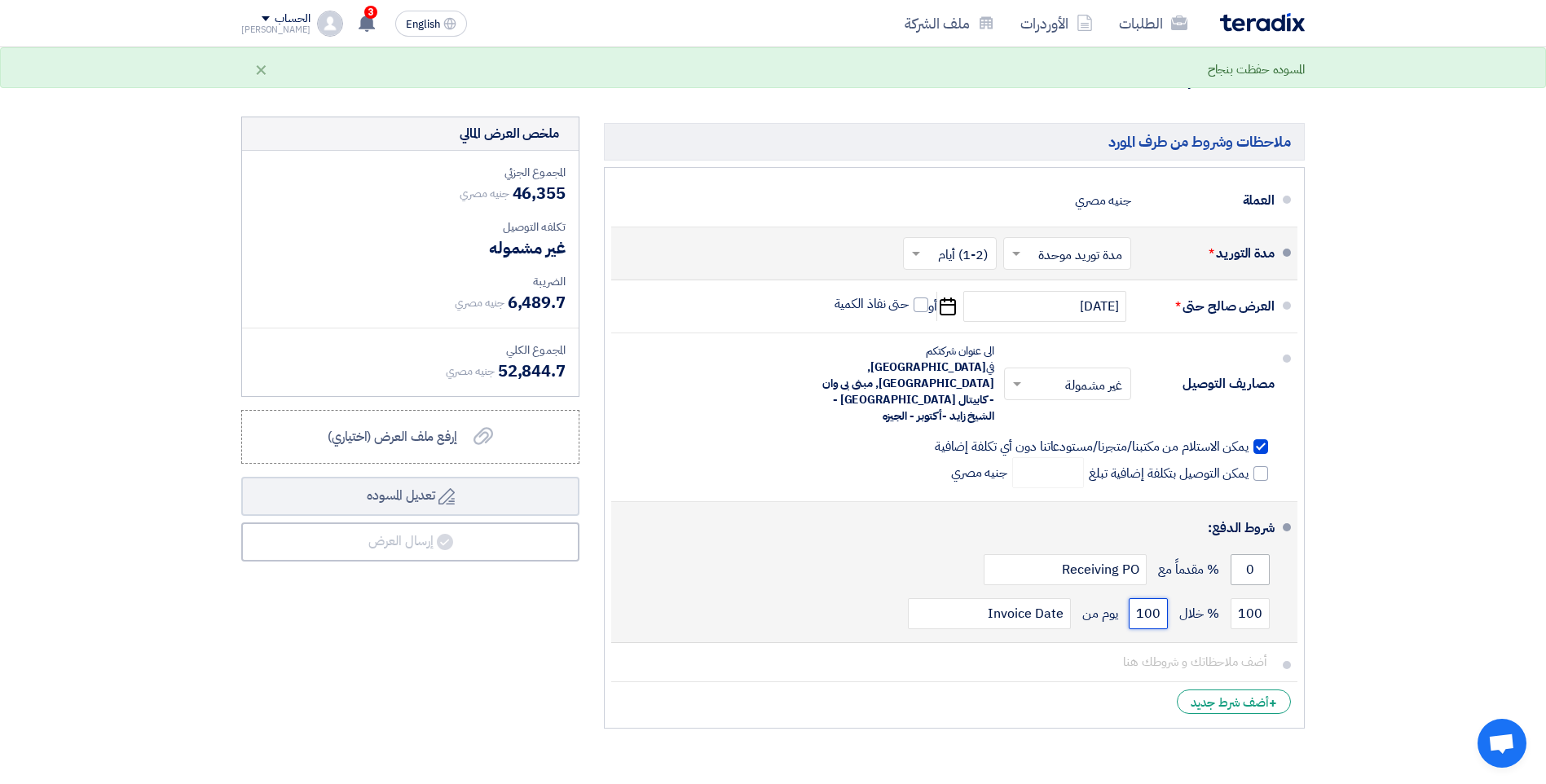
type input "100"
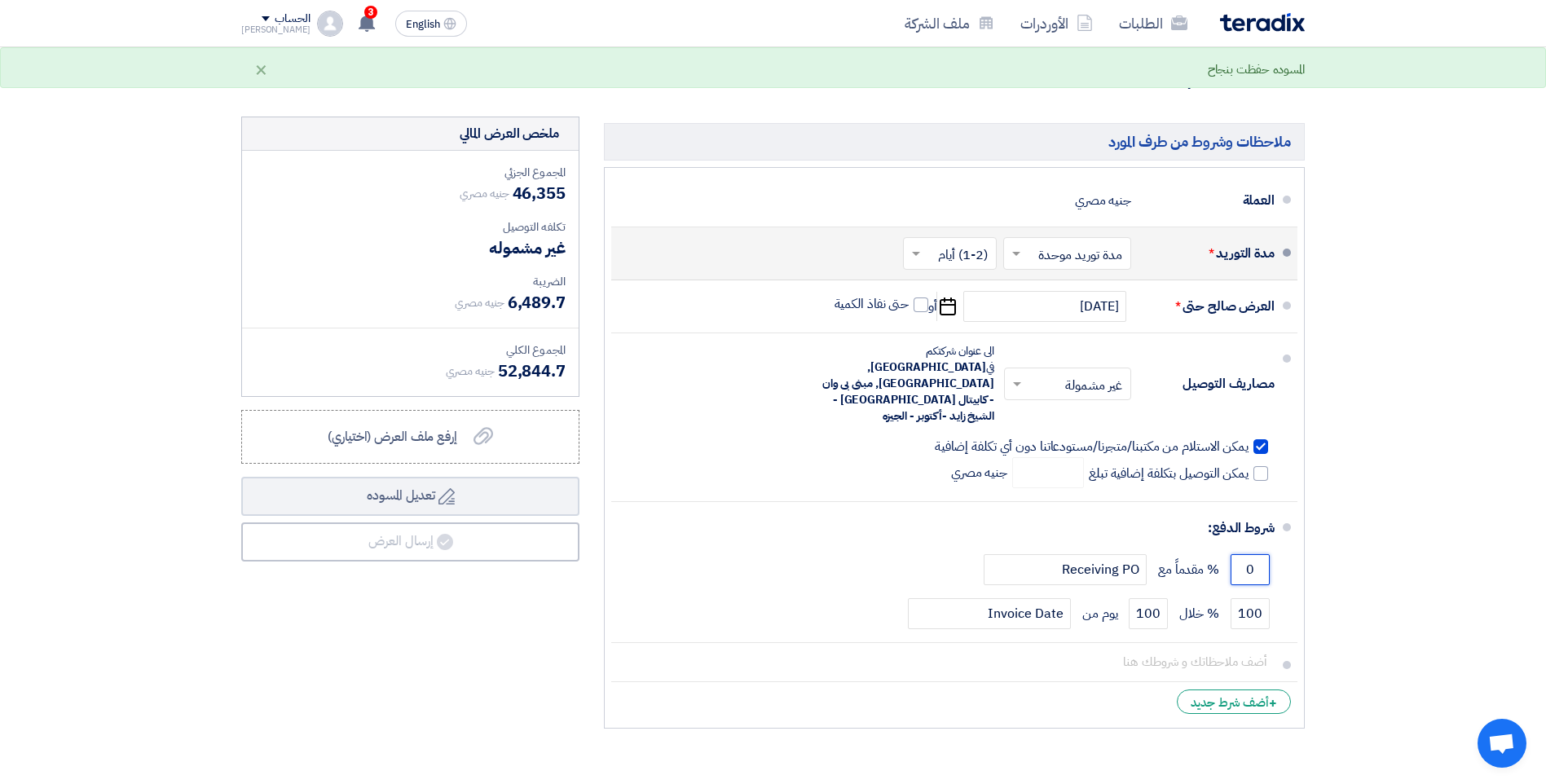
drag, startPoint x: 1241, startPoint y: 553, endPoint x: 1310, endPoint y: 548, distance: 69.2
click at [1310, 558] on div "ملاحظات وشروط من طرف المورد العملة جنيه مصري مدة التوريد * اختر مدة التوريد × ×" at bounding box center [954, 426] width 726 height 619
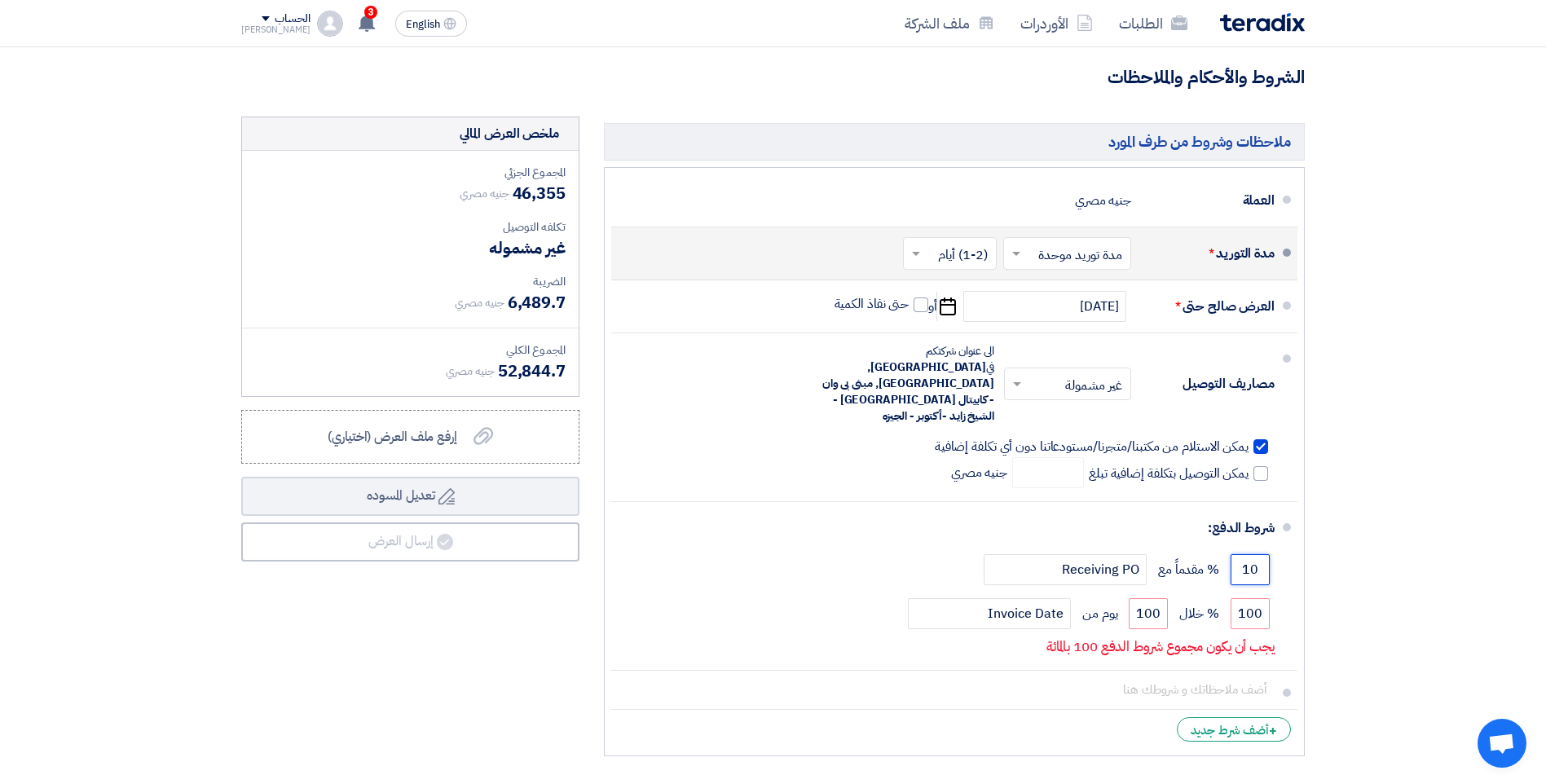
type input "1"
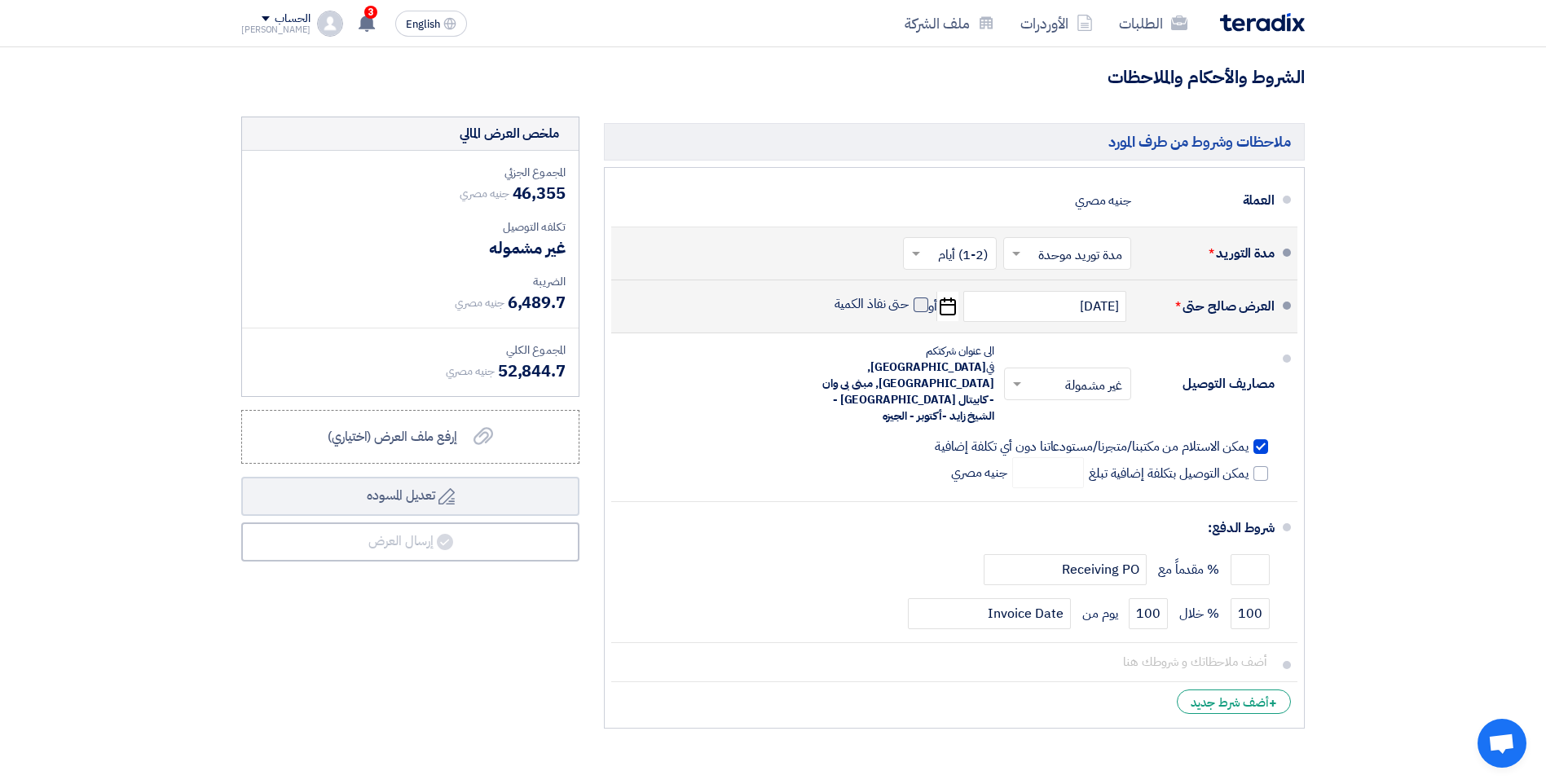
click at [921, 312] on span at bounding box center [921, 305] width 15 height 15
click at [909, 320] on input "حتى نفاذ الكمية" at bounding box center [870, 311] width 78 height 31
checkbox input "true"
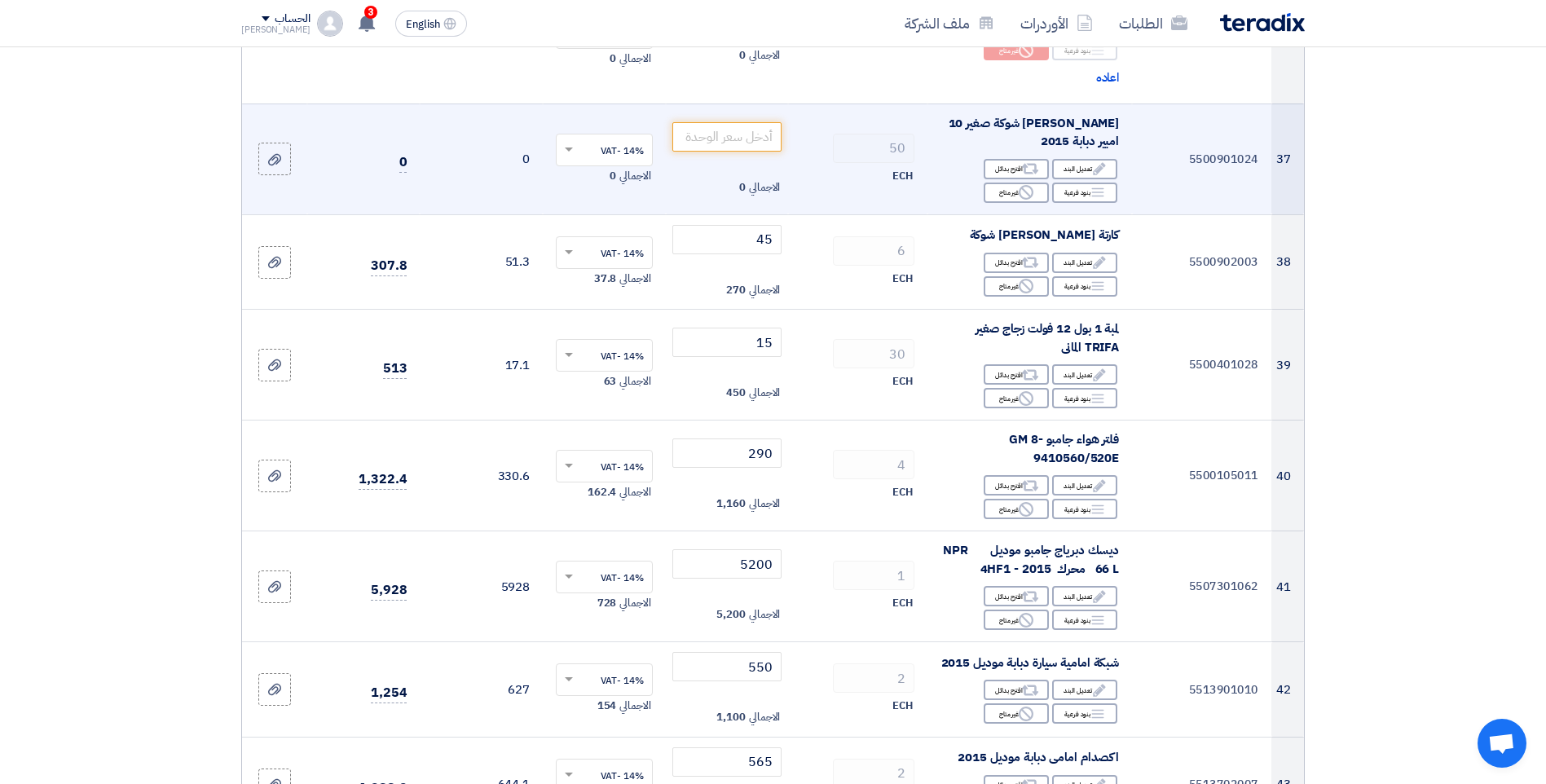
scroll to position [4156, 0]
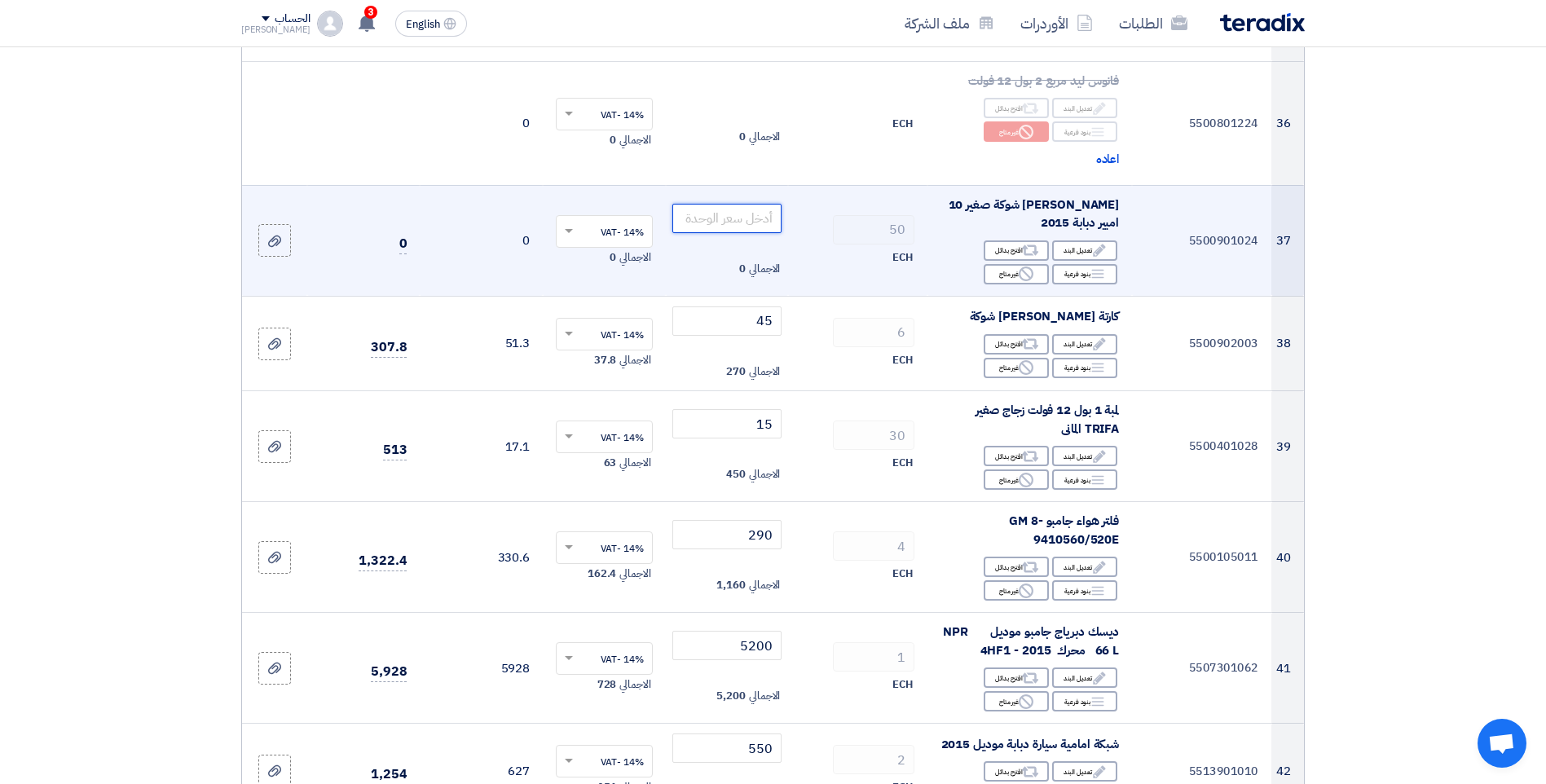
click at [724, 222] on input "number" at bounding box center [727, 218] width 110 height 30
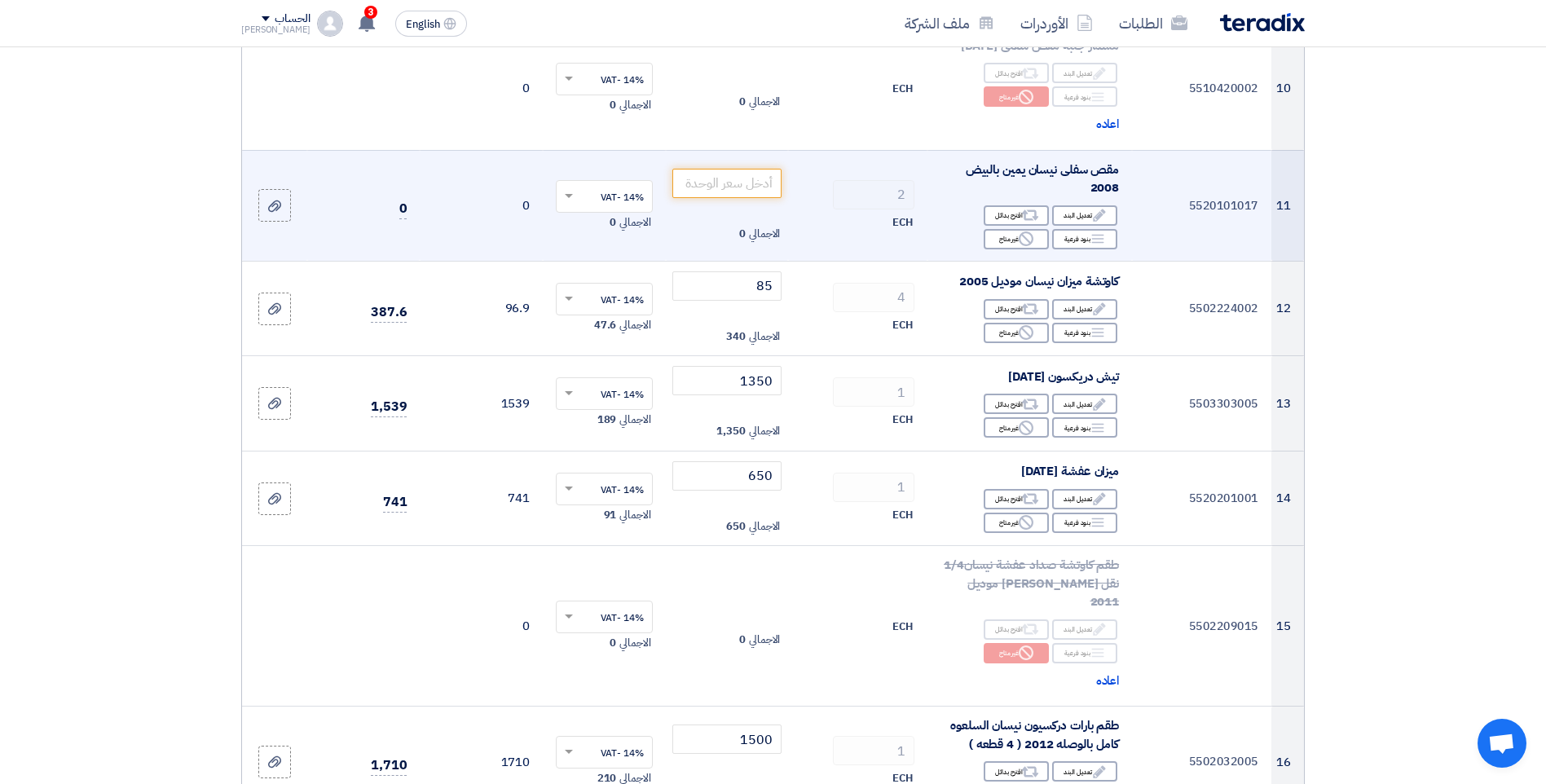
scroll to position [1222, 0]
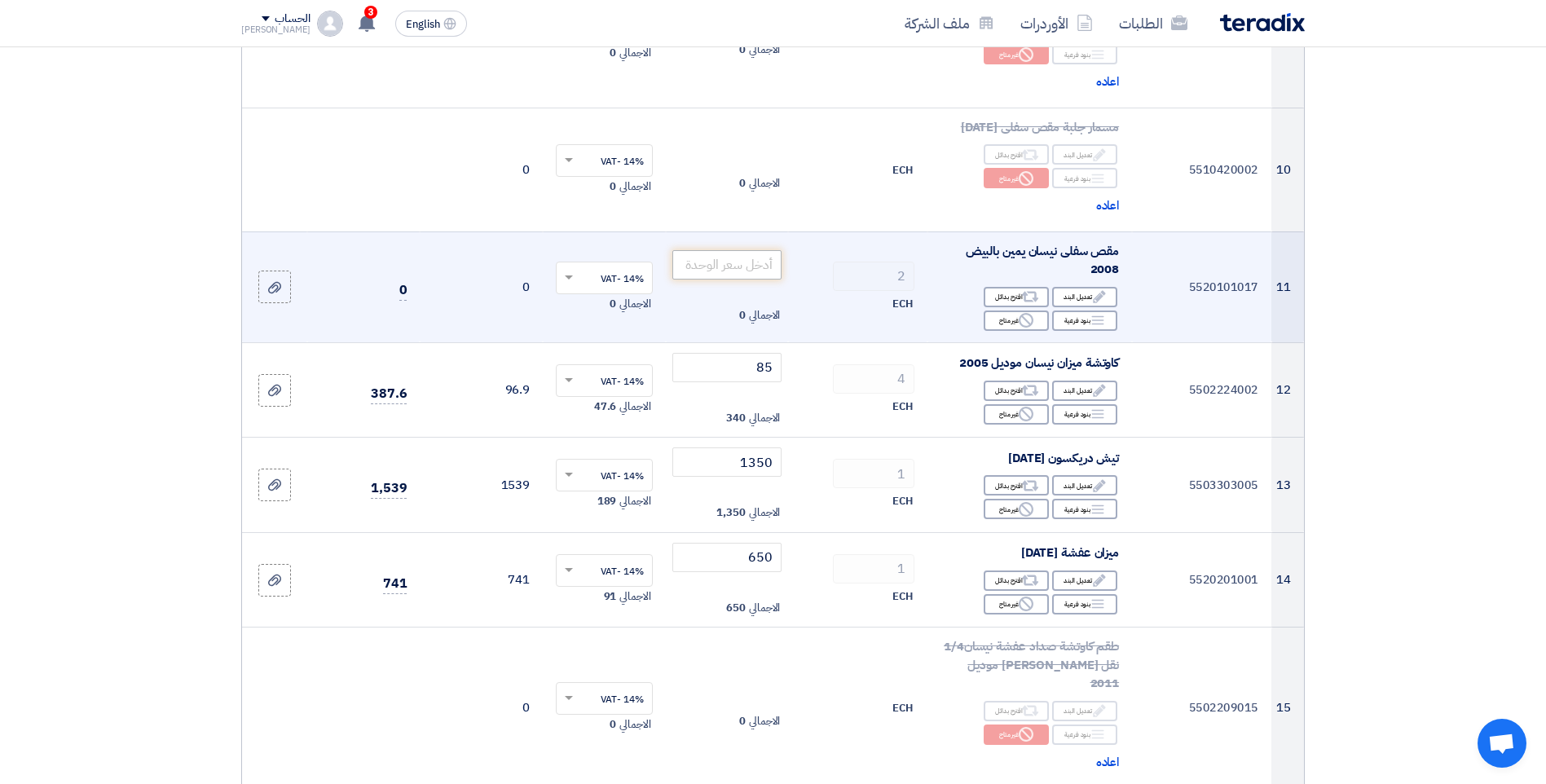
type input "10"
click at [753, 279] on input "number" at bounding box center [727, 265] width 110 height 30
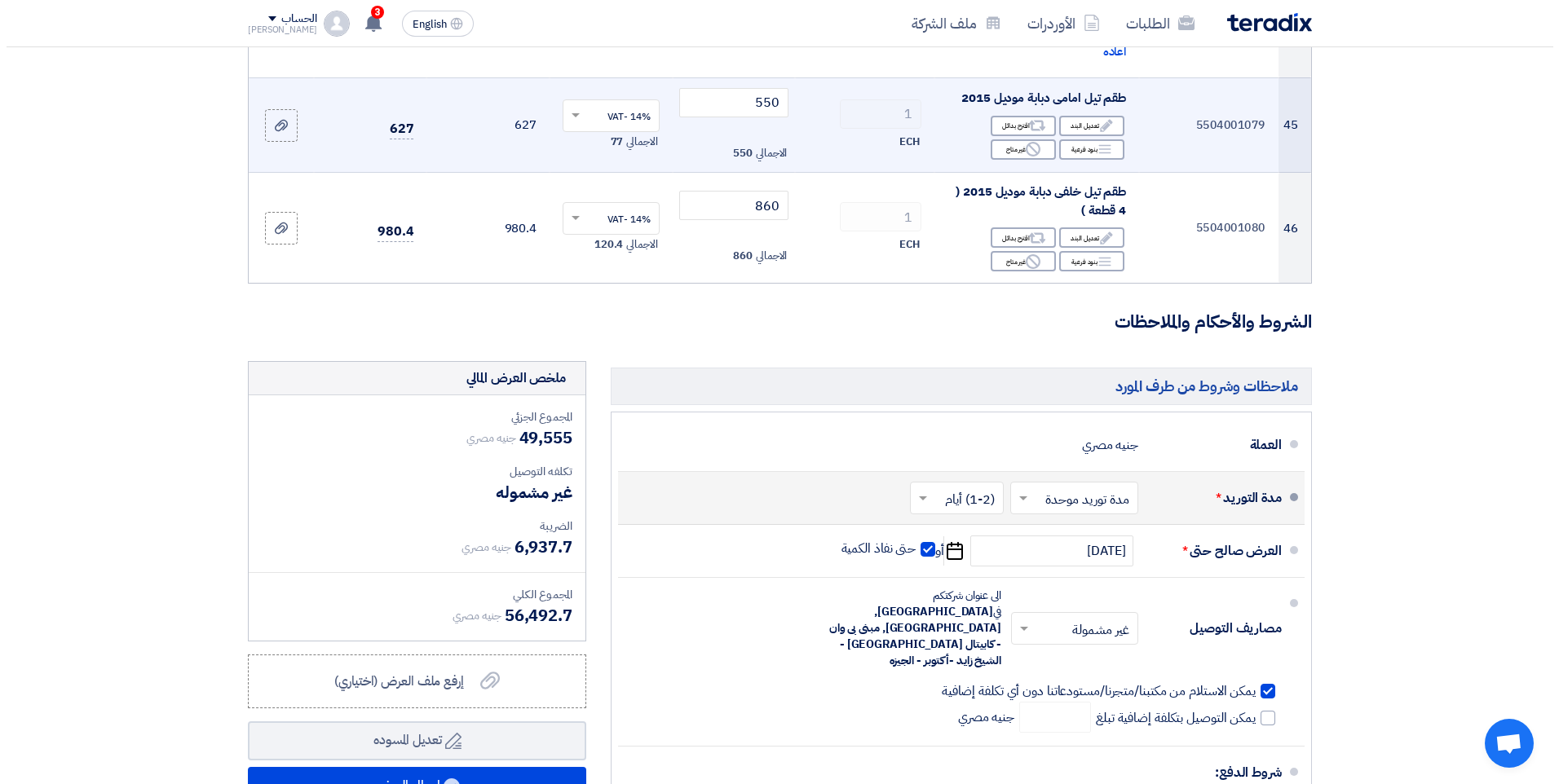
scroll to position [5459, 0]
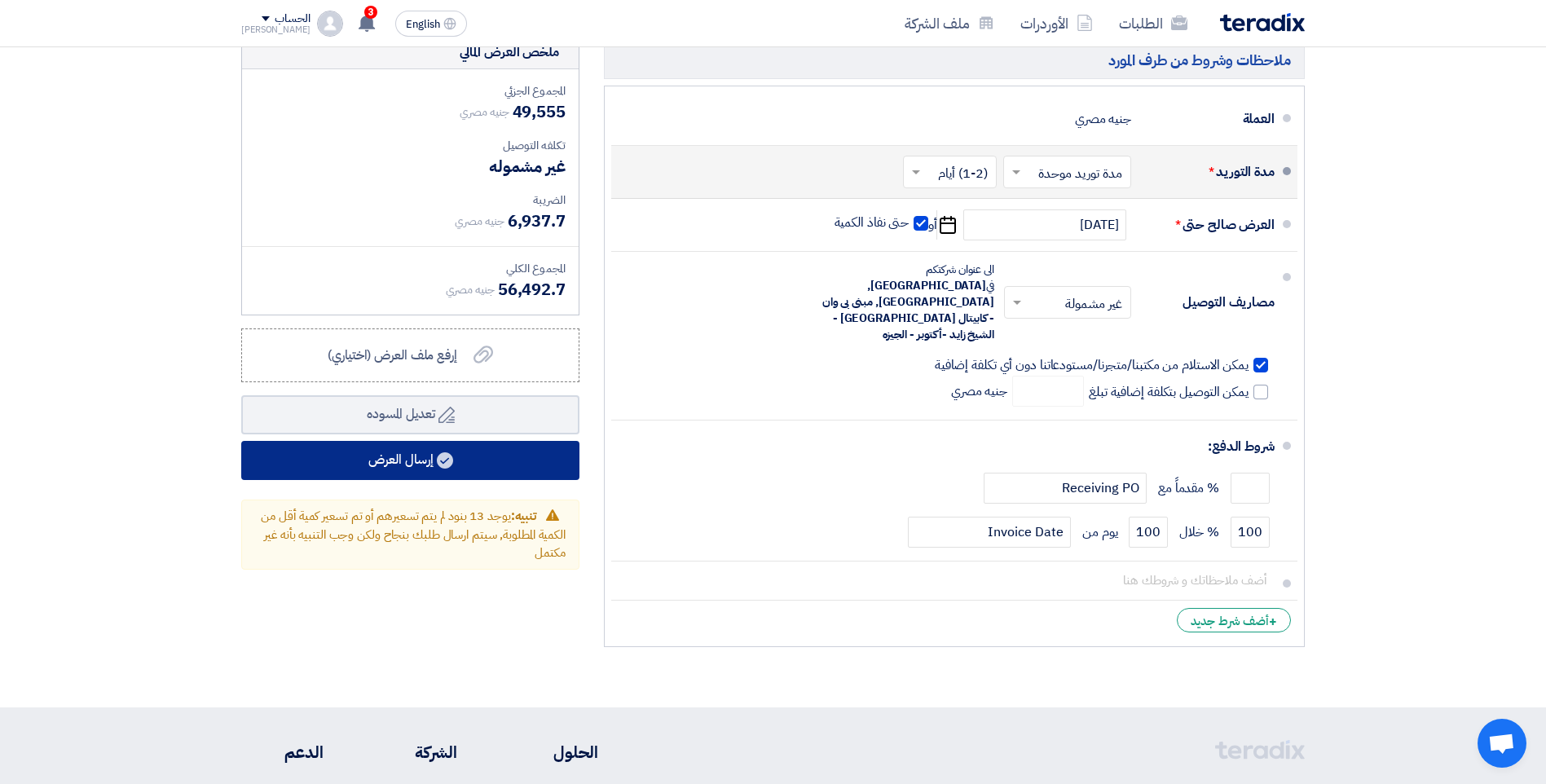
type input "1350"
click at [410, 476] on button "إرسال العرض" at bounding box center [410, 460] width 339 height 39
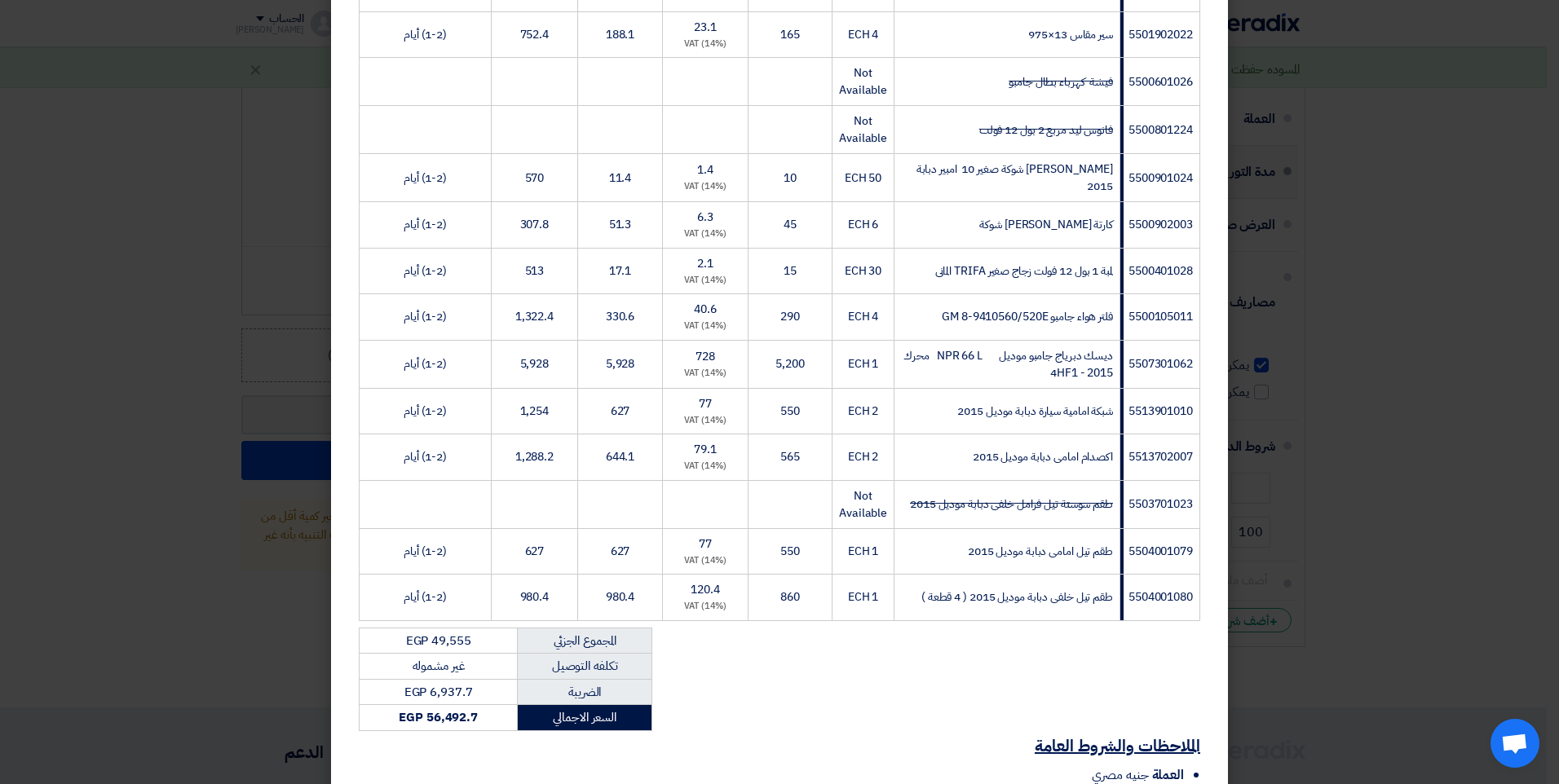
scroll to position [2056, 0]
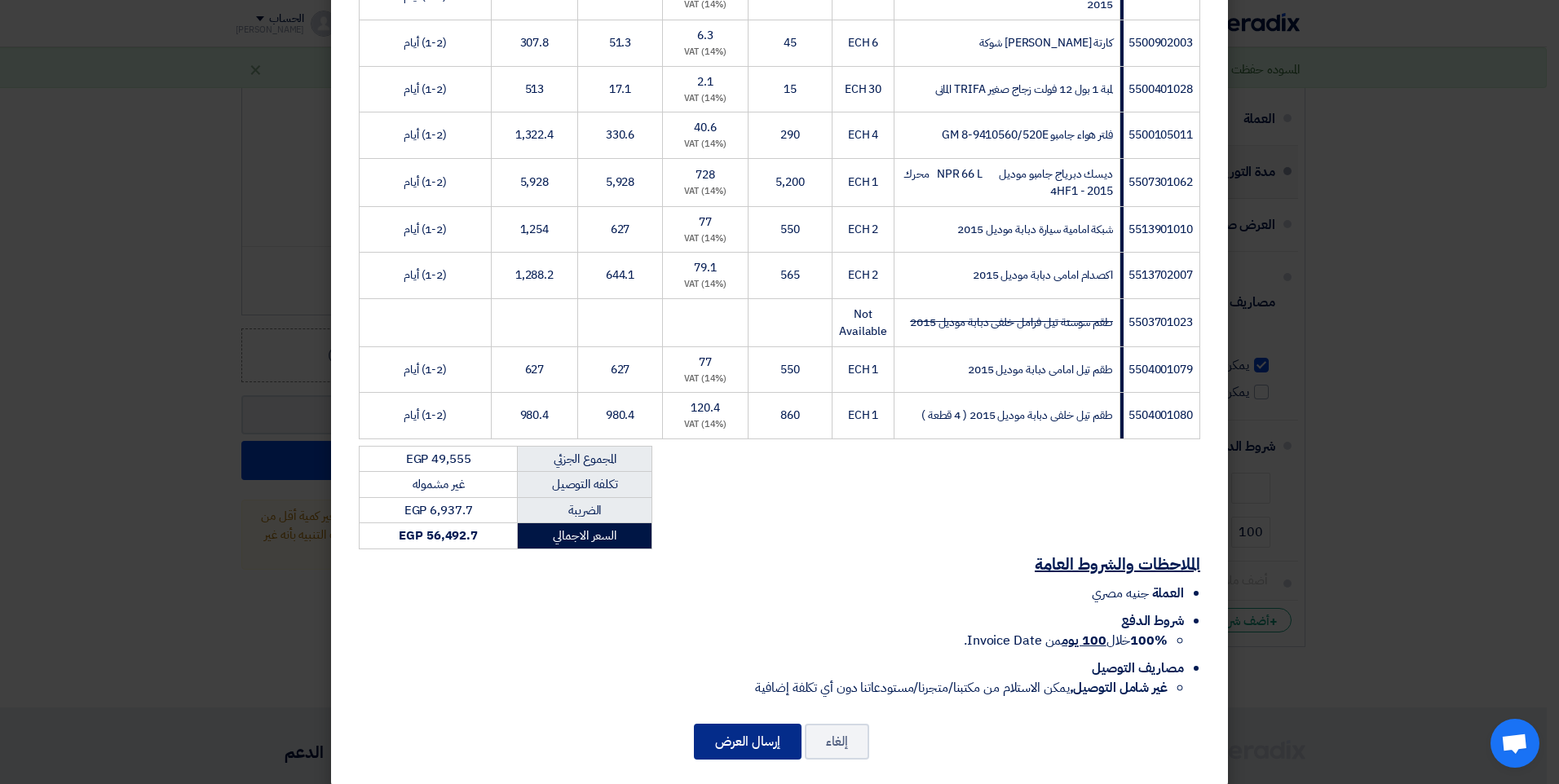
click at [729, 726] on button "إرسال العرض" at bounding box center [747, 742] width 108 height 36
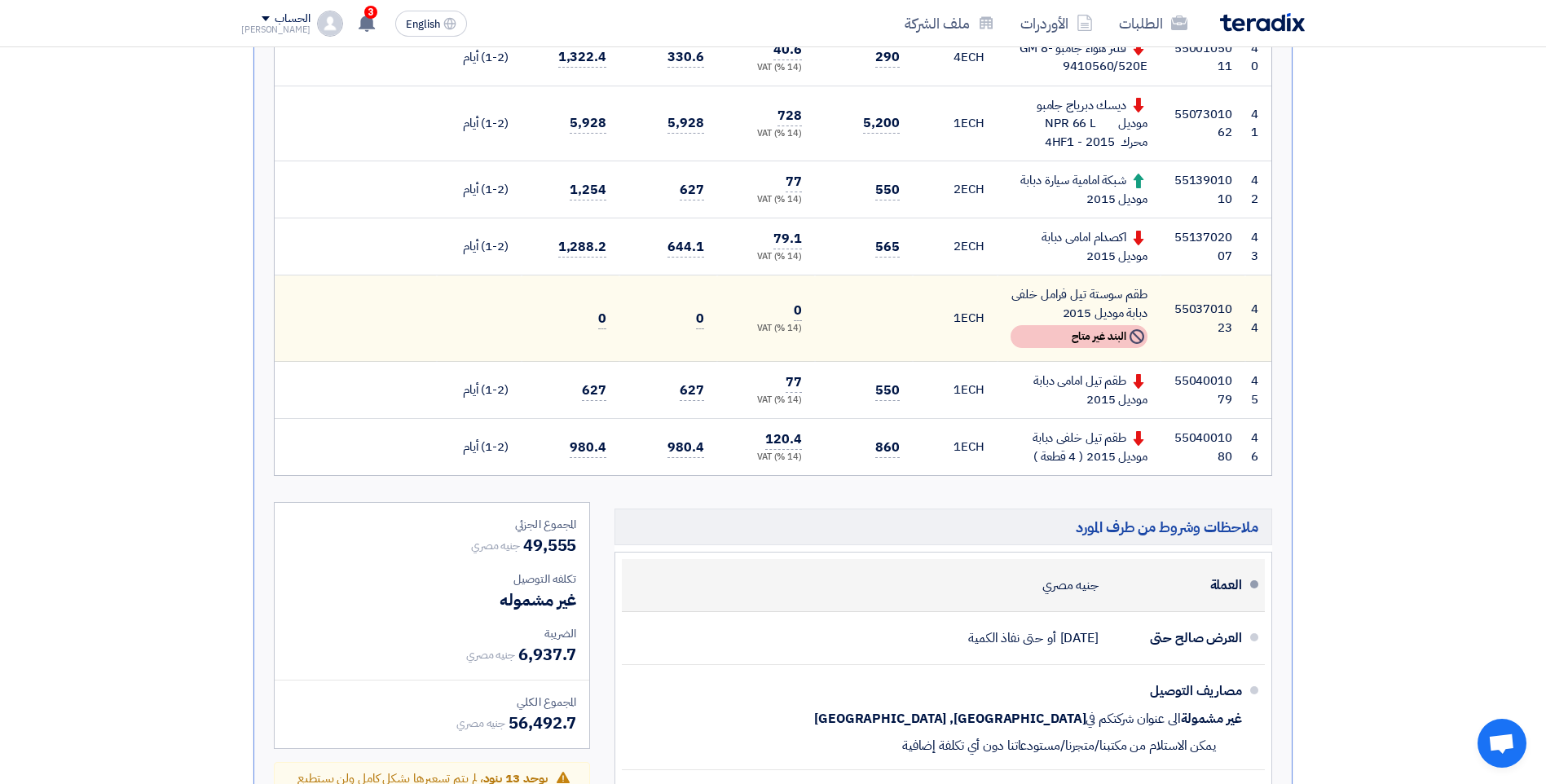
scroll to position [3422, 0]
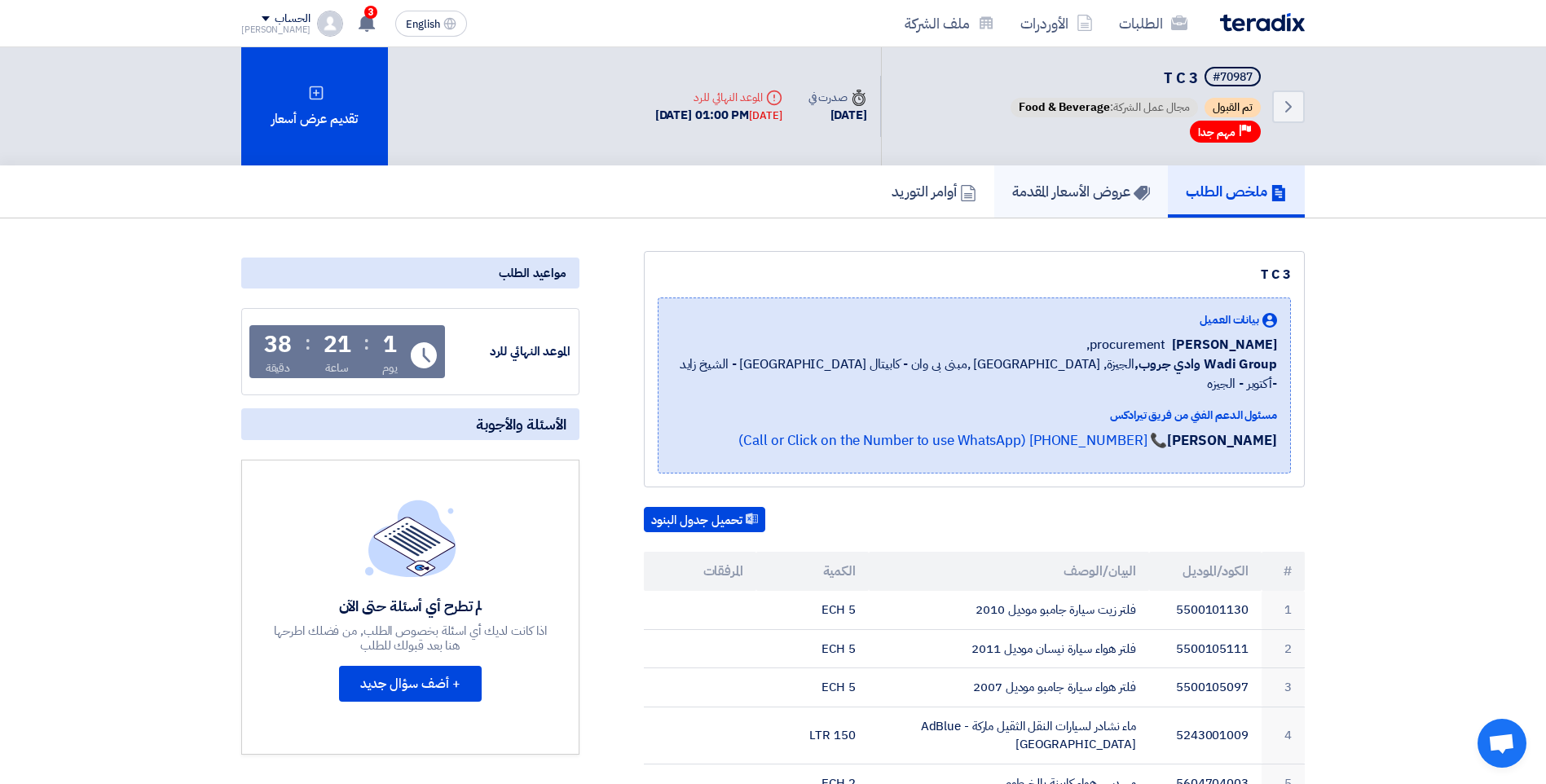
click at [1063, 196] on h5 "عروض الأسعار المقدمة" at bounding box center [1081, 191] width 138 height 19
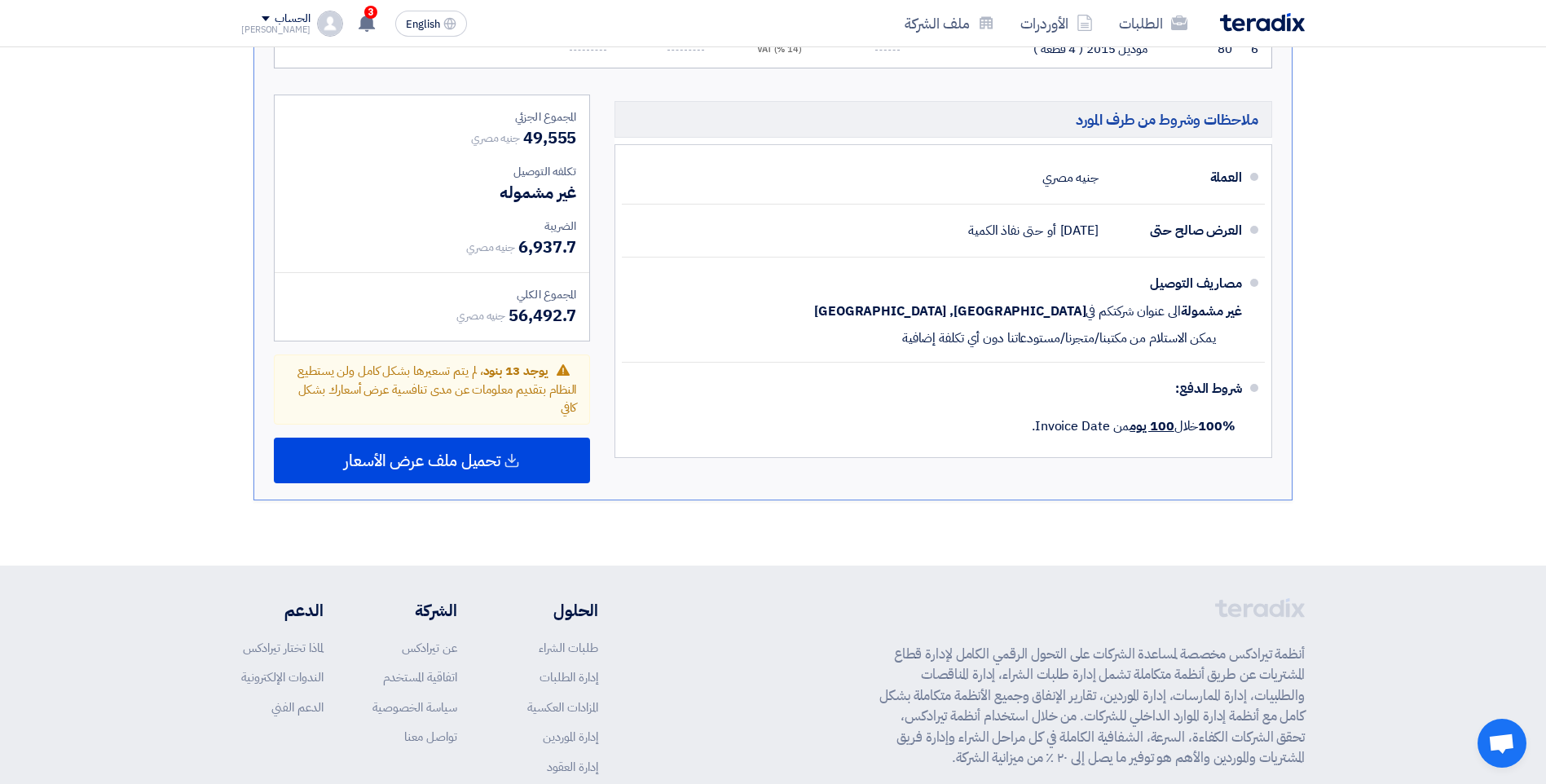
scroll to position [3666, 0]
